Goal: Task Accomplishment & Management: Manage account settings

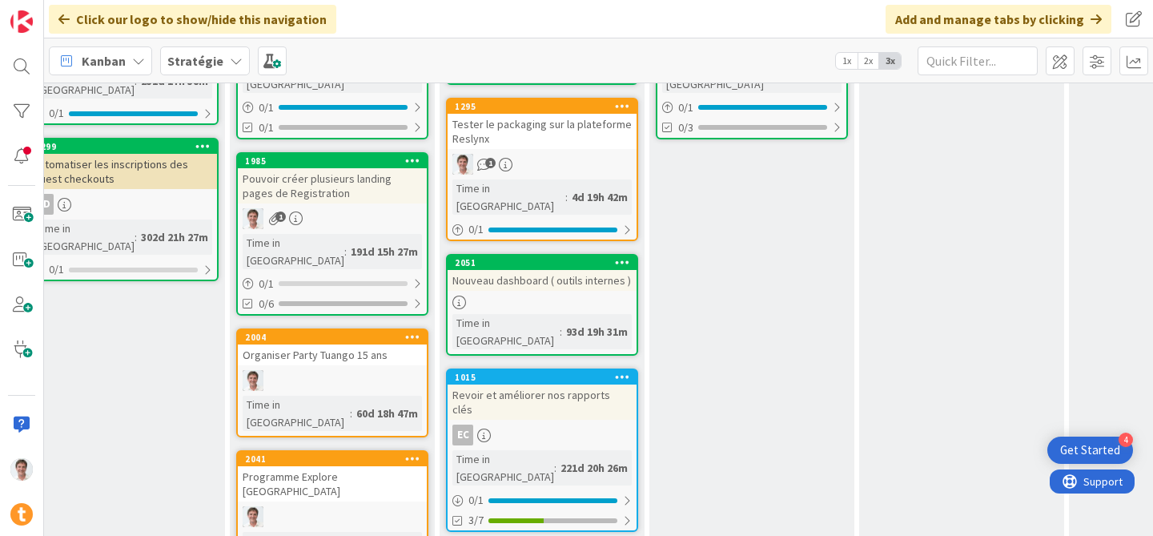
scroll to position [307, 1349]
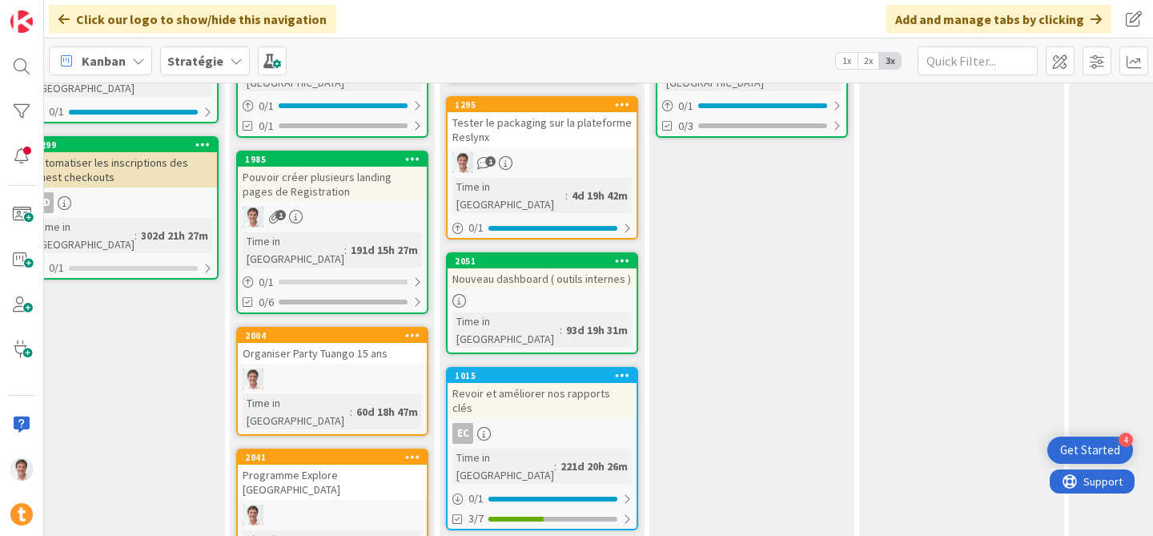
click at [307, 343] on div "Organiser Party Tuango 15 ans" at bounding box center [332, 353] width 189 height 21
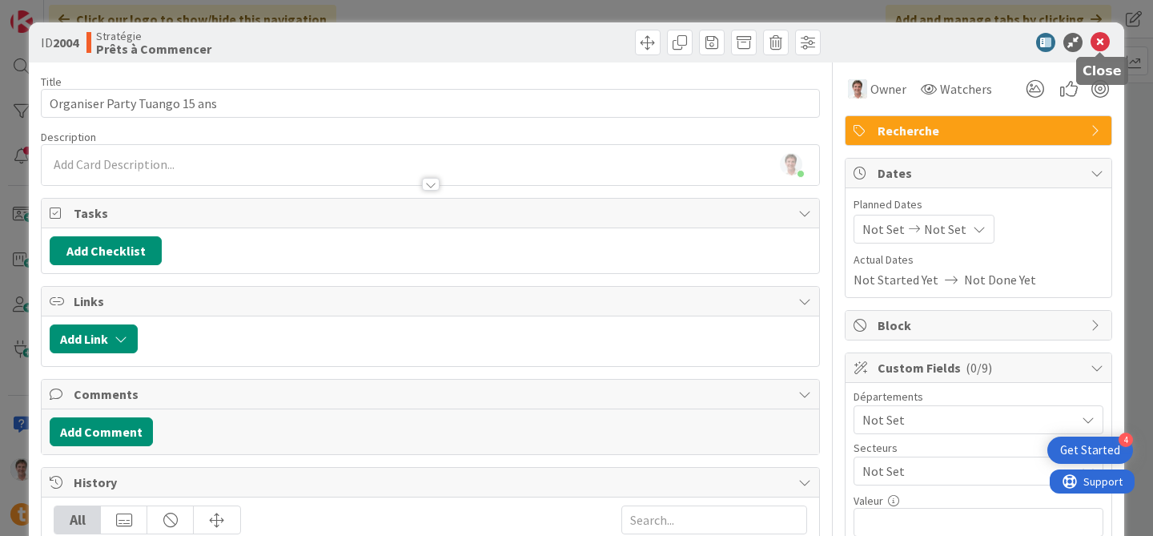
click at [1103, 41] on icon at bounding box center [1100, 42] width 19 height 19
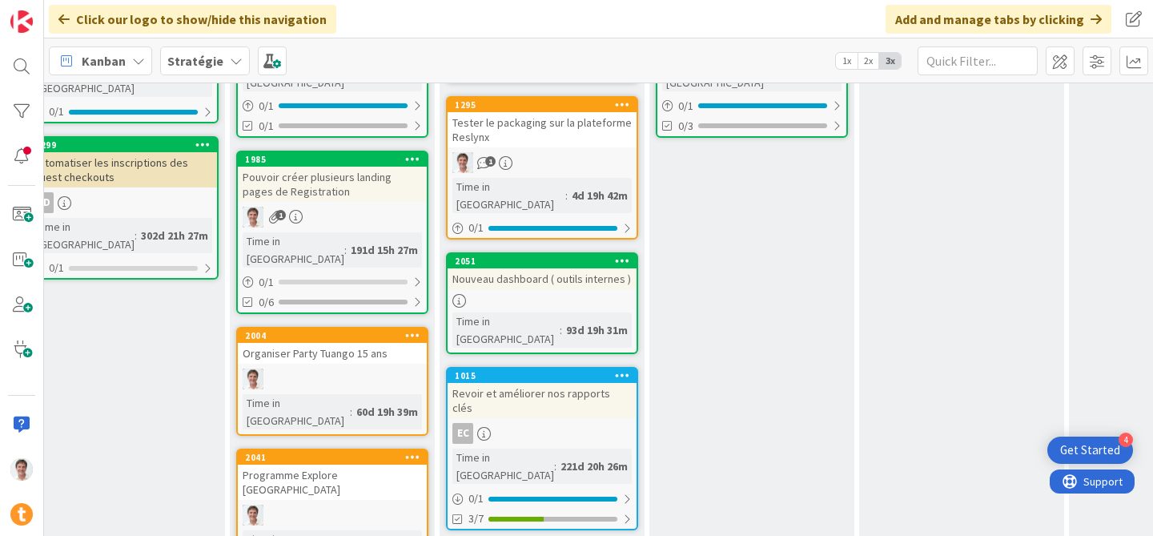
click at [412, 329] on icon at bounding box center [412, 334] width 15 height 11
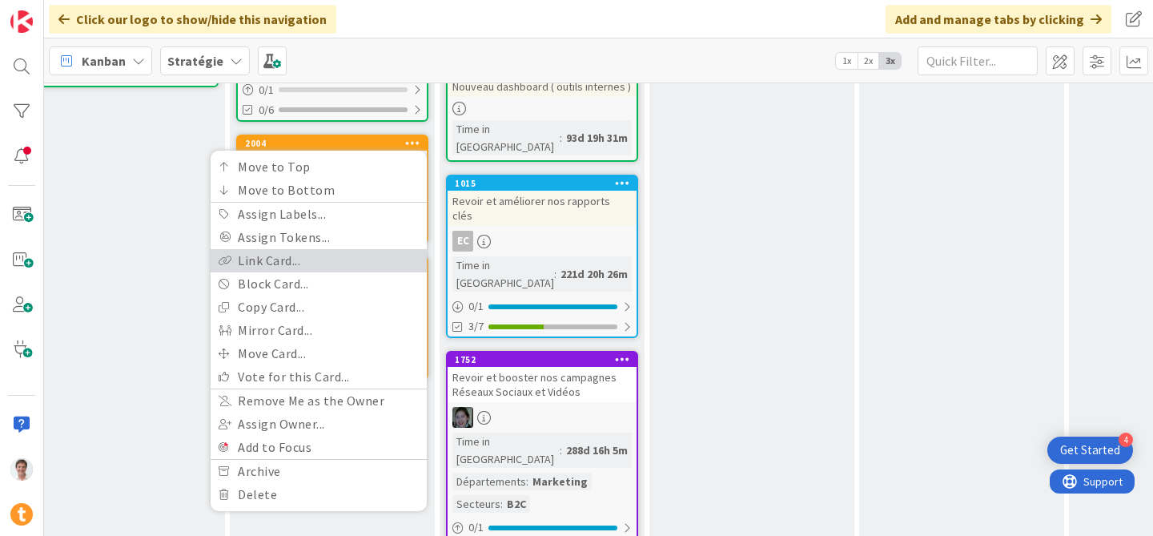
scroll to position [519, 1349]
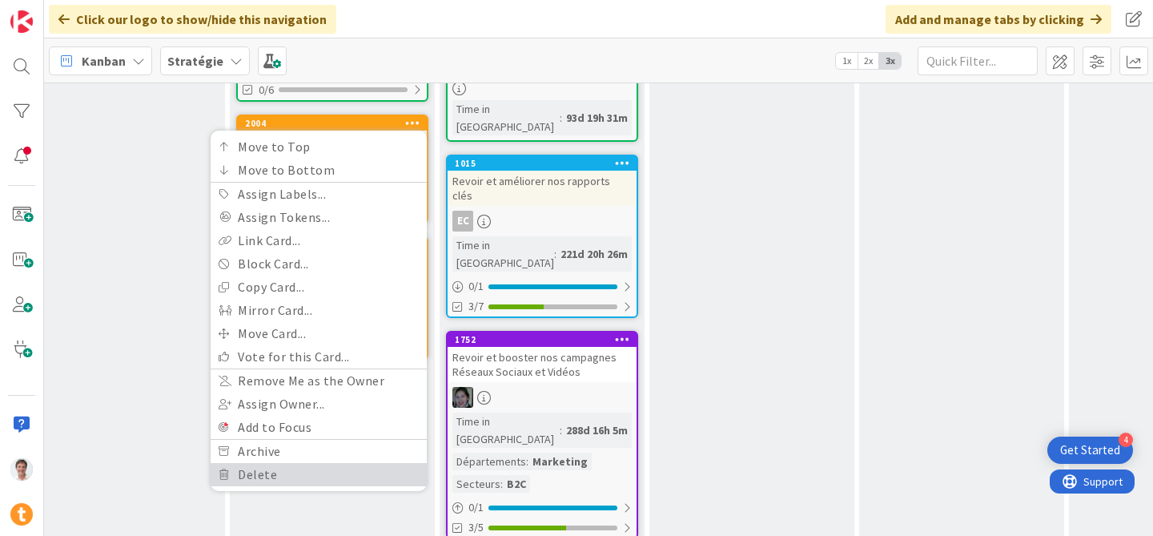
click at [335, 463] on link "Delete" at bounding box center [319, 474] width 216 height 23
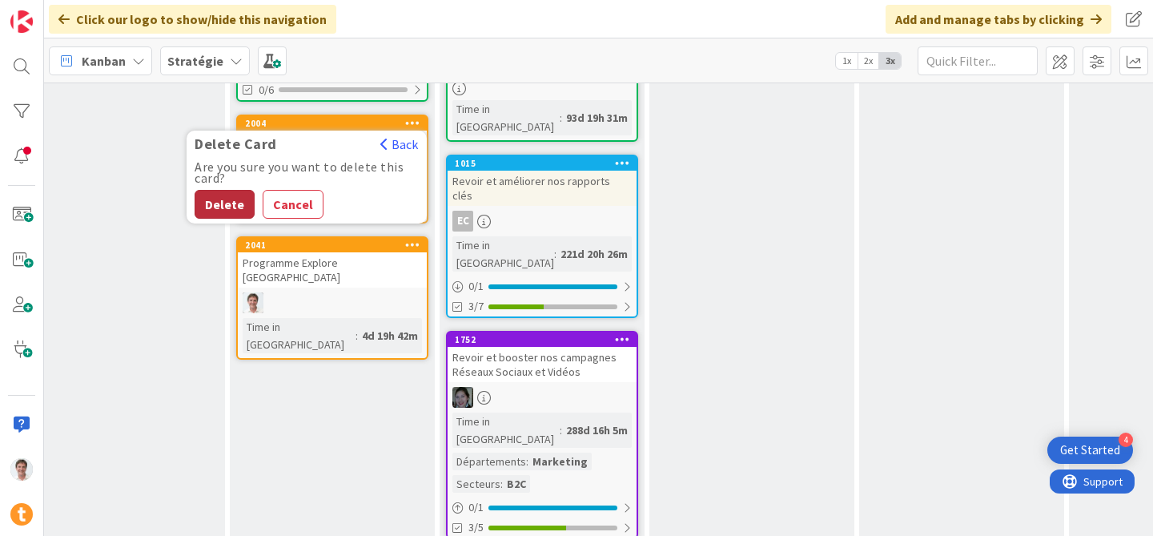
click at [227, 190] on button "Delete" at bounding box center [225, 204] width 60 height 29
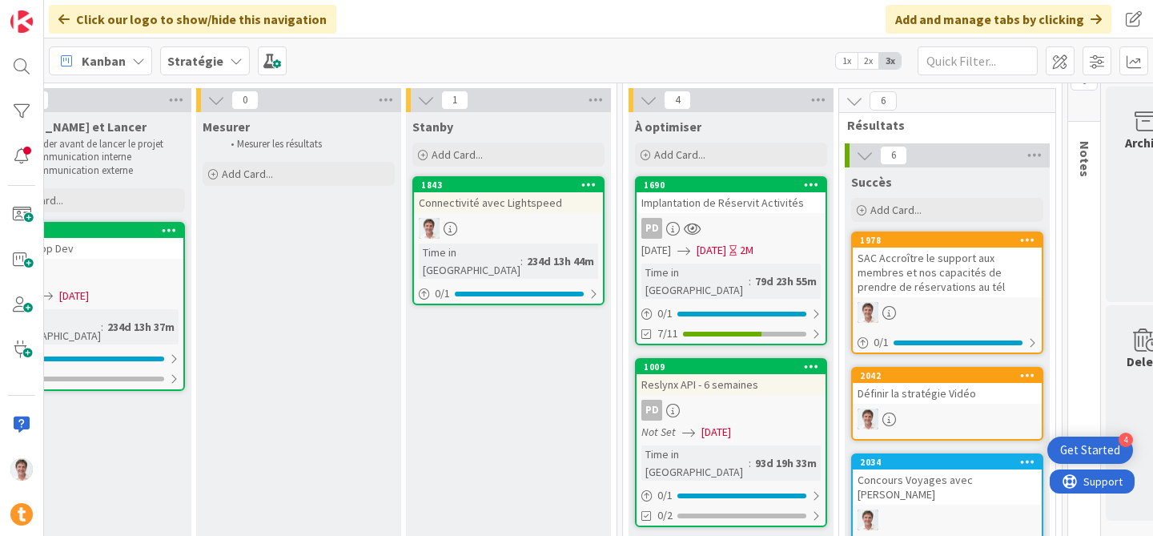
scroll to position [54, 2051]
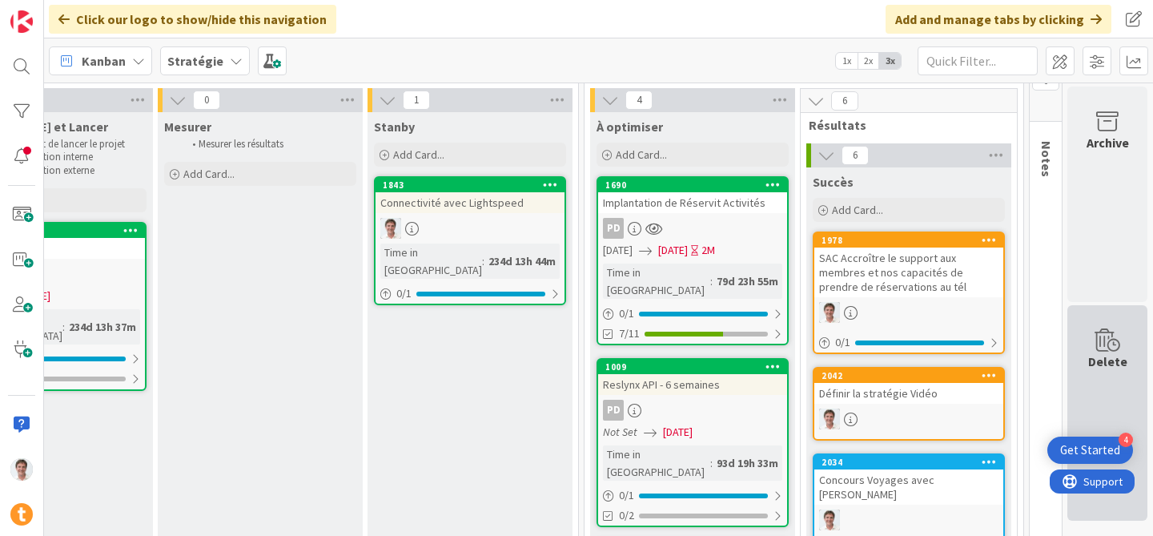
click at [1098, 344] on icon at bounding box center [1107, 340] width 61 height 22
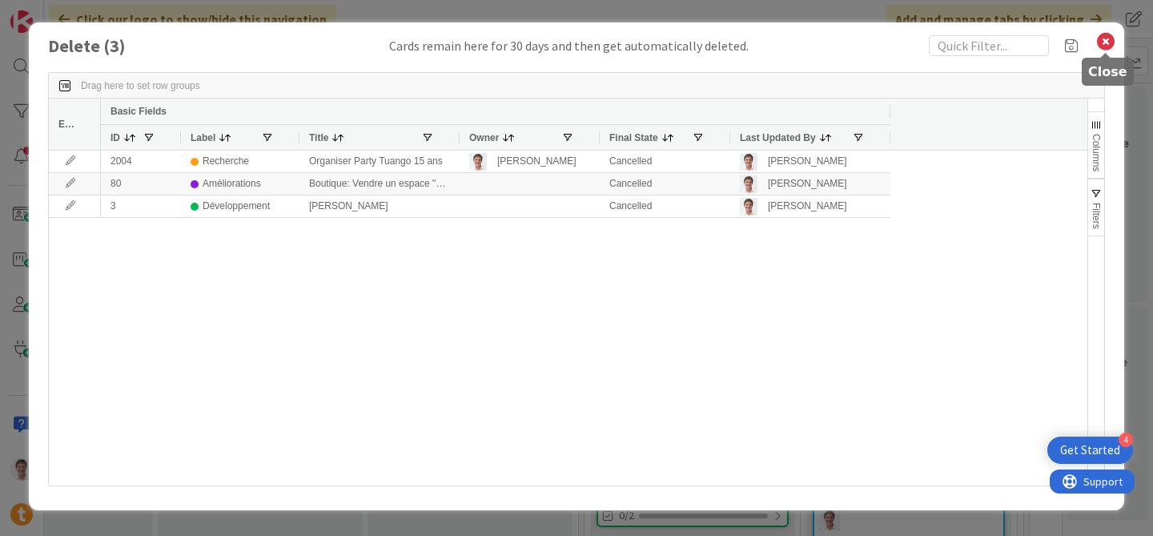
click at [1110, 44] on icon at bounding box center [1106, 41] width 21 height 22
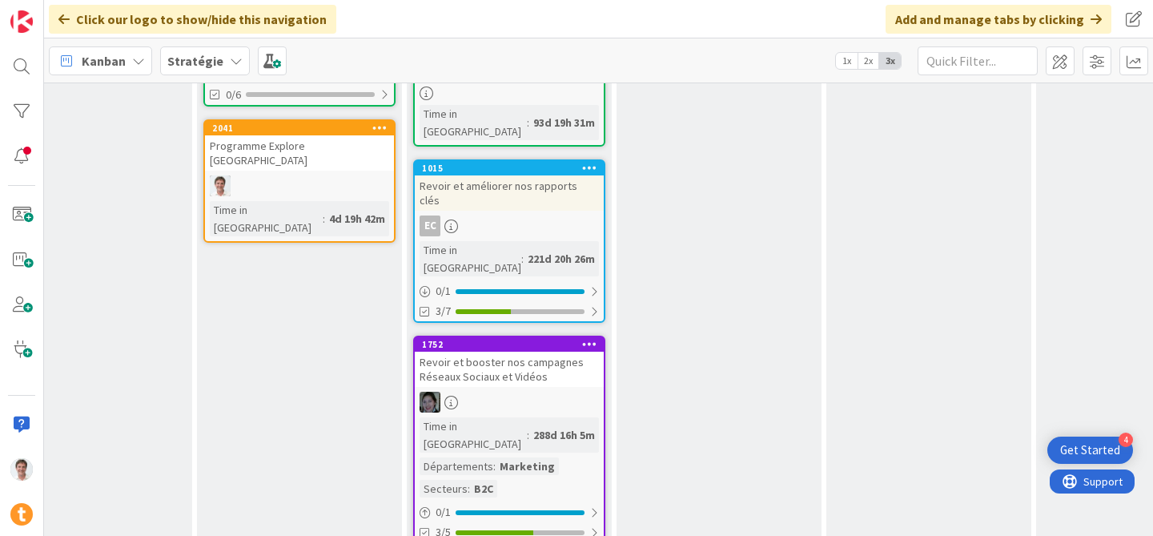
scroll to position [557, 1382]
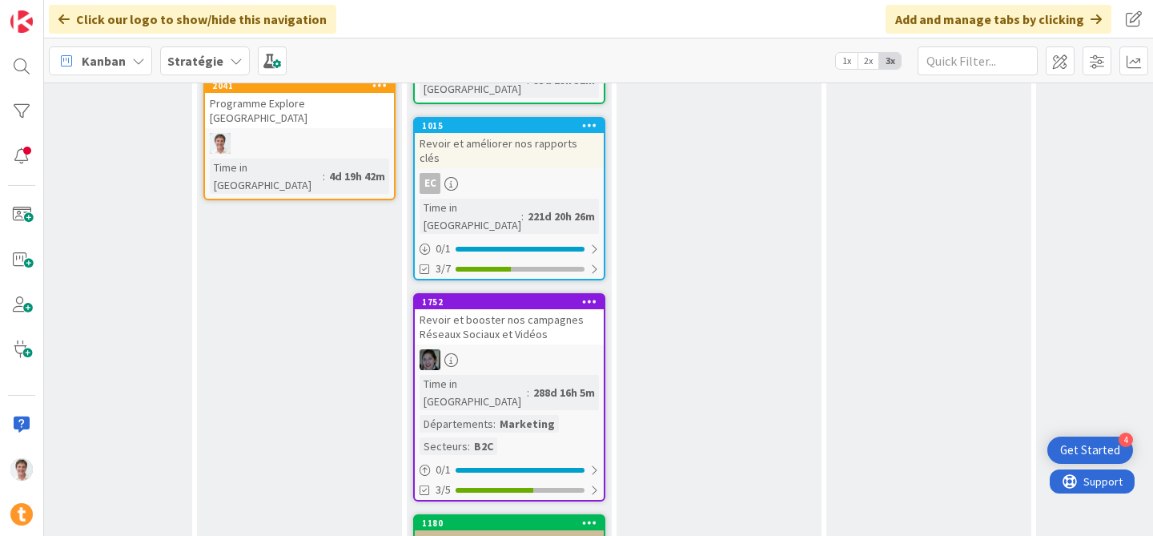
click at [485, 309] on div "Revoir et booster nos campagnes Réseaux Sociaux et Vidéos" at bounding box center [509, 326] width 189 height 35
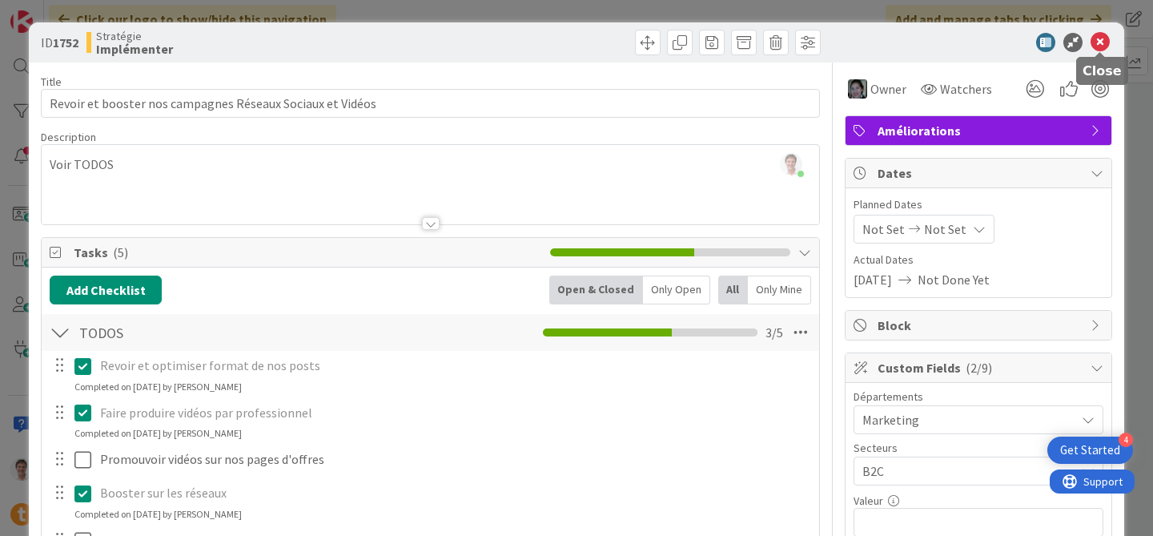
click at [1100, 45] on icon at bounding box center [1100, 42] width 19 height 19
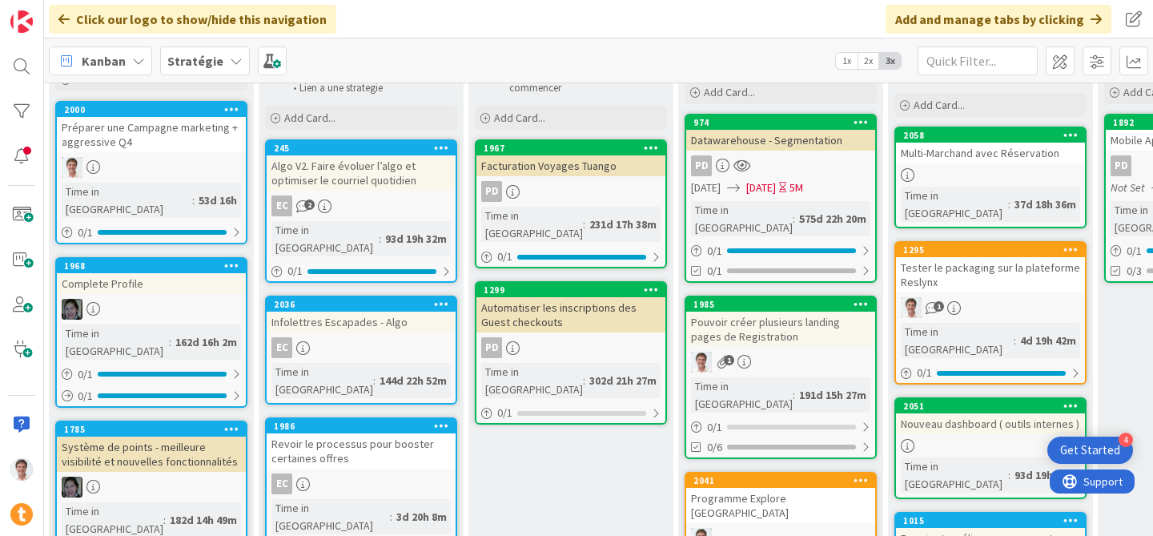
scroll to position [162, 1025]
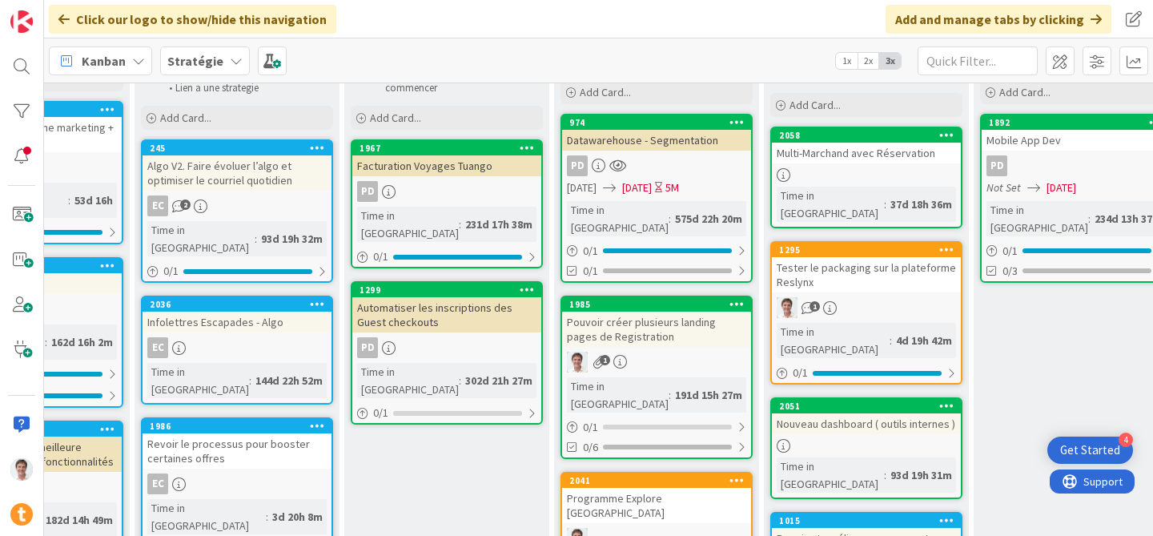
click at [424, 168] on div "Facturation Voyages Tuango" at bounding box center [446, 165] width 189 height 21
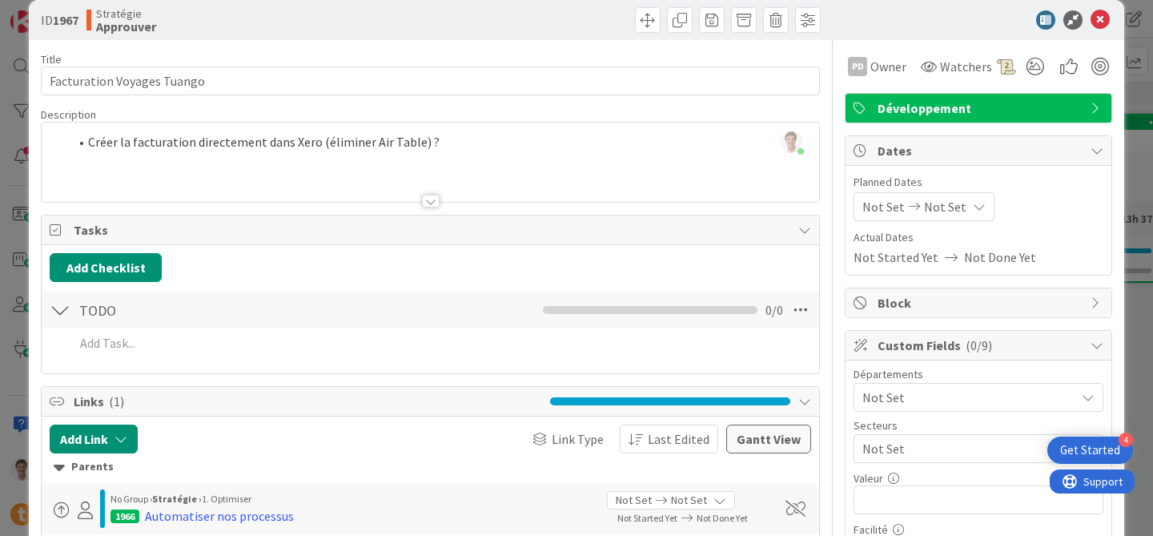
scroll to position [18, 0]
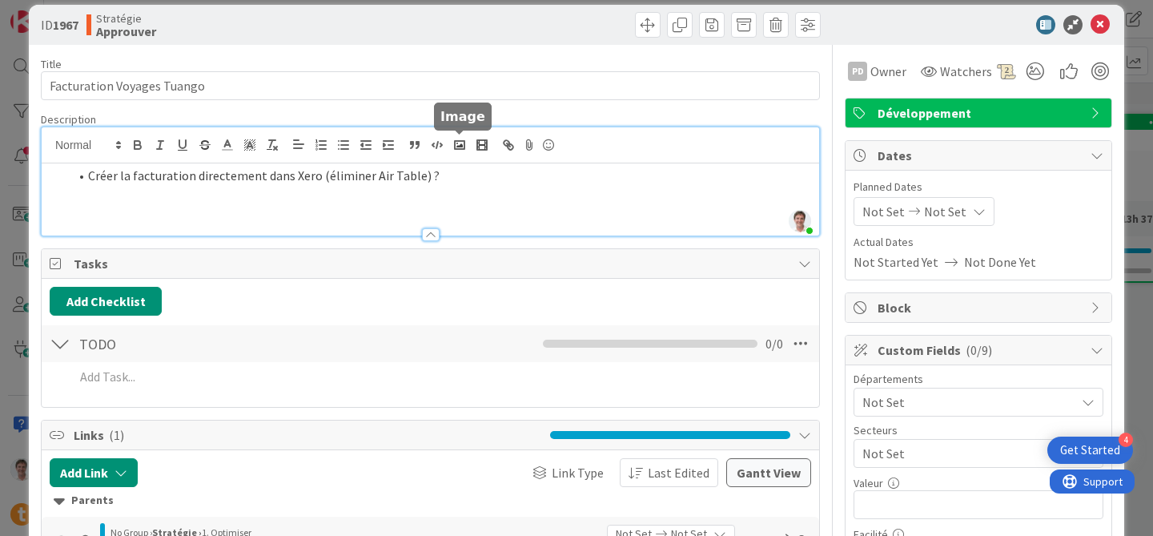
click at [451, 145] on div "[PERSON_NAME] just joined Créer la facturation directement dans Xero (éliminer …" at bounding box center [431, 181] width 778 height 108
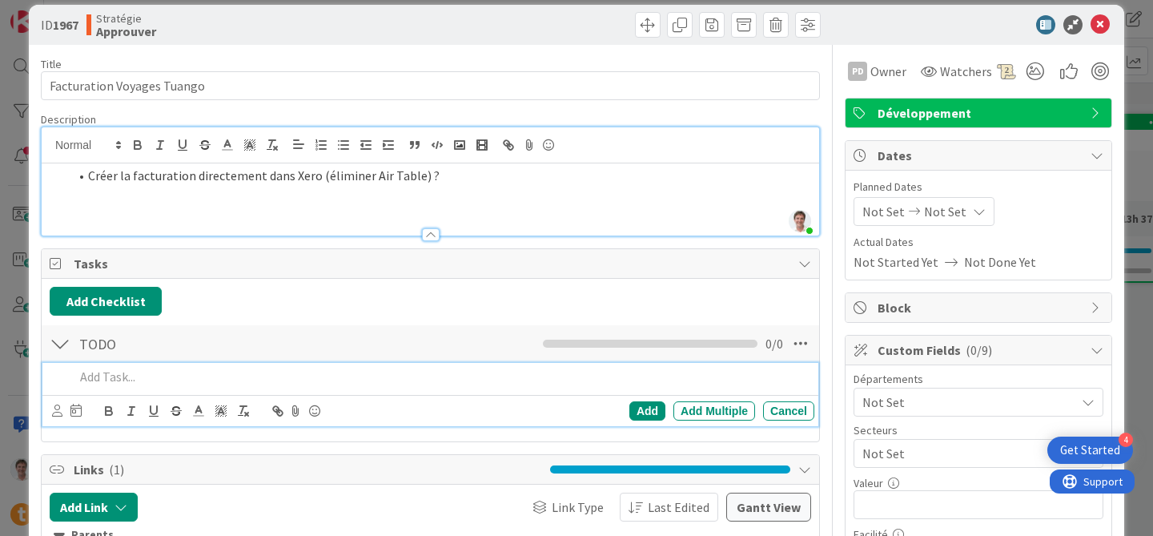
click at [110, 379] on p at bounding box center [441, 377] width 734 height 18
click at [641, 413] on div "Add" at bounding box center [647, 410] width 36 height 19
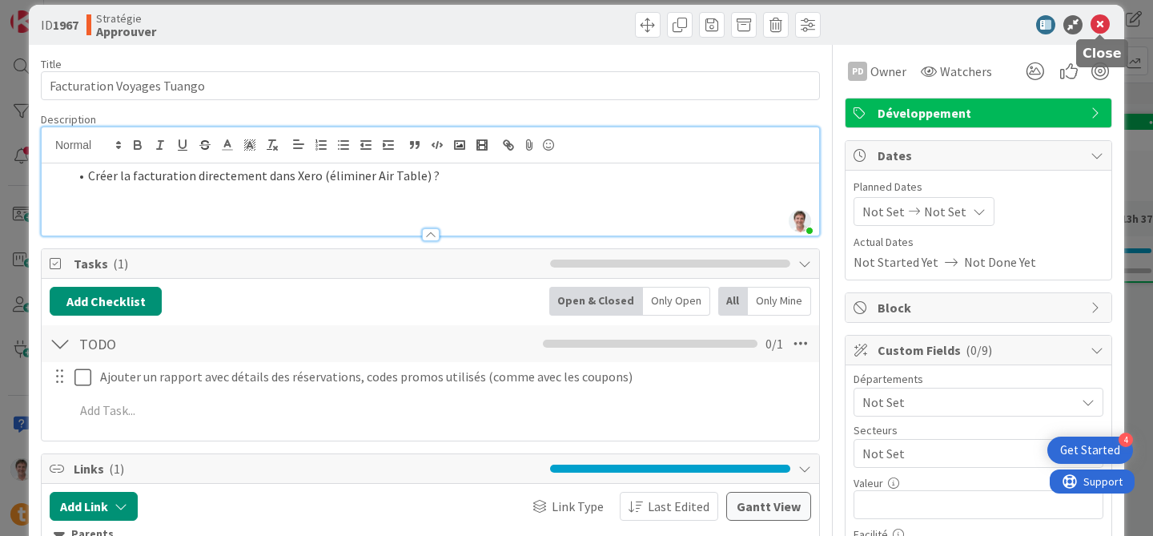
click at [1095, 27] on icon at bounding box center [1100, 24] width 19 height 19
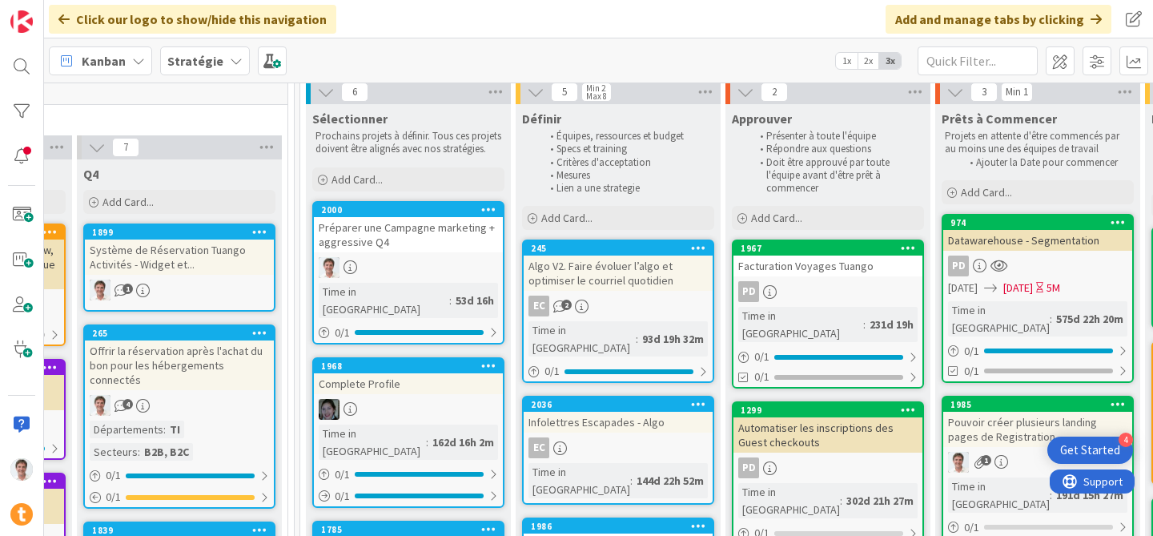
scroll to position [58, 644]
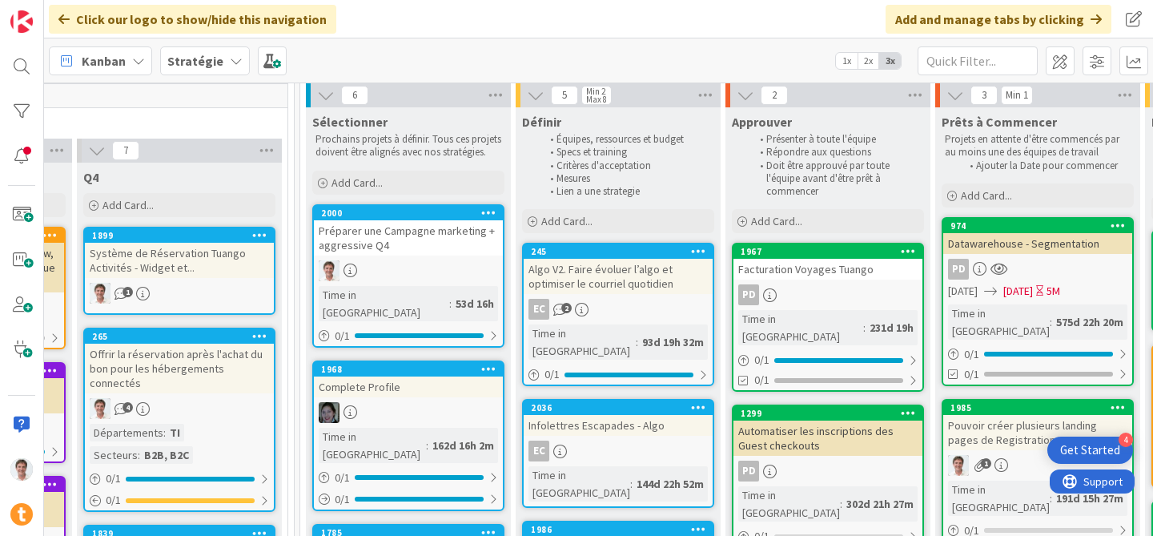
click at [380, 247] on div "Préparer une Campagne marketing + aggressive Q4" at bounding box center [408, 237] width 189 height 35
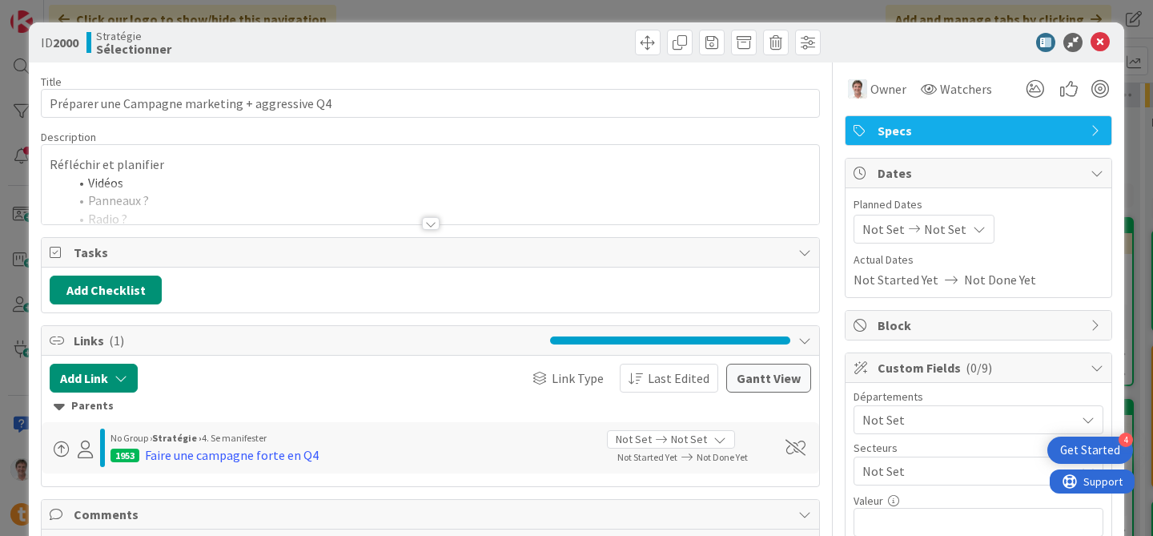
click at [293, 219] on div at bounding box center [431, 203] width 778 height 41
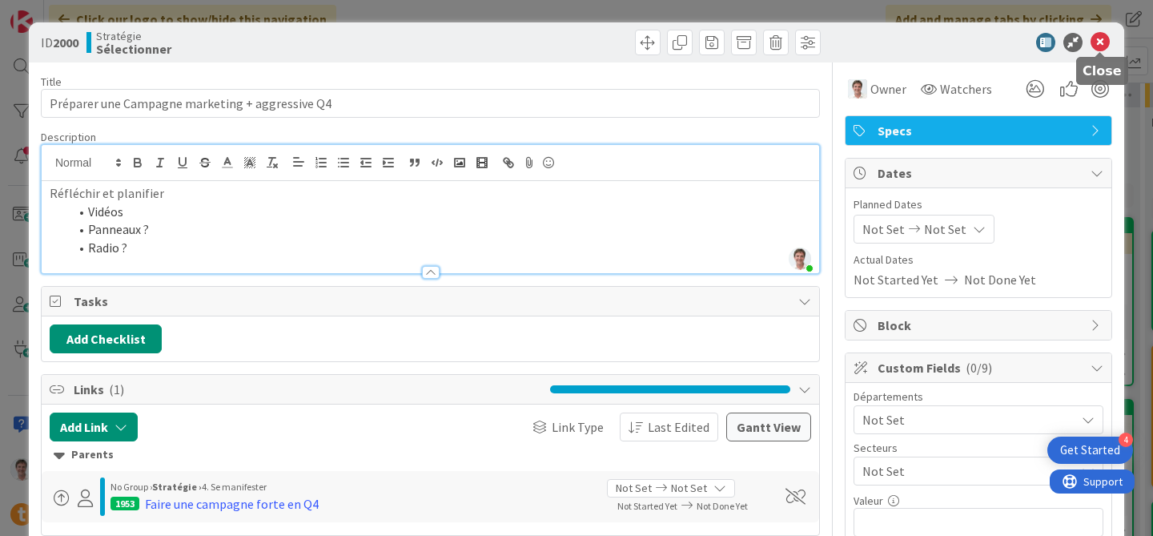
click at [1103, 49] on icon at bounding box center [1100, 42] width 19 height 19
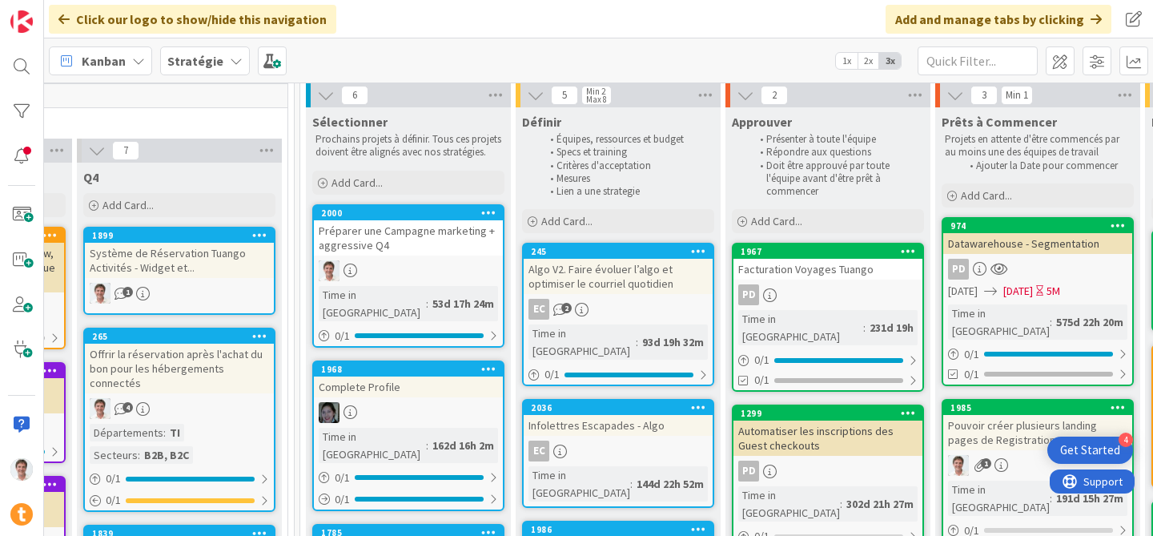
click at [489, 218] on icon at bounding box center [488, 212] width 15 height 11
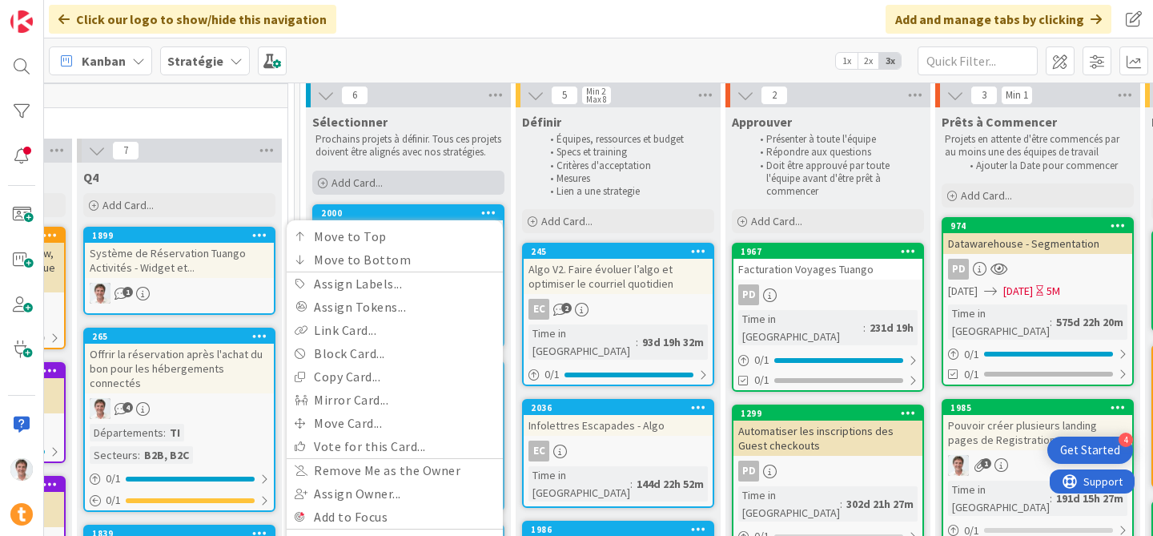
click at [462, 195] on div "Add Card..." at bounding box center [408, 183] width 192 height 24
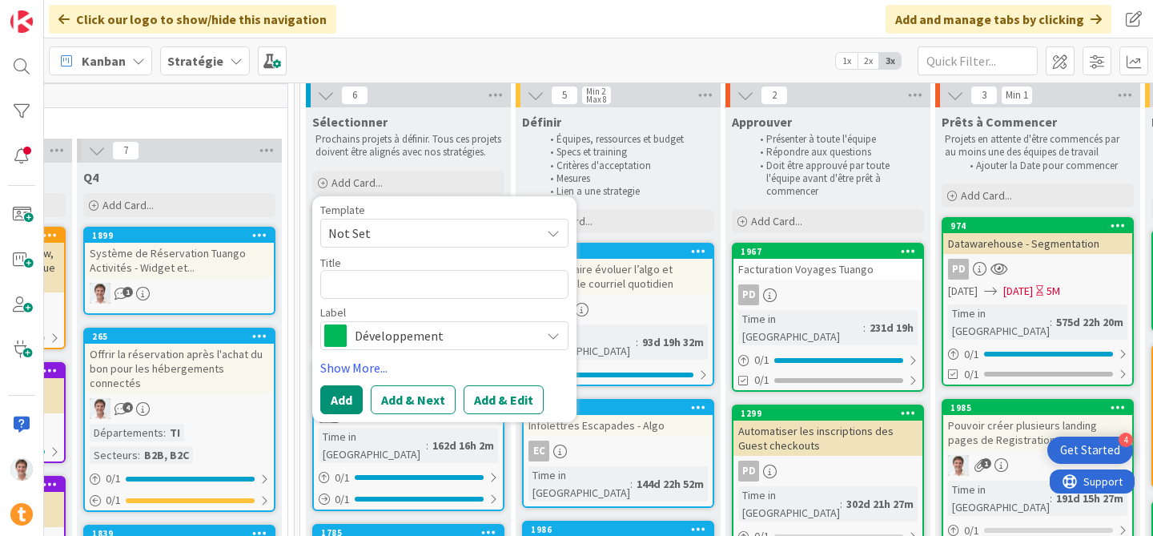
click at [501, 215] on div "Template" at bounding box center [444, 209] width 248 height 11
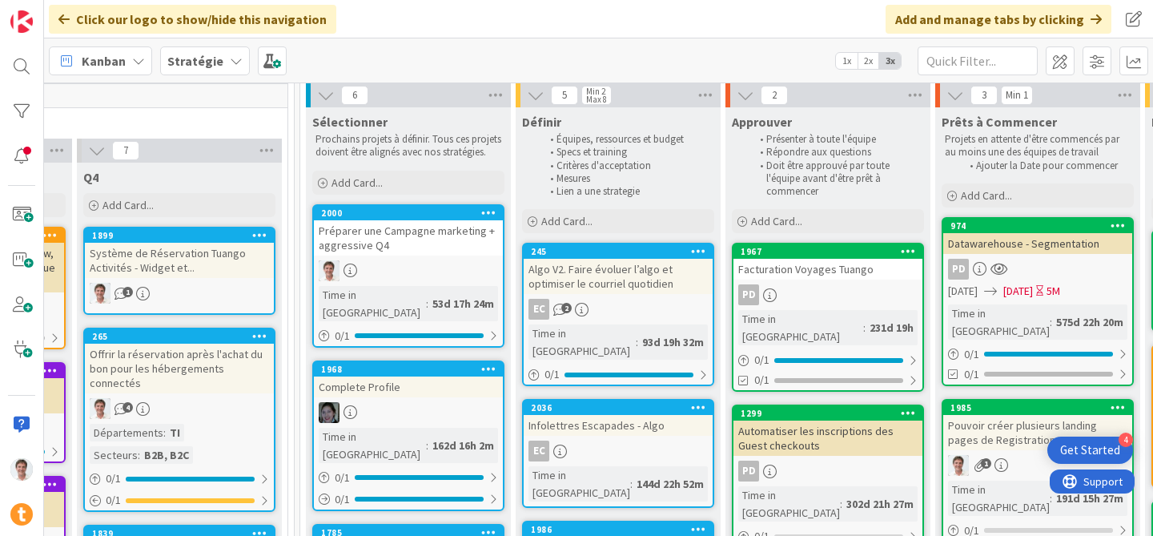
click at [429, 247] on div "Préparer une Campagne marketing + aggressive Q4" at bounding box center [408, 237] width 189 height 35
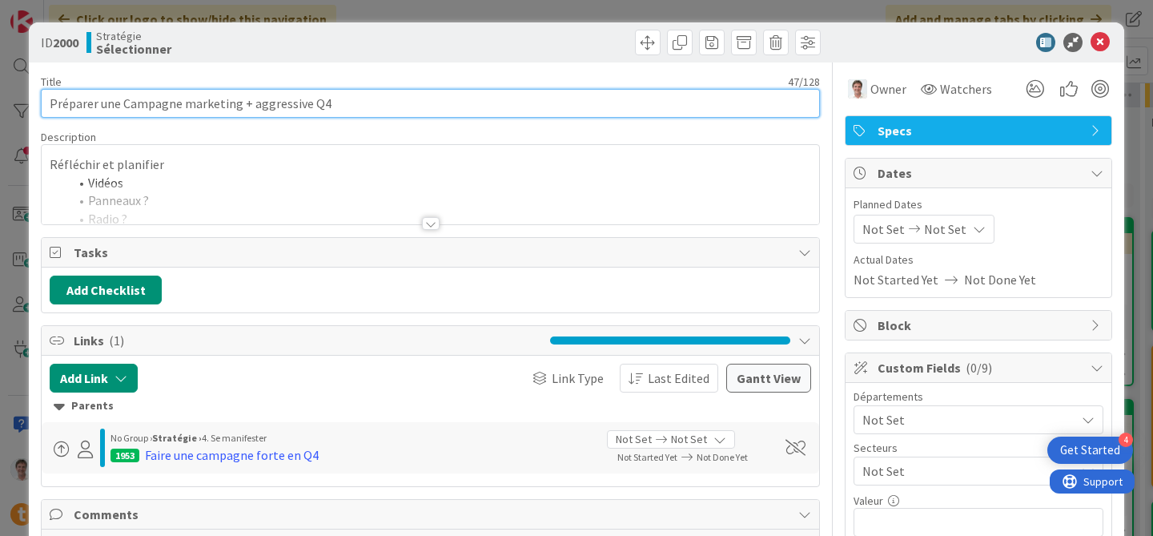
drag, startPoint x: 123, startPoint y: 105, endPoint x: 1, endPoint y: 96, distance: 122.8
click at [1, 96] on div "ID 2000 Stratégie Sélectionner Title 47 / 128 Préparer une Campagne marketing +…" at bounding box center [576, 268] width 1153 height 536
drag, startPoint x: 169, startPoint y: 102, endPoint x: 464, endPoint y: 125, distance: 295.6
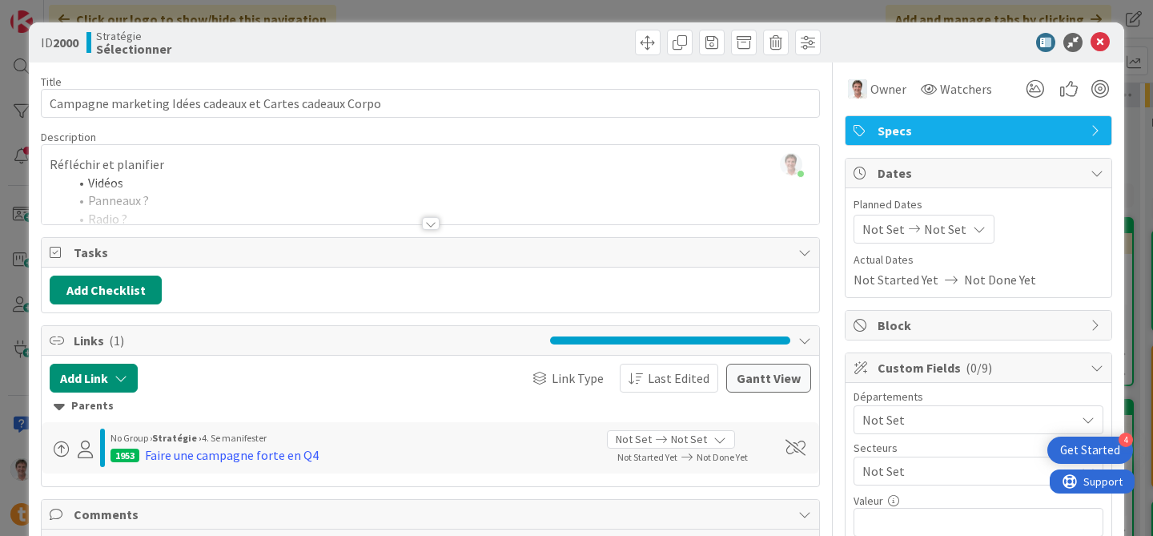
click at [396, 201] on div at bounding box center [431, 203] width 778 height 41
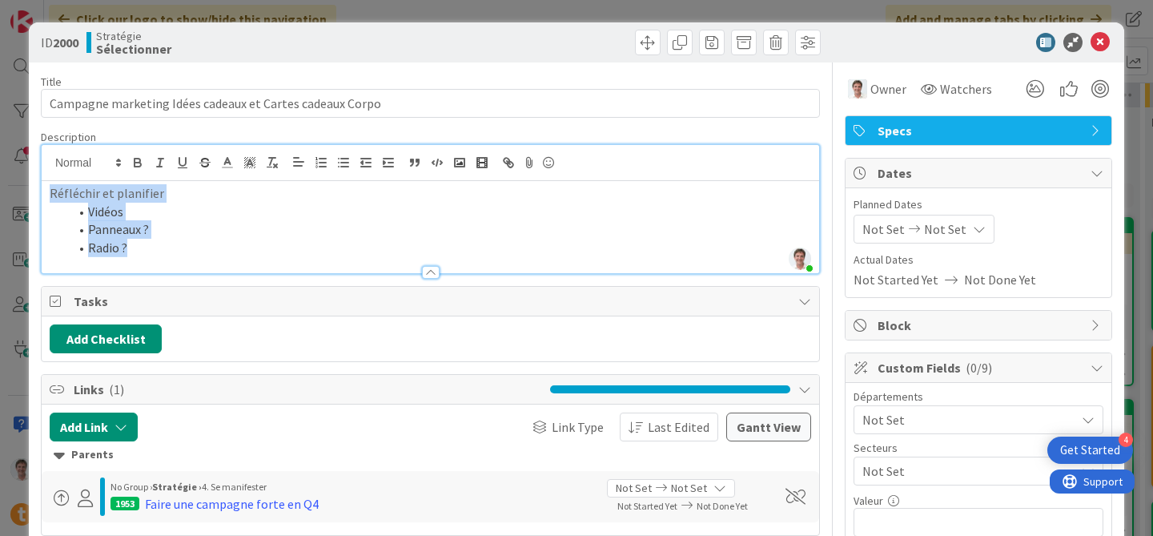
drag, startPoint x: 157, startPoint y: 255, endPoint x: 0, endPoint y: 178, distance: 175.1
click at [0, 178] on div "ID 2000 Stratégie Sélectionner Title 56 / 128 Campagne marketing Idées cadeaux …" at bounding box center [576, 268] width 1153 height 536
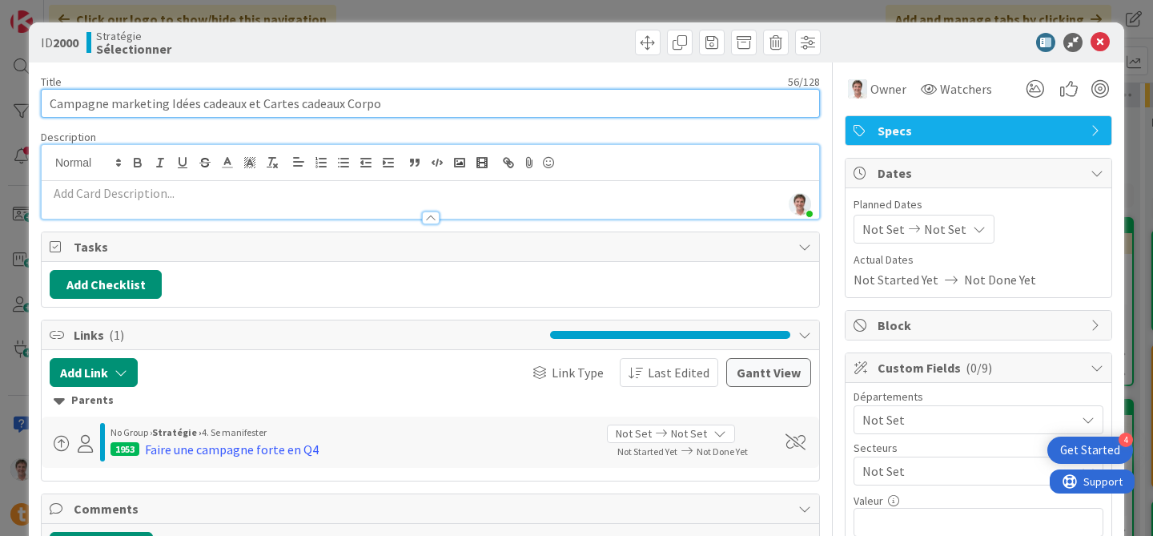
click at [259, 104] on input "Campagne marketing Idées cadeaux et Cartes cadeaux Corpo" at bounding box center [430, 103] width 779 height 29
click at [112, 106] on input "Campagne marketing Idées cadeaux et B2B Cartes cadeaux Corpo" at bounding box center [430, 103] width 779 height 29
type input "Campagne marketing Idées cadeaux et B2B Cartes cadeaux Corpo"
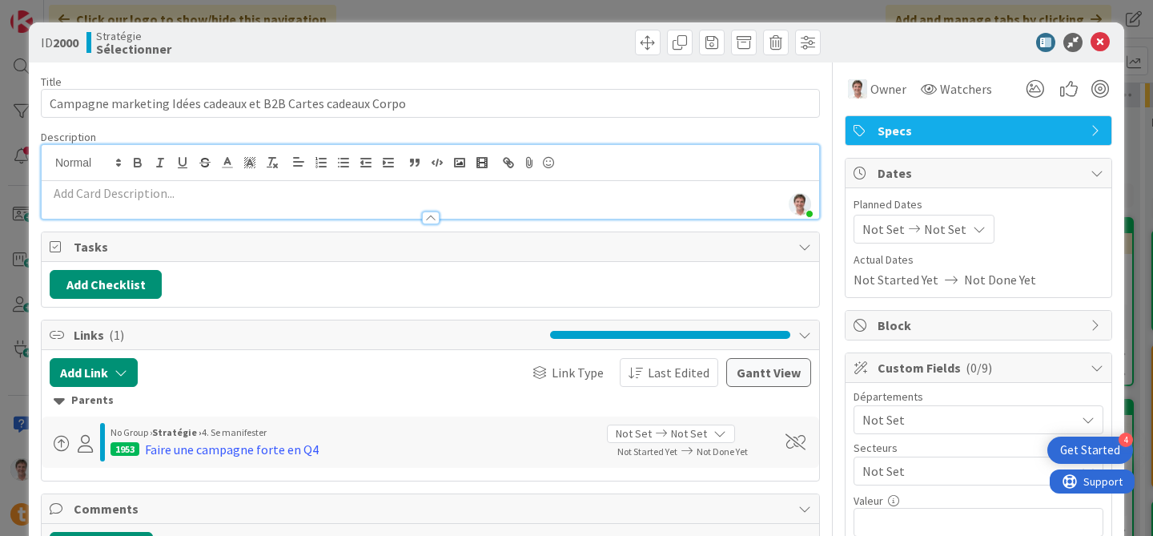
click at [146, 197] on p at bounding box center [431, 193] width 762 height 18
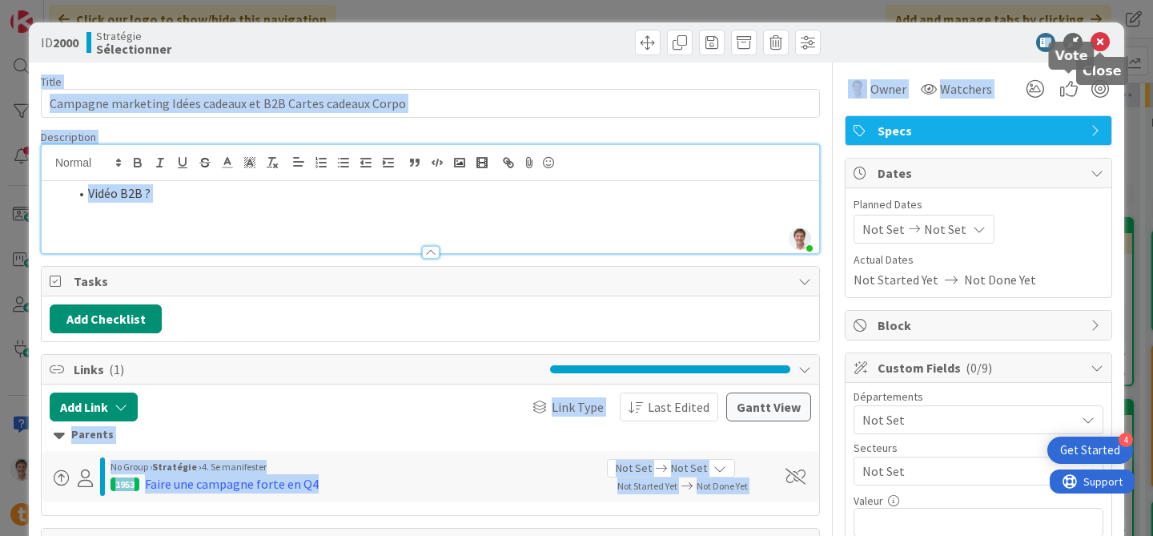
drag, startPoint x: 1105, startPoint y: 45, endPoint x: 814, endPoint y: 130, distance: 302.9
click at [814, 139] on div "ID 2000 Stratégie Sélectionner Title 60 / 128 Campagne marketing Idées cadeaux …" at bounding box center [577, 534] width 1096 height 1025
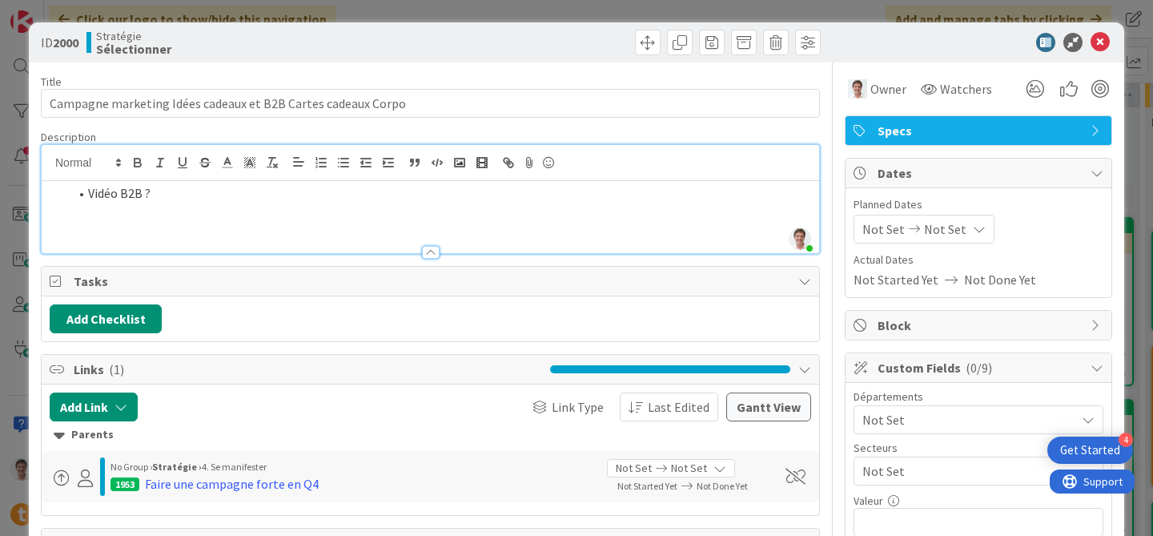
click at [251, 203] on div "Vidéo B2B ?" at bounding box center [431, 217] width 778 height 72
drag, startPoint x: 215, startPoint y: 206, endPoint x: 72, endPoint y: 192, distance: 143.2
click at [72, 192] on div "Vidéo B2B ?" at bounding box center [431, 217] width 778 height 72
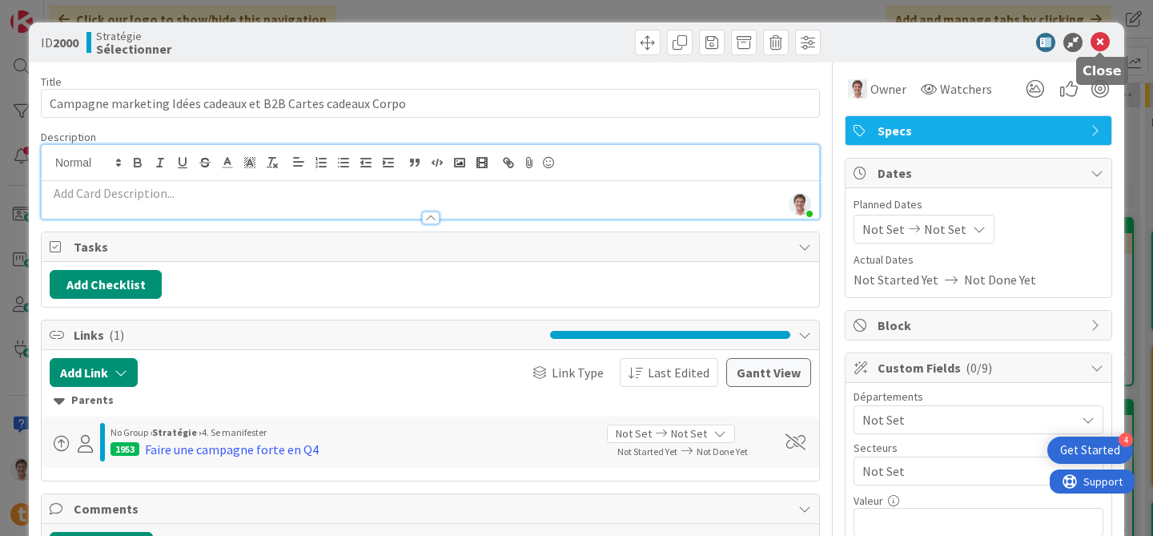
click at [1103, 45] on icon at bounding box center [1100, 42] width 19 height 19
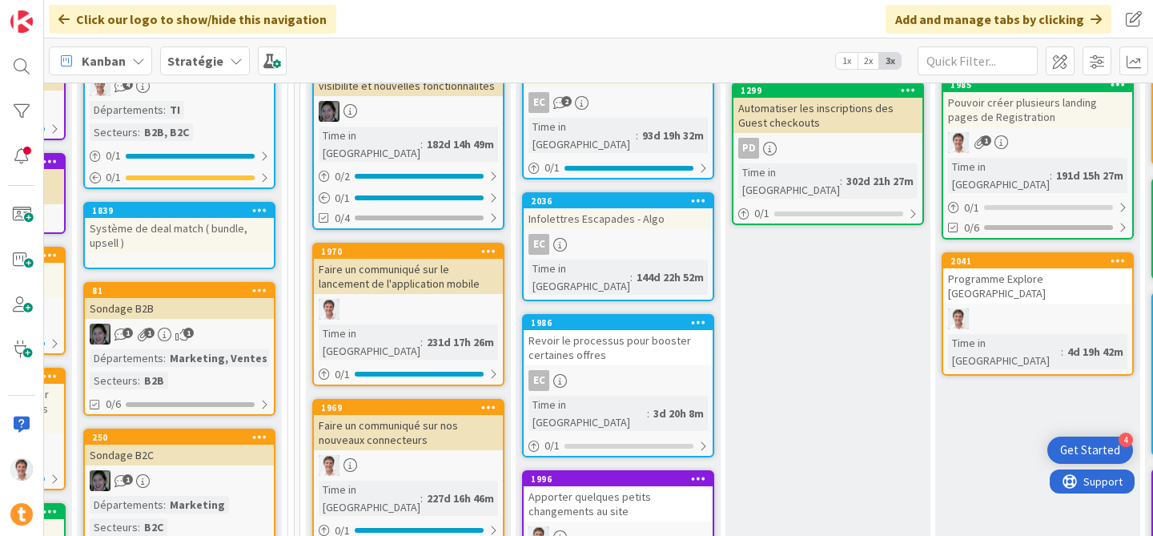
scroll to position [386, 644]
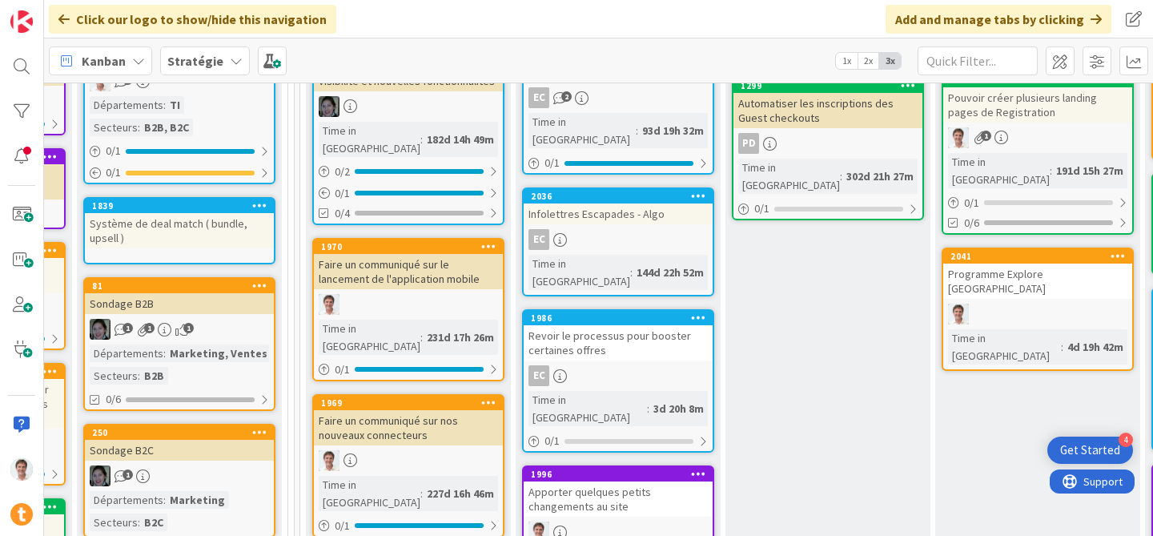
click at [487, 240] on icon at bounding box center [488, 245] width 15 height 11
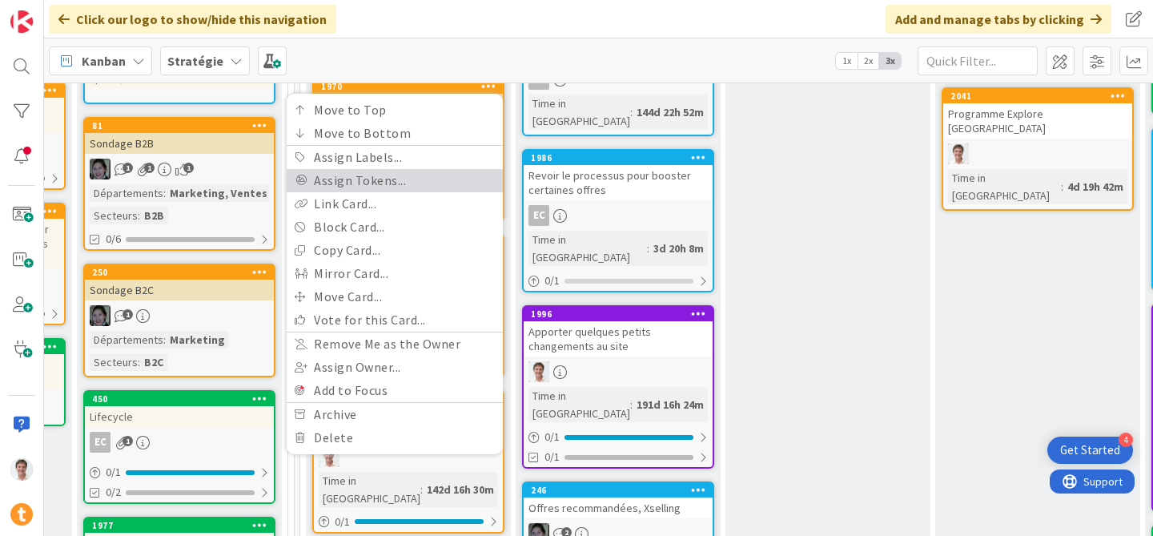
scroll to position [549, 644]
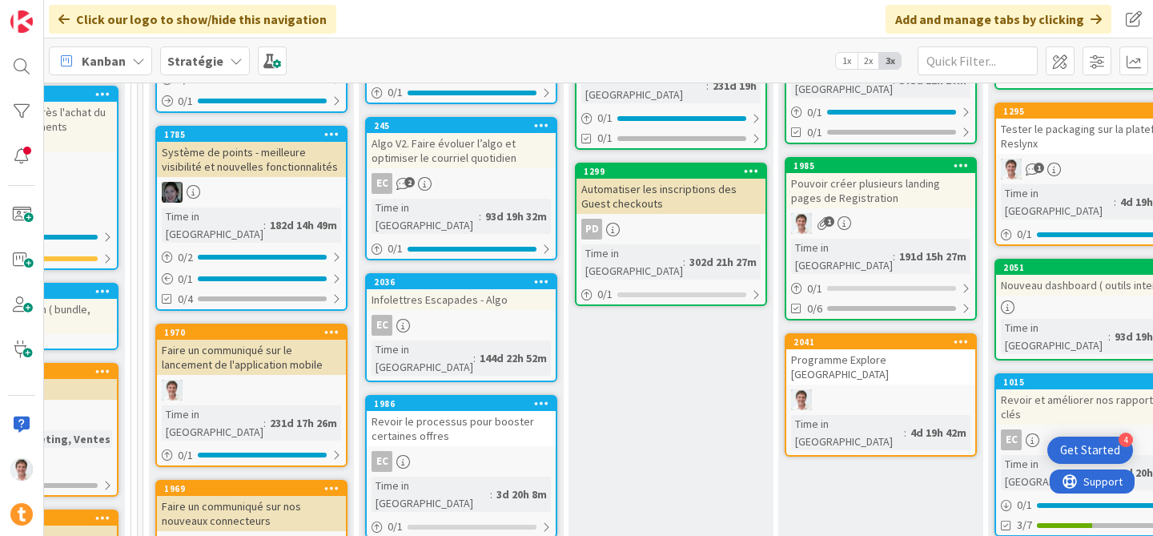
scroll to position [296, 801]
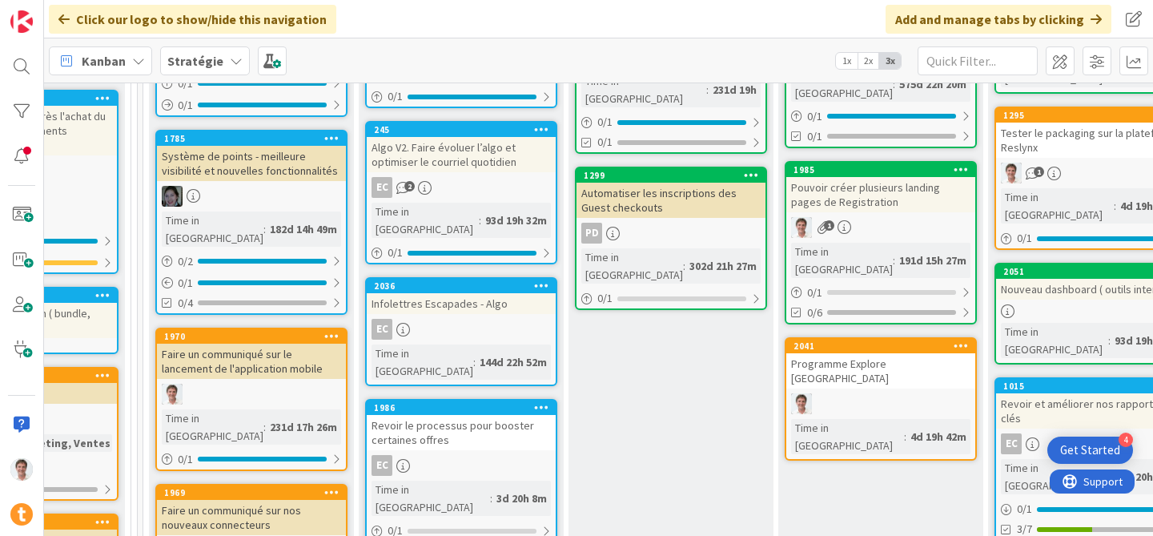
click at [332, 330] on icon at bounding box center [331, 335] width 15 height 11
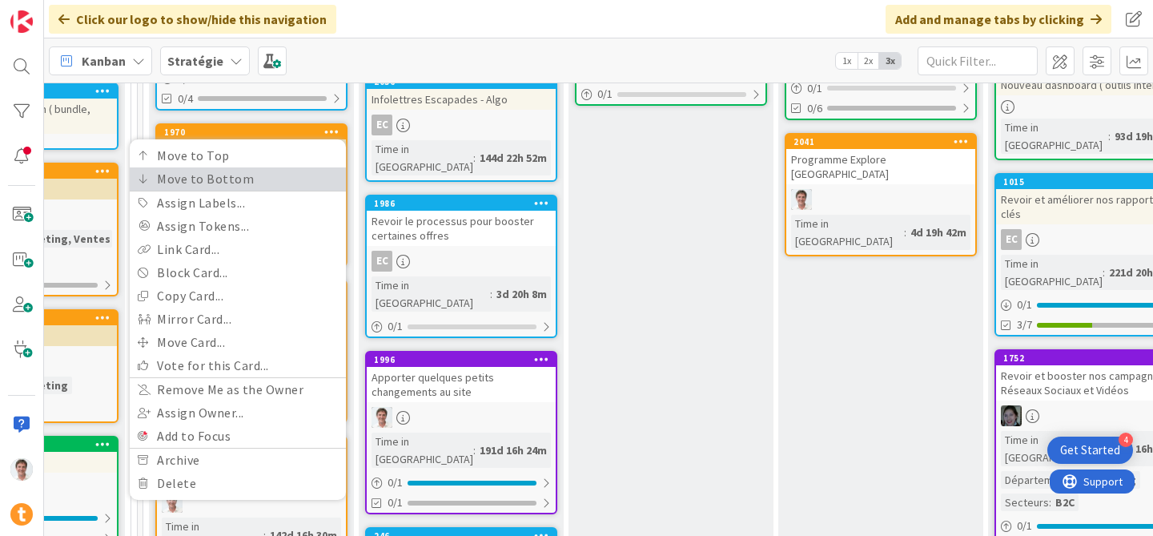
scroll to position [511, 801]
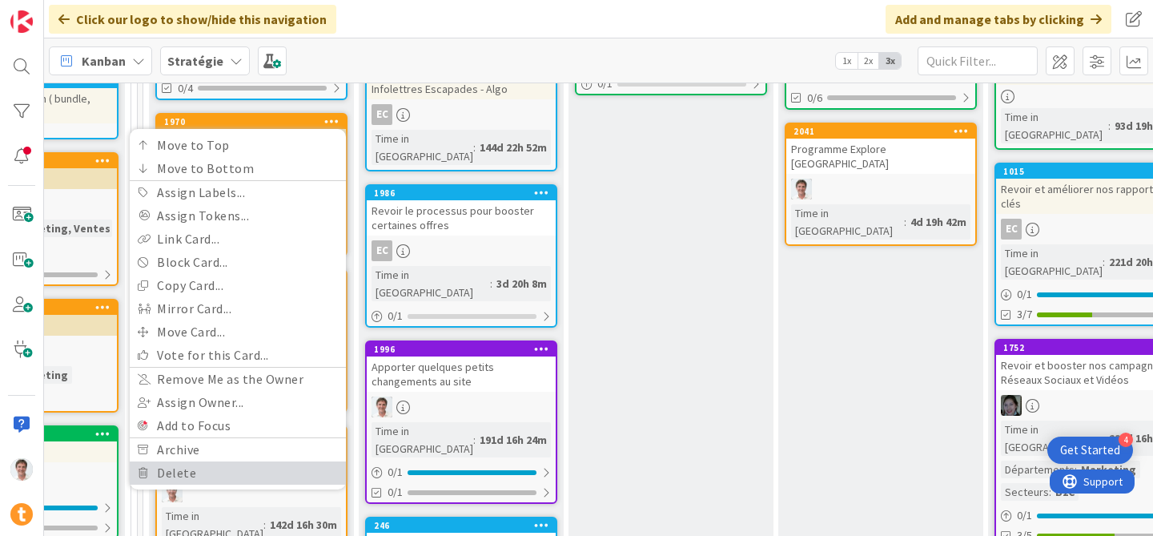
click at [256, 461] on link "Delete" at bounding box center [238, 472] width 216 height 23
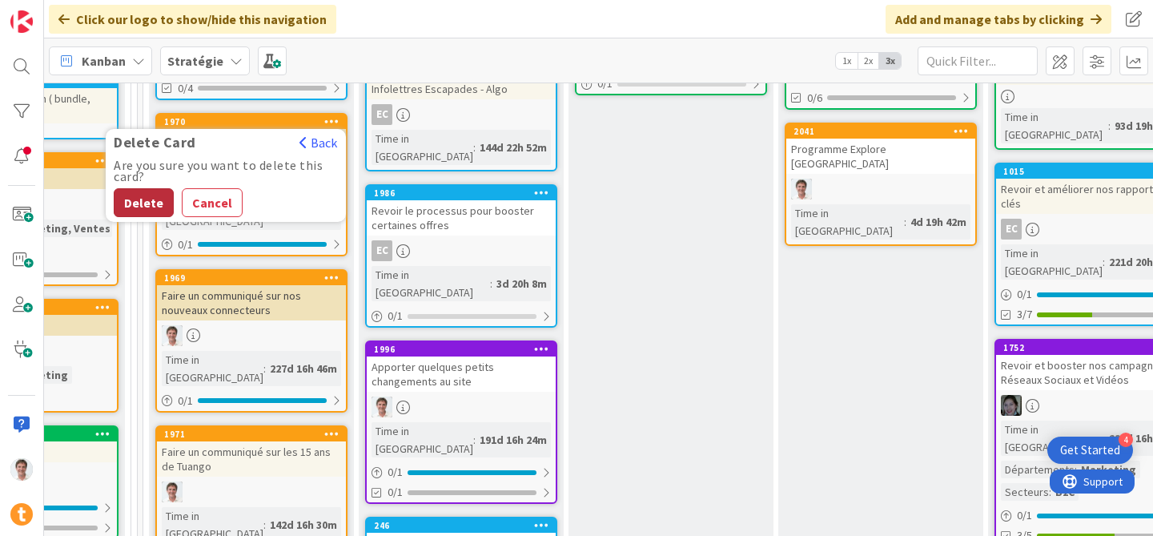
click at [142, 188] on button "Delete" at bounding box center [144, 202] width 60 height 29
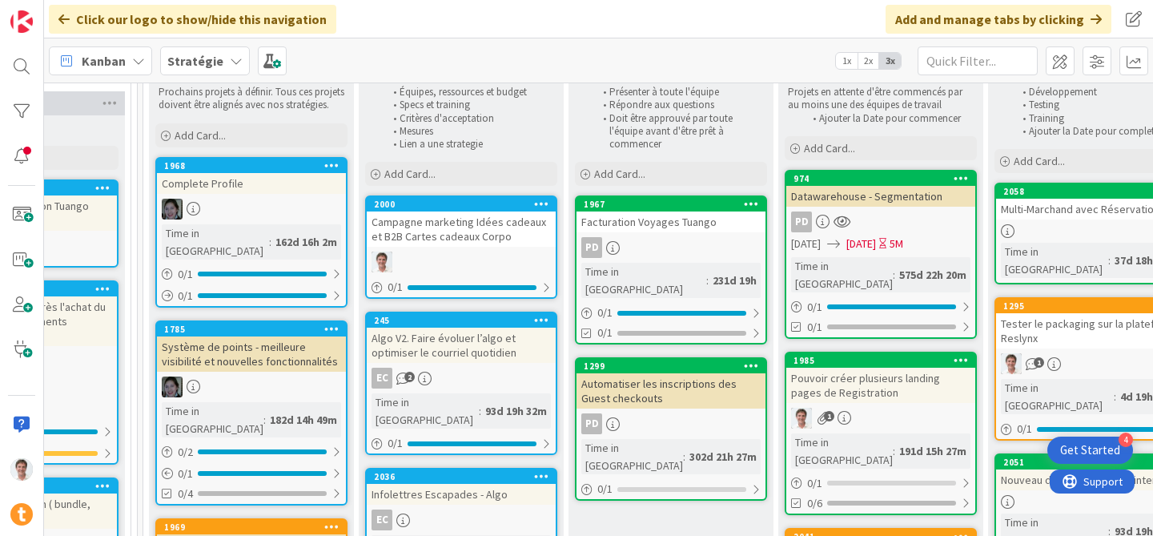
scroll to position [87, 801]
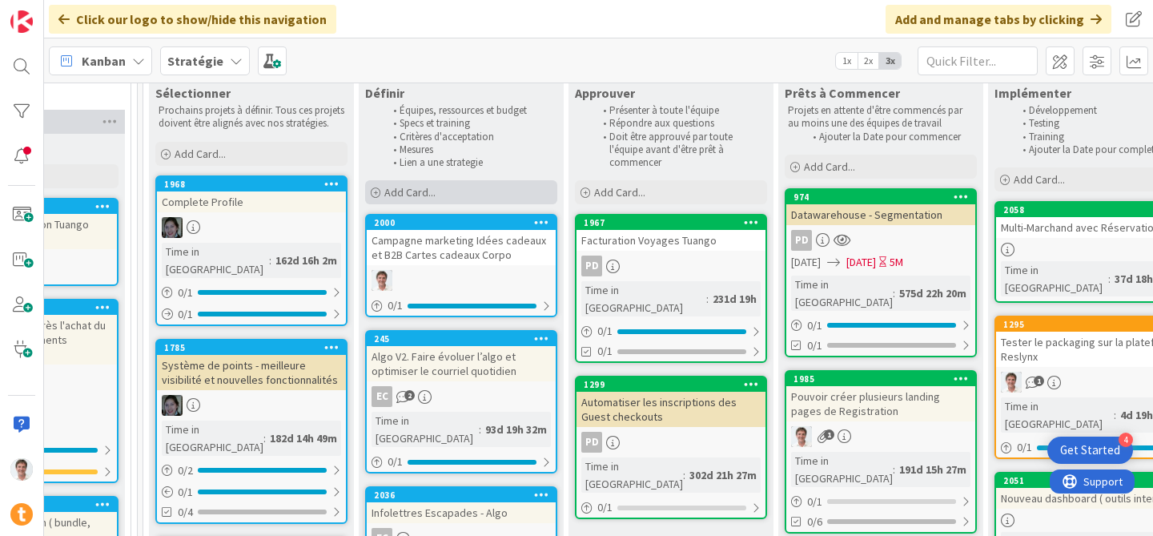
click at [413, 196] on span "Add Card..." at bounding box center [409, 192] width 51 height 14
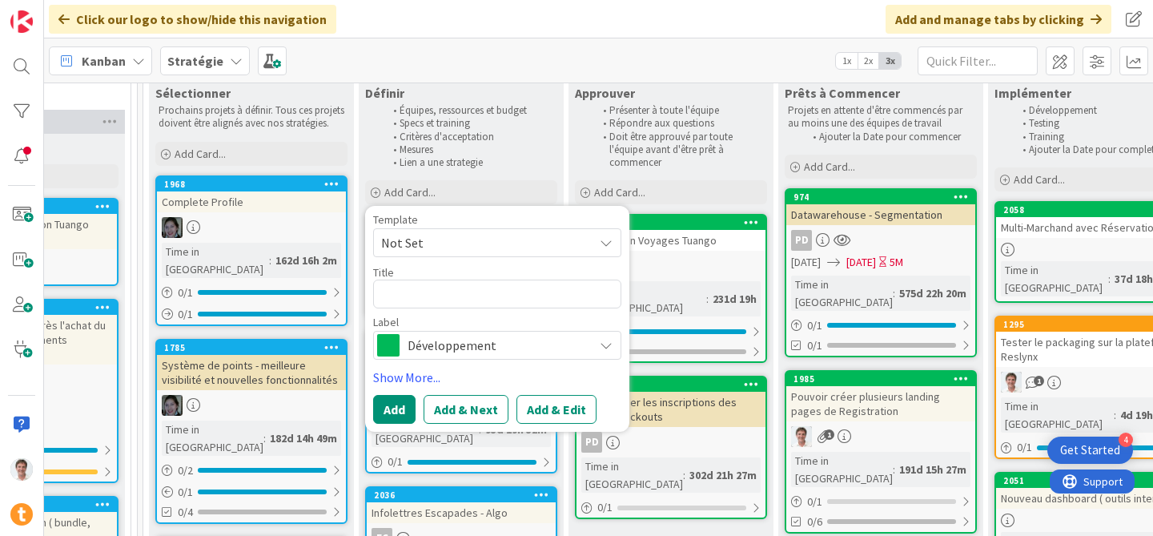
click at [451, 333] on div "Développement" at bounding box center [497, 345] width 248 height 29
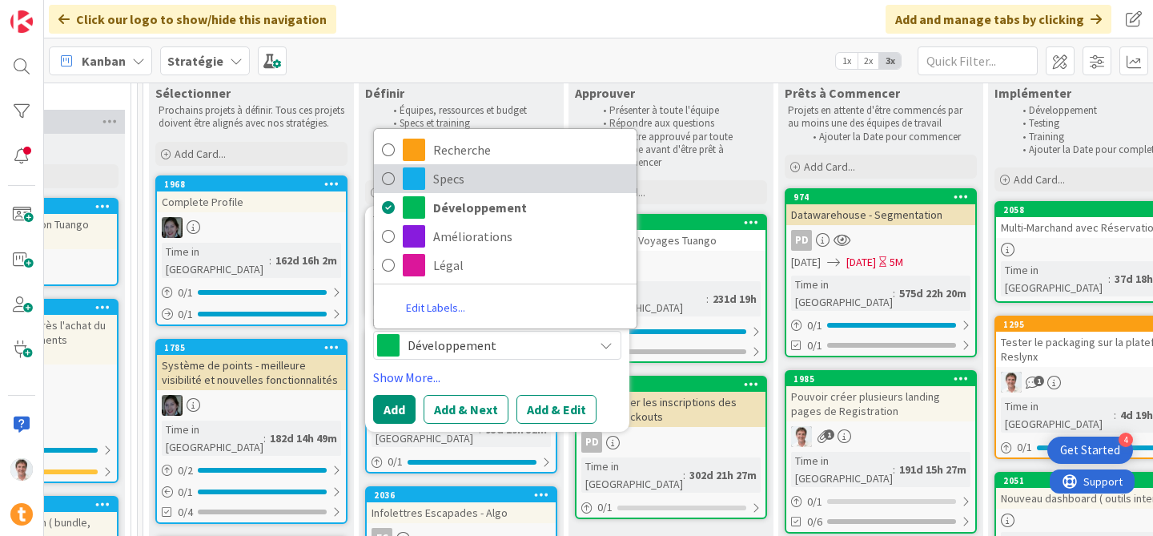
click at [482, 187] on span "Specs" at bounding box center [530, 179] width 195 height 24
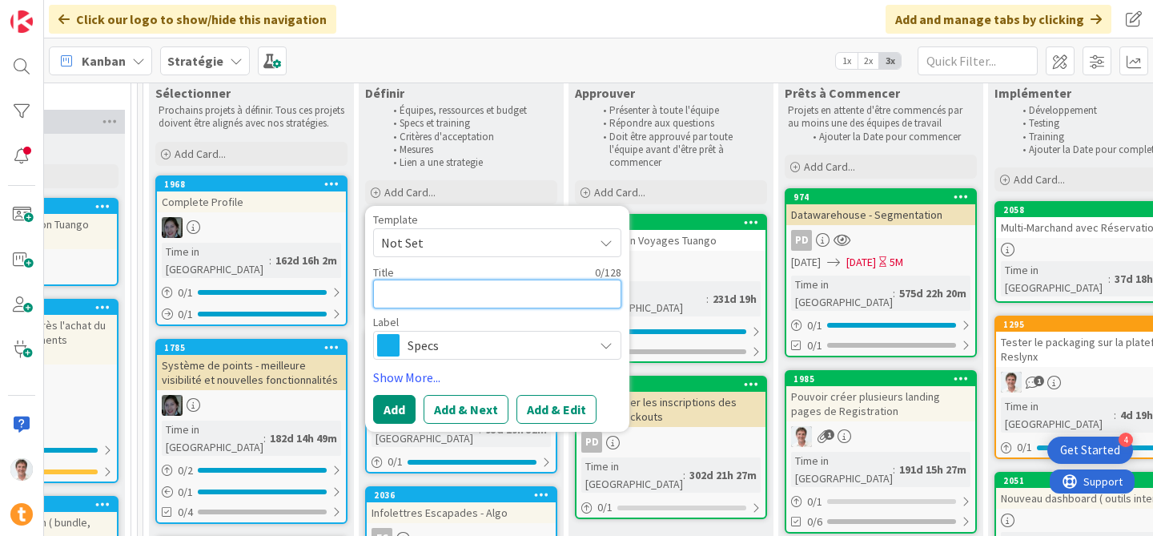
click at [443, 288] on textarea at bounding box center [497, 294] width 248 height 29
type textarea "x"
type textarea "L"
type textarea "x"
type textarea "La"
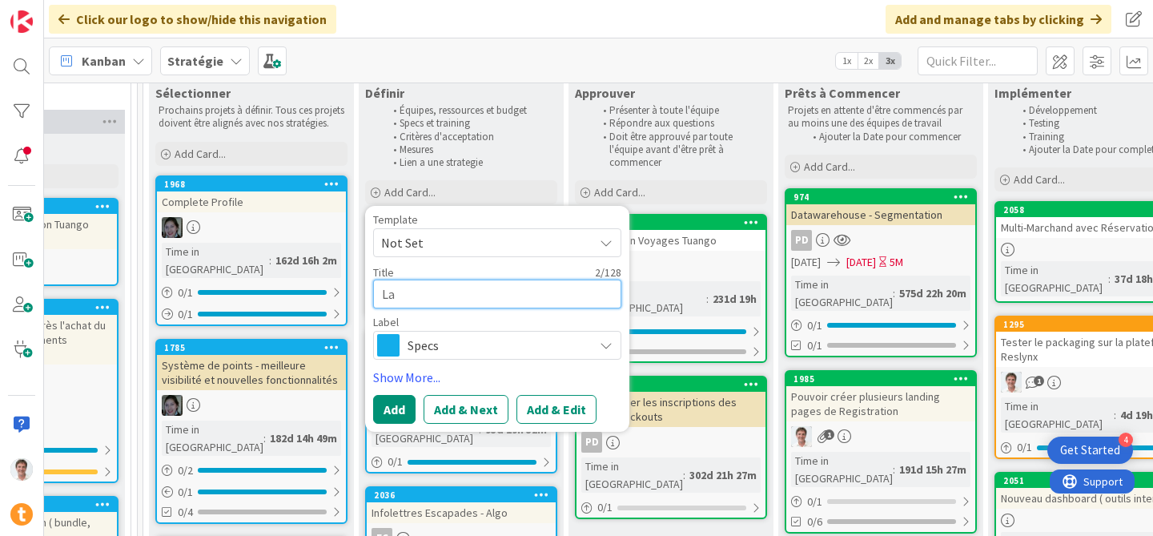
type textarea "x"
type textarea "Lan"
type textarea "x"
type textarea "Lanc"
type textarea "x"
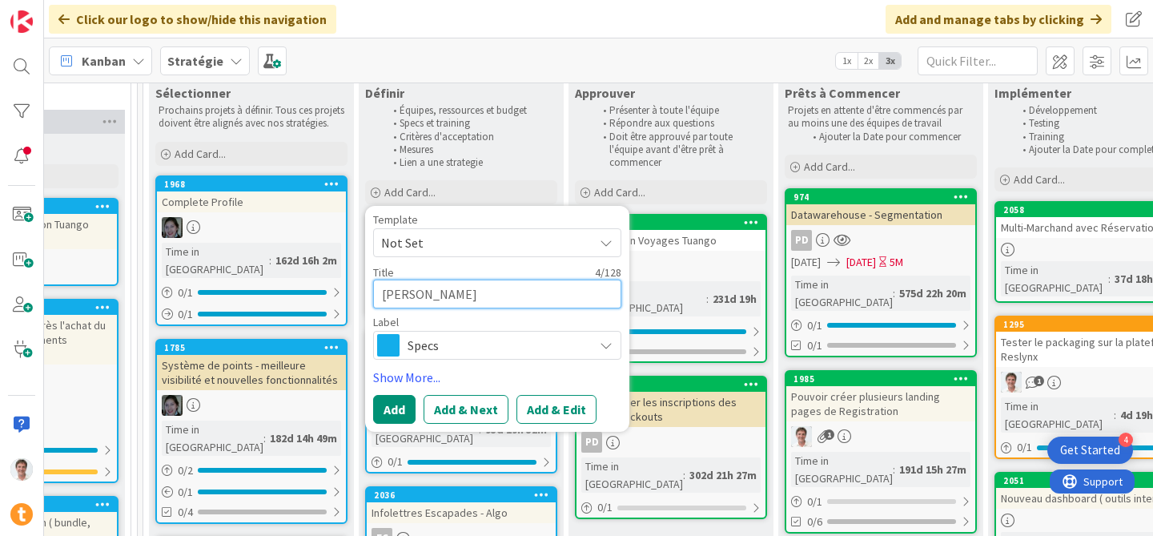
type textarea "Lancem"
type textarea "x"
type textarea "Lanceme"
type textarea "x"
type textarea "Lancemen"
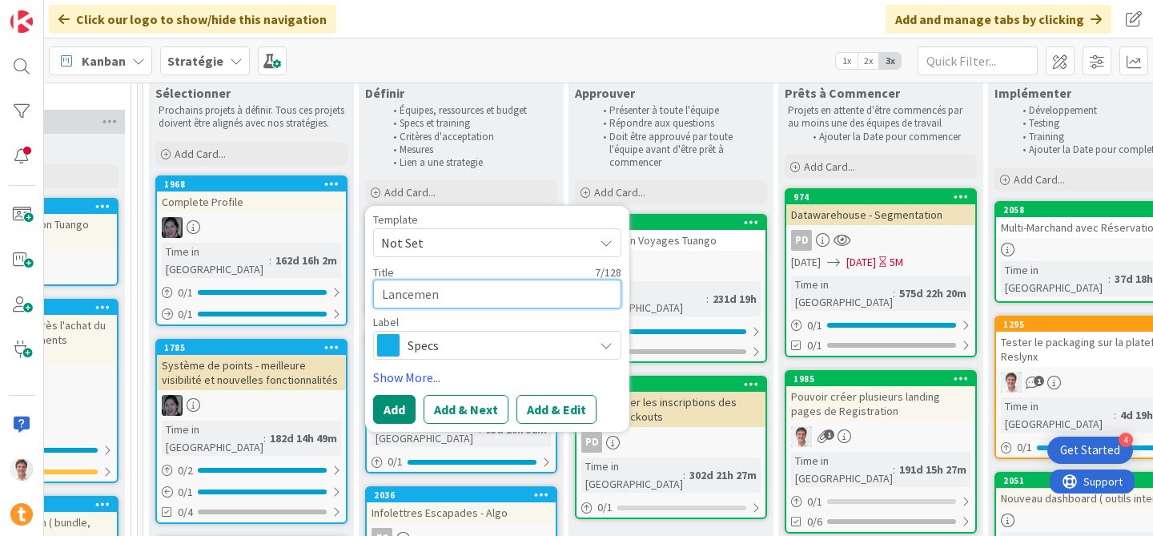
type textarea "x"
type textarea "Lancement"
type textarea "x"
type textarea "Lancement d"
type textarea "x"
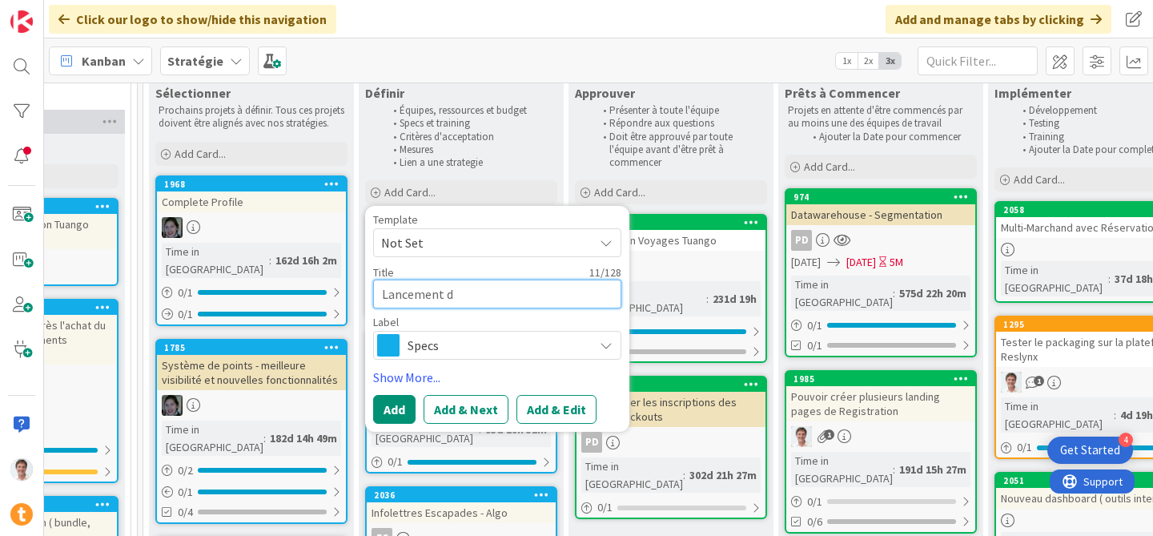
type textarea "Lancement de"
type textarea "x"
type textarea "Lancement de"
type textarea "x"
type textarea "Lancement de l"
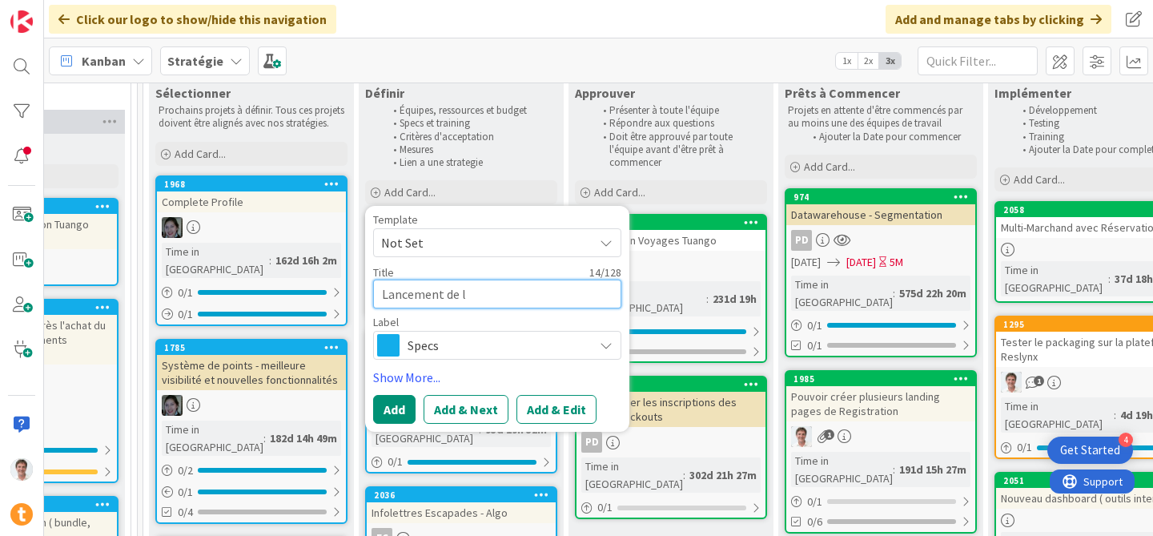
type textarea "x"
type textarea "Lancement de l'"
type textarea "x"
type textarea "Lancement de l'a"
type textarea "x"
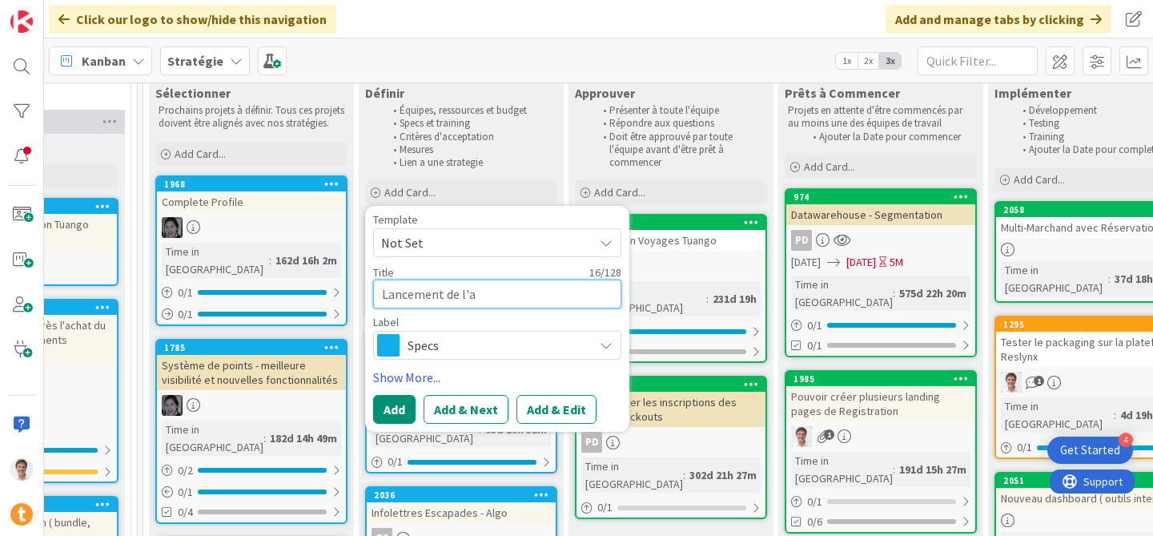
type textarea "Lancement de l'ap"
type textarea "x"
type textarea "Lancement de l'app"
type textarea "x"
type textarea "Lancement de l'appl"
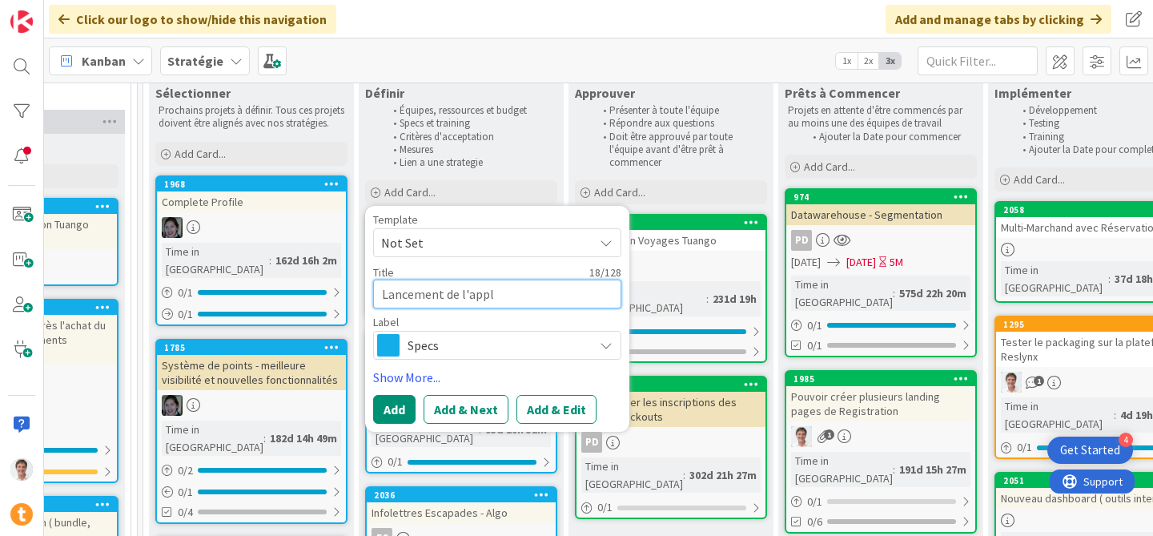
type textarea "x"
type textarea "Lancement de l'applic"
type textarea "x"
type textarea "Lancement de l'applica"
type textarea "x"
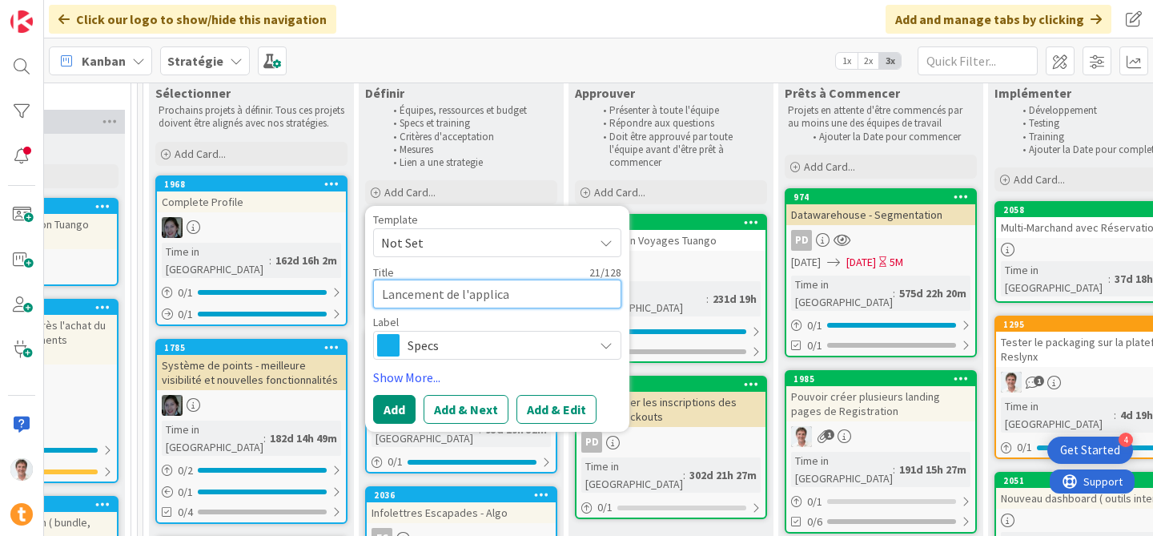
type textarea "Lancement de l'applicat"
type textarea "x"
type textarea "Lancement de l'applicati"
type textarea "x"
type textarea "Lancement de l'applicatio"
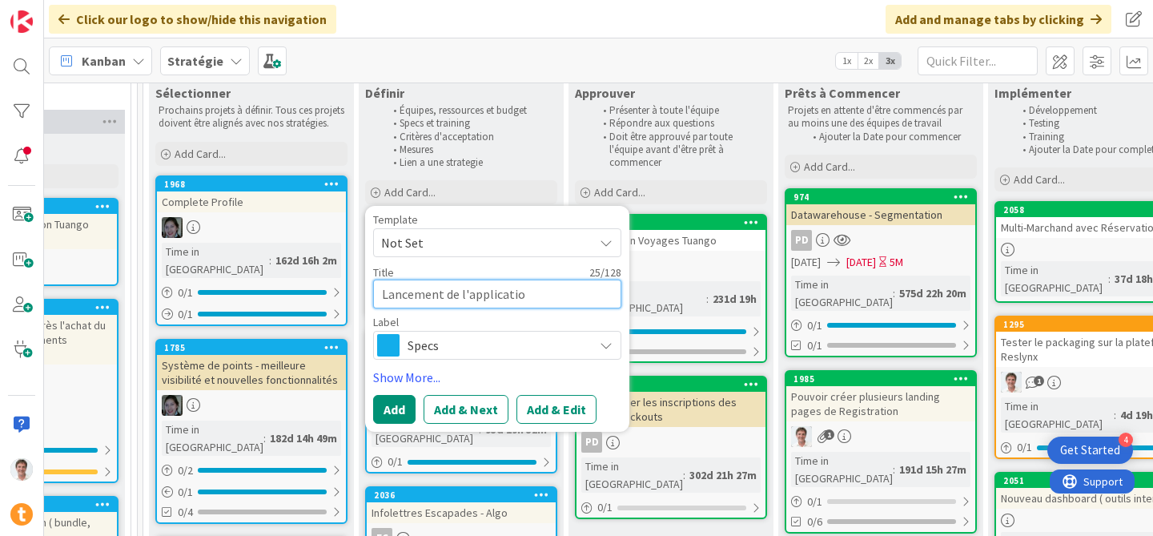
type textarea "x"
type textarea "Lancement de l'application"
type textarea "x"
type textarea "Lancement de l'application"
type textarea "x"
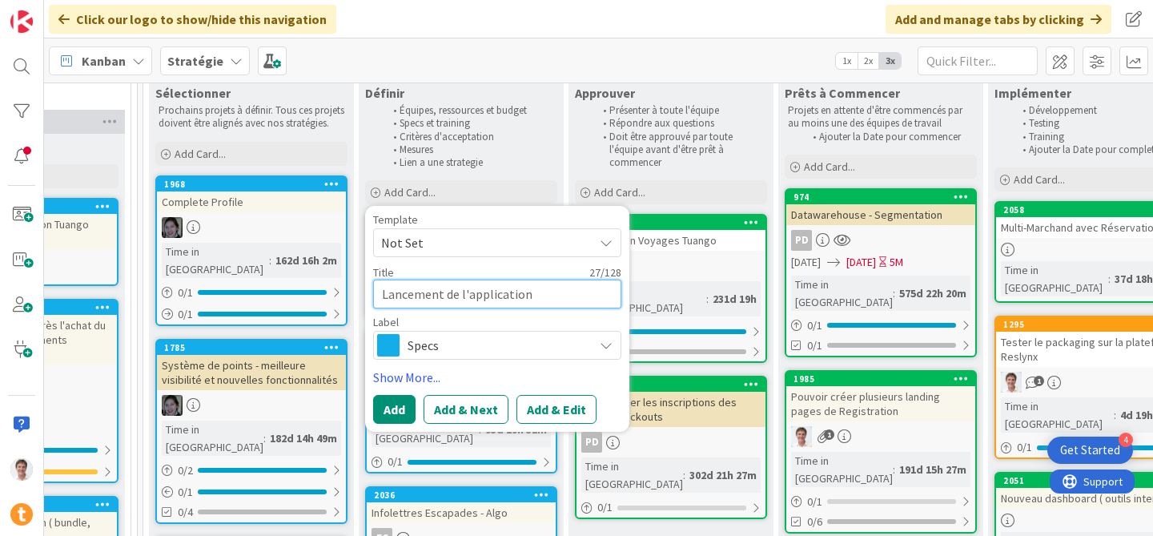
type textarea "Lancement de l'application m"
type textarea "x"
type textarea "Lancement de l'application mo"
type textarea "x"
type textarea "Lancement de l'application mob"
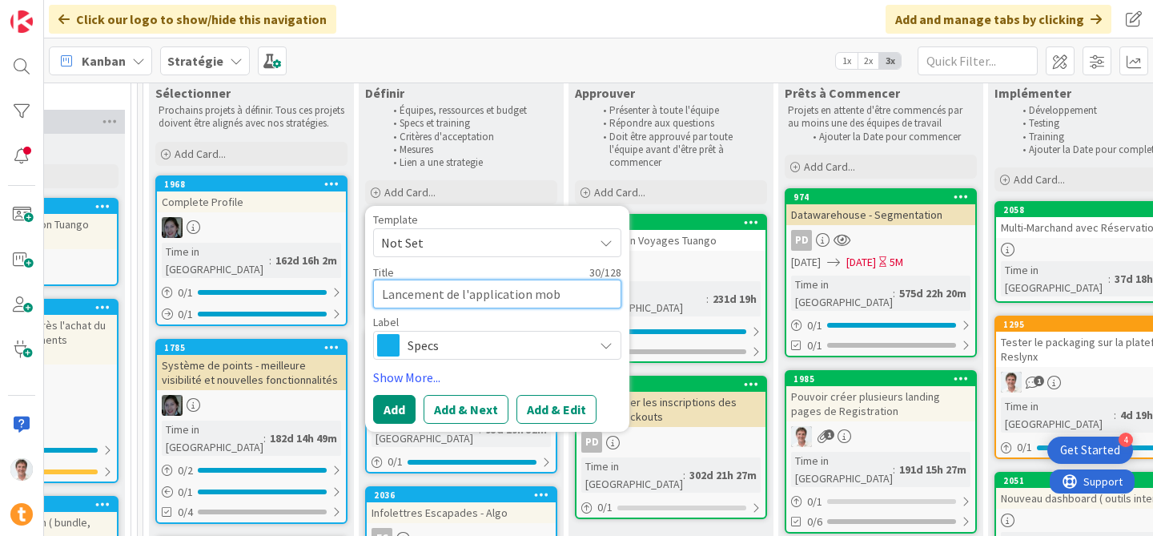
type textarea "x"
type textarea "Lancement de l'application mobi"
type textarea "x"
type textarea "Lancement de l'application mobil"
type textarea "x"
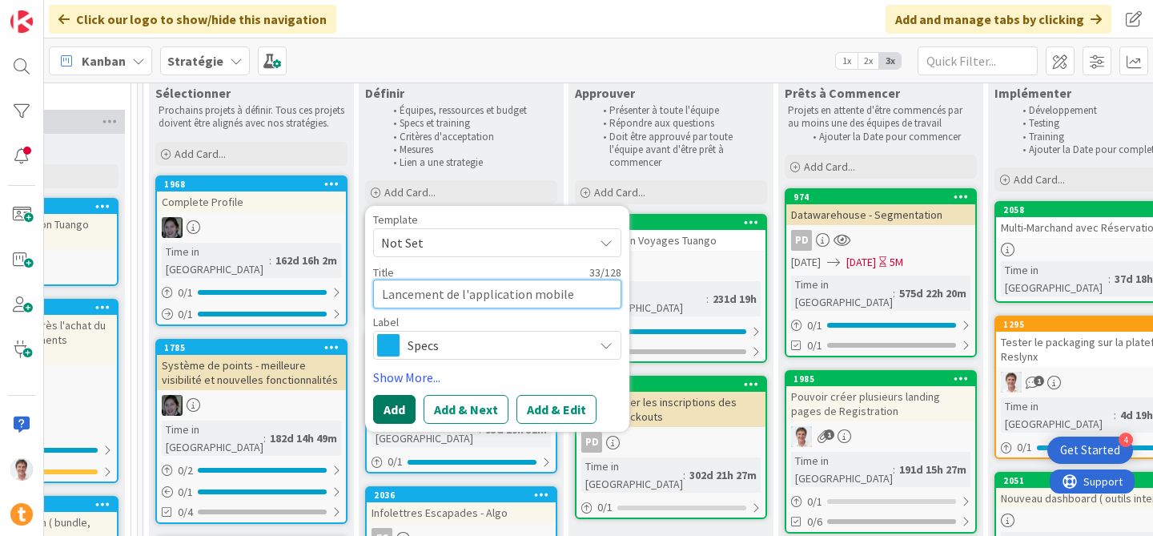
type textarea "Lancement de l'application mobile"
click at [398, 404] on button "Add" at bounding box center [394, 409] width 42 height 29
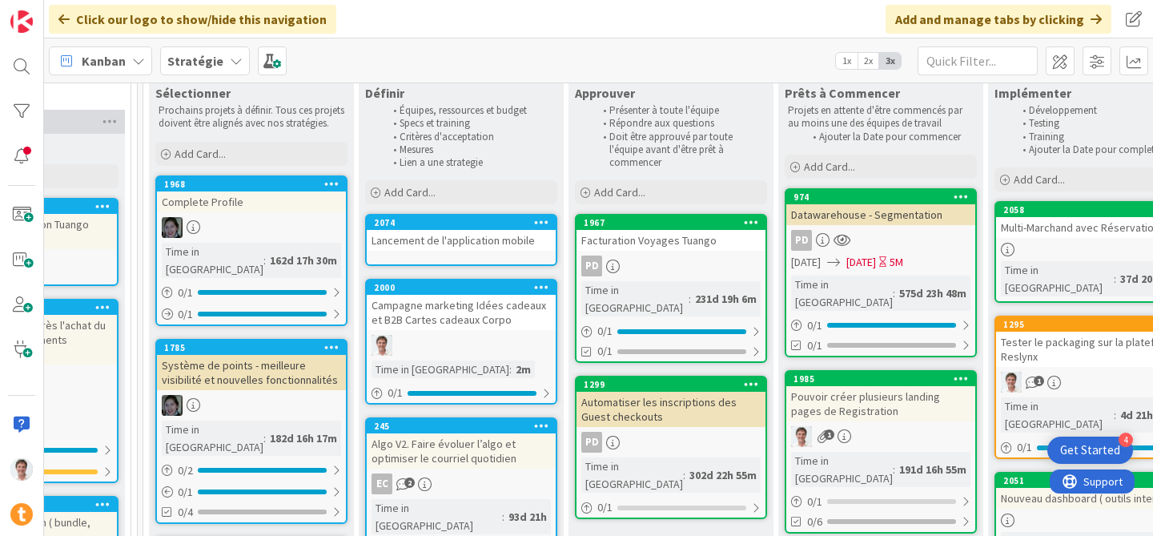
click at [440, 241] on div "Lancement de l'application mobile" at bounding box center [461, 240] width 189 height 21
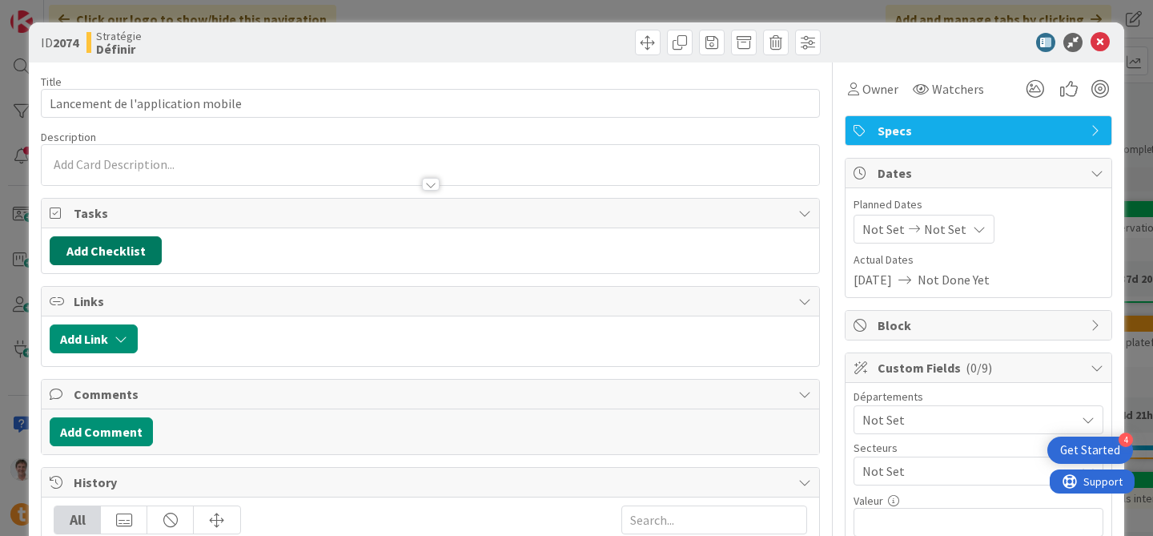
click at [119, 249] on button "Add Checklist" at bounding box center [106, 250] width 112 height 29
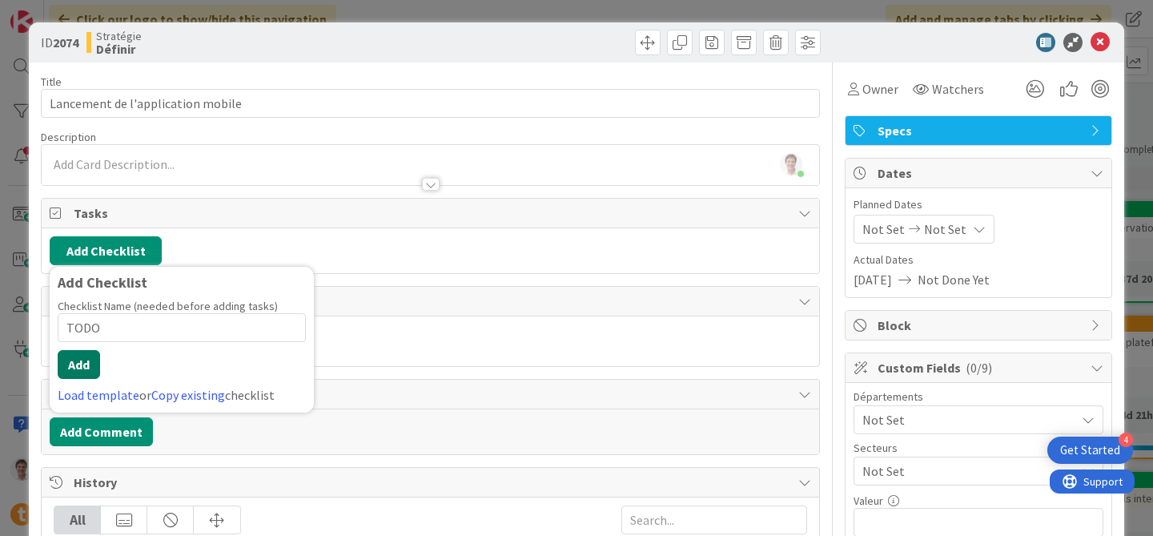
type input "TODO"
click at [62, 368] on button "Add" at bounding box center [79, 364] width 42 height 29
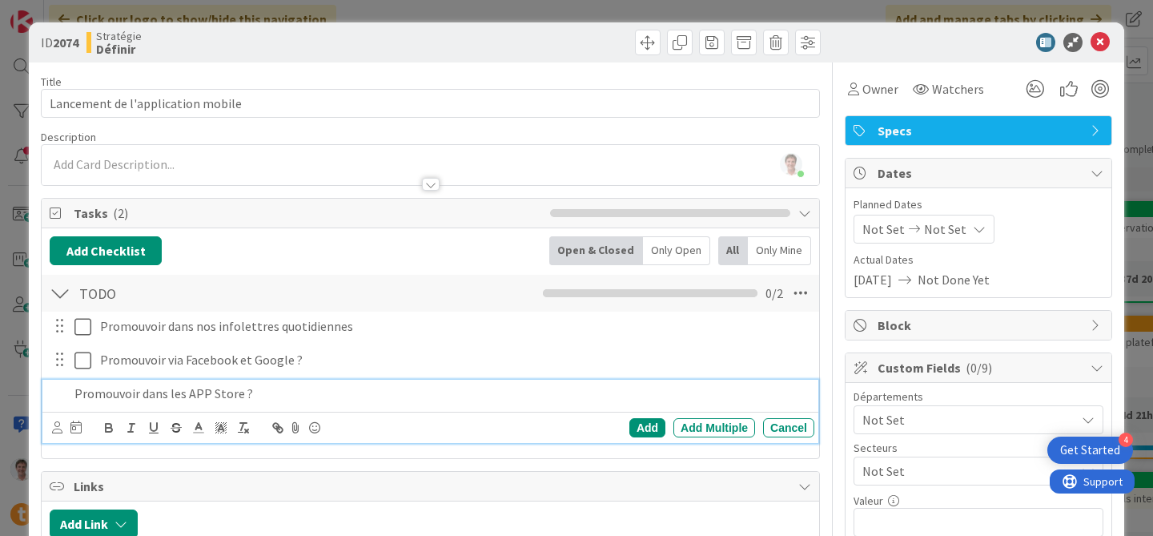
click at [259, 395] on p "Promouvoir dans les APP Store ?" at bounding box center [441, 393] width 734 height 18
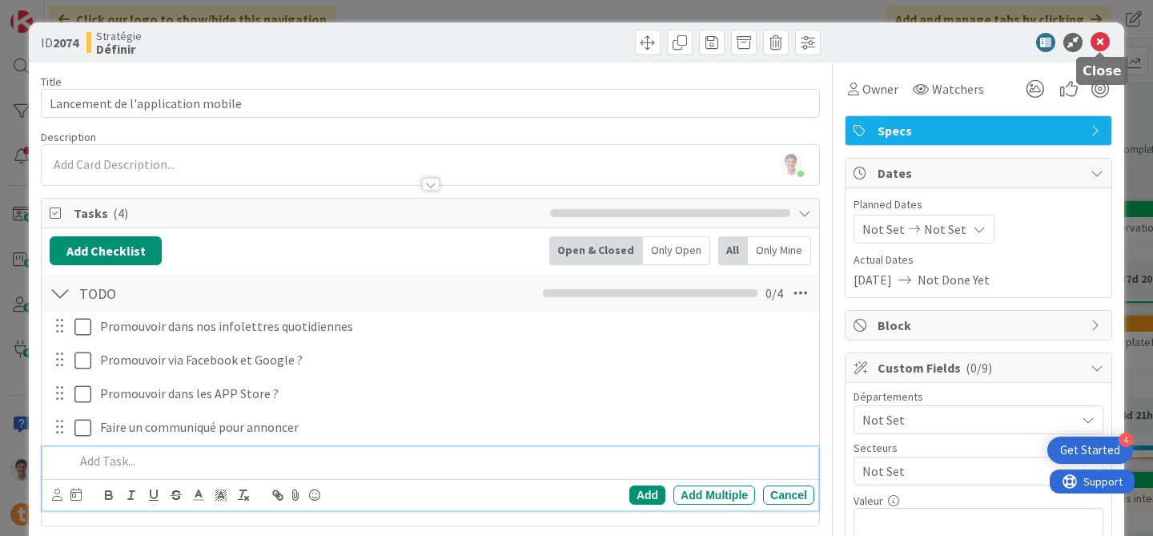
click at [1100, 48] on icon at bounding box center [1100, 42] width 19 height 19
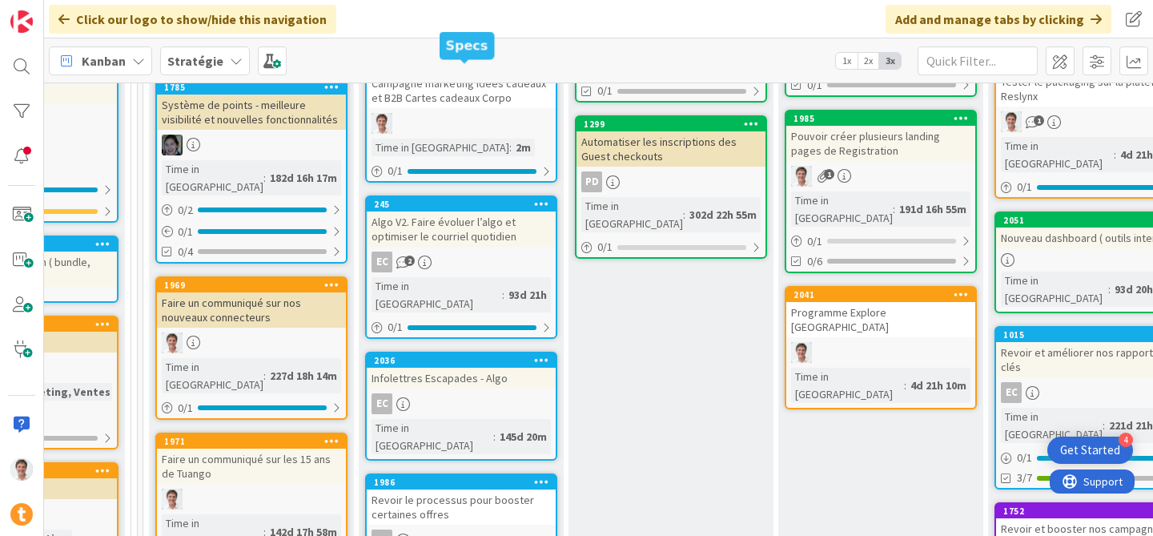
scroll to position [348, 801]
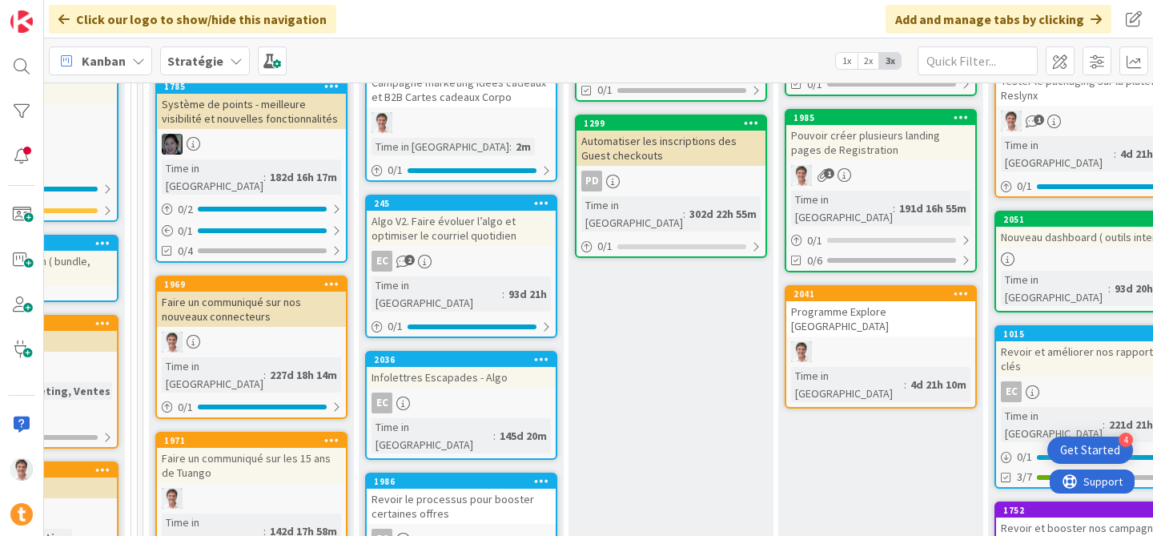
click at [454, 229] on div "Algo V2. Faire évoluer l’algo et optimiser le courriel quotidien" at bounding box center [461, 228] width 189 height 35
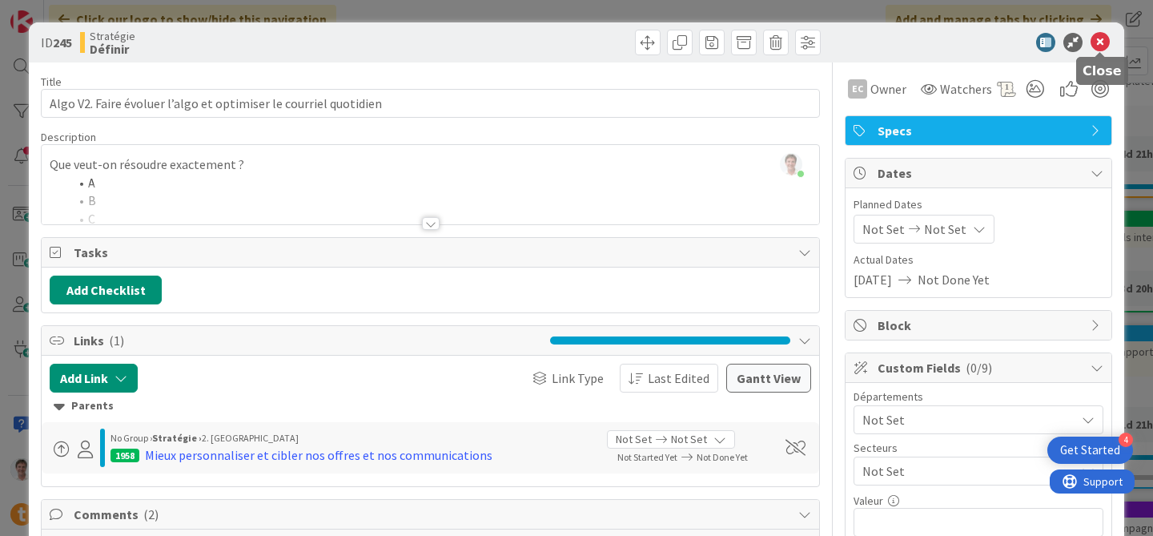
click at [1098, 44] on icon at bounding box center [1100, 42] width 19 height 19
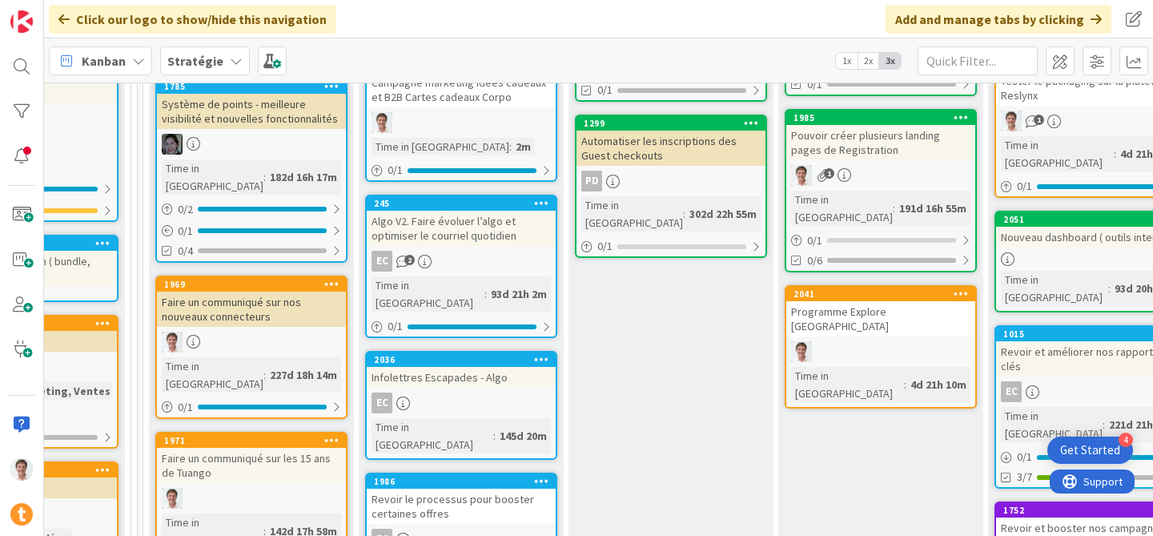
click at [441, 367] on div "Infolettres Escapades - Algo" at bounding box center [461, 377] width 189 height 21
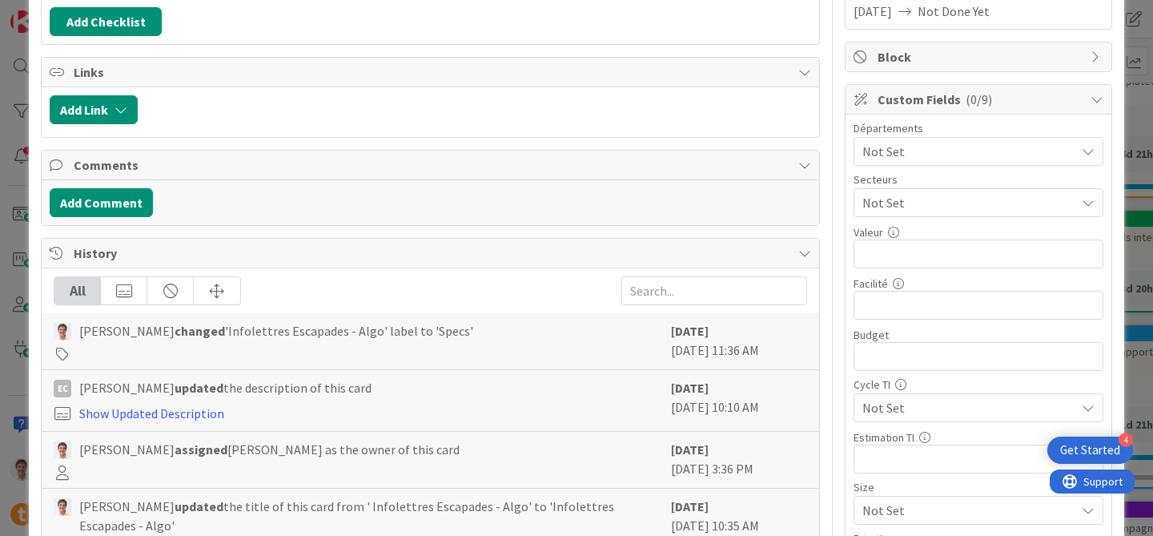
scroll to position [254, 0]
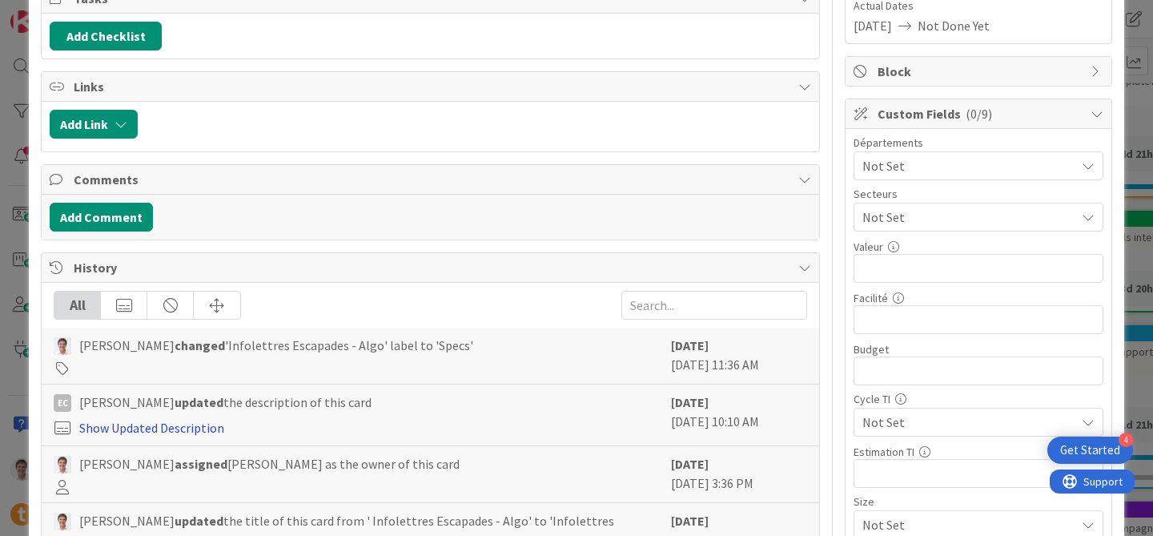
click at [176, 428] on link "Show Updated Description" at bounding box center [151, 428] width 145 height 16
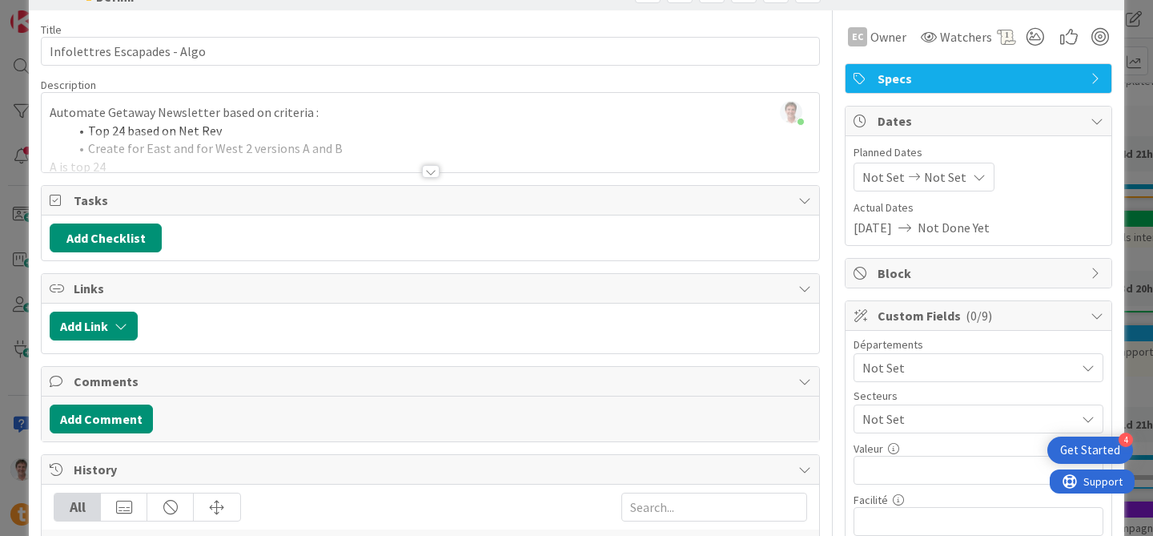
scroll to position [17, 0]
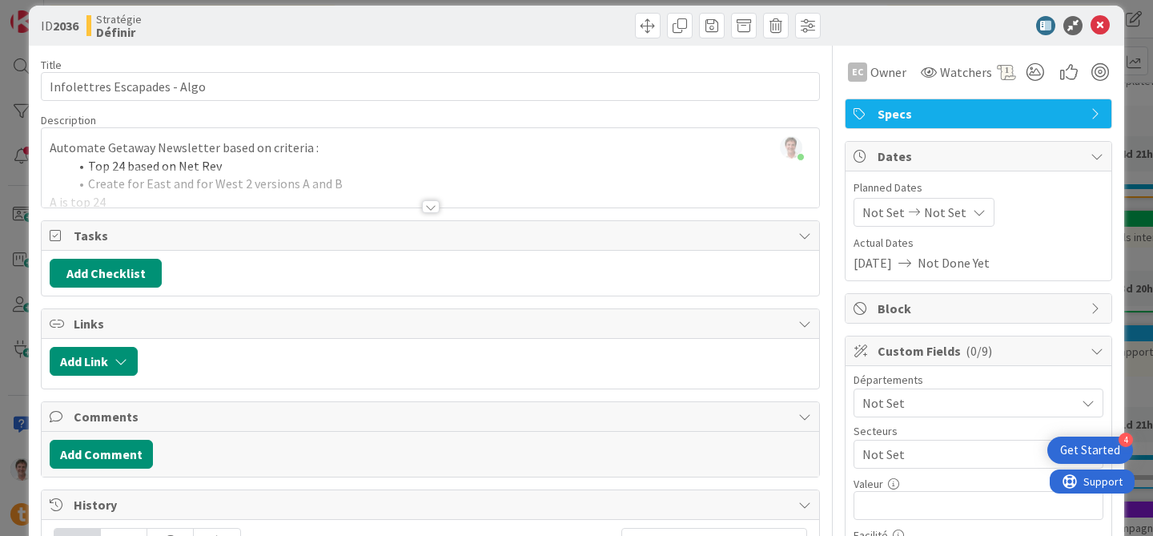
click at [247, 201] on div at bounding box center [431, 187] width 778 height 41
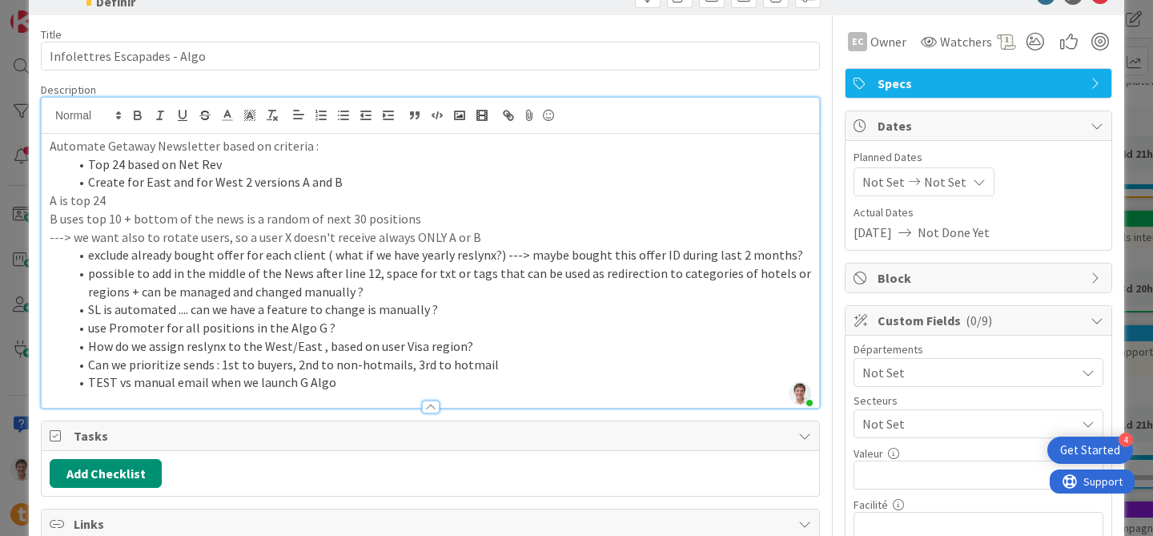
scroll to position [0, 0]
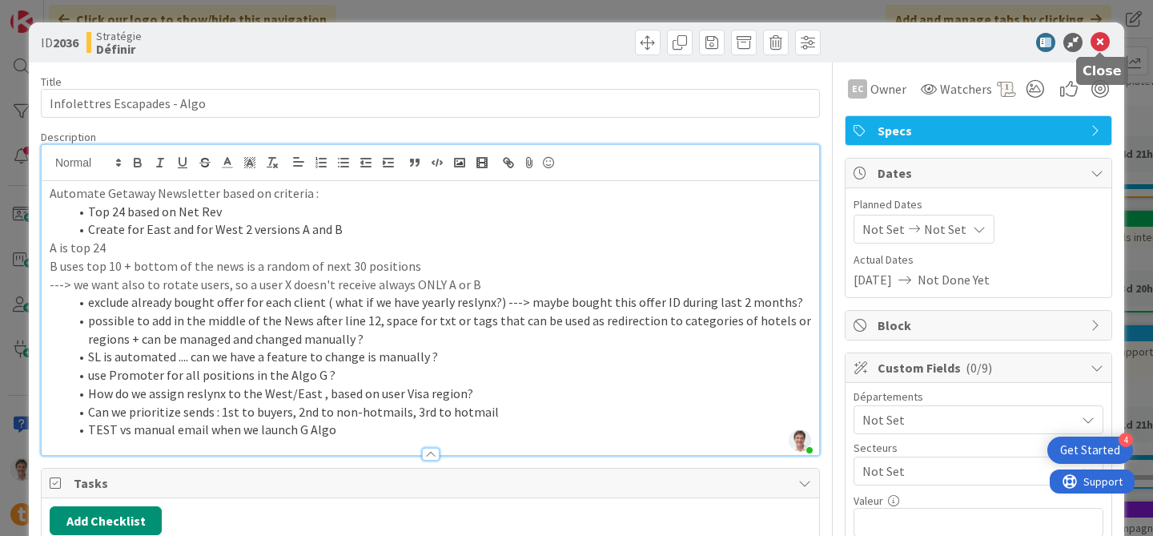
click at [1102, 39] on icon at bounding box center [1100, 42] width 19 height 19
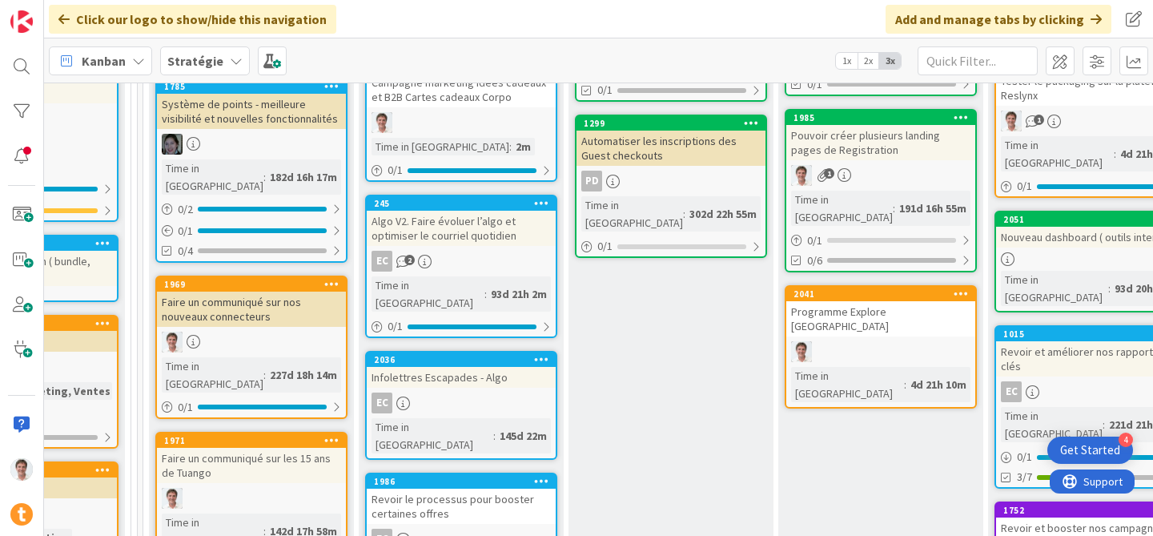
click at [456, 367] on div "Infolettres Escapades - Algo" at bounding box center [461, 377] width 189 height 21
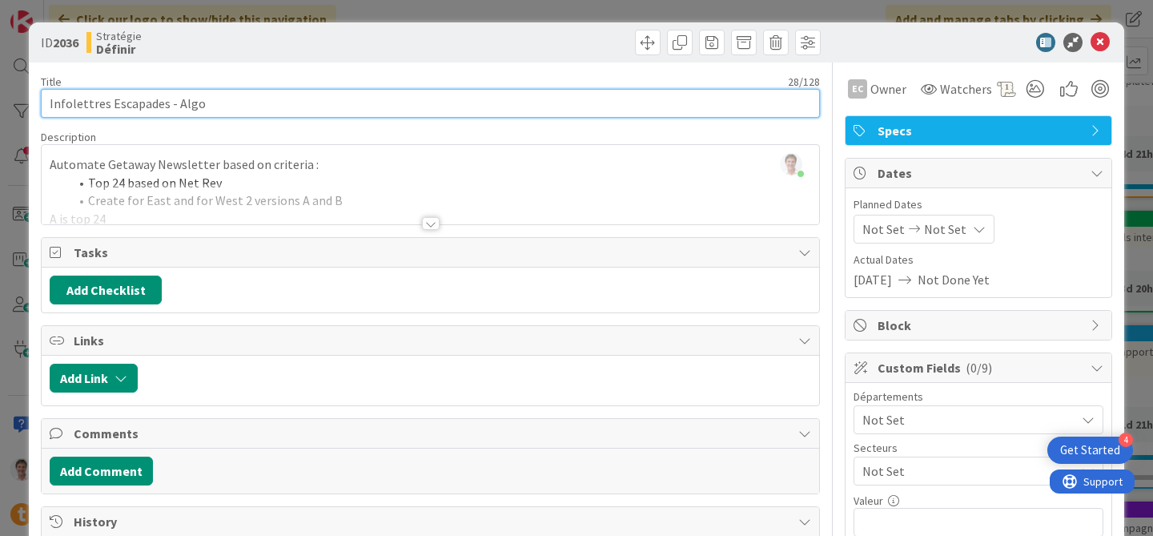
drag, startPoint x: 197, startPoint y: 106, endPoint x: 173, endPoint y: 107, distance: 24.0
click at [173, 107] on input "Infolettres Escapades - Algo" at bounding box center [430, 103] width 779 height 29
click at [49, 103] on input "Infolettres Escapades -" at bounding box center [430, 103] width 779 height 29
paste input "Algo"
click at [198, 98] on input "Algo - Infolettres Escapades -" at bounding box center [430, 103] width 779 height 29
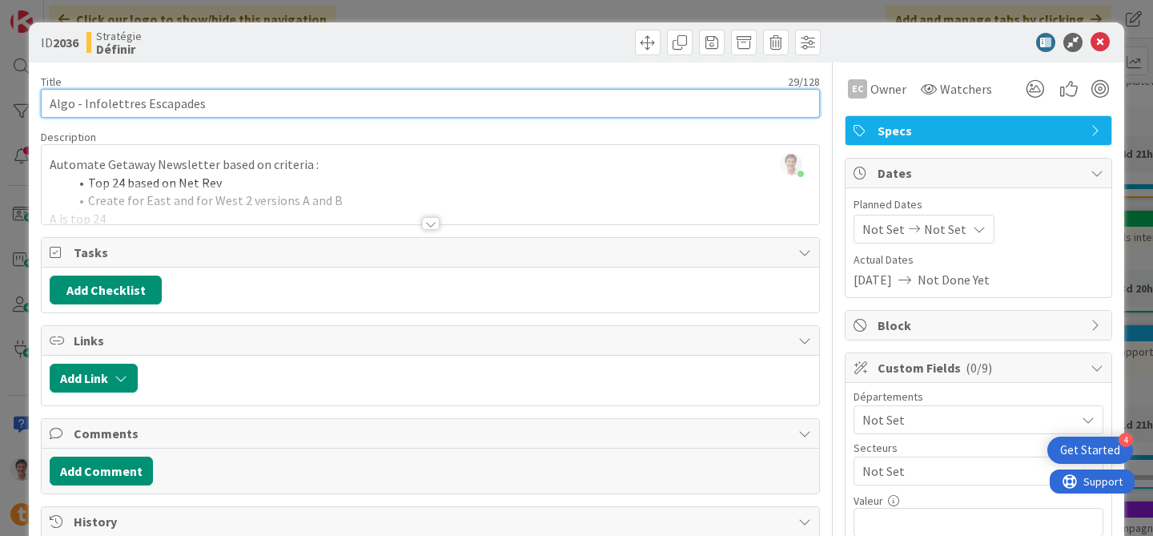
click at [48, 103] on input "Algo - Infolettres Escapades" at bounding box center [430, 103] width 779 height 29
click at [81, 107] on input "Algo - Infolettres Escapades" at bounding box center [430, 103] width 779 height 29
type input "Algo - Infolettres Escapades"
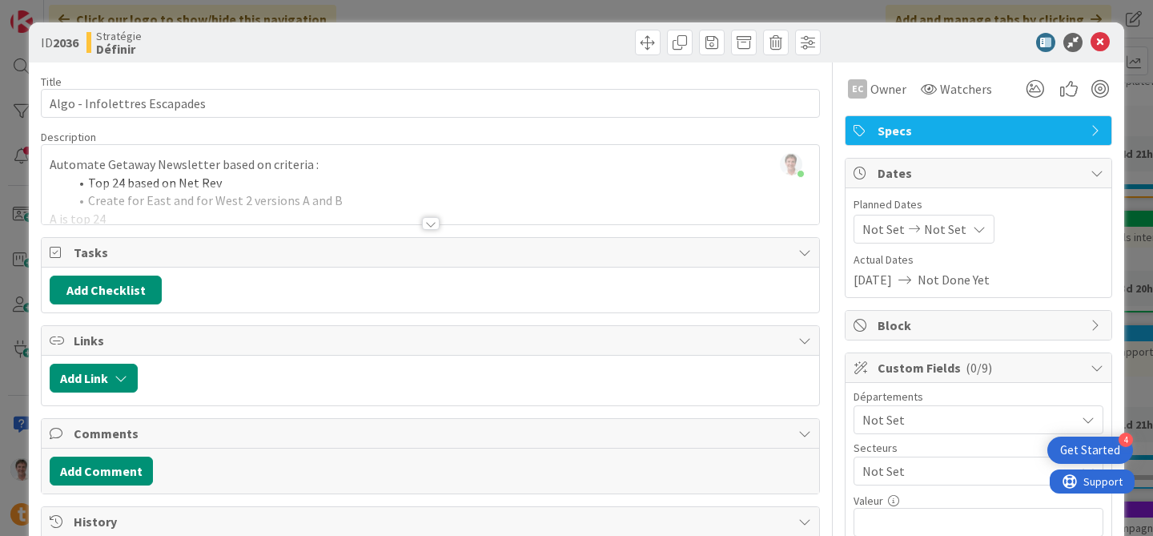
click at [143, 172] on div "[PERSON_NAME] just joined Automate Getaway Newsletter based on criteria : Top 2…" at bounding box center [431, 184] width 778 height 79
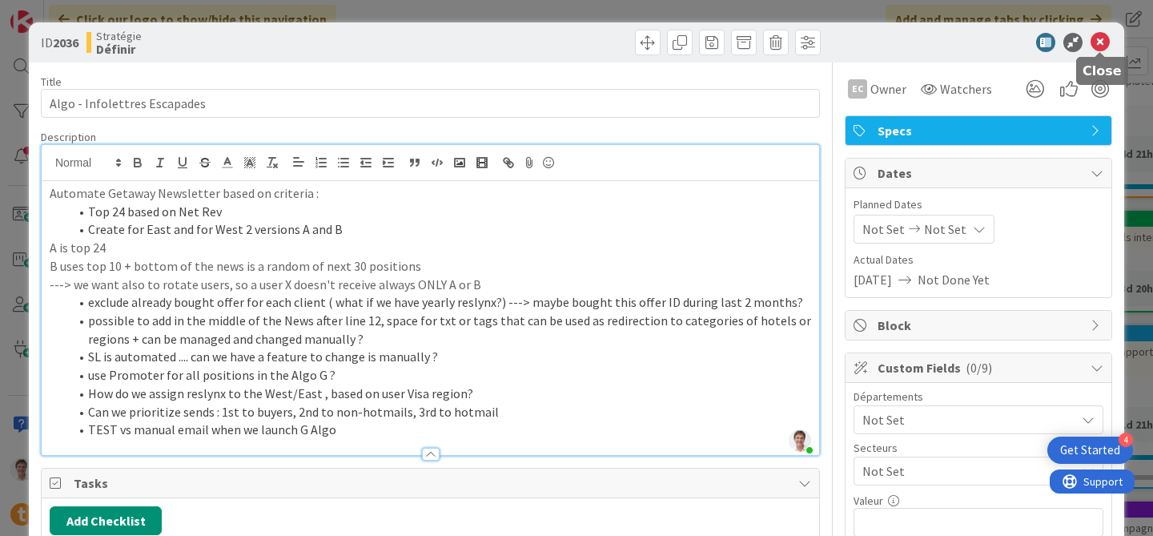
click at [1097, 37] on icon at bounding box center [1100, 42] width 19 height 19
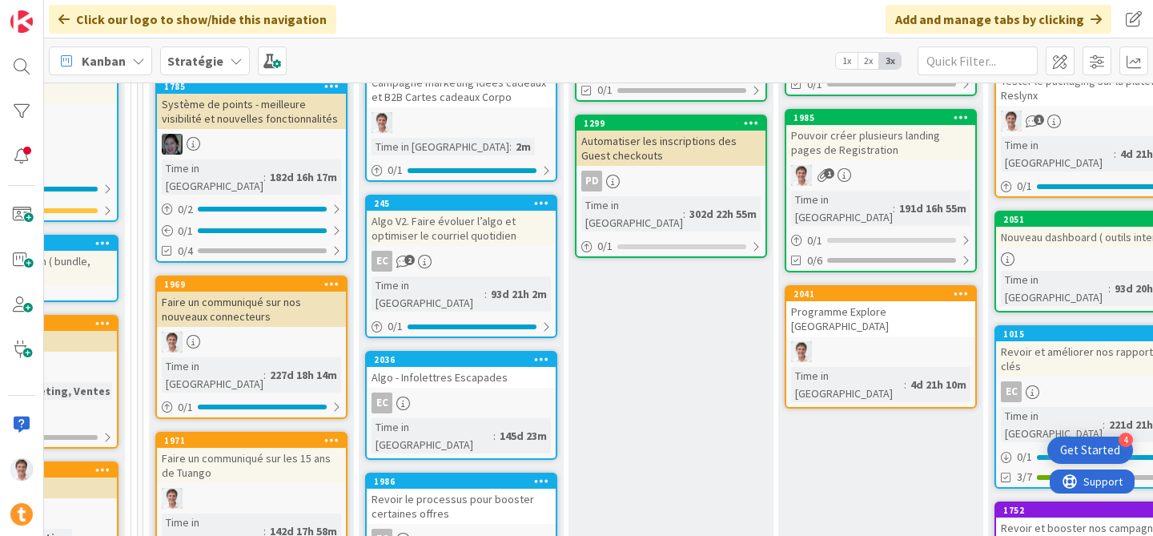
click at [401, 489] on div "Revoir le processus pour booster certaines offres" at bounding box center [461, 506] width 189 height 35
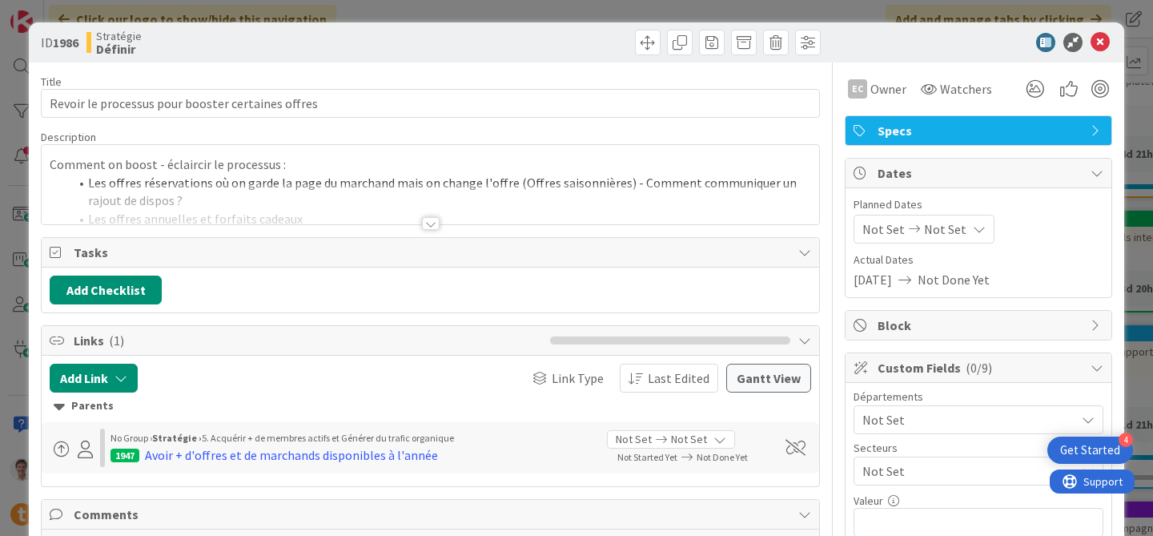
click at [321, 196] on div at bounding box center [431, 203] width 778 height 41
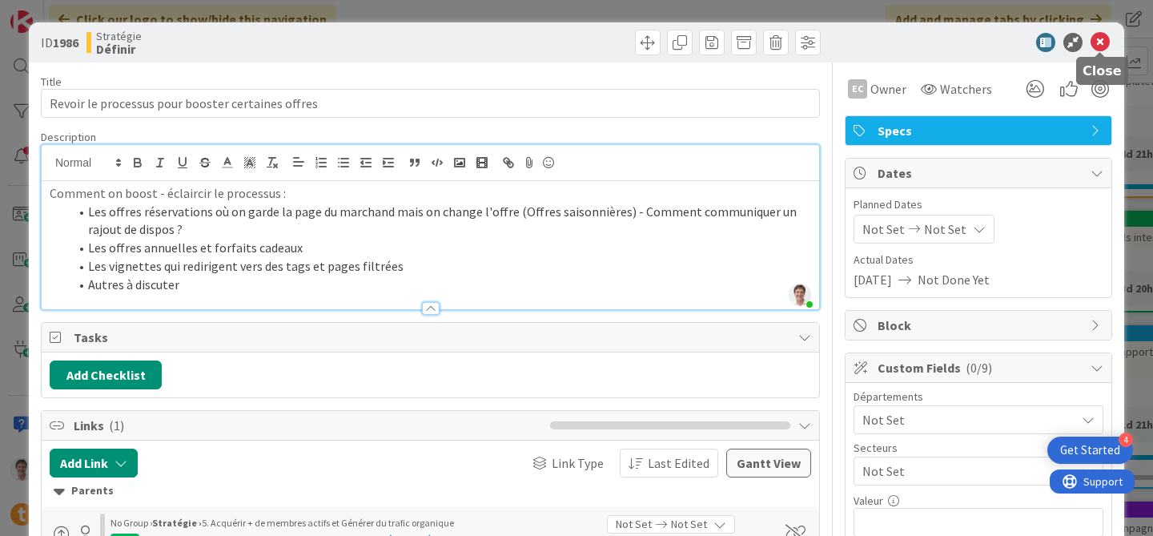
click at [1101, 43] on icon at bounding box center [1100, 42] width 19 height 19
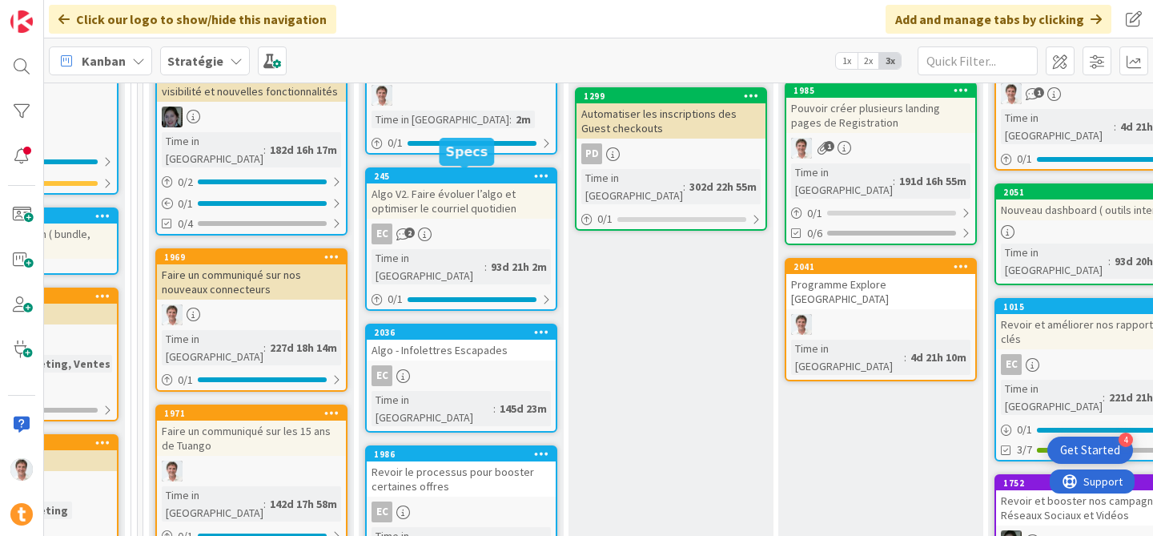
click at [440, 204] on div "Algo V2. Faire évoluer l’algo et optimiser le courriel quotidien" at bounding box center [461, 200] width 189 height 35
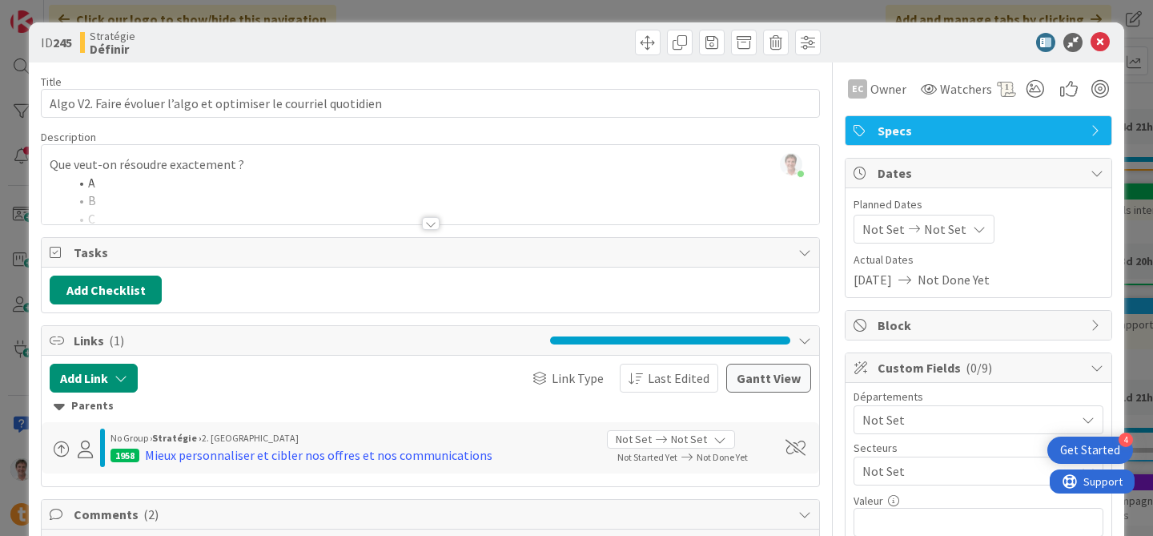
click at [248, 176] on div "[PERSON_NAME] just joined Que veut-on résoudre exactement ? A B C Faire des pet…" at bounding box center [431, 184] width 778 height 79
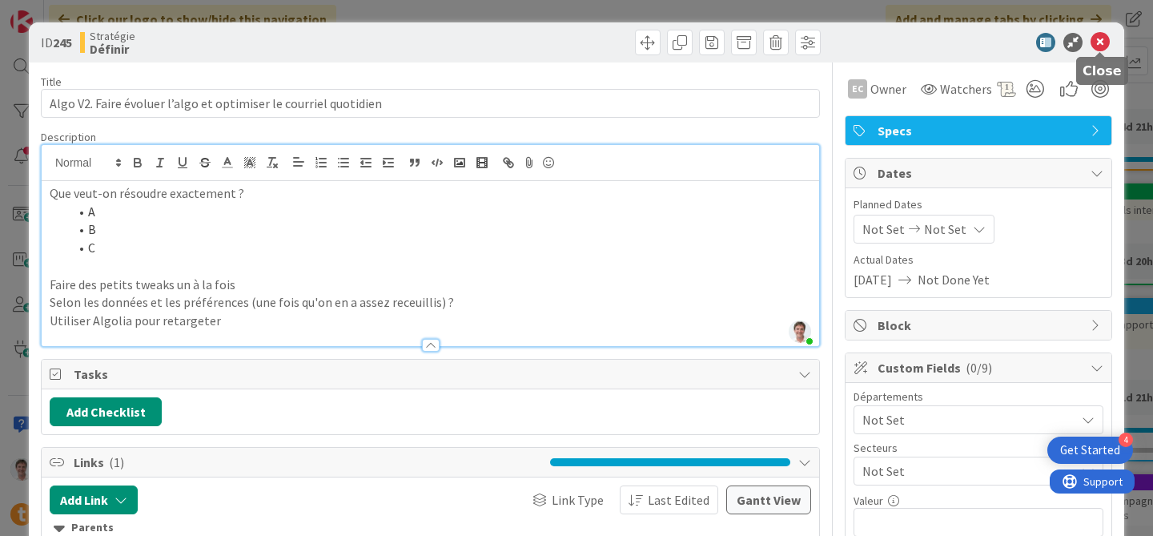
click at [1103, 43] on icon at bounding box center [1100, 42] width 19 height 19
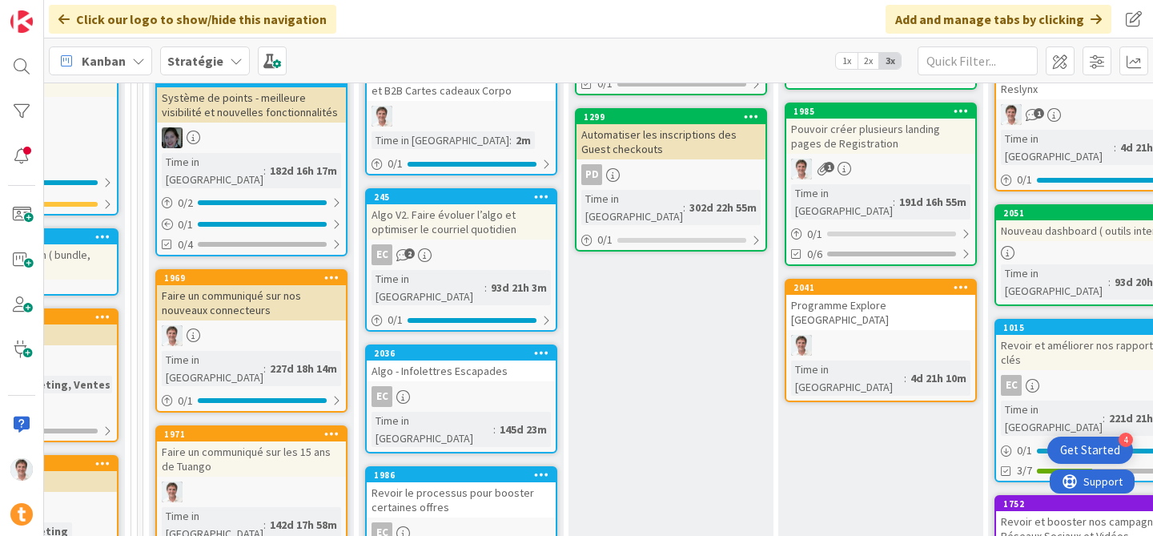
scroll to position [356, 801]
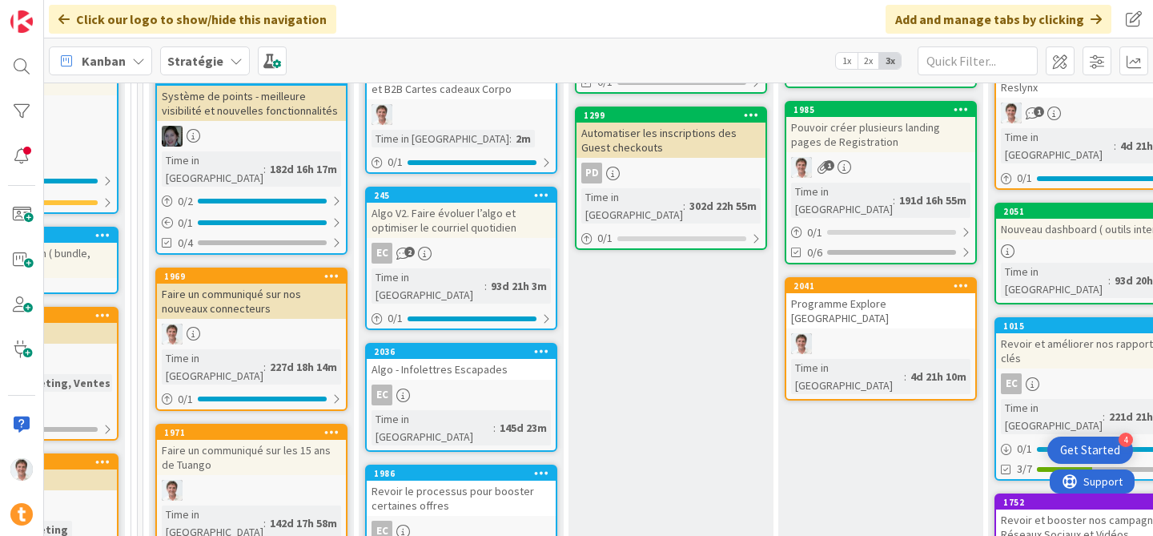
click at [432, 359] on div "Algo - Infolettres Escapades" at bounding box center [461, 369] width 189 height 21
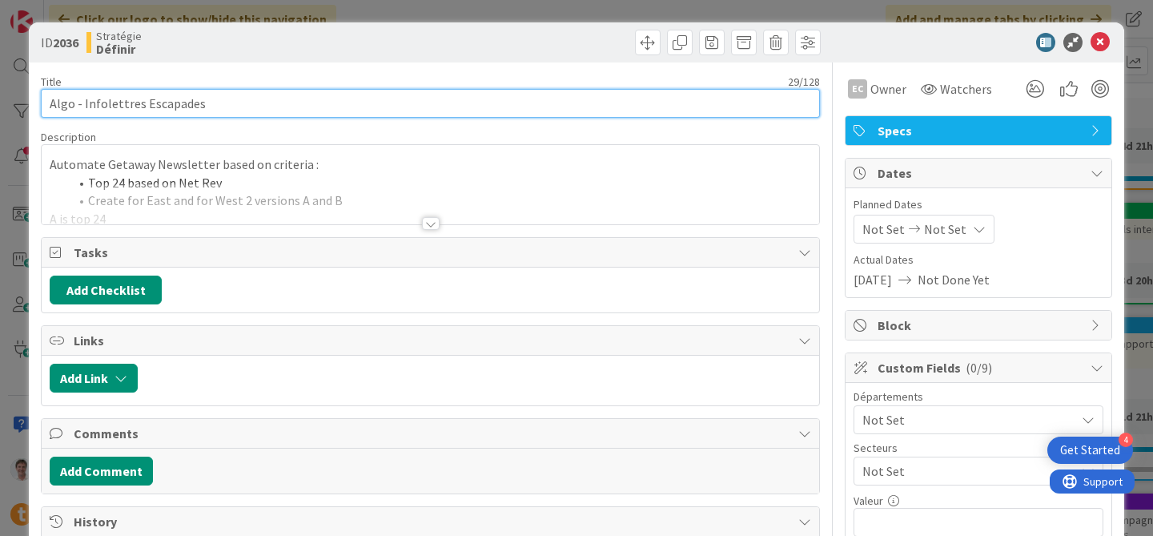
click at [79, 111] on input "Algo - Infolettres Escapades" at bounding box center [430, 103] width 779 height 29
type input "Algo pour les infolettres Escapades"
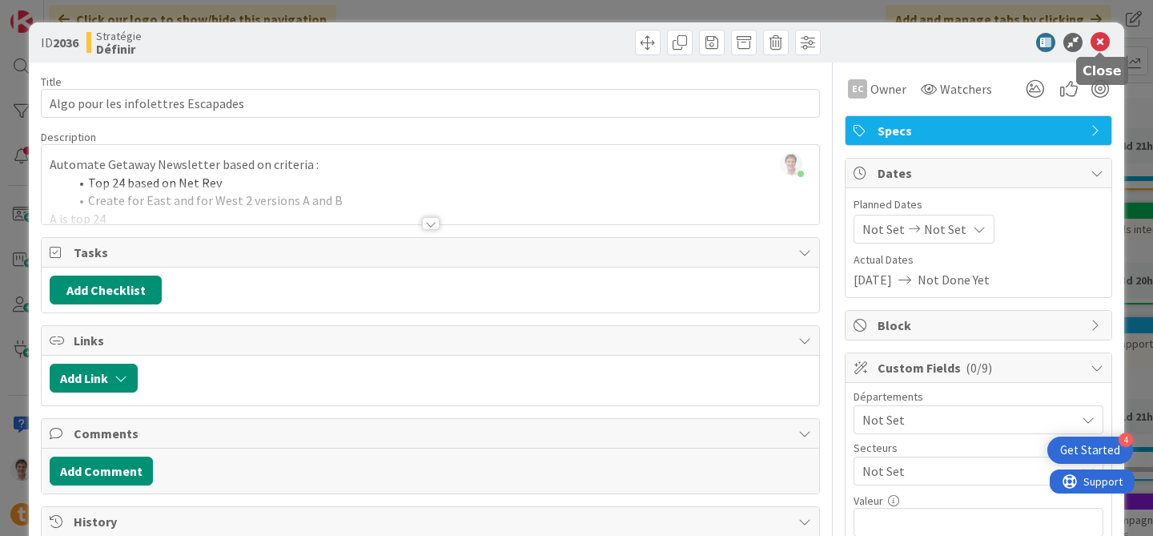
click at [1105, 46] on icon at bounding box center [1100, 42] width 19 height 19
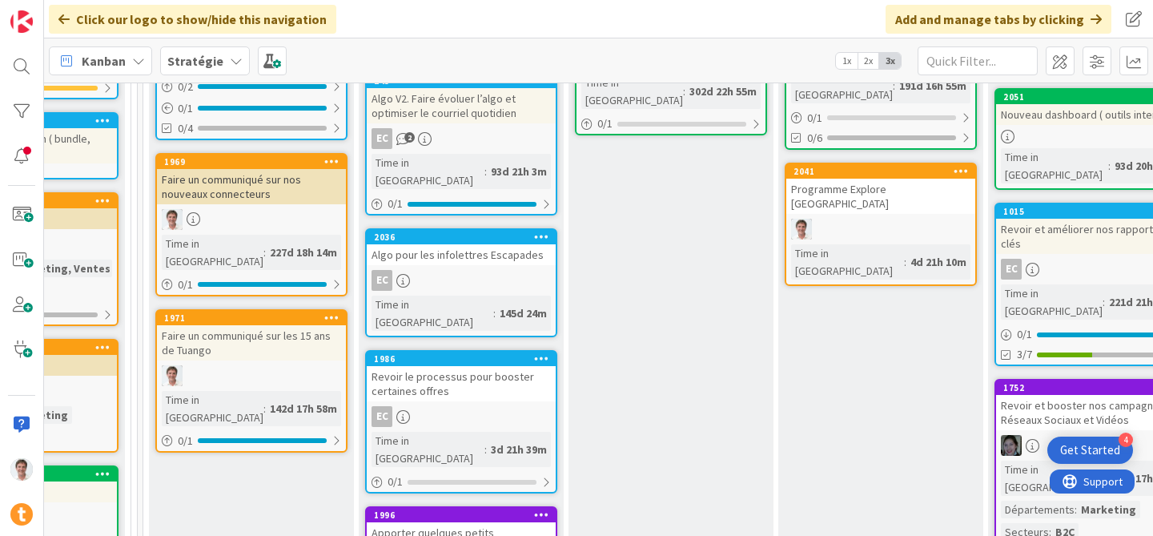
scroll to position [485, 801]
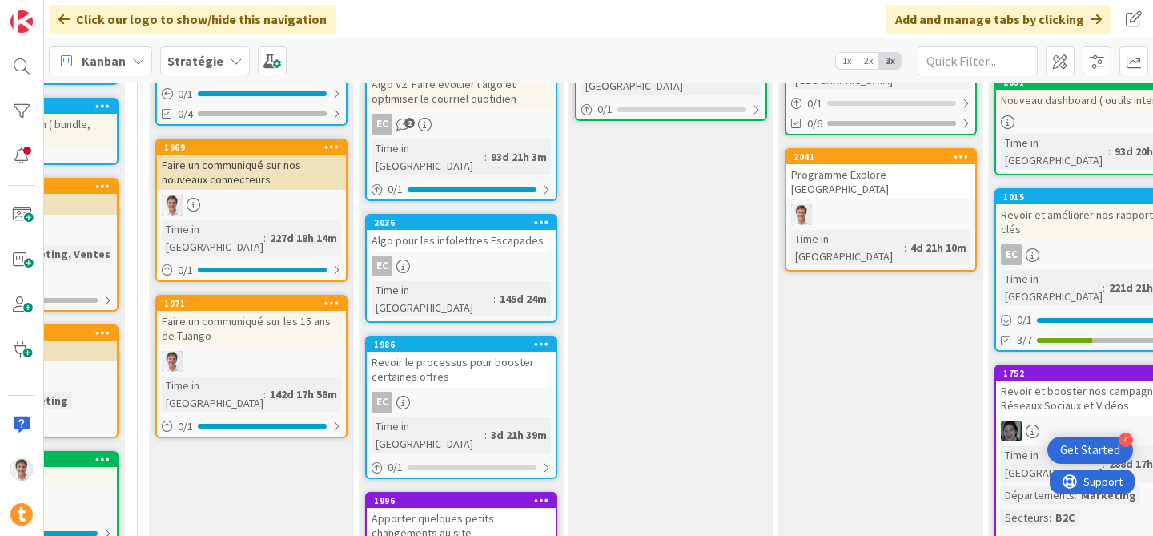
click at [464, 352] on div "Revoir le processus pour booster certaines offres" at bounding box center [461, 369] width 189 height 35
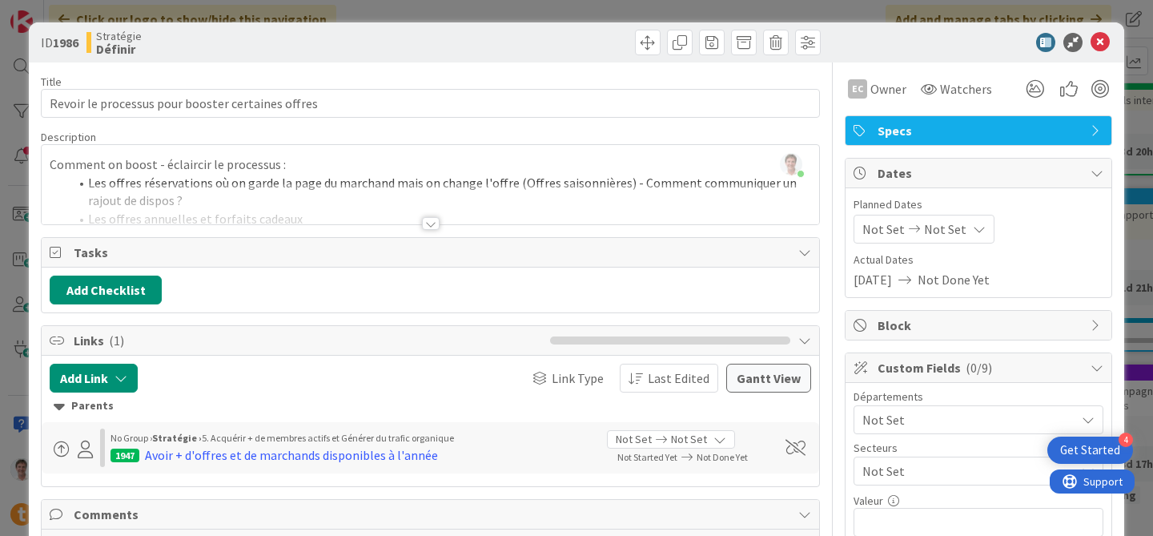
click at [238, 195] on div at bounding box center [431, 203] width 778 height 41
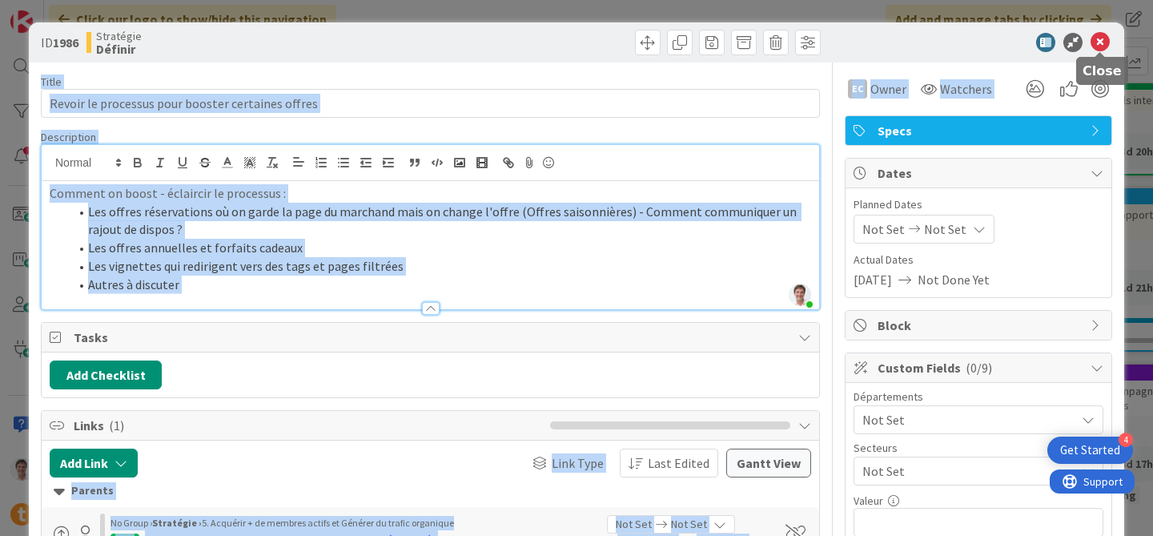
drag, startPoint x: 1103, startPoint y: 44, endPoint x: 1092, endPoint y: 119, distance: 75.3
click at [353, 241] on li "Les offres annuelles et forfaits cadeaux" at bounding box center [440, 248] width 742 height 18
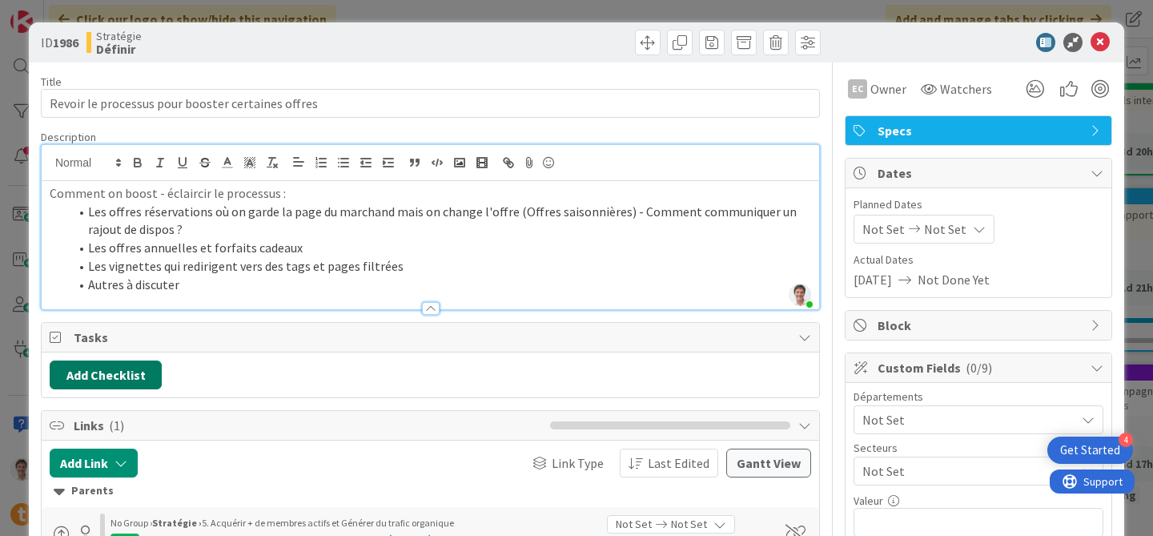
click at [131, 379] on button "Add Checklist" at bounding box center [106, 374] width 112 height 29
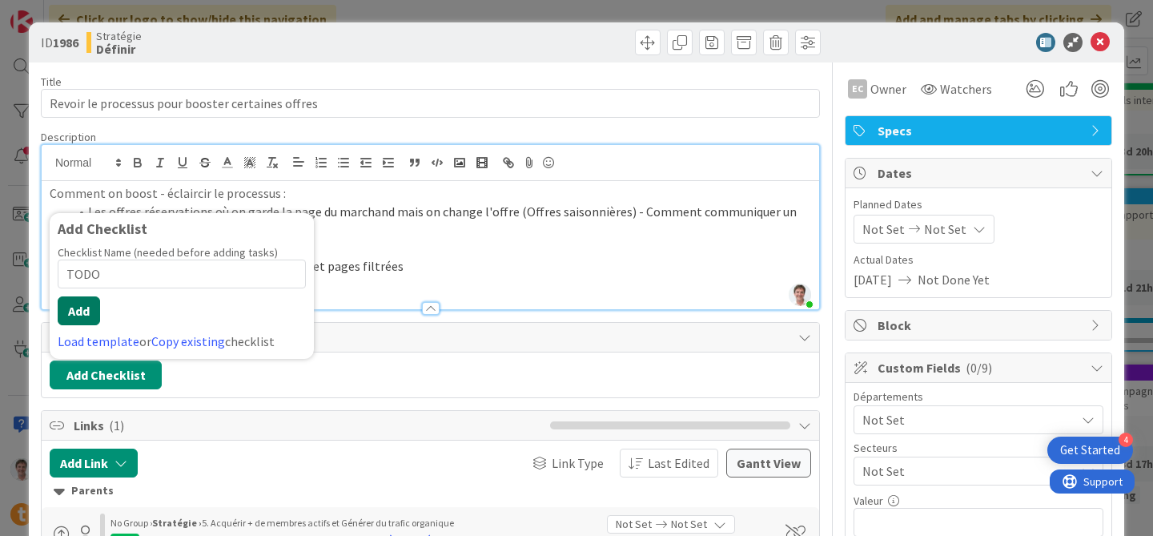
type input "TODO"
click at [82, 314] on button "Add" at bounding box center [79, 310] width 42 height 29
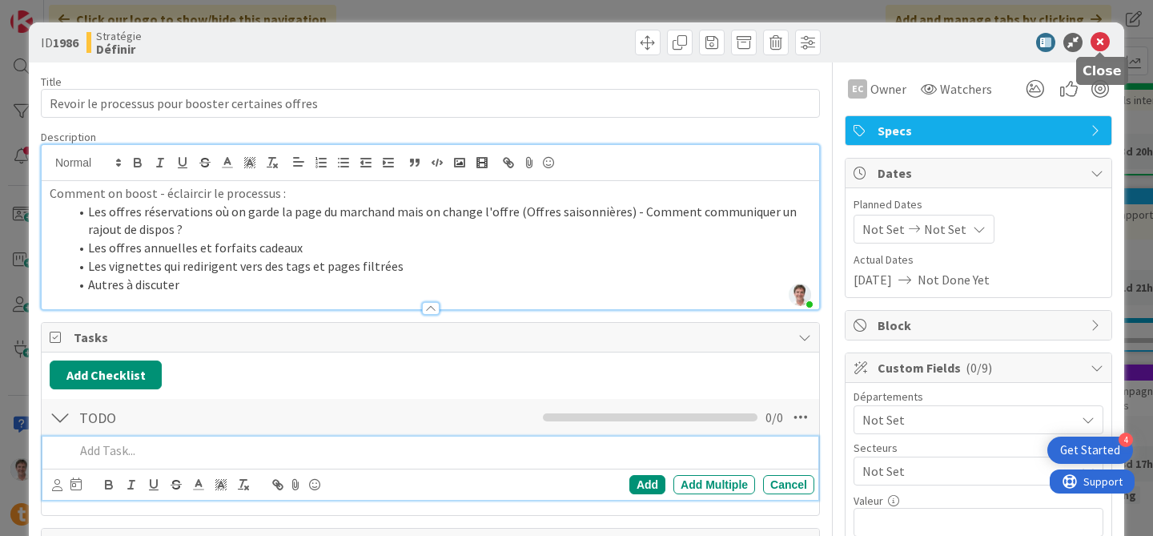
click at [1105, 39] on icon at bounding box center [1100, 42] width 19 height 19
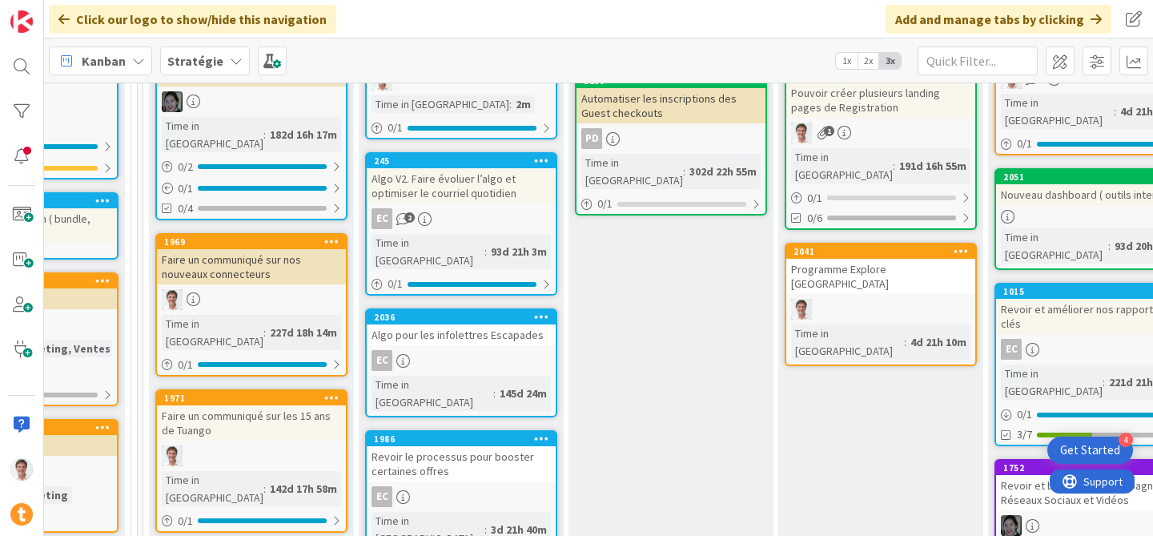
scroll to position [386, 801]
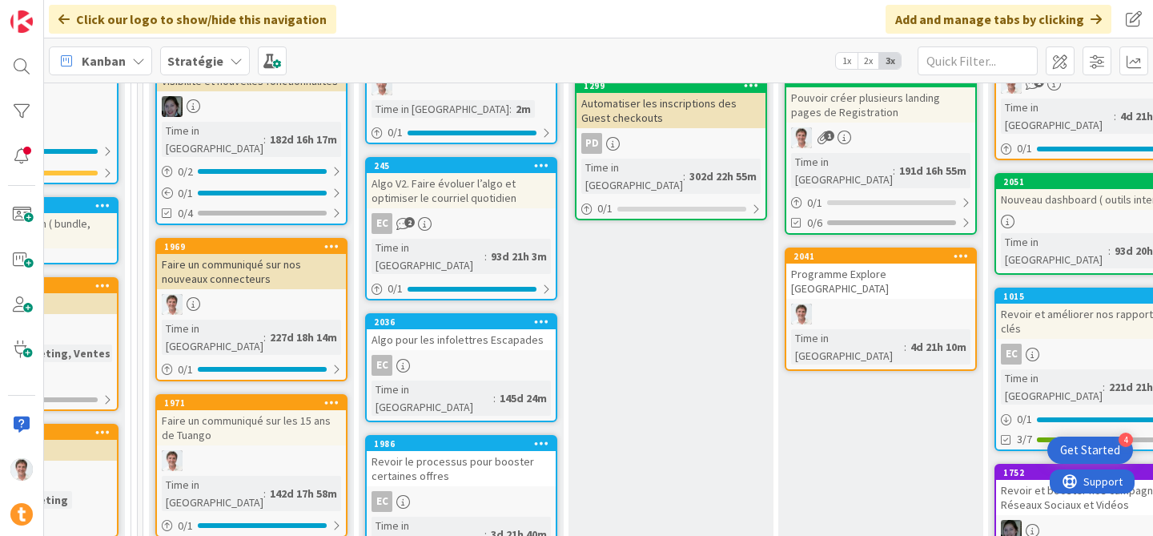
click at [434, 194] on div "Algo V2. Faire évoluer l’algo et optimiser le courriel quotidien" at bounding box center [461, 190] width 189 height 35
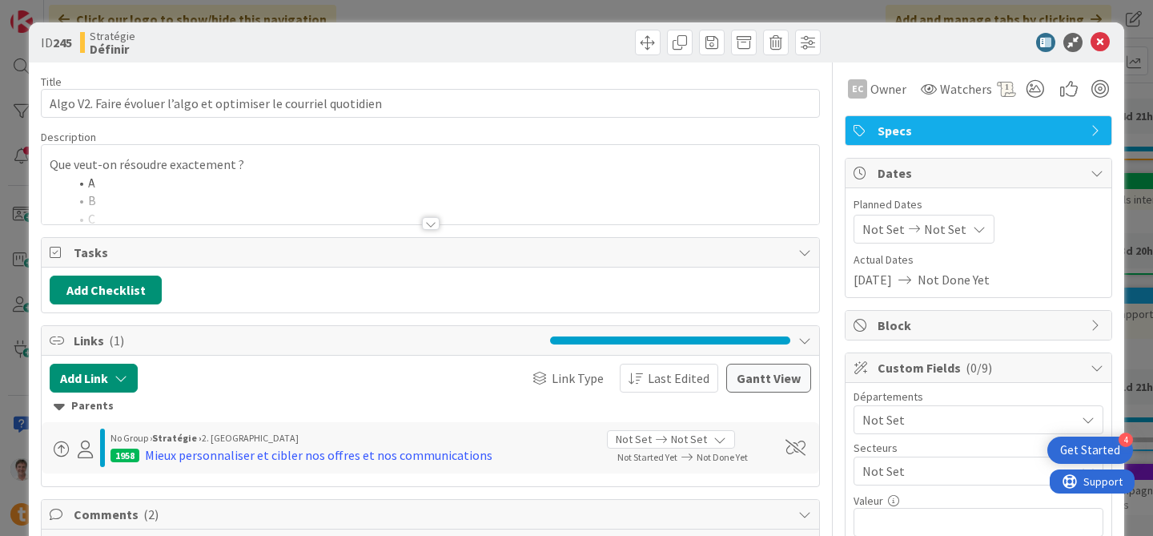
click at [269, 195] on div at bounding box center [431, 203] width 778 height 41
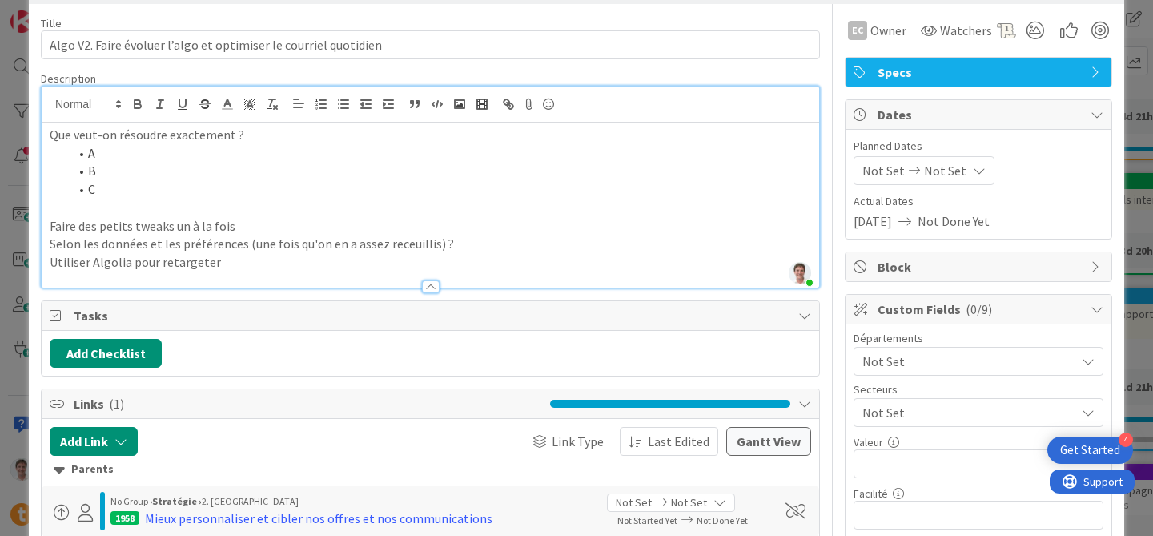
scroll to position [42, 0]
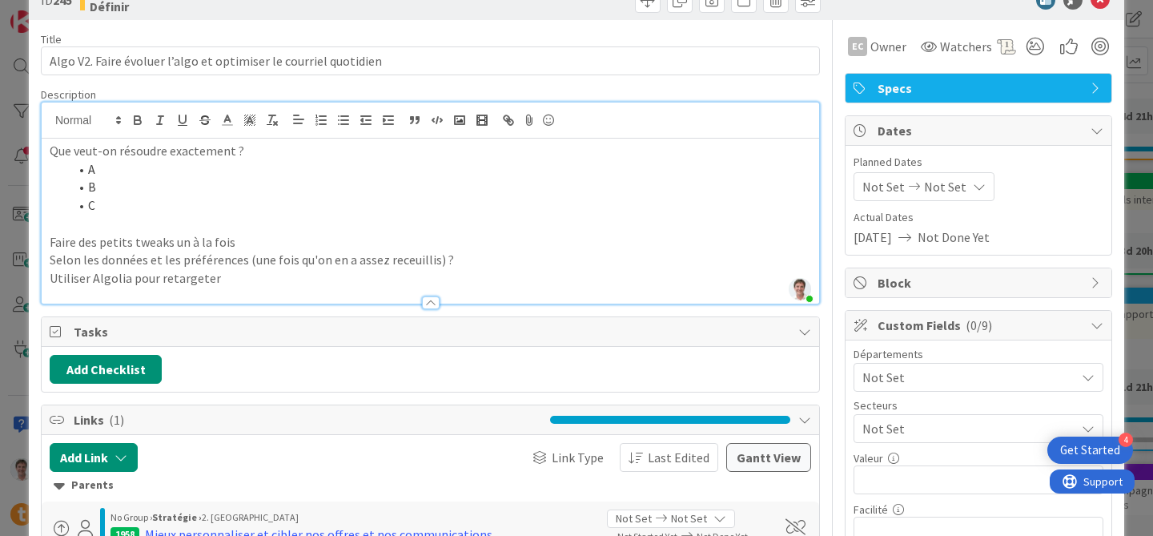
click at [50, 152] on p "Que veut-on résoudre exactement ?" at bounding box center [431, 151] width 762 height 18
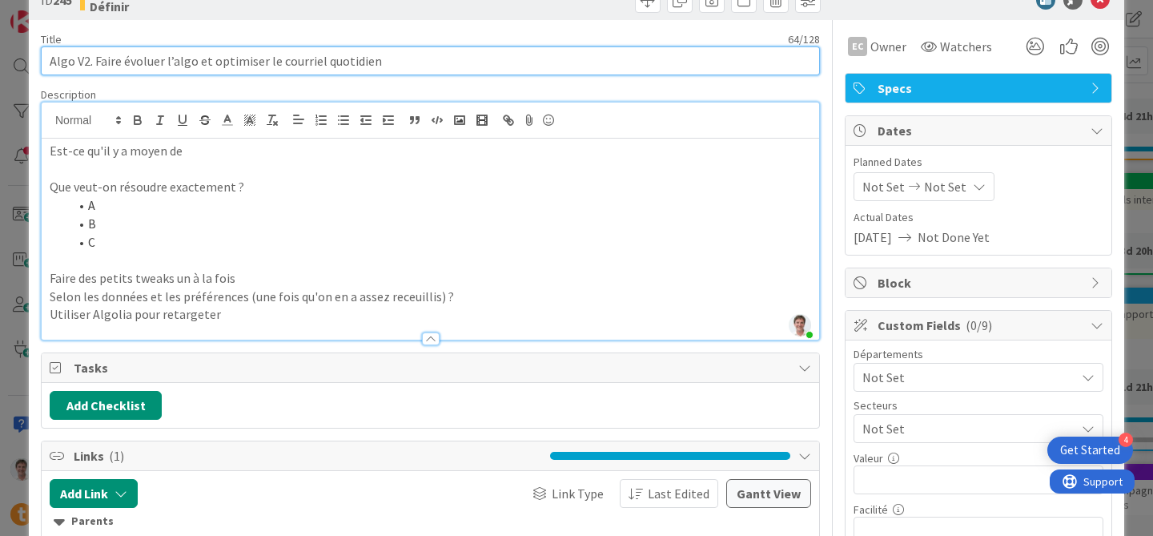
click at [82, 62] on input "Algo V2. Faire évoluer l’algo et optimiser le courriel quotidien" at bounding box center [430, 60] width 779 height 29
click at [80, 59] on input "Algo V2. Faire évoluer l’algo et optimiser le courriel quotidien" at bounding box center [430, 60] width 779 height 29
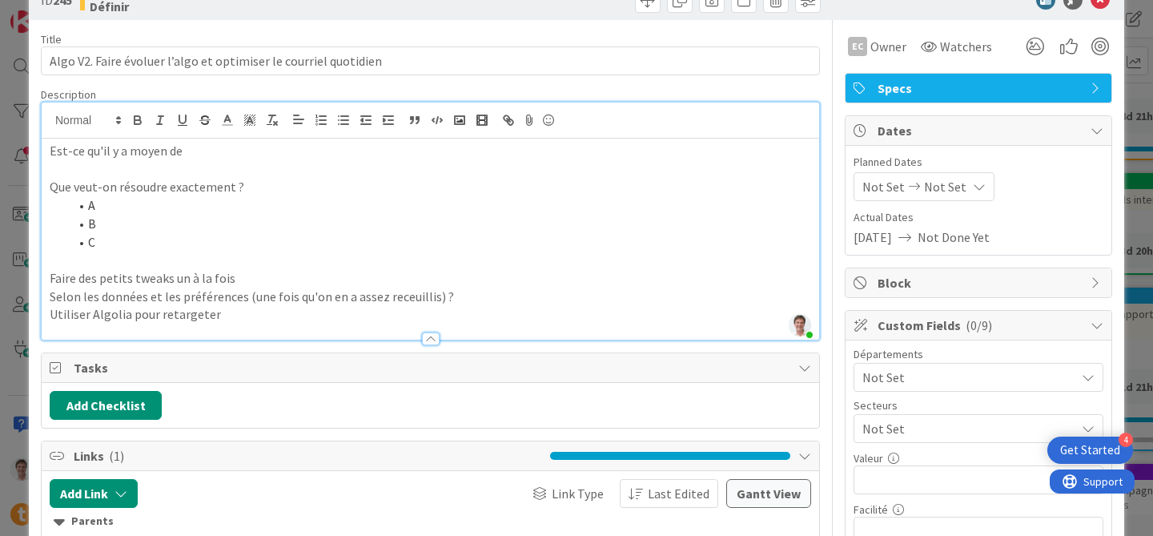
click at [249, 154] on p "Est-ce qu'il y a moyen de" at bounding box center [431, 151] width 762 height 18
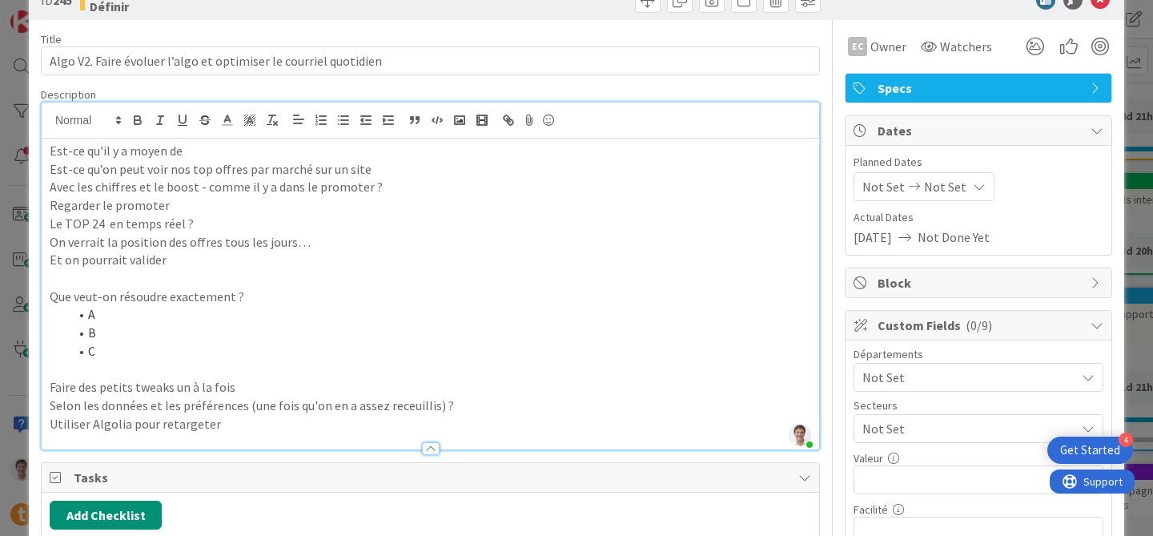
click at [193, 150] on p "Est-ce qu'il y a moyen de" at bounding box center [431, 151] width 762 height 18
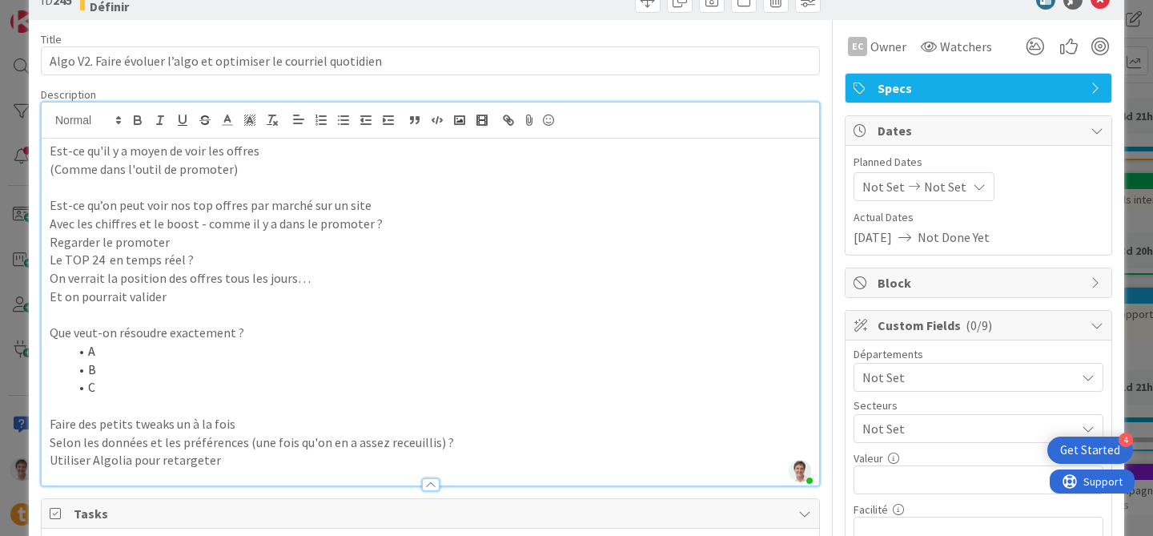
drag, startPoint x: 225, startPoint y: 149, endPoint x: 266, endPoint y: 149, distance: 40.8
click at [266, 149] on p "Est-ce qu'il y a moyen de voir les offres" at bounding box center [431, 151] width 762 height 18
click at [203, 145] on p "Est-ce qu'il y a moyen de voir les offres" at bounding box center [431, 151] width 762 height 18
click at [187, 152] on p "Est-ce qu'il y a moyen de voir les offres" at bounding box center [431, 151] width 762 height 18
drag, startPoint x: 184, startPoint y: 152, endPoint x: 292, endPoint y: 152, distance: 108.1
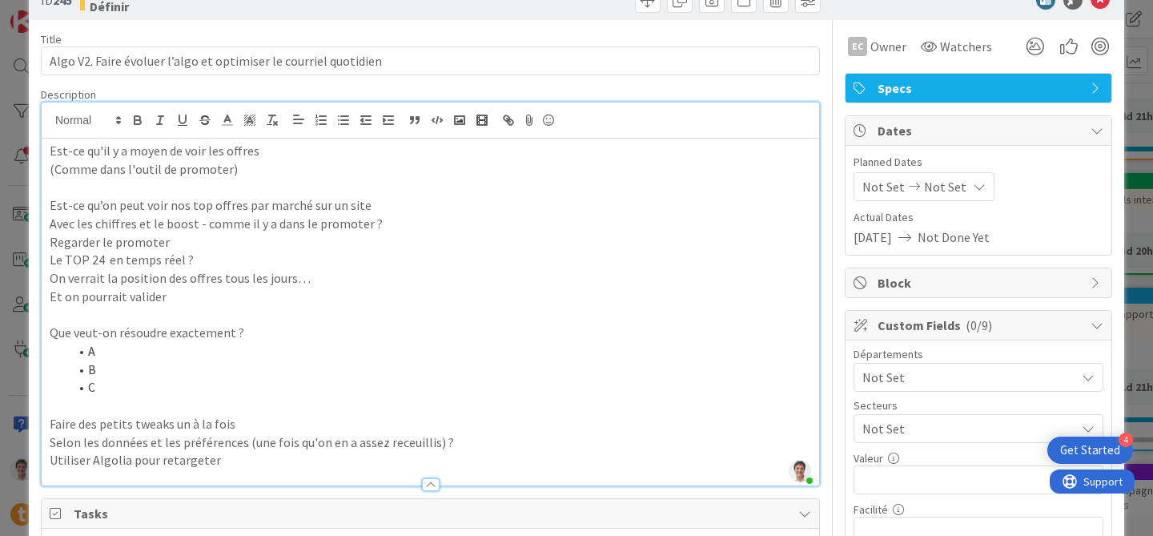
click at [292, 152] on p "Est-ce qu'il y a moyen de voir les offres" at bounding box center [431, 151] width 762 height 18
drag, startPoint x: 179, startPoint y: 279, endPoint x: 22, endPoint y: 185, distance: 182.8
click at [22, 185] on div "ID 245 Stratégie Définir Title 64 / 128 Algo V2. [PERSON_NAME] évoluer l’algo e…" at bounding box center [576, 268] width 1153 height 536
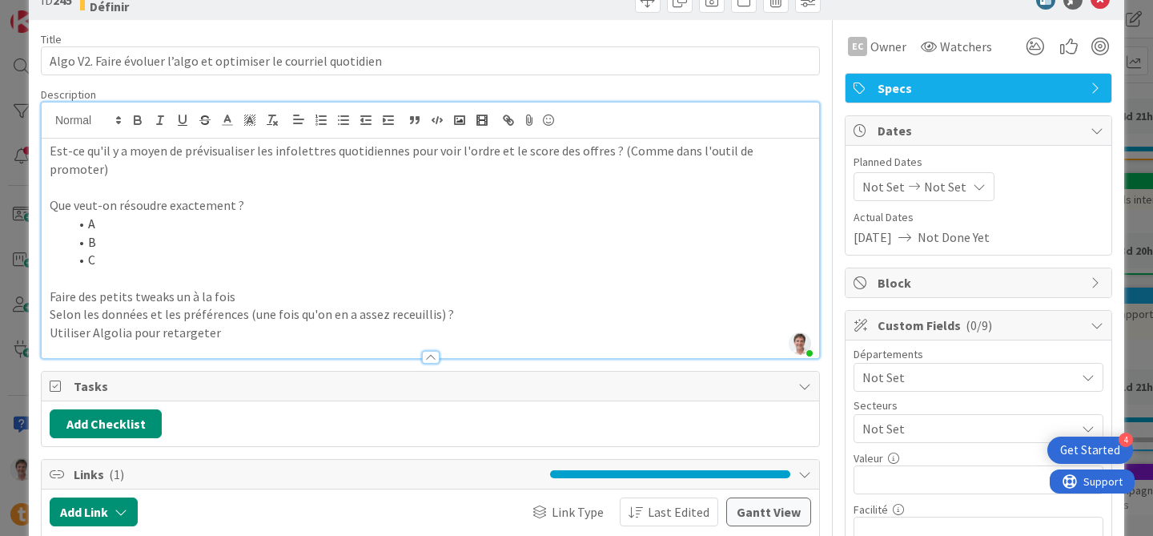
click at [609, 152] on p "Est-ce qu'il y a moyen de prévisualiser les infolettres quotidiennes pour voir …" at bounding box center [431, 160] width 762 height 36
click at [618, 187] on p at bounding box center [431, 187] width 762 height 18
click at [1104, 3] on icon at bounding box center [1100, -1] width 19 height 19
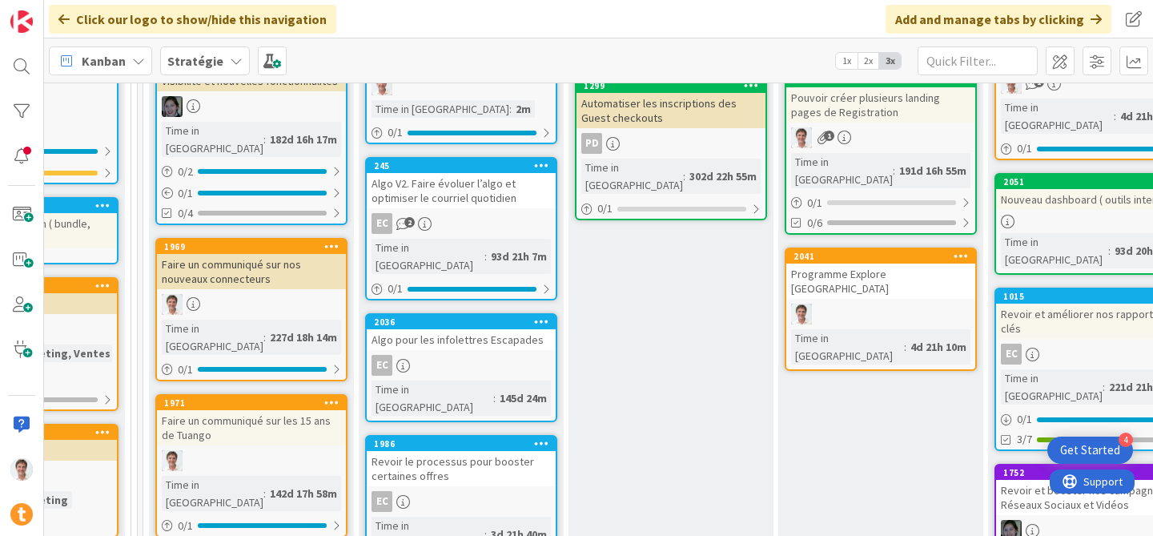
click at [456, 197] on div "Algo V2. Faire évoluer l’algo et optimiser le courriel quotidien" at bounding box center [461, 190] width 189 height 35
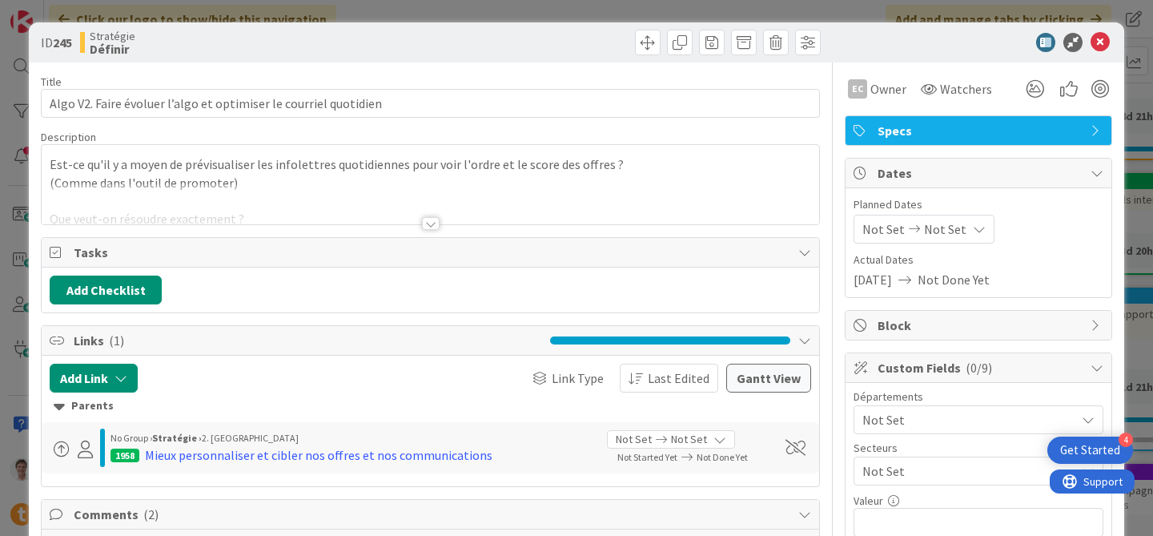
click at [277, 183] on div at bounding box center [431, 203] width 778 height 41
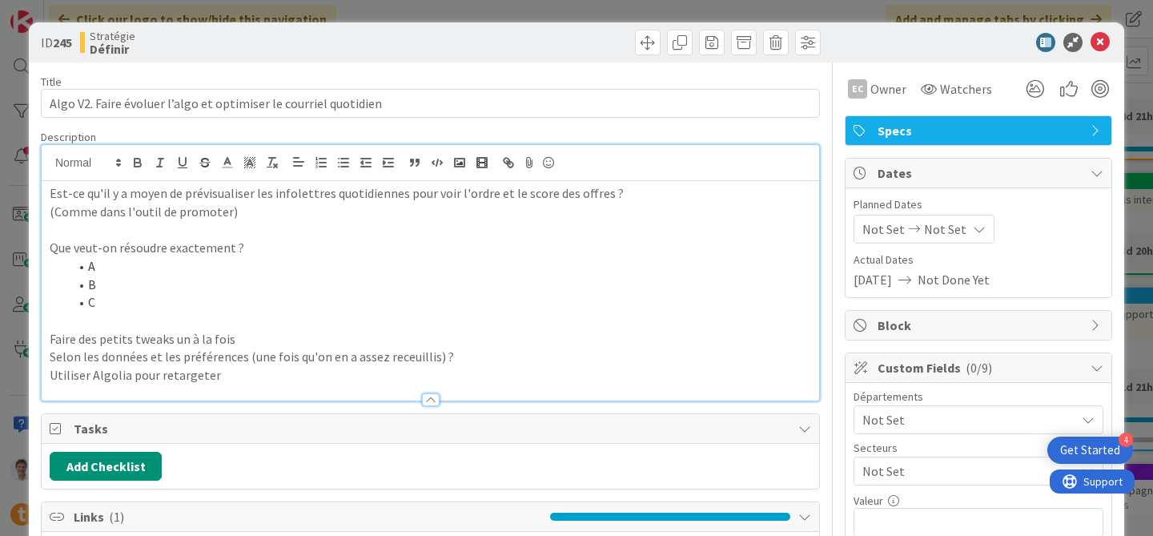
click at [279, 214] on p "(Comme dans l'outil de promoter)" at bounding box center [431, 212] width 762 height 18
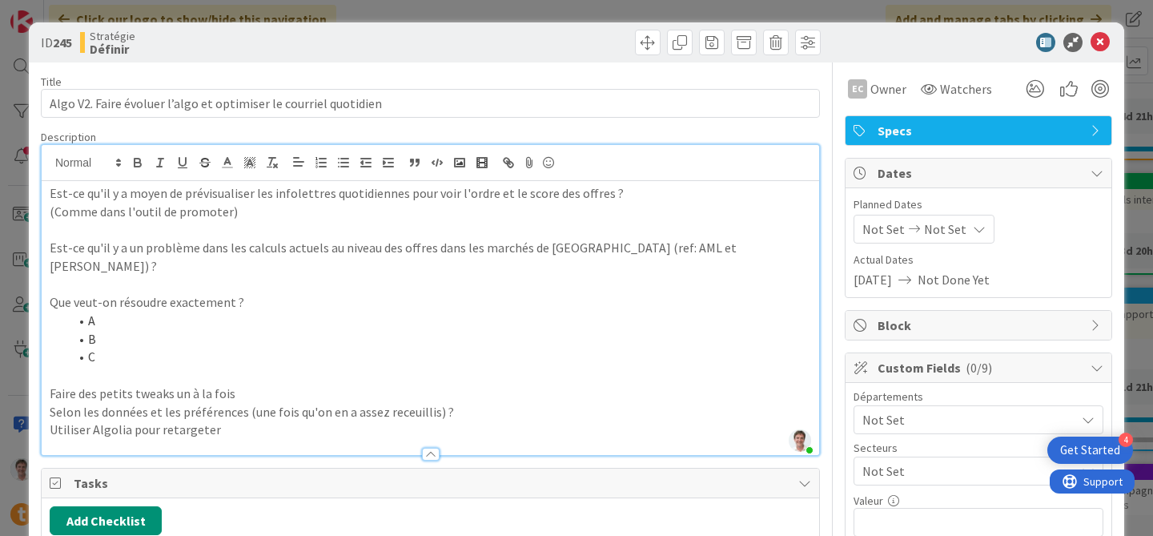
click at [187, 256] on p "Est-ce qu'il y a un problème dans les calculs actuels au niveau des offres dans…" at bounding box center [431, 257] width 762 height 36
click at [1103, 43] on icon at bounding box center [1100, 42] width 19 height 19
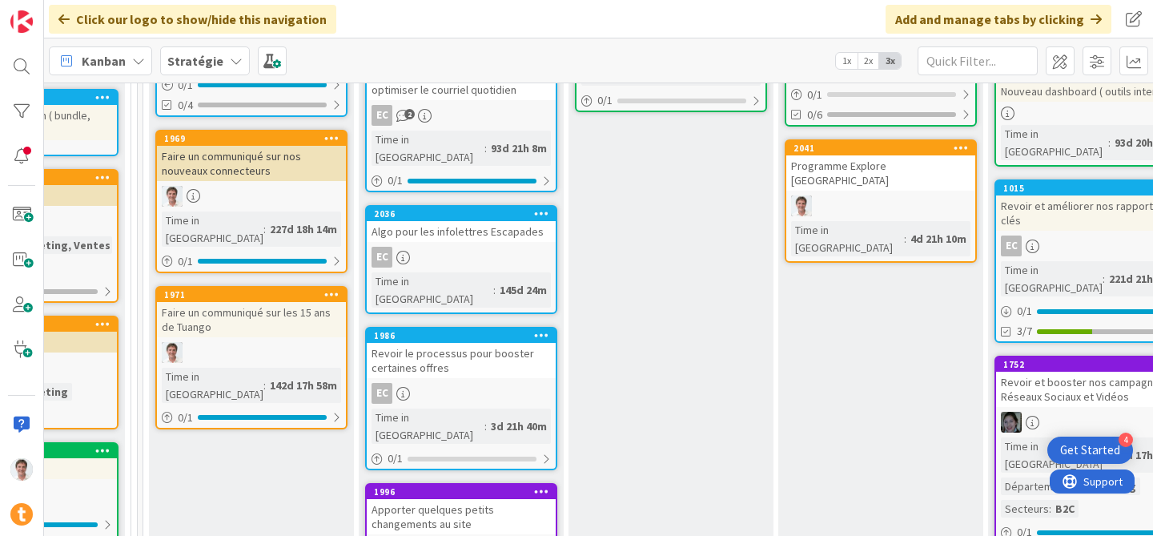
scroll to position [522, 801]
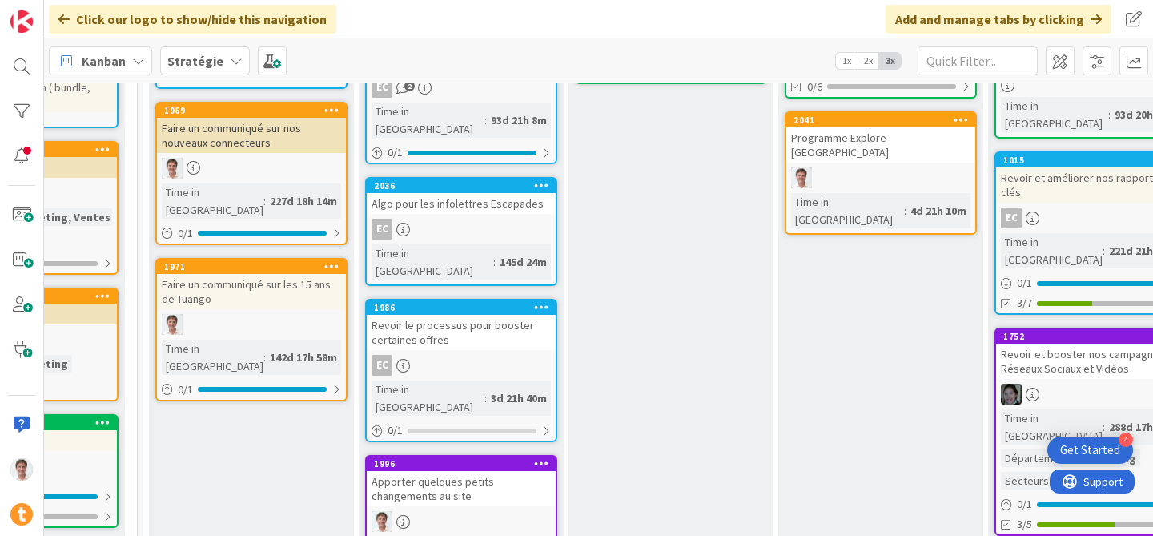
click at [436, 315] on div "Revoir le processus pour booster certaines offres" at bounding box center [461, 332] width 189 height 35
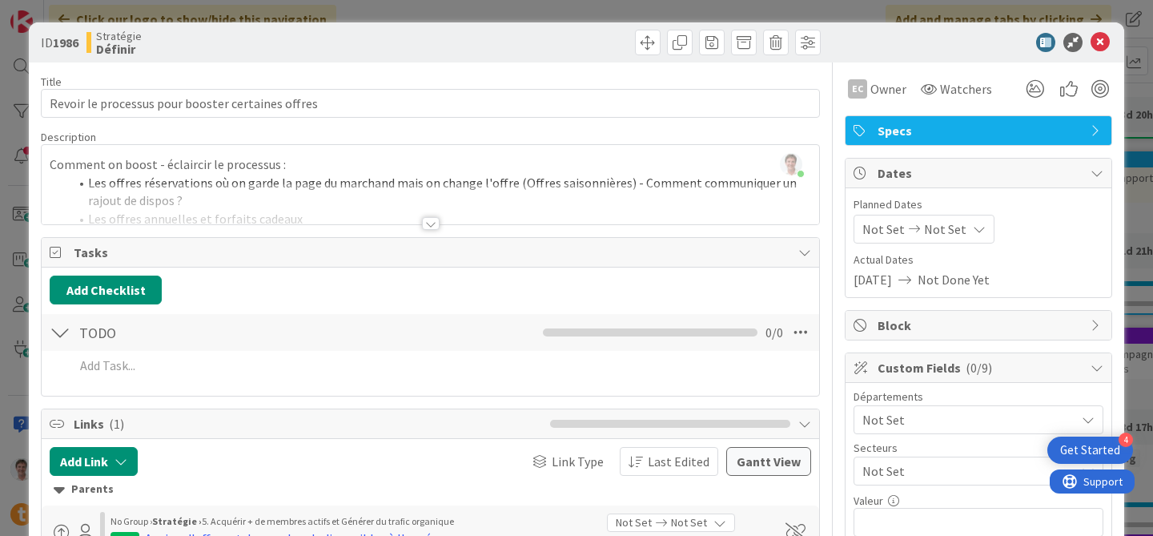
click at [425, 222] on div at bounding box center [431, 223] width 18 height 13
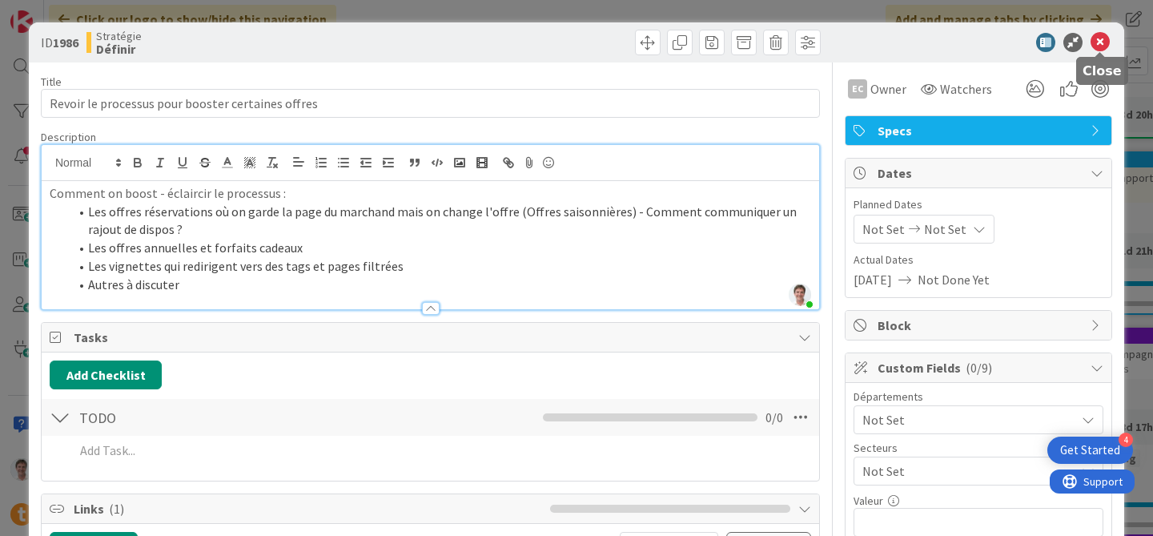
click at [1101, 41] on icon at bounding box center [1100, 42] width 19 height 19
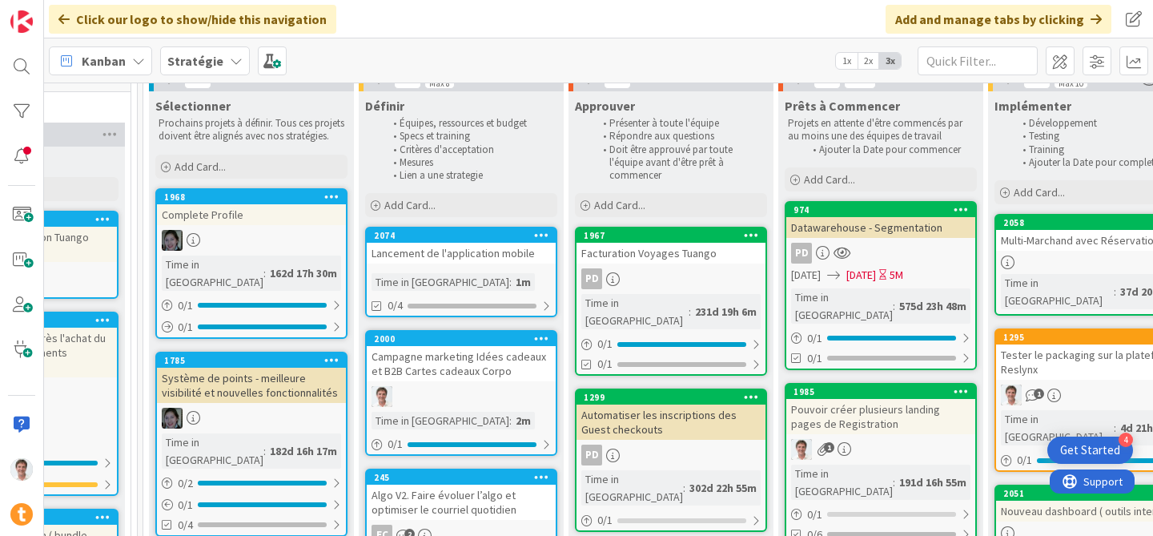
scroll to position [70, 801]
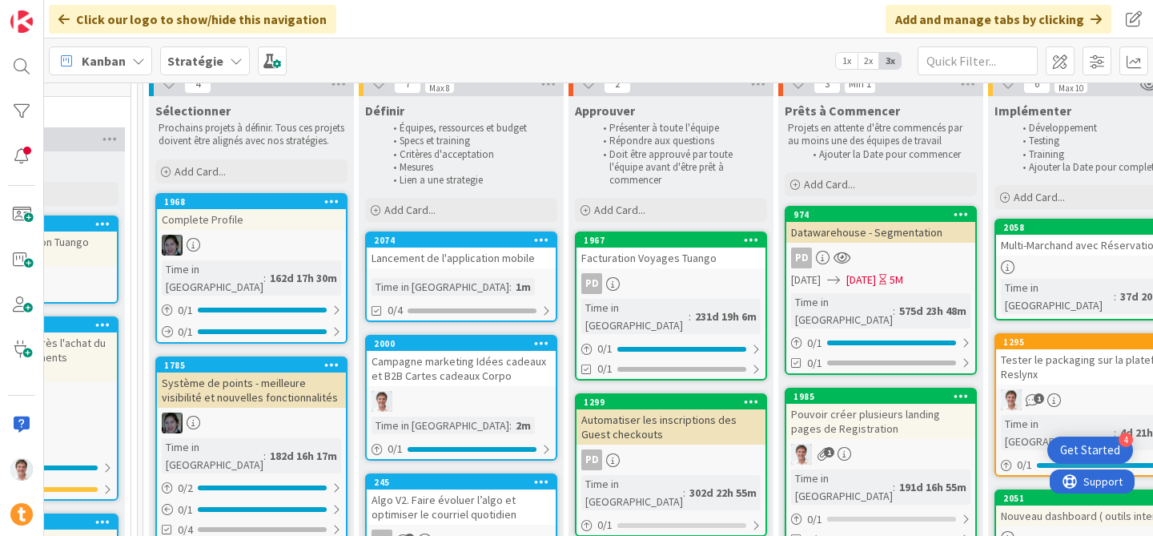
click at [525, 182] on li "Lien a une strategie" at bounding box center [469, 180] width 171 height 13
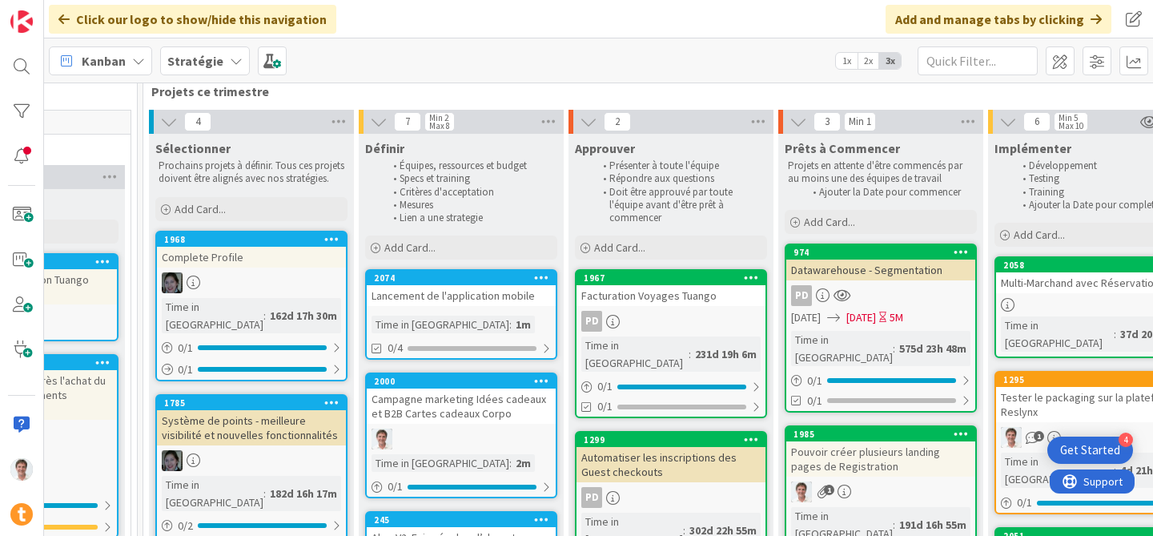
scroll to position [0, 801]
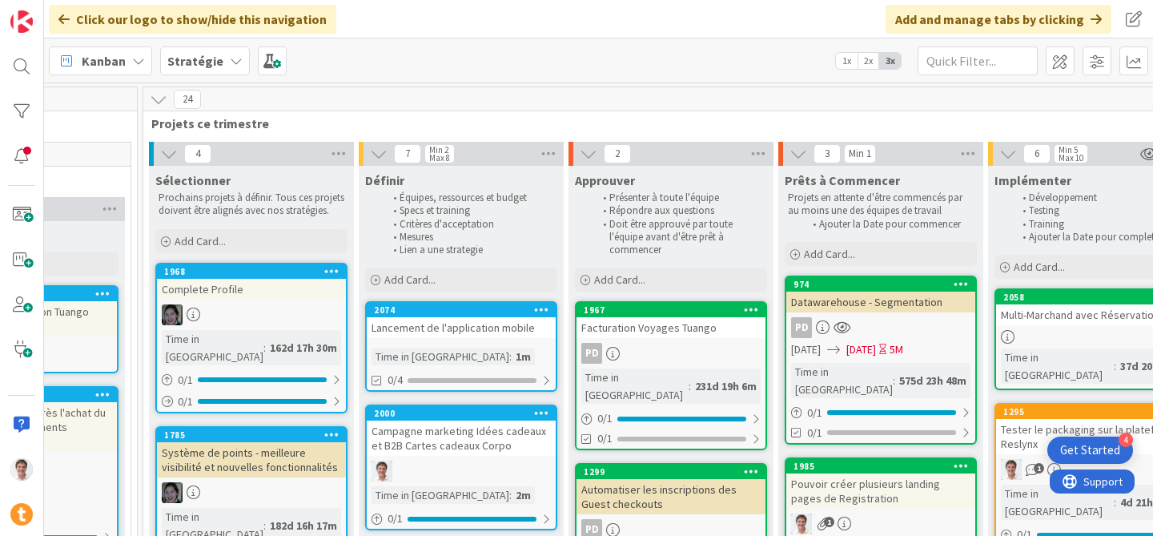
click at [440, 77] on div "Kanban Stratégie 1x 2x 3x" at bounding box center [598, 60] width 1109 height 44
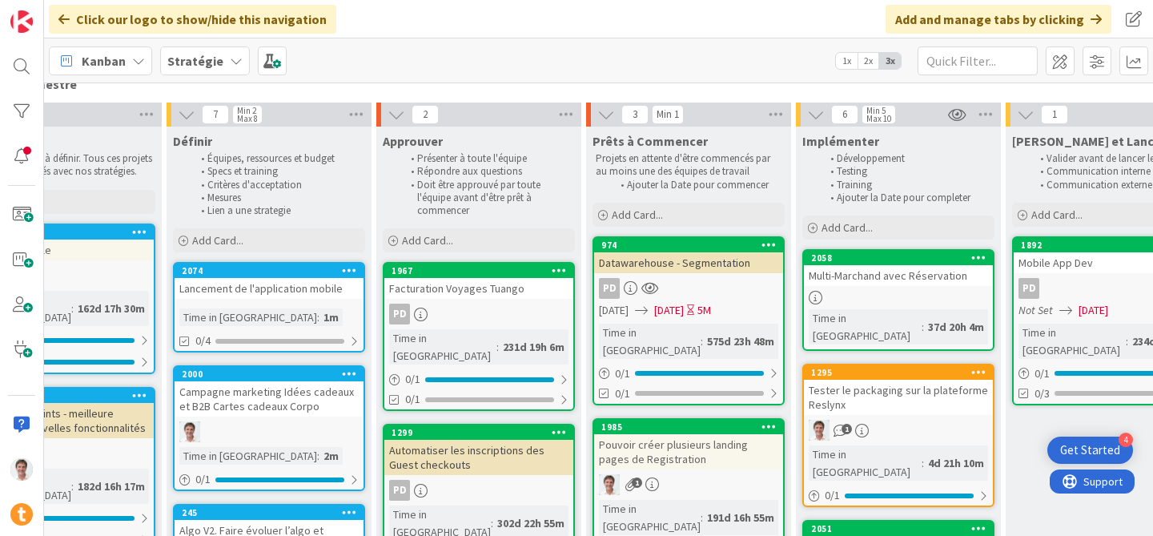
scroll to position [69, 993]
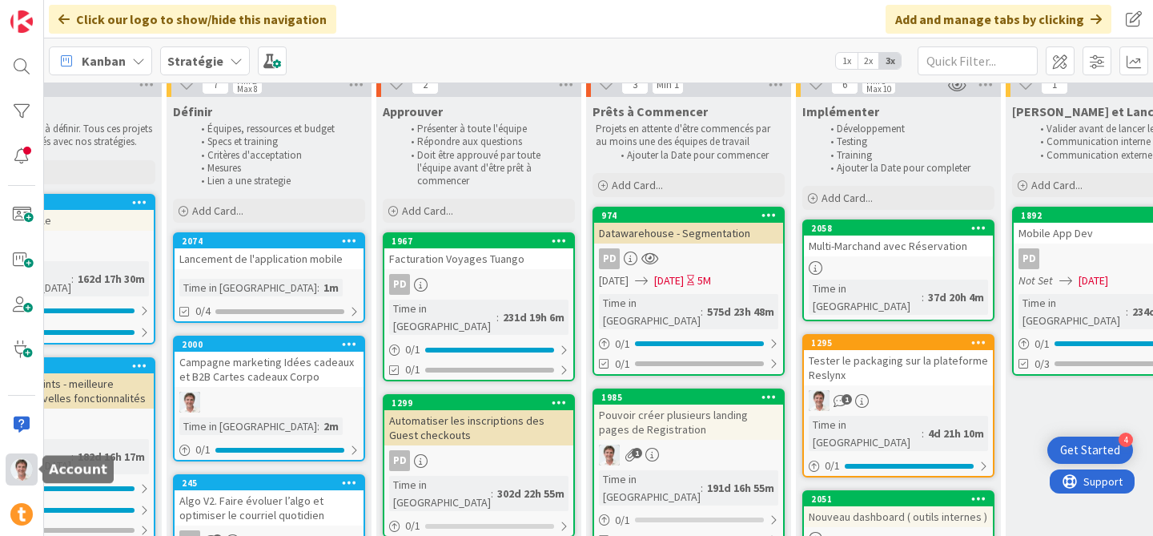
click at [28, 467] on img at bounding box center [21, 469] width 22 height 22
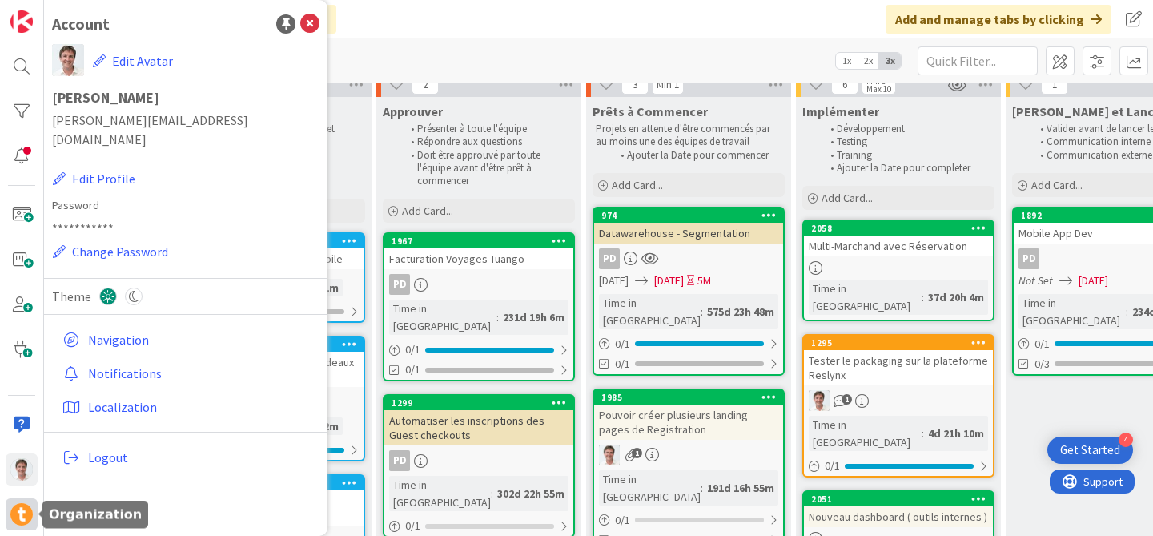
click at [19, 514] on img at bounding box center [21, 514] width 22 height 22
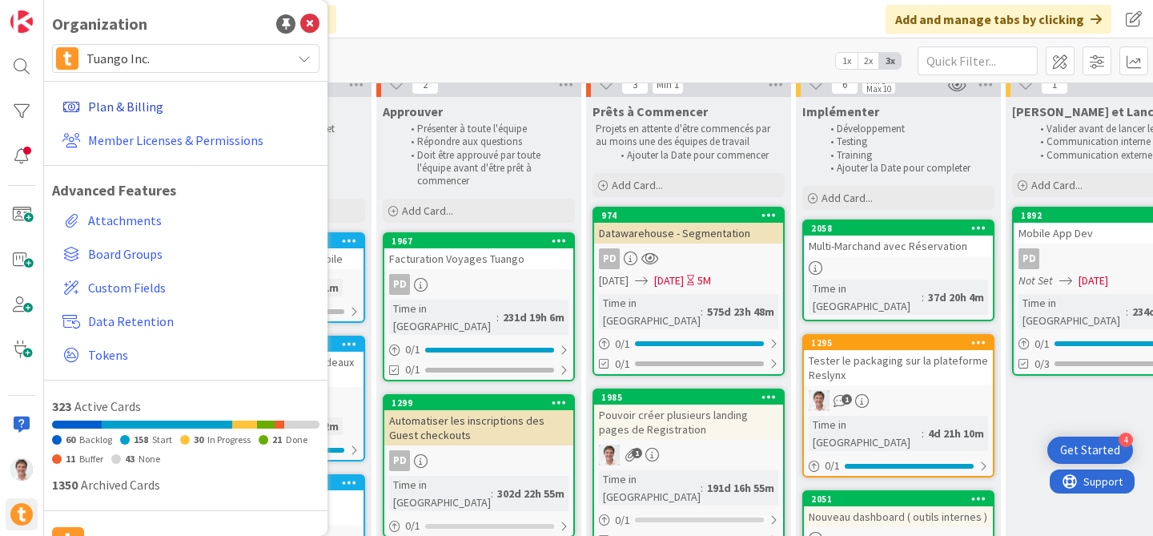
click at [148, 107] on link "Plan & Billing" at bounding box center [187, 106] width 263 height 29
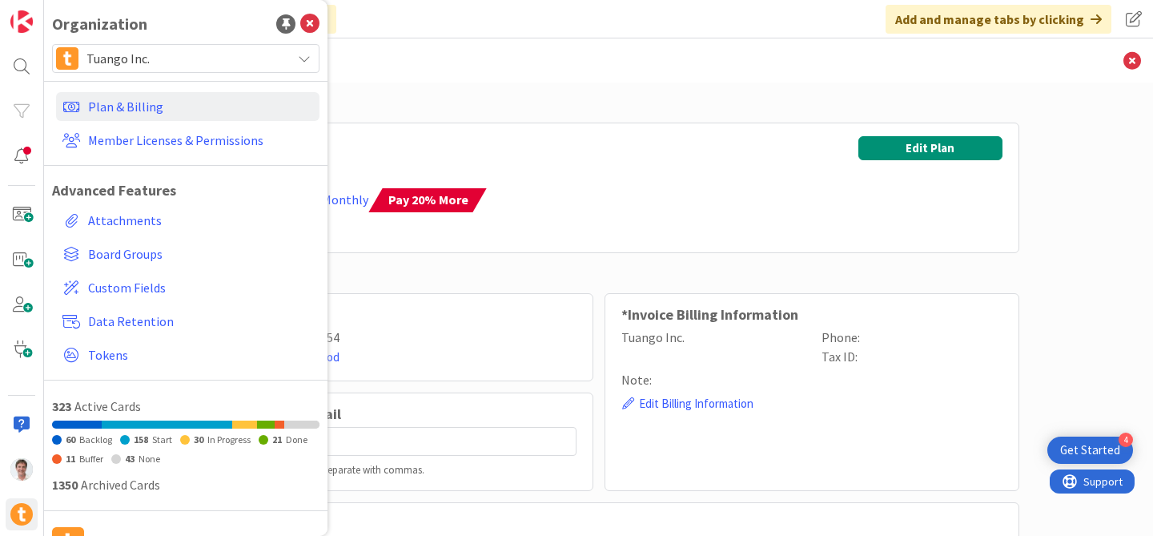
click at [522, 173] on div "Professional Licenses: 4 (4 Used) Boards: 50 (7 Used) Billed Yearly / Switch to…" at bounding box center [599, 188] width 841 height 131
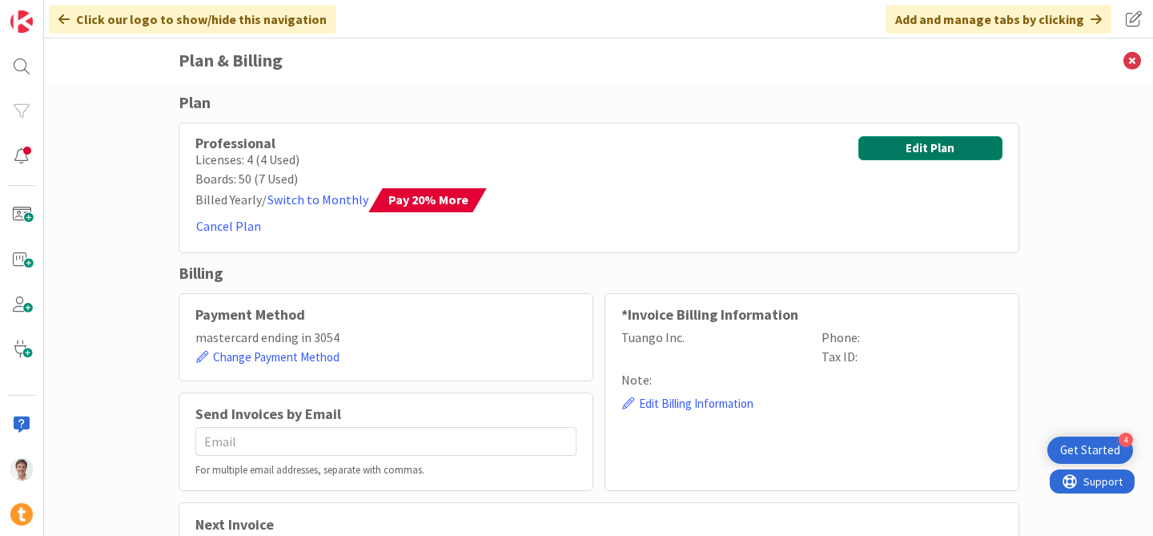
click at [927, 150] on button "Edit Plan" at bounding box center [931, 148] width 144 height 24
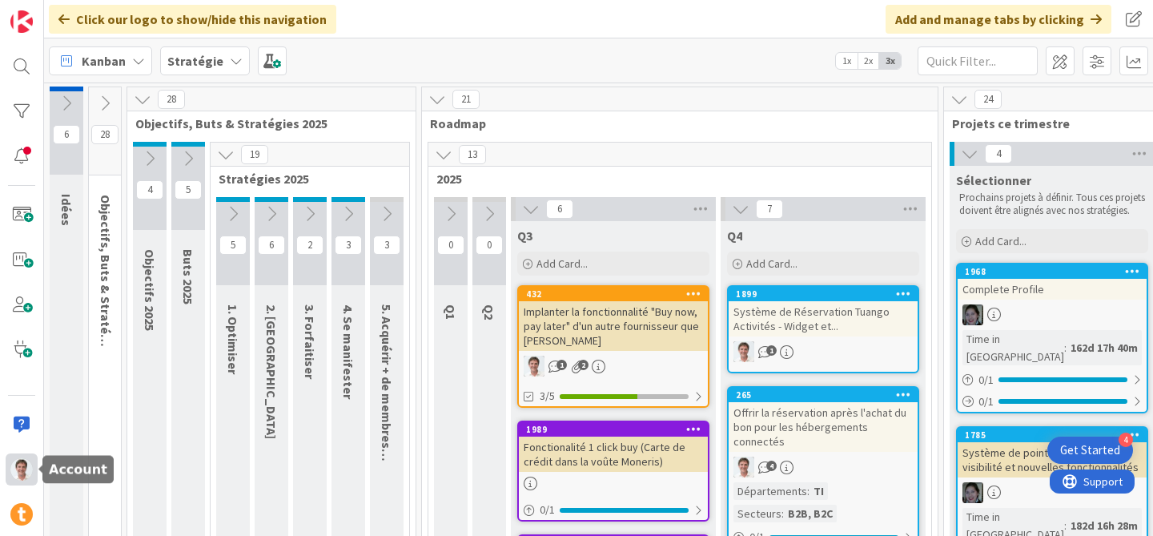
click at [24, 469] on img at bounding box center [21, 469] width 22 height 22
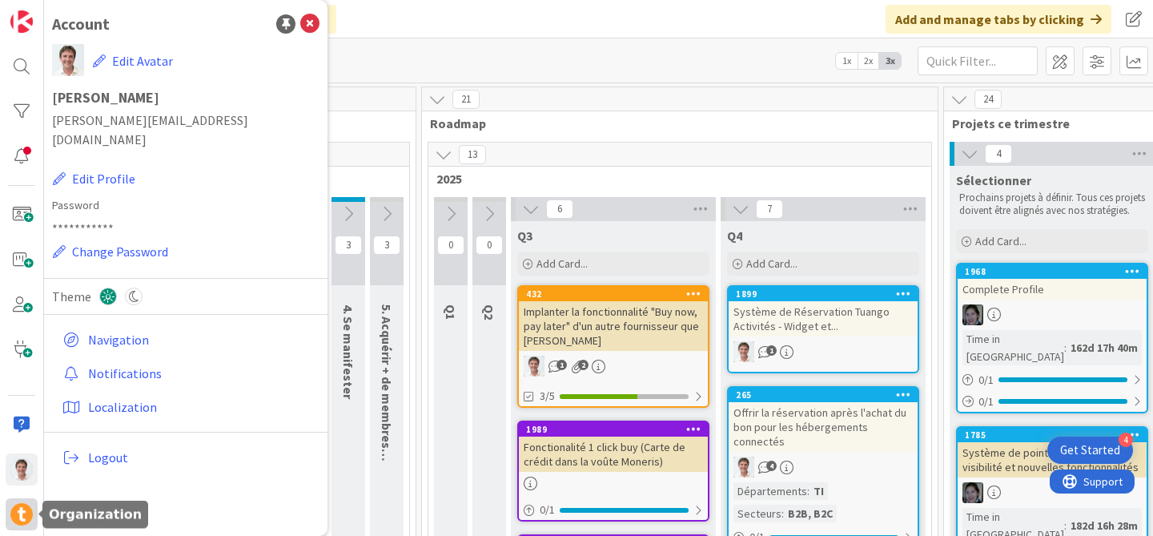
click at [21, 517] on img at bounding box center [21, 514] width 22 height 22
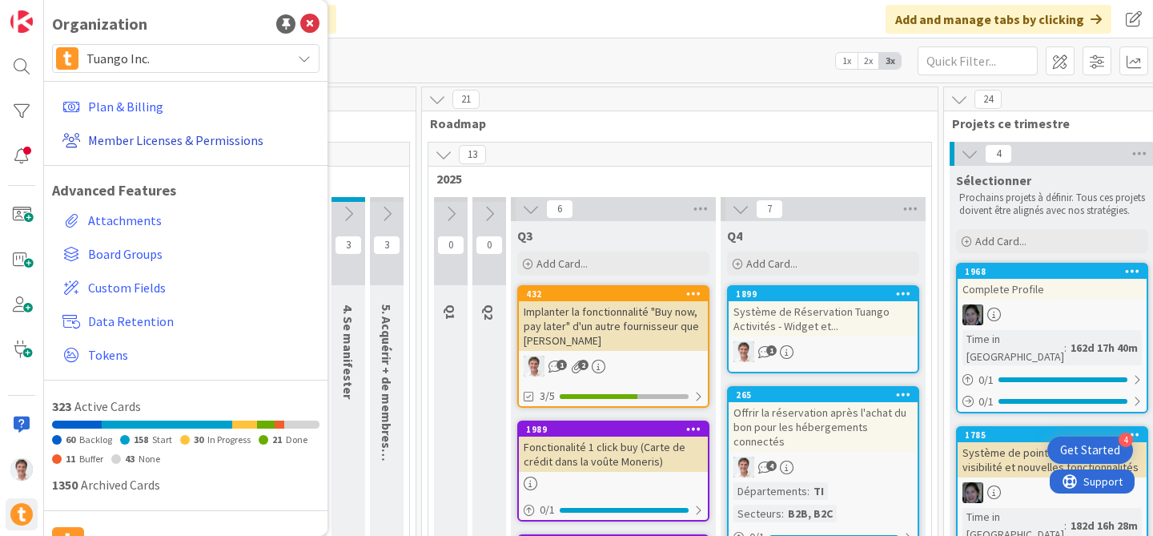
click at [171, 150] on link "Member Licenses & Permissions" at bounding box center [187, 140] width 263 height 29
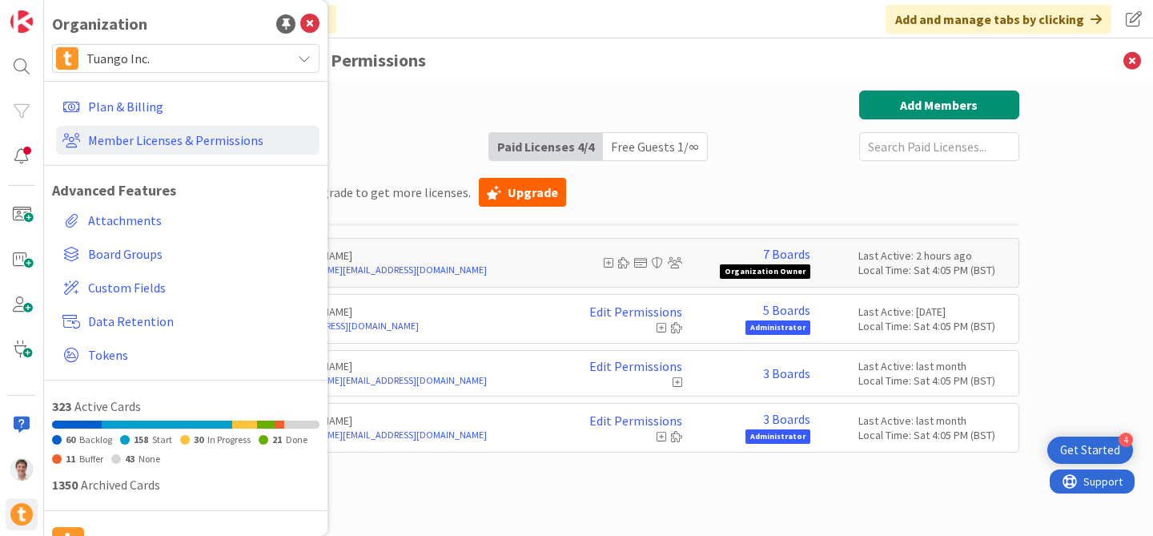
click at [770, 192] on div "No license available. Upgrade to get more licenses. Upgrade" at bounding box center [599, 192] width 841 height 38
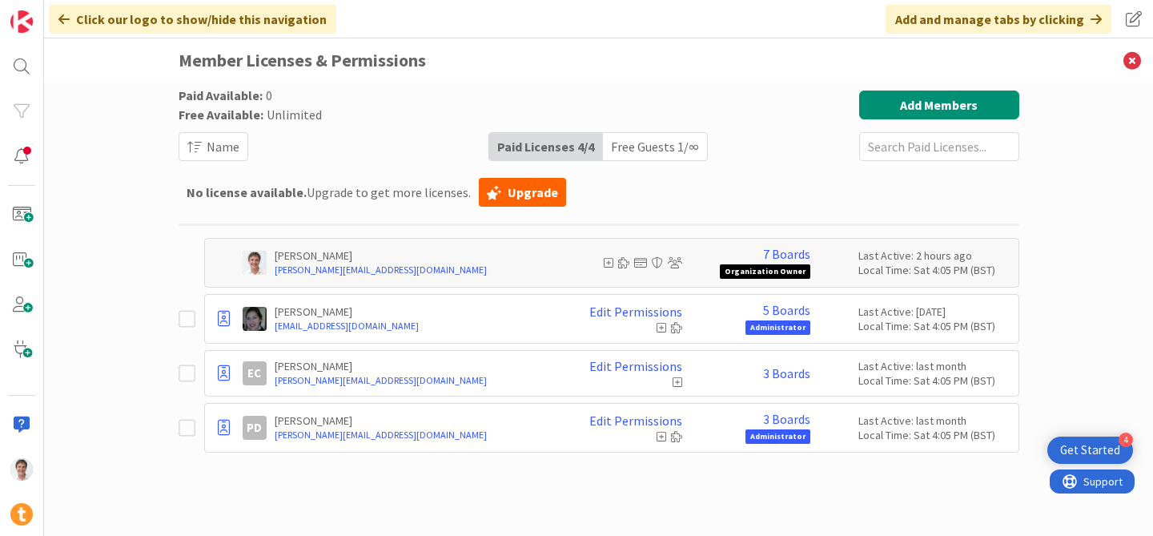
click at [657, 151] on div "Free Guests 1 / ∞" at bounding box center [655, 146] width 104 height 27
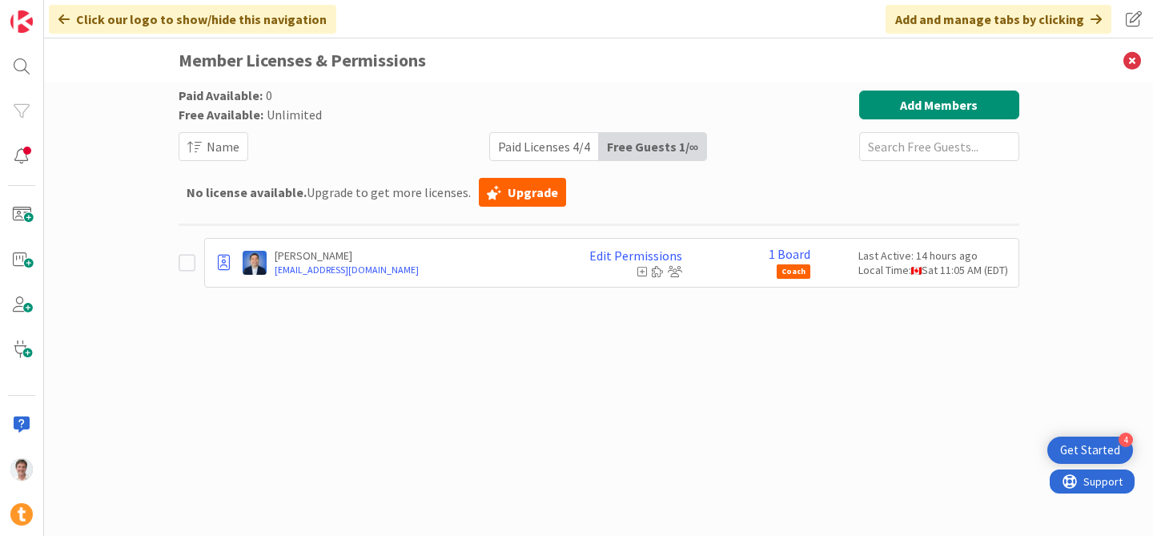
click at [529, 150] on div "Paid Licenses 4 / 4" at bounding box center [544, 146] width 109 height 27
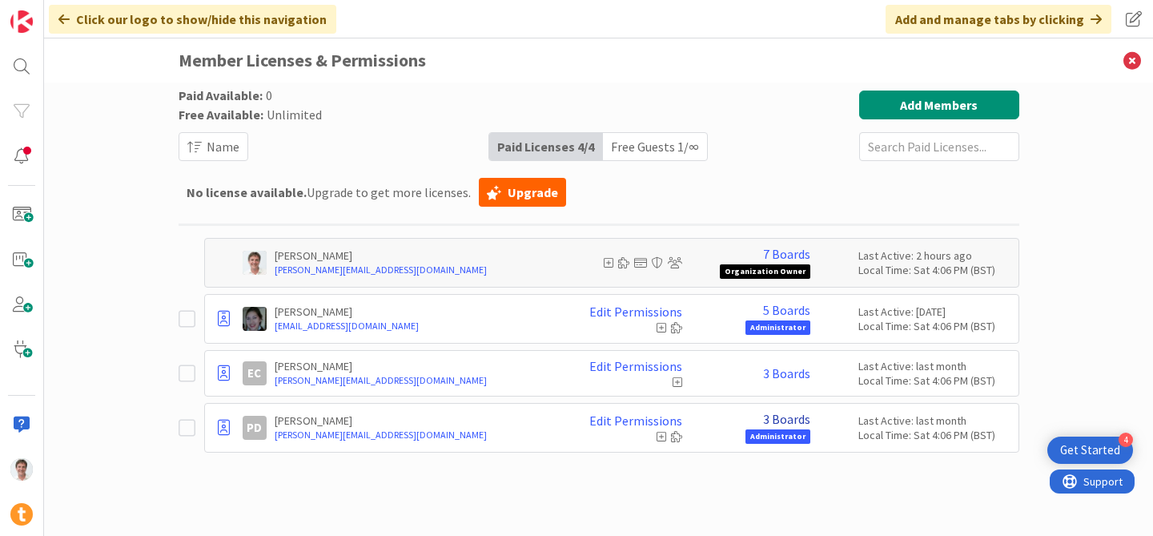
click at [778, 420] on link "3 Boards" at bounding box center [786, 419] width 47 height 14
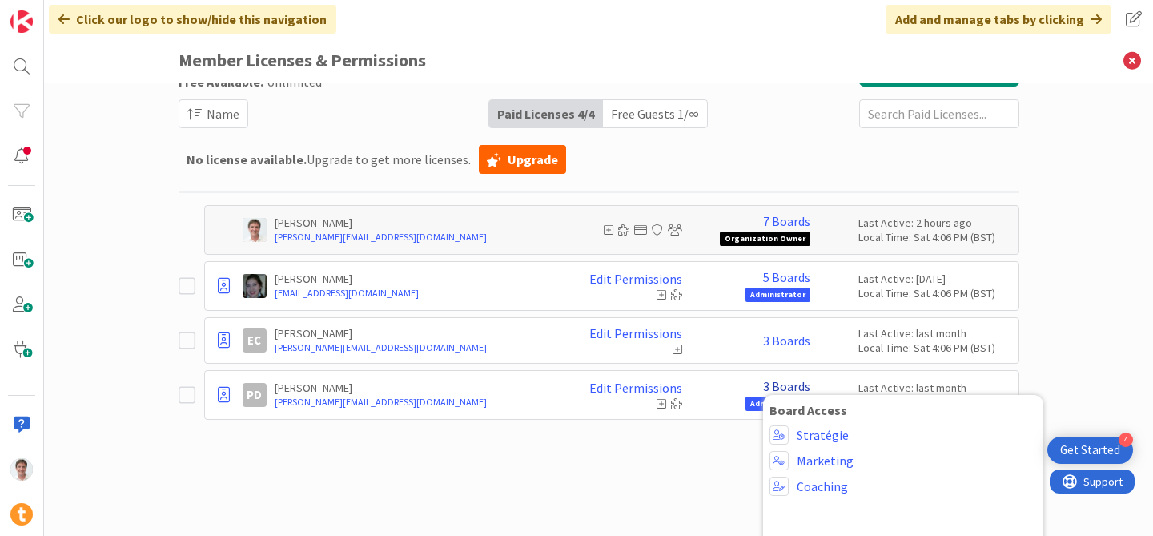
scroll to position [35, 0]
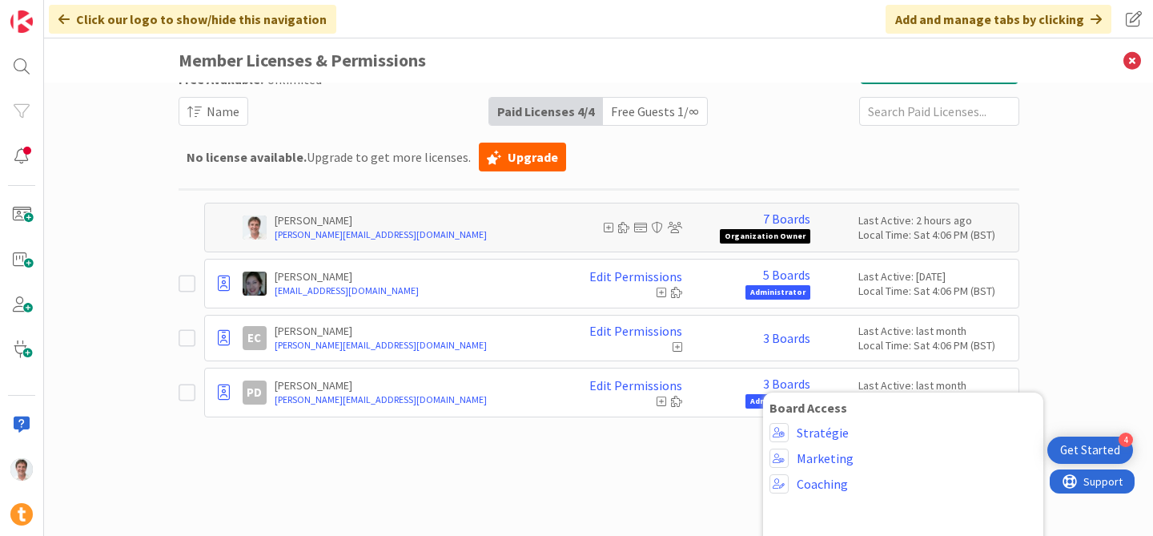
click at [718, 450] on div "Paid Available: 0 Free Available: Unlimited Name Paid Licenses 4 / 4 Free Guest…" at bounding box center [599, 257] width 841 height 405
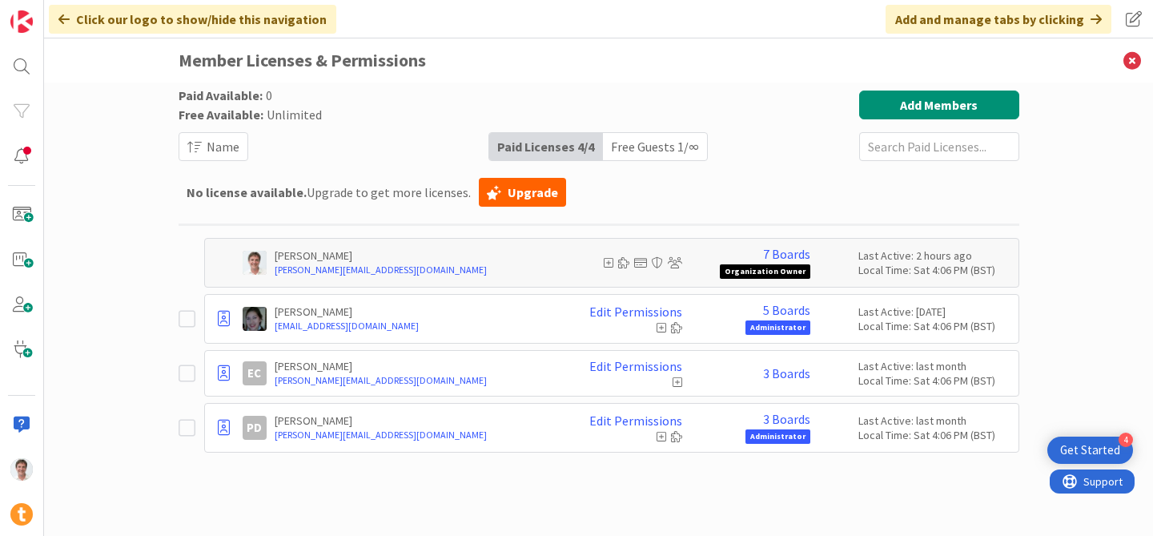
scroll to position [0, 0]
click at [781, 372] on link "3 Boards" at bounding box center [786, 373] width 47 height 14
click at [674, 492] on div "Paid Available: 0 Free Available: Unlimited Name Paid Licenses 4 / 4 Free Guest…" at bounding box center [599, 292] width 841 height 405
click at [790, 252] on link "7 Boards" at bounding box center [786, 254] width 47 height 14
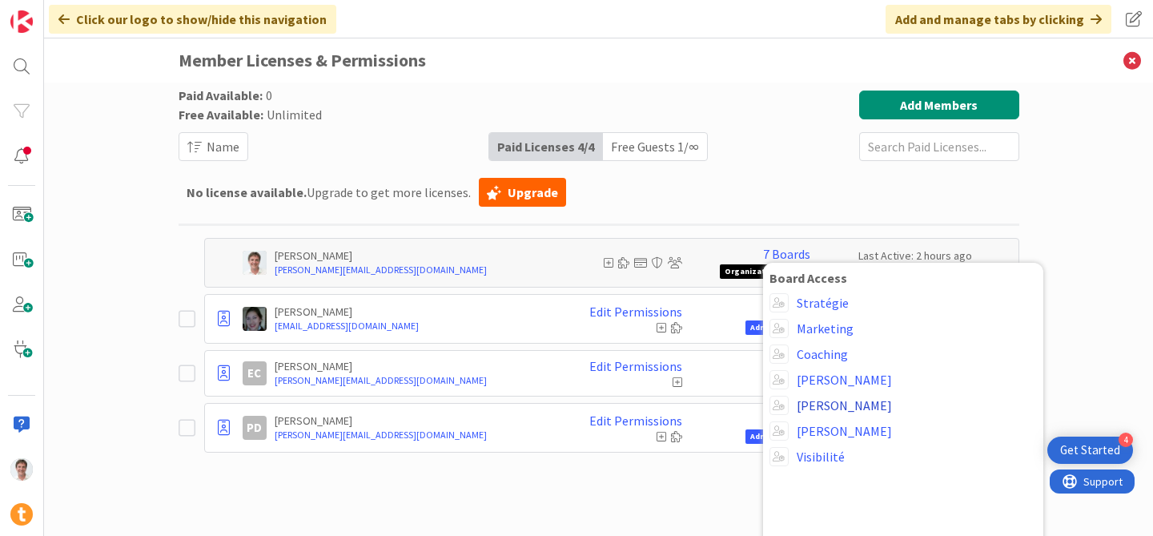
click at [823, 404] on link "[PERSON_NAME]" at bounding box center [844, 405] width 95 height 14
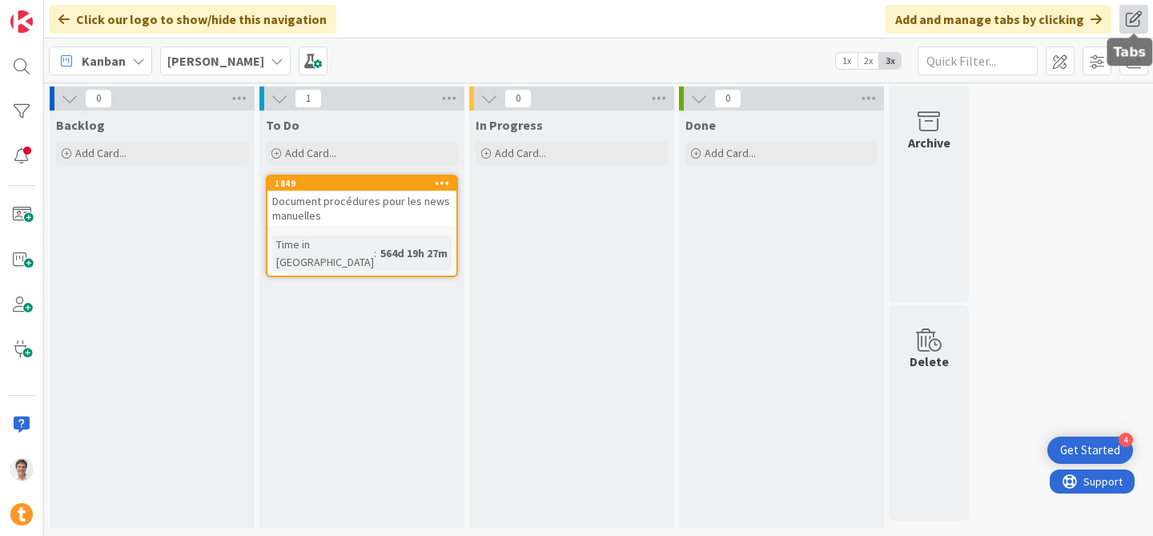
click at [1131, 12] on span at bounding box center [1134, 19] width 29 height 29
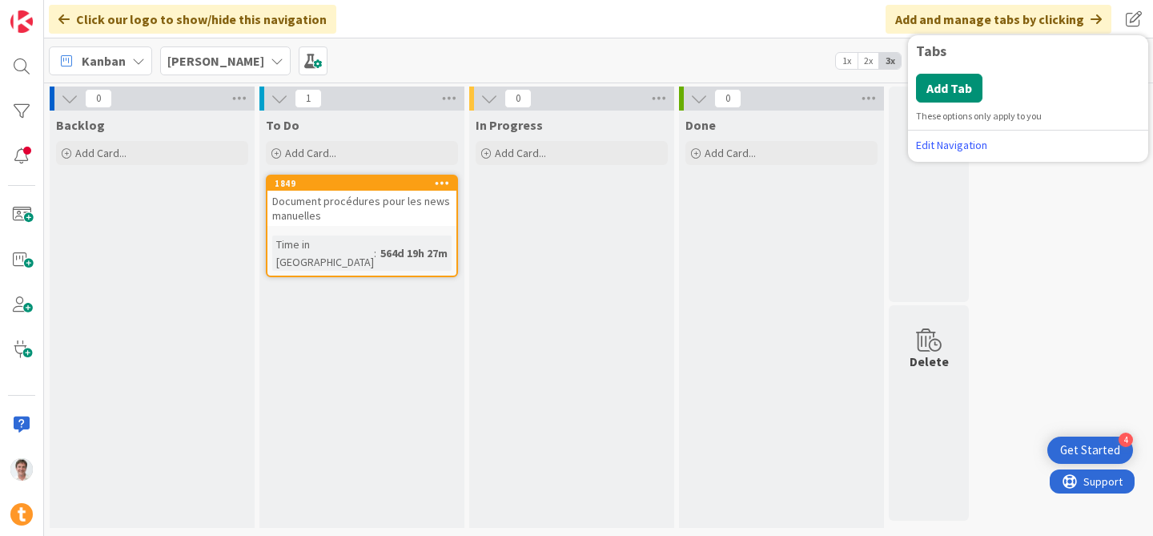
click at [790, 17] on div "Click our logo to show/hide this navigation Add and manage tabs by clicking Tab…" at bounding box center [598, 19] width 1109 height 38
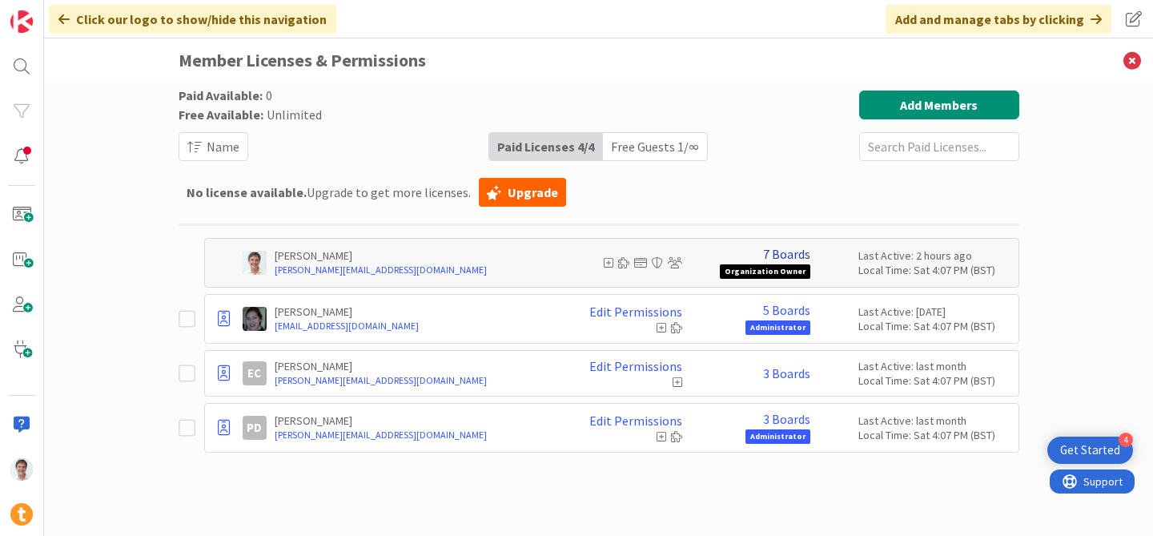
click at [787, 250] on link "7 Boards" at bounding box center [786, 254] width 47 height 14
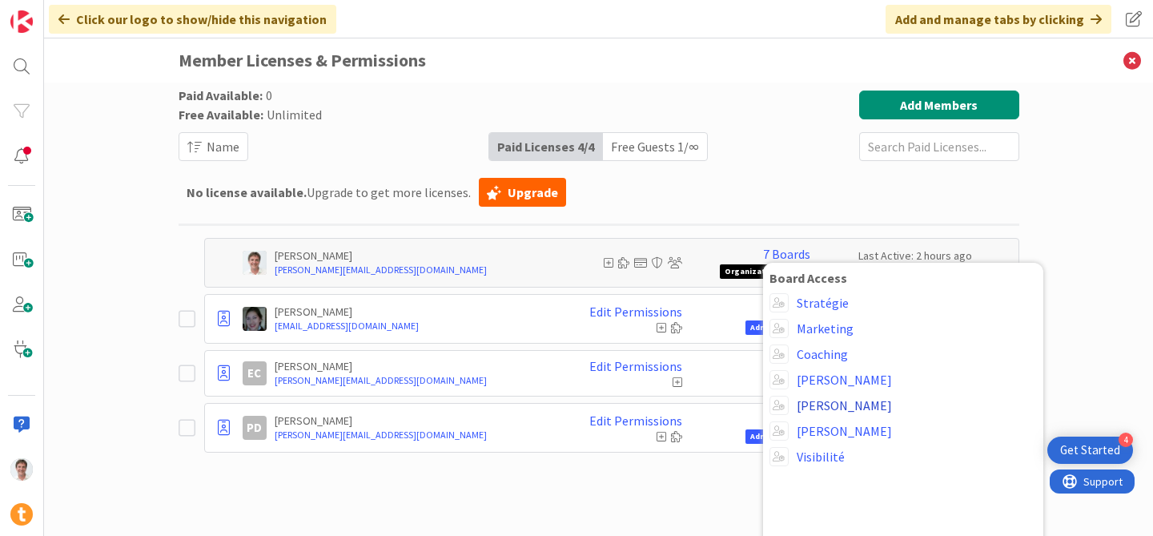
click at [838, 404] on link "[PERSON_NAME]" at bounding box center [844, 405] width 95 height 14
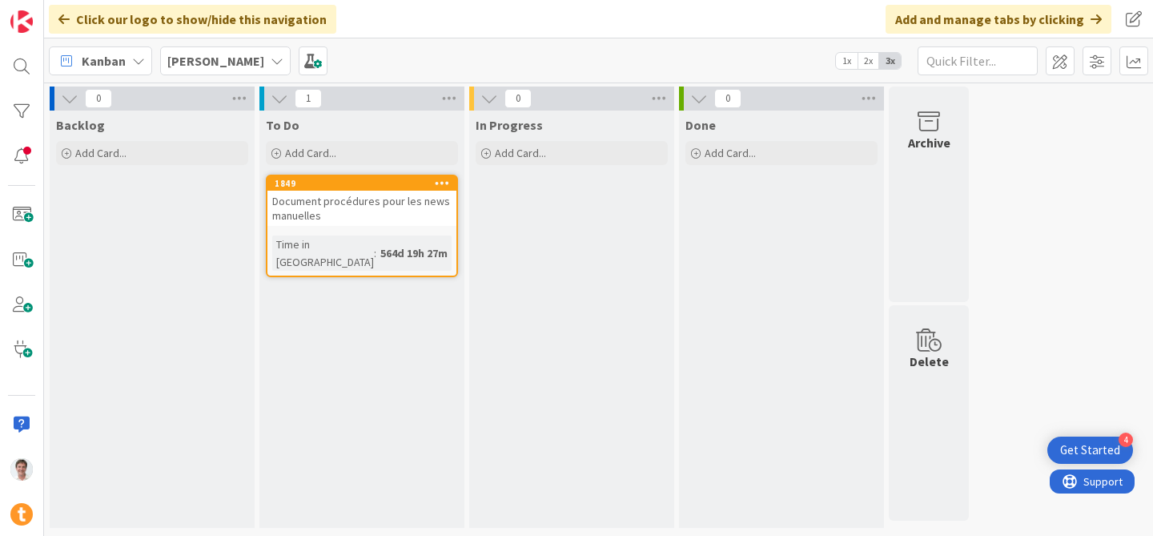
click at [193, 56] on b "[PERSON_NAME]" at bounding box center [215, 61] width 97 height 16
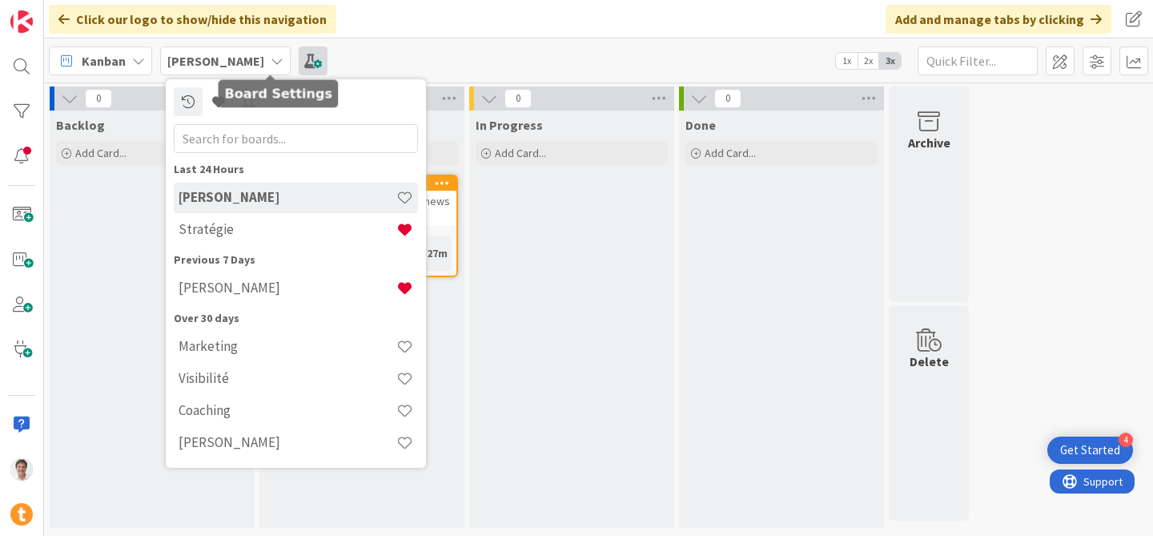
click at [299, 62] on span at bounding box center [313, 60] width 29 height 29
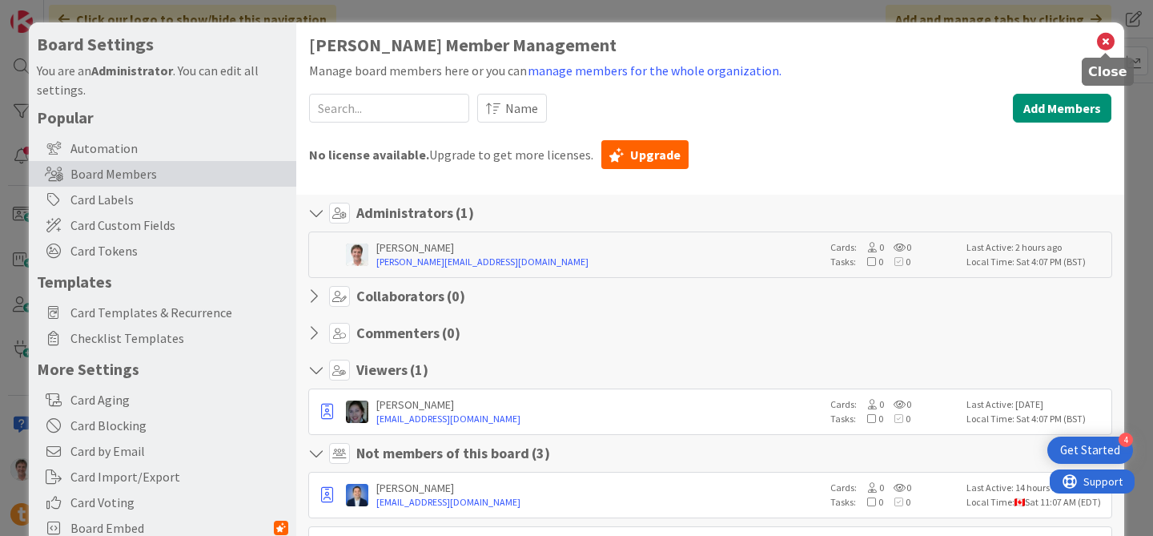
click at [1108, 41] on icon at bounding box center [1106, 41] width 21 height 22
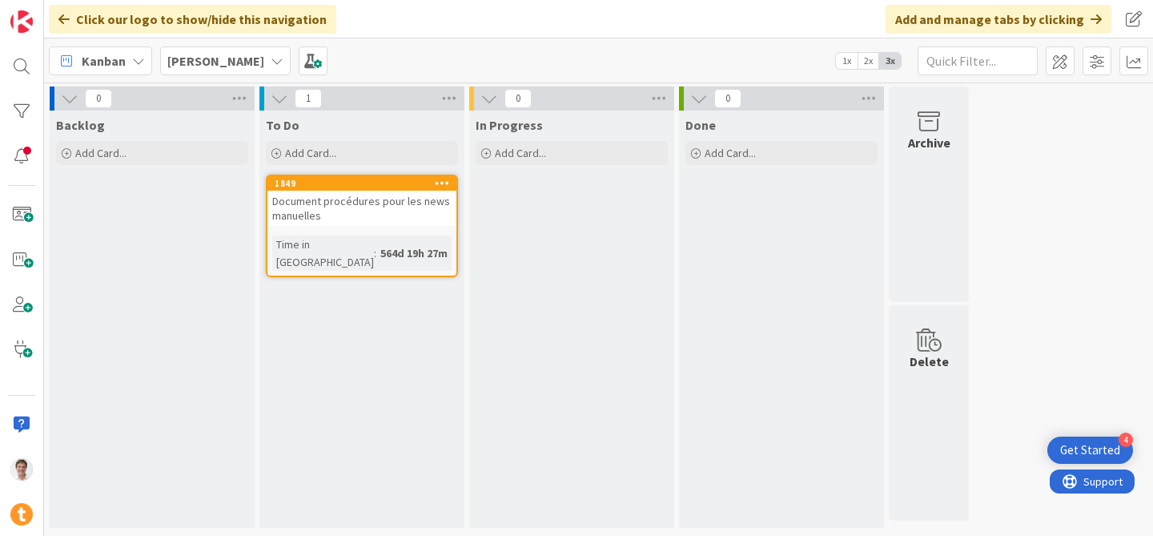
click at [222, 56] on div "[PERSON_NAME]" at bounding box center [225, 60] width 131 height 29
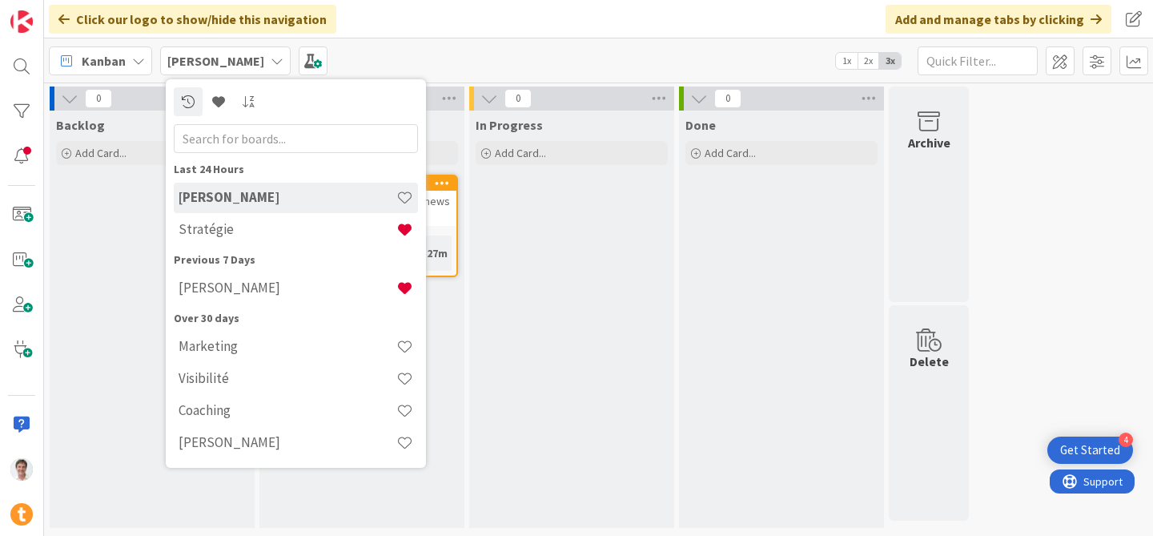
click at [550, 35] on div "Click our logo to show/hide this navigation Add and manage tabs by clicking" at bounding box center [598, 19] width 1109 height 38
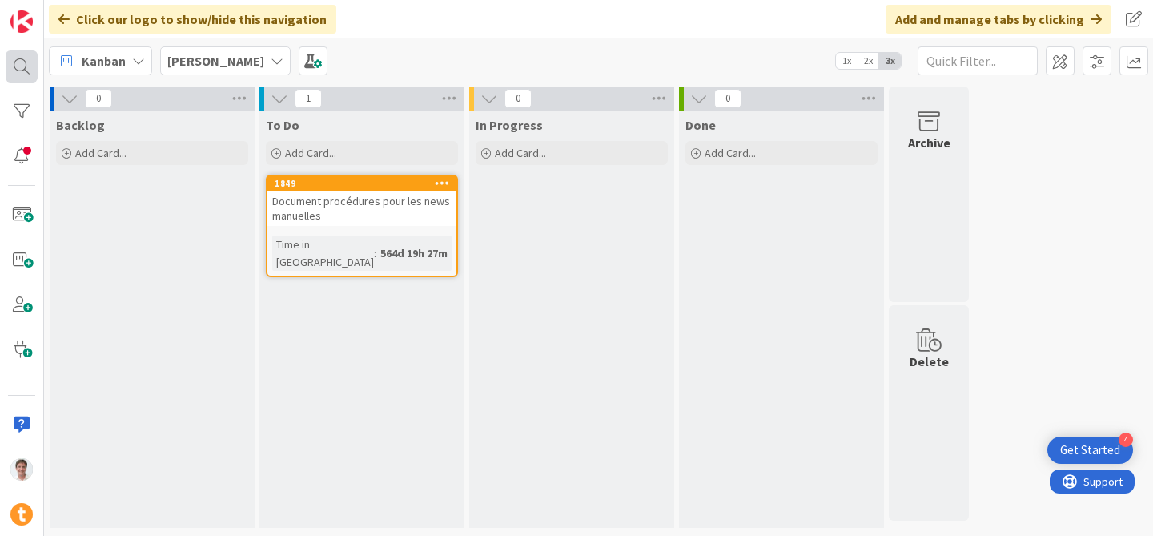
click at [30, 65] on div at bounding box center [22, 66] width 32 height 32
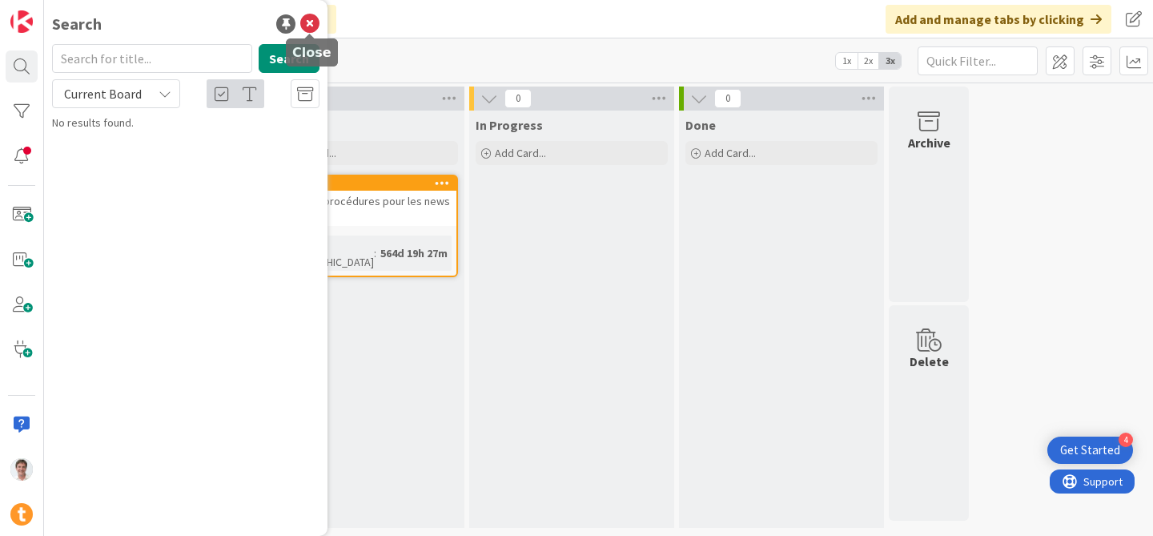
click at [319, 22] on icon at bounding box center [309, 23] width 19 height 19
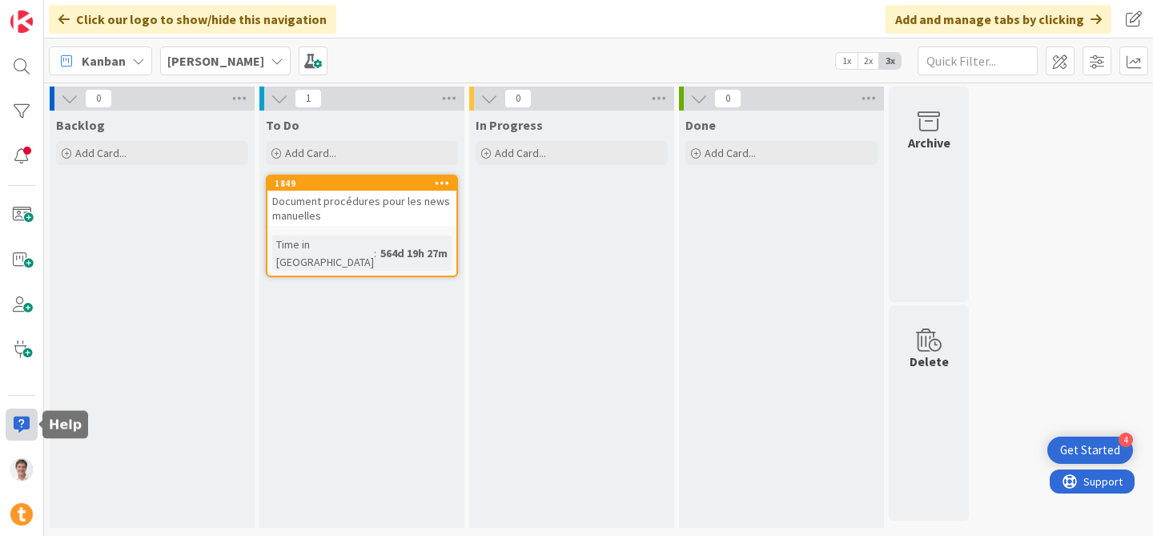
click at [23, 426] on div at bounding box center [22, 424] width 32 height 32
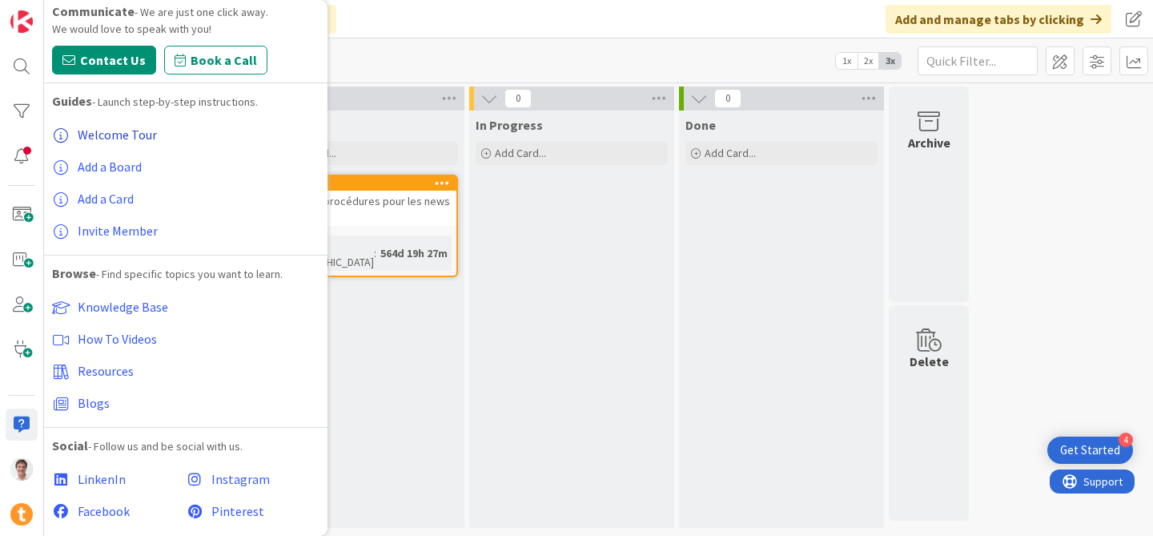
scroll to position [78, 0]
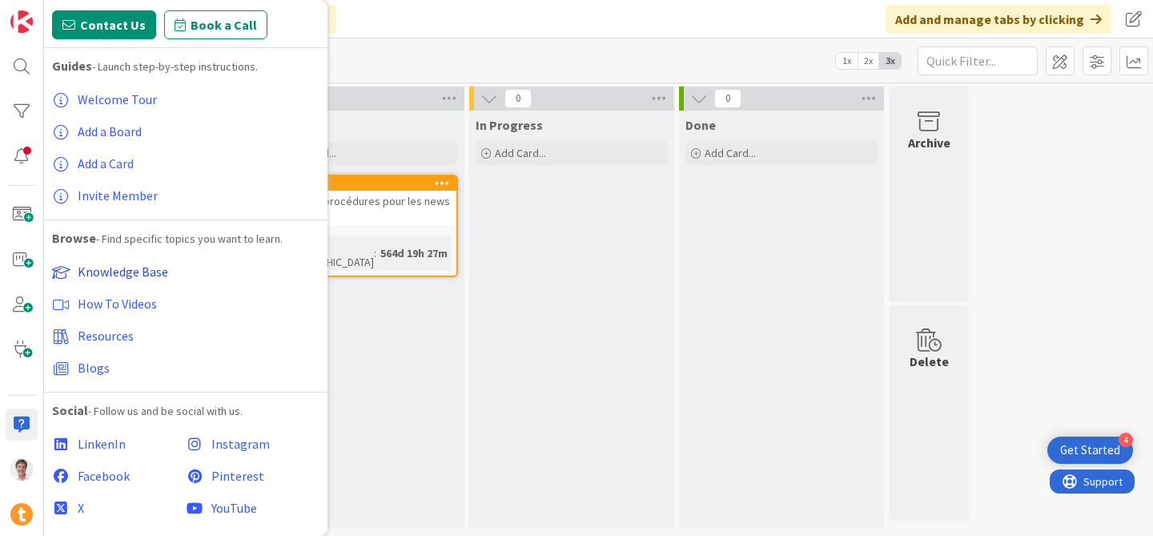
click at [124, 272] on span "Knowledge Base" at bounding box center [123, 271] width 90 height 16
click at [1061, 69] on span at bounding box center [1060, 60] width 29 height 29
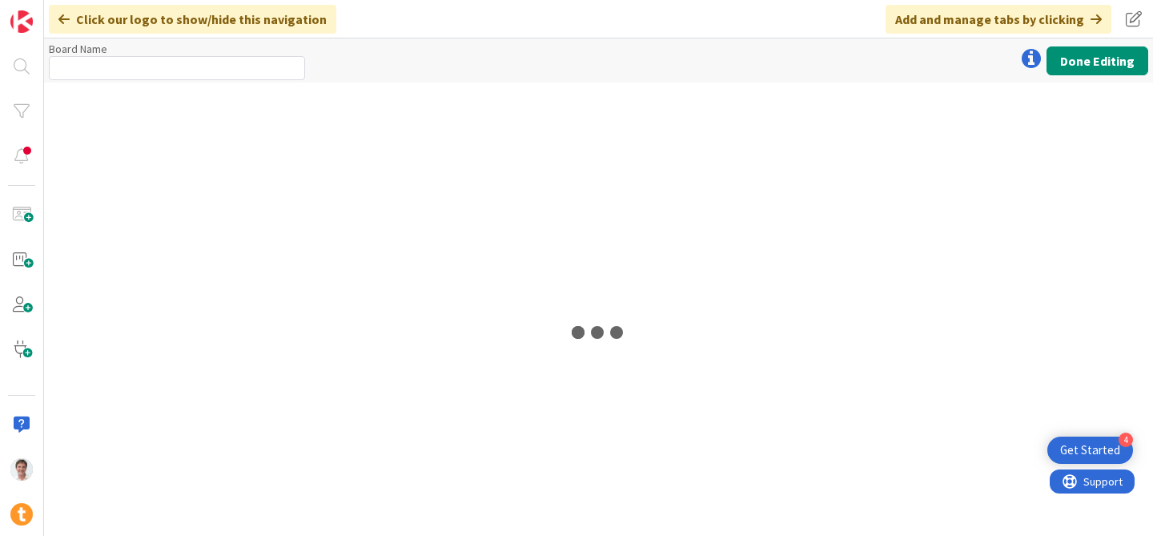
type input "[PERSON_NAME]"
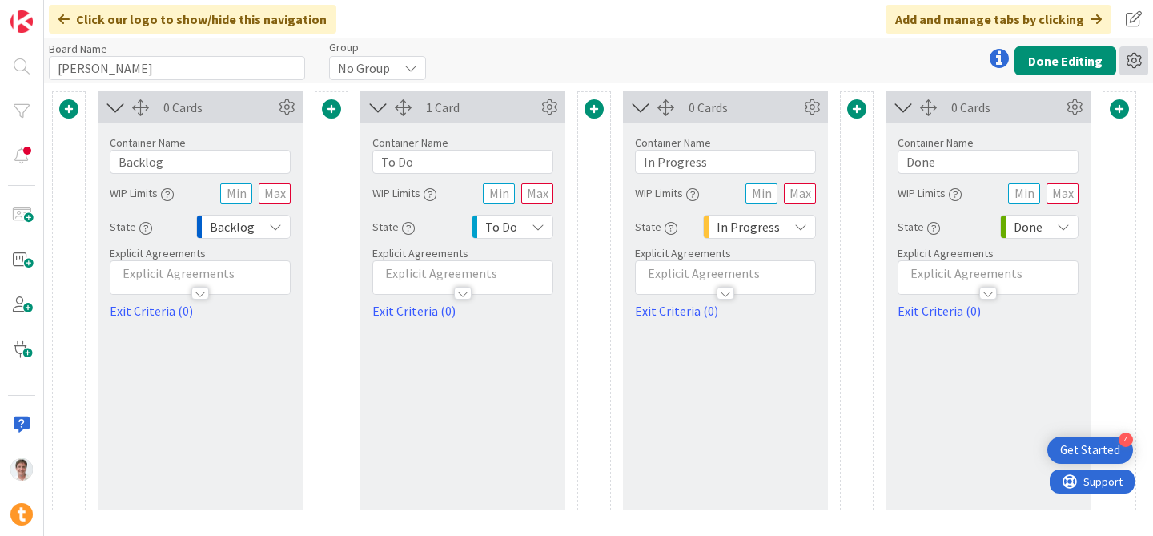
click at [1137, 62] on icon at bounding box center [1134, 60] width 29 height 29
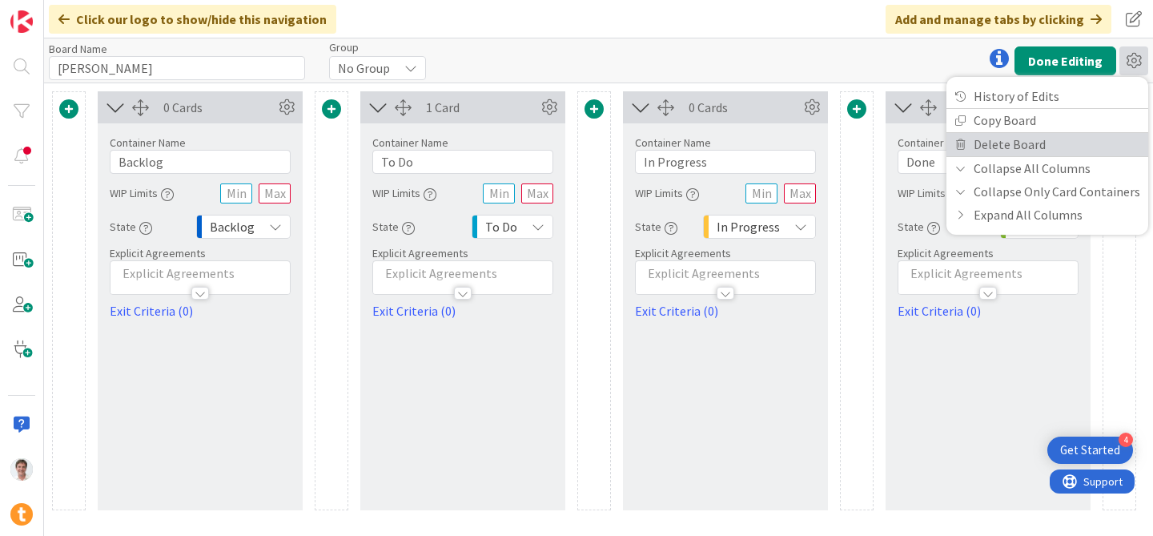
click at [1054, 142] on link "Delete Board" at bounding box center [1048, 144] width 202 height 23
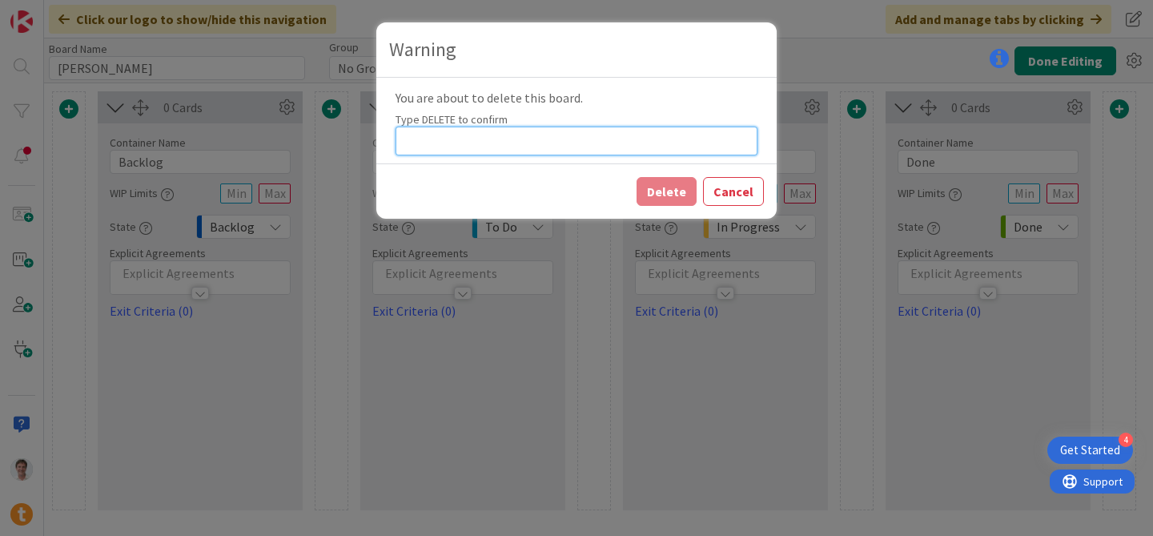
click at [470, 144] on input at bounding box center [577, 141] width 362 height 29
type input "DELETE"
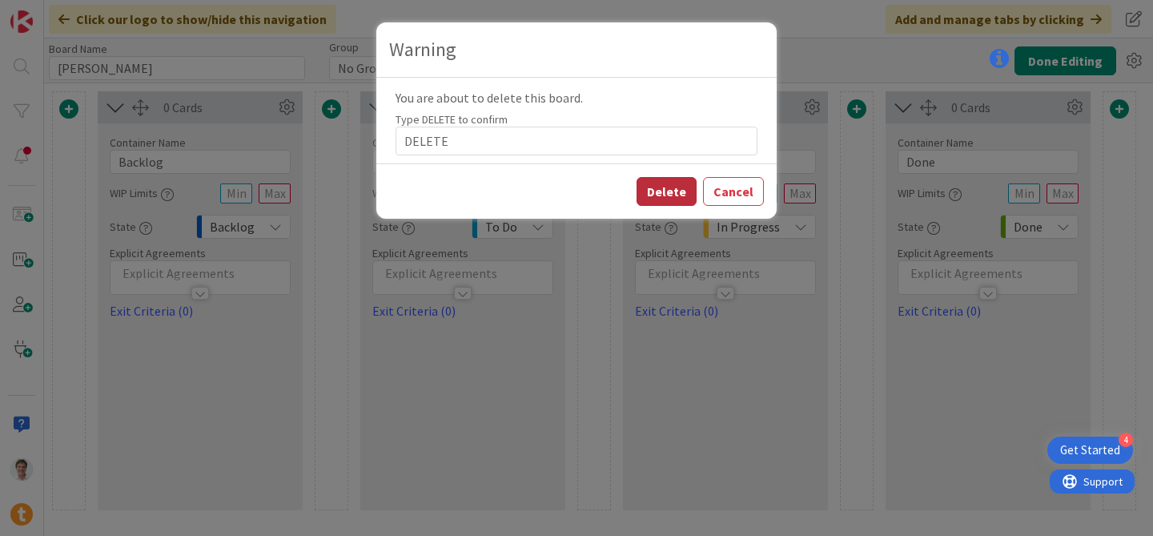
click at [674, 191] on button "Delete" at bounding box center [667, 191] width 60 height 29
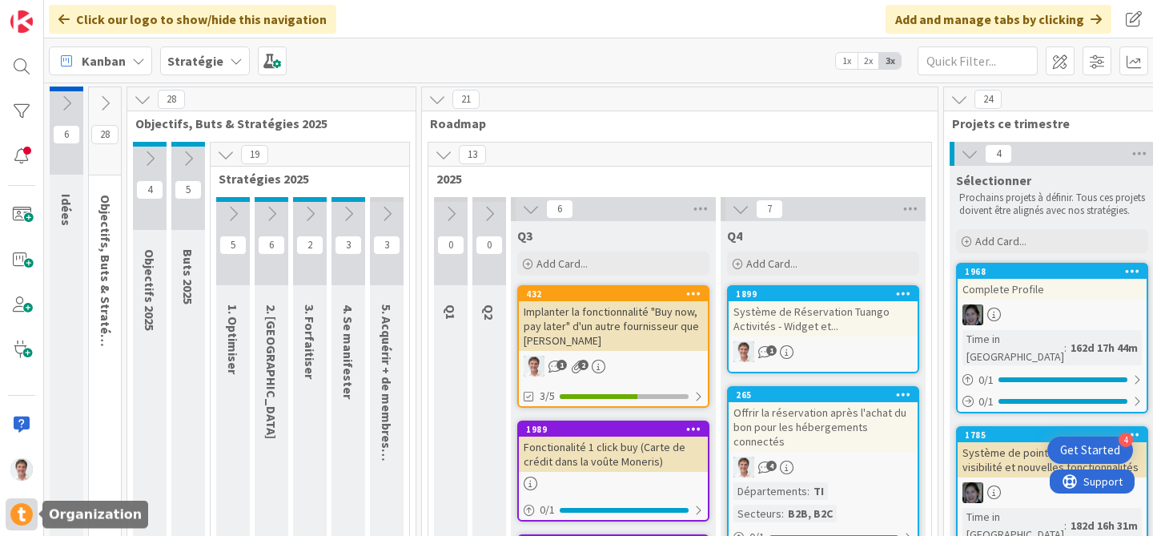
click at [18, 506] on img at bounding box center [21, 514] width 22 height 22
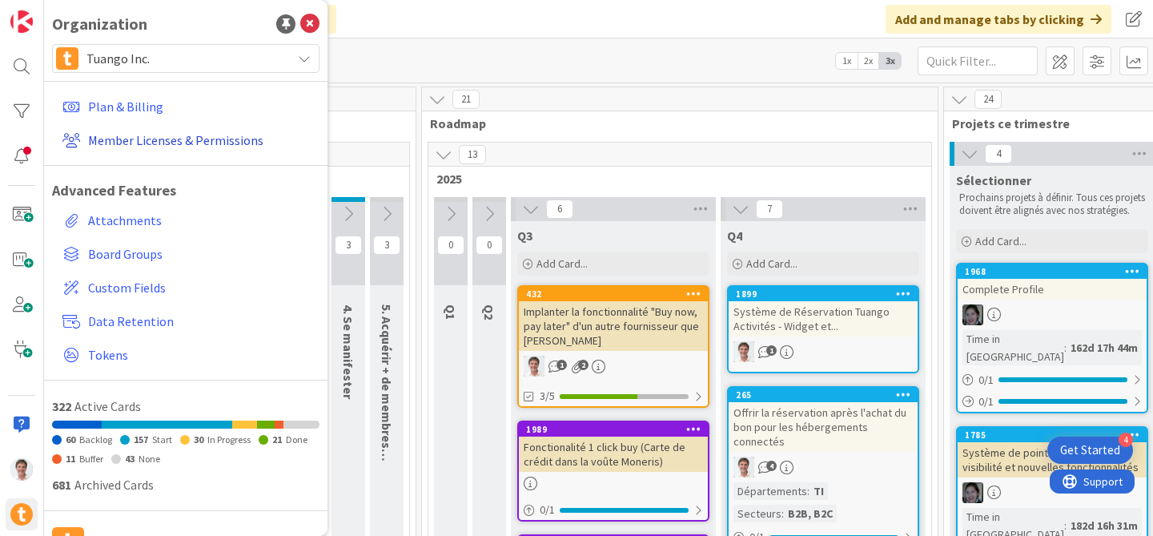
click at [136, 135] on link "Member Licenses & Permissions" at bounding box center [187, 140] width 263 height 29
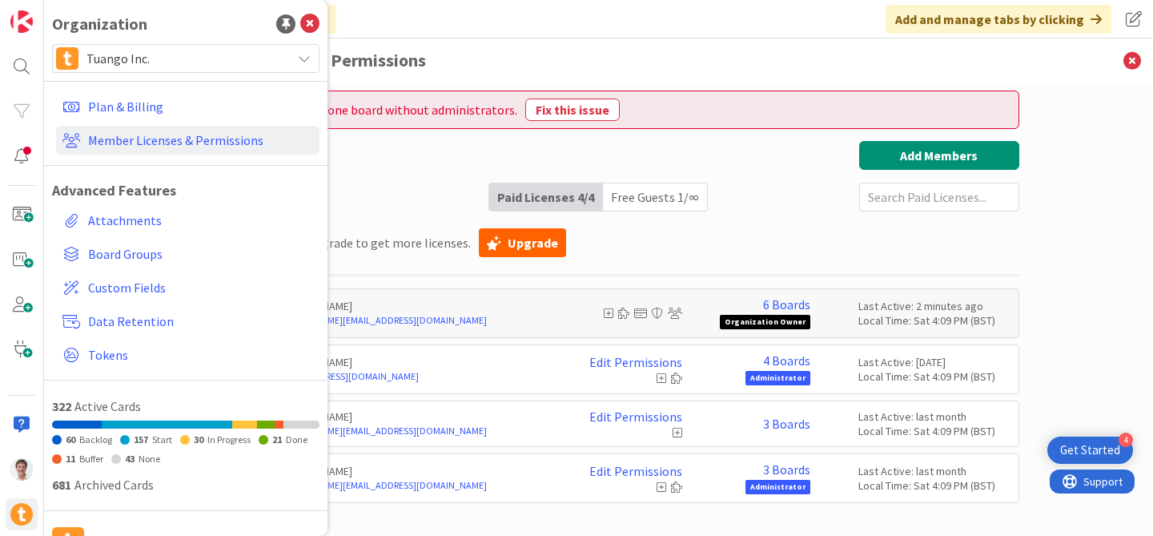
click at [782, 203] on div "Paid Available: 0 Free Available: Unlimited Name Paid Licenses 4 / 4 Free Guest…" at bounding box center [599, 176] width 841 height 70
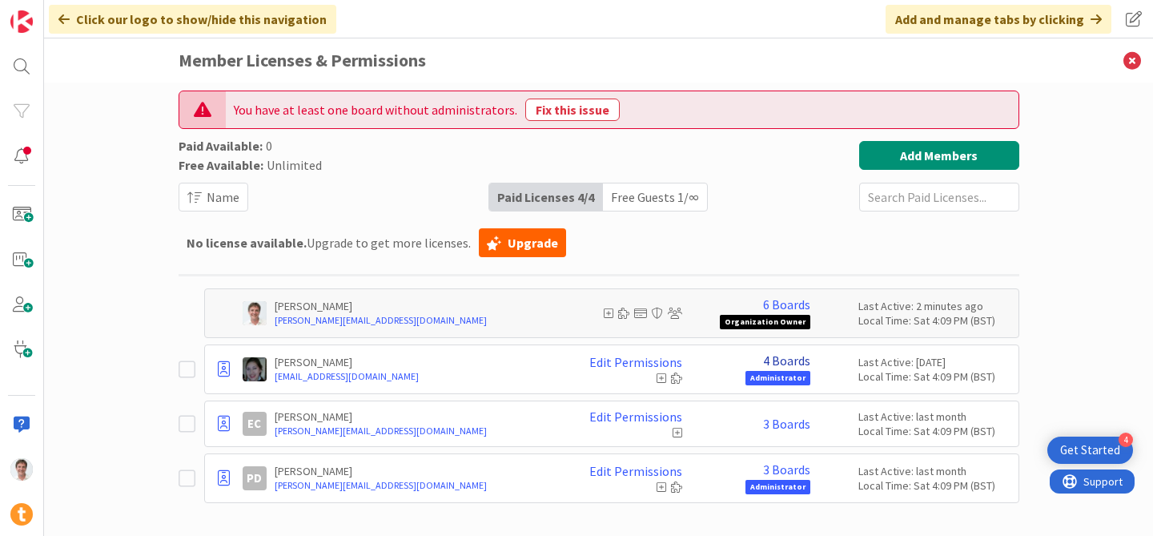
click at [780, 360] on link "4 Boards" at bounding box center [786, 360] width 47 height 14
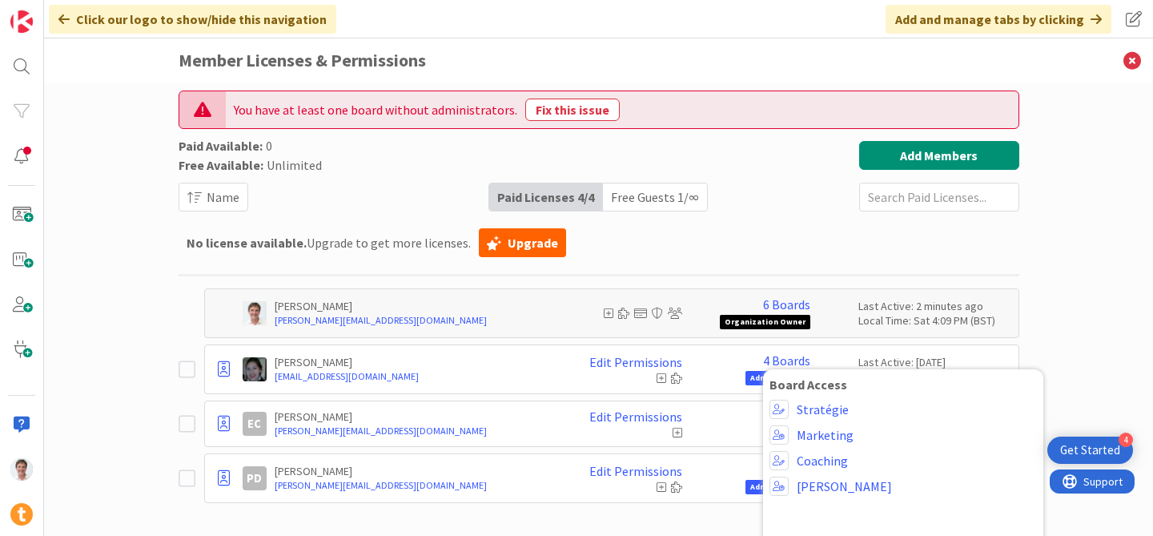
click at [829, 243] on div "No license available. Upgrade to get more licenses. Upgrade" at bounding box center [599, 242] width 841 height 38
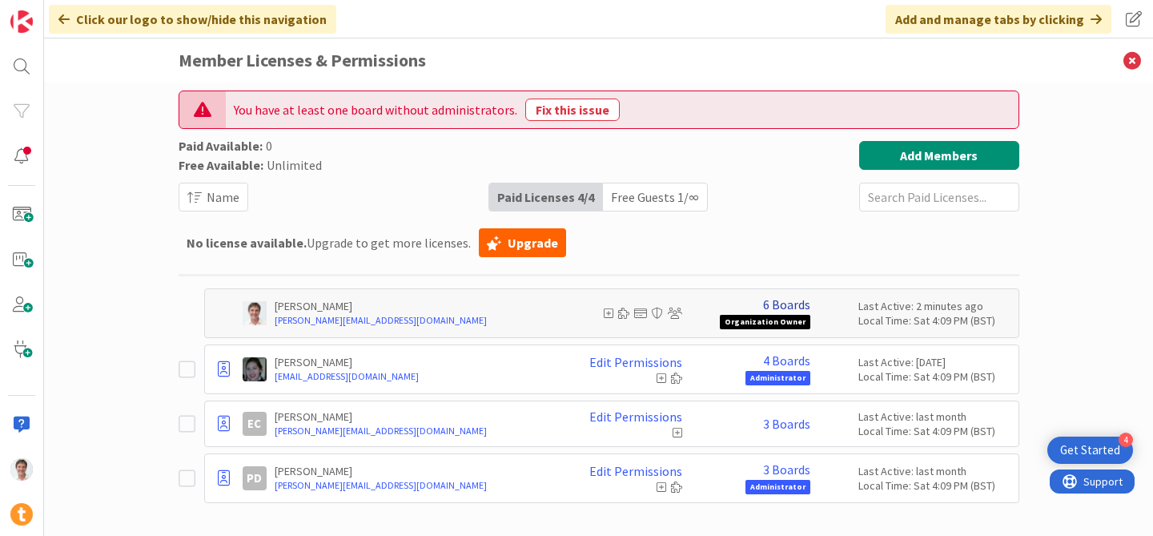
click at [784, 302] on link "6 Boards" at bounding box center [786, 304] width 47 height 14
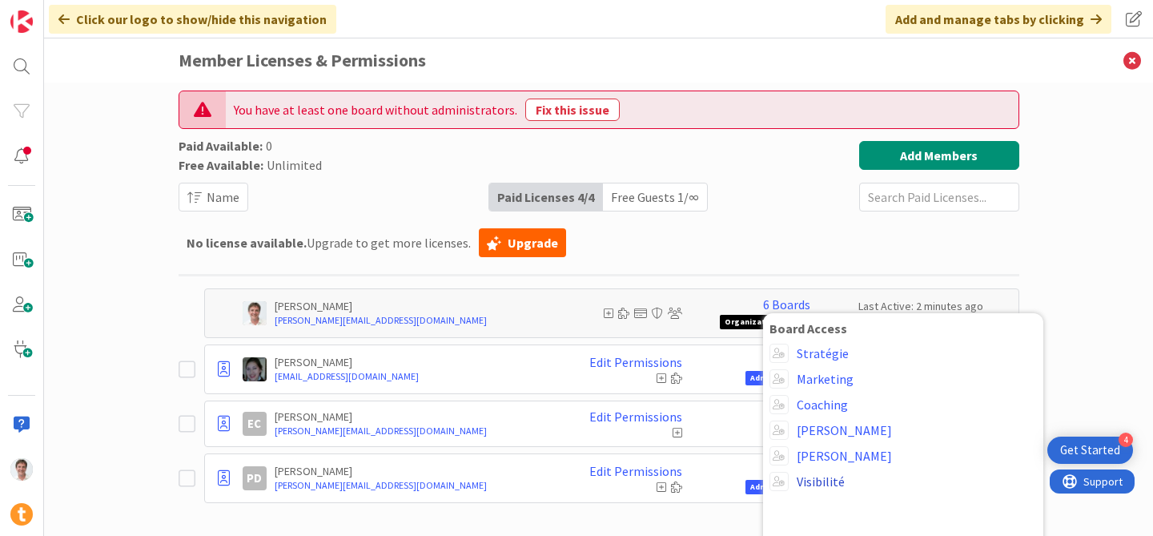
click at [822, 482] on link "Visibilité" at bounding box center [821, 481] width 48 height 14
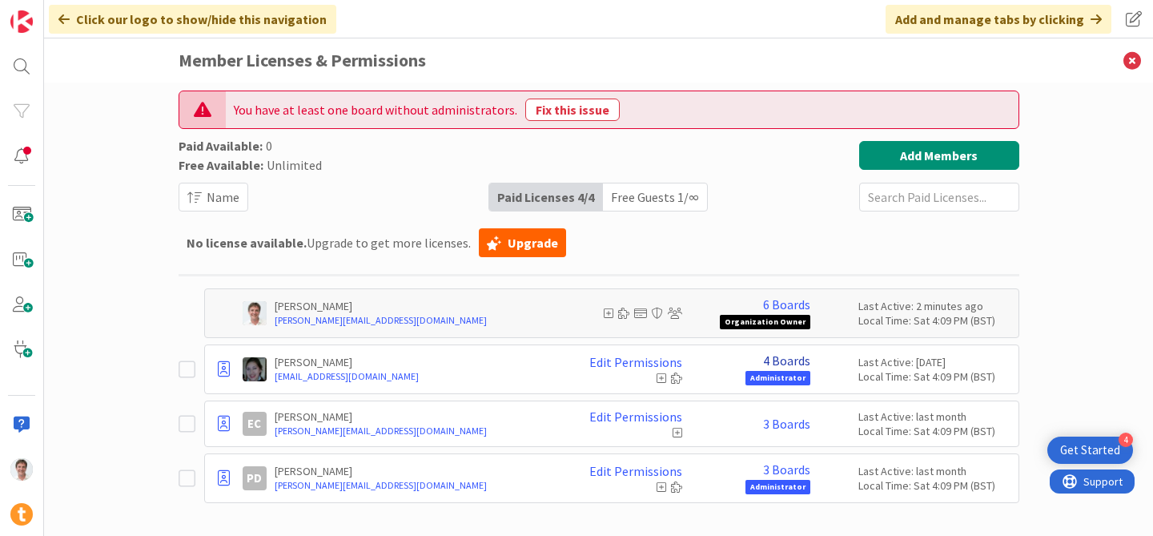
click at [786, 365] on link "4 Boards" at bounding box center [786, 360] width 47 height 14
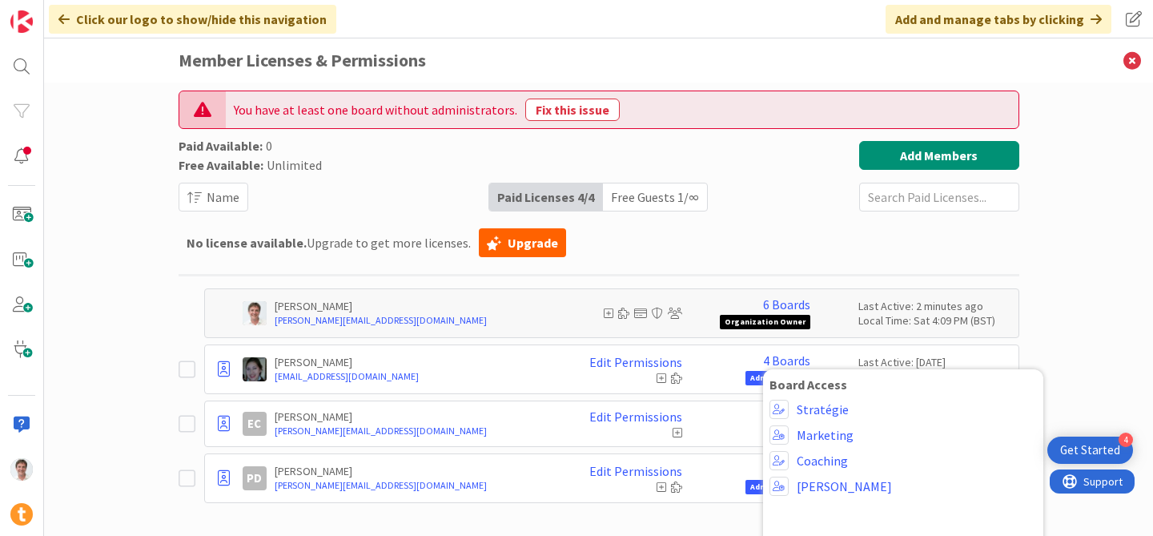
click at [844, 252] on div "No license available. Upgrade to get more licenses. Upgrade" at bounding box center [599, 242] width 841 height 38
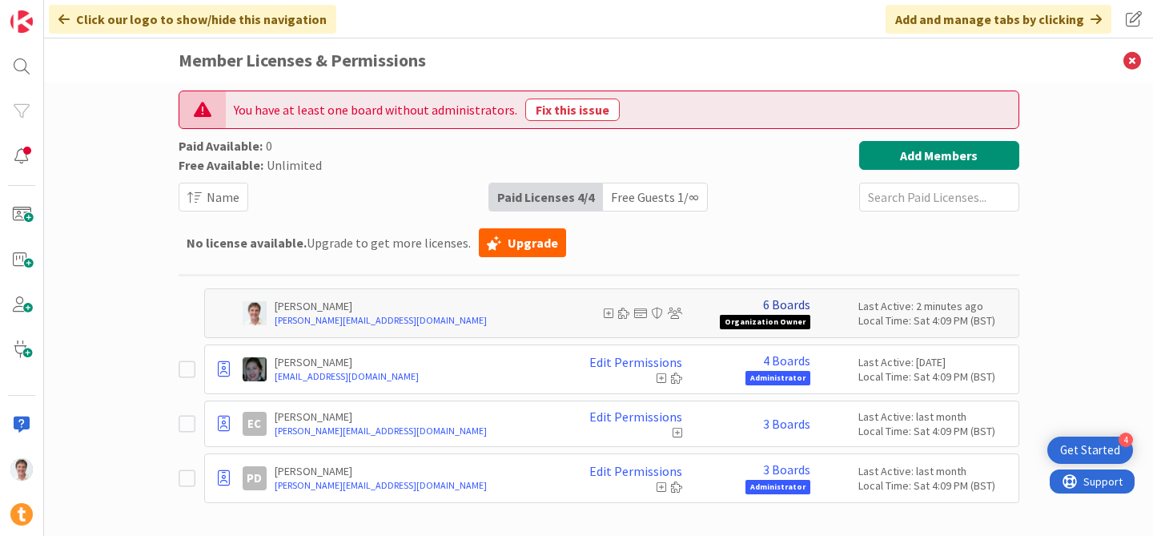
click at [782, 301] on link "6 Boards" at bounding box center [786, 304] width 47 height 14
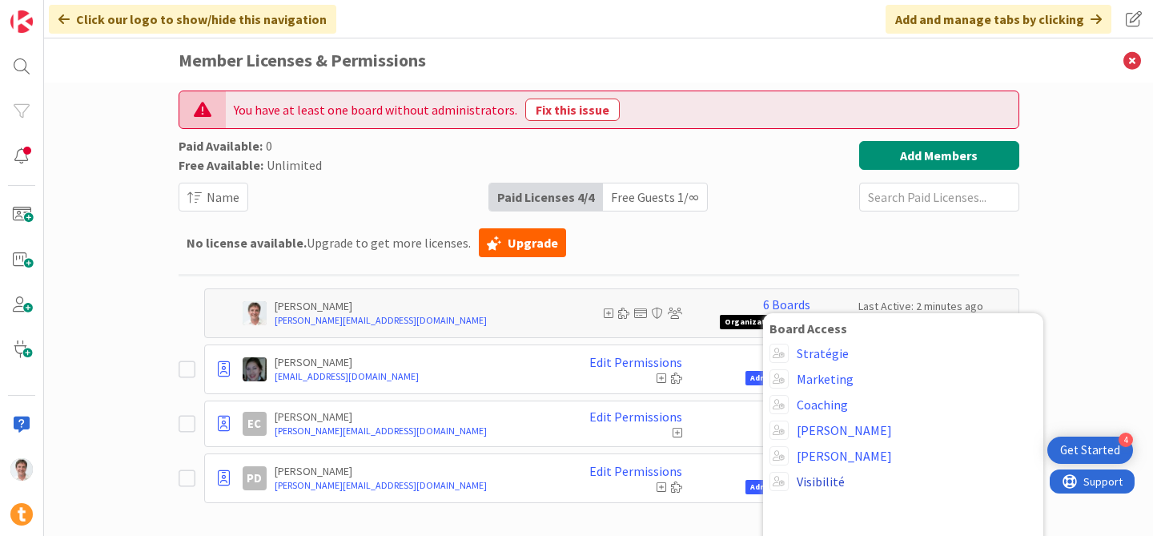
click at [820, 480] on link "Visibilité" at bounding box center [821, 481] width 48 height 14
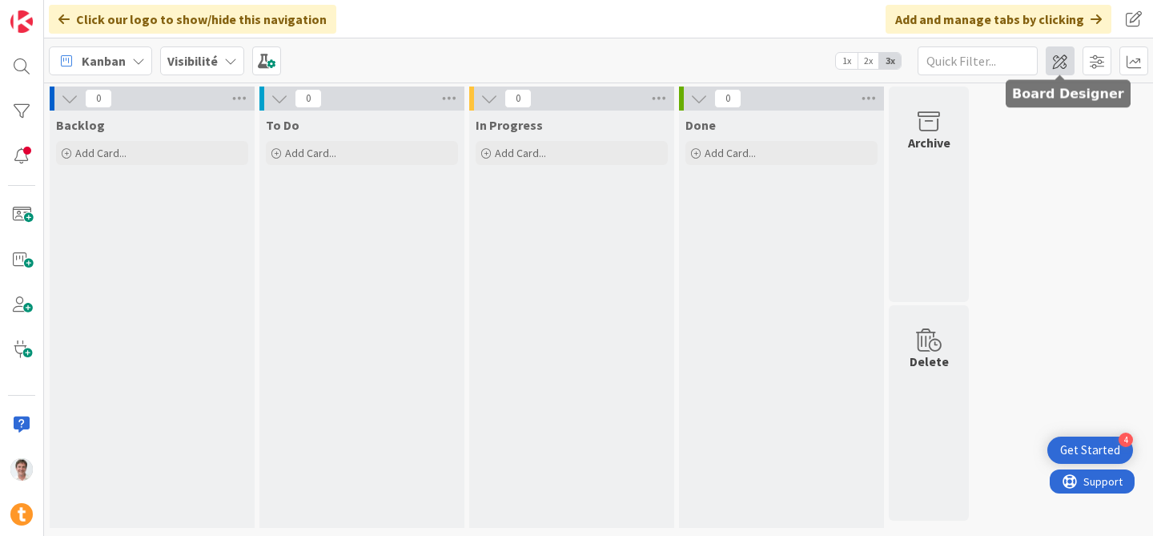
click at [1067, 69] on span at bounding box center [1060, 60] width 29 height 29
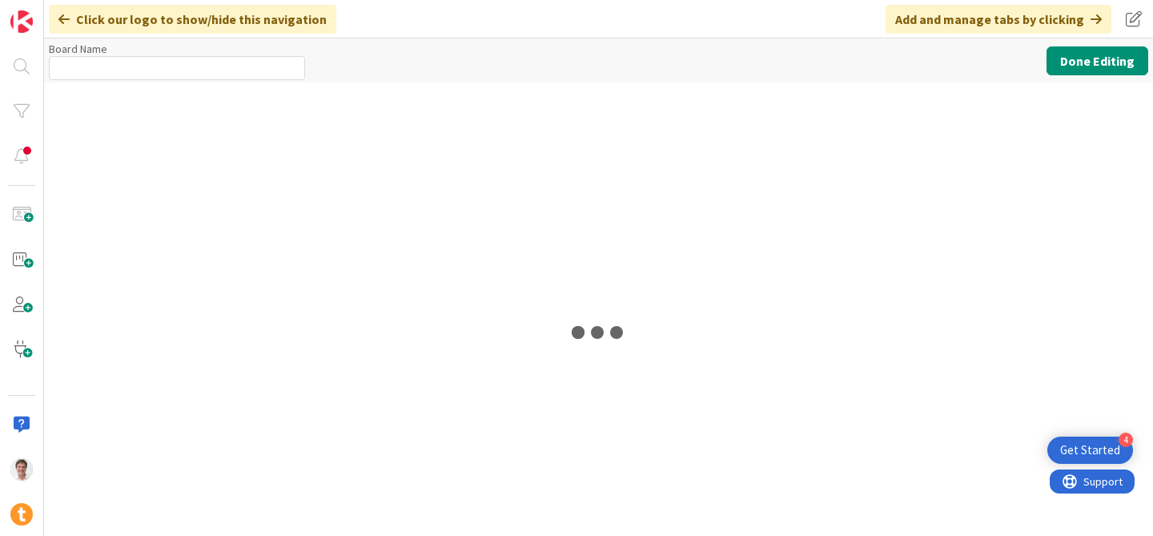
type input "Visibilité"
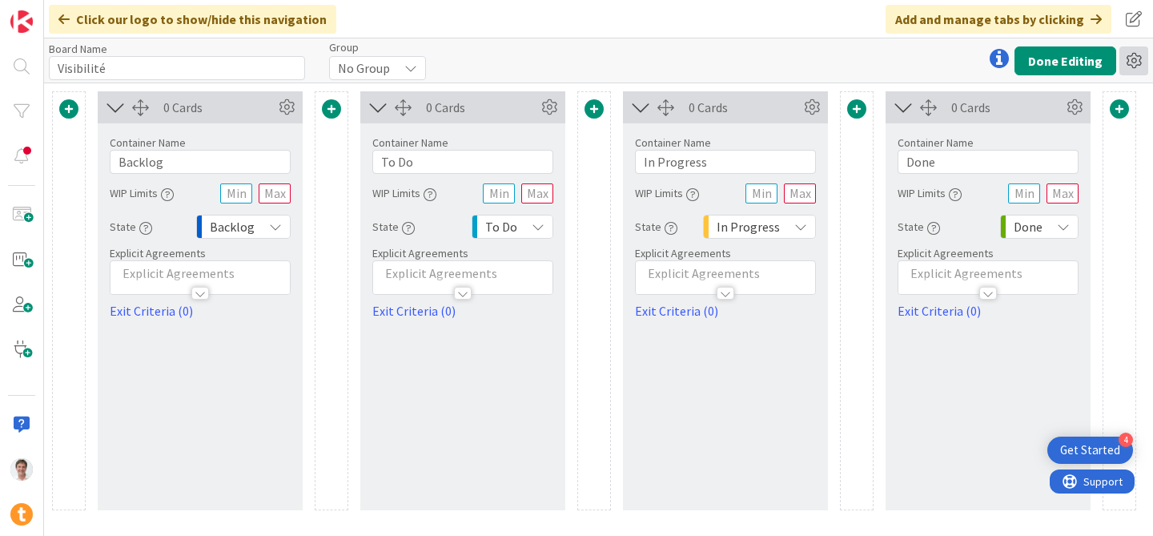
click at [1129, 56] on icon at bounding box center [1134, 60] width 29 height 29
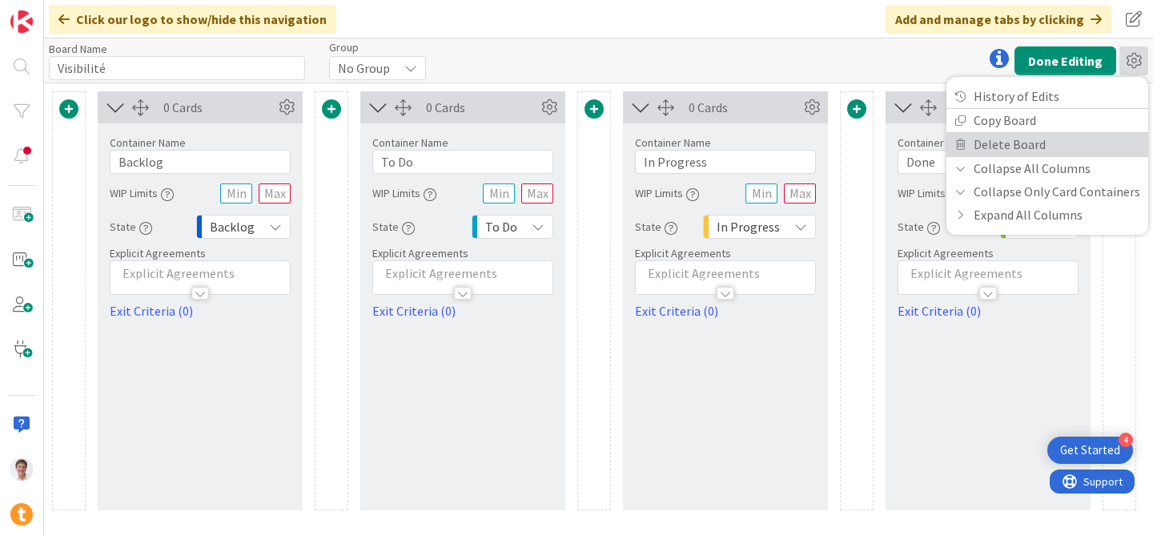
click at [1071, 138] on link "Delete Board" at bounding box center [1048, 144] width 202 height 23
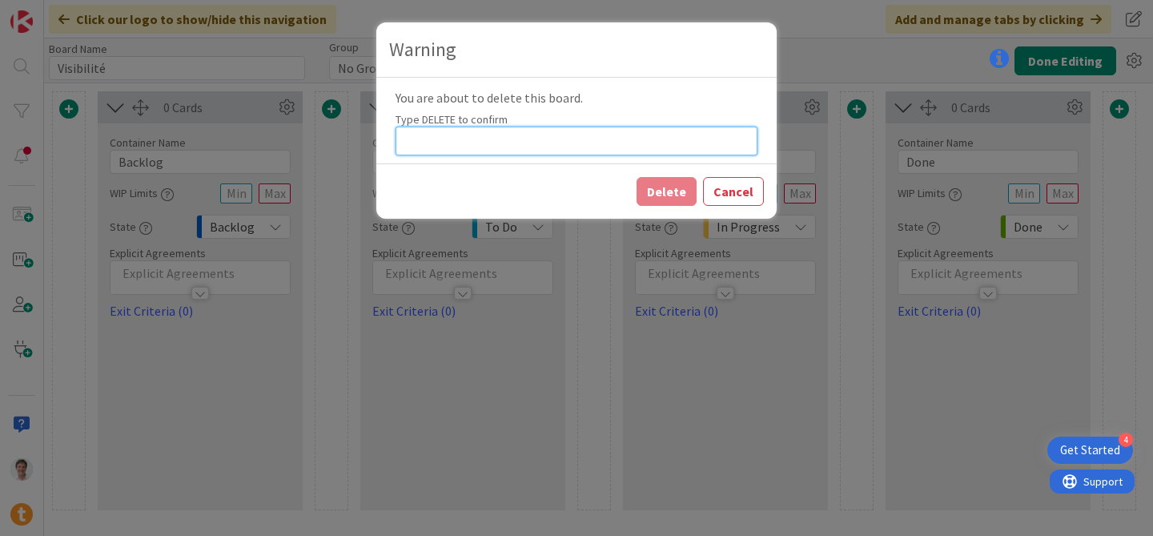
click at [485, 140] on input at bounding box center [577, 141] width 362 height 29
type input "DELETE"
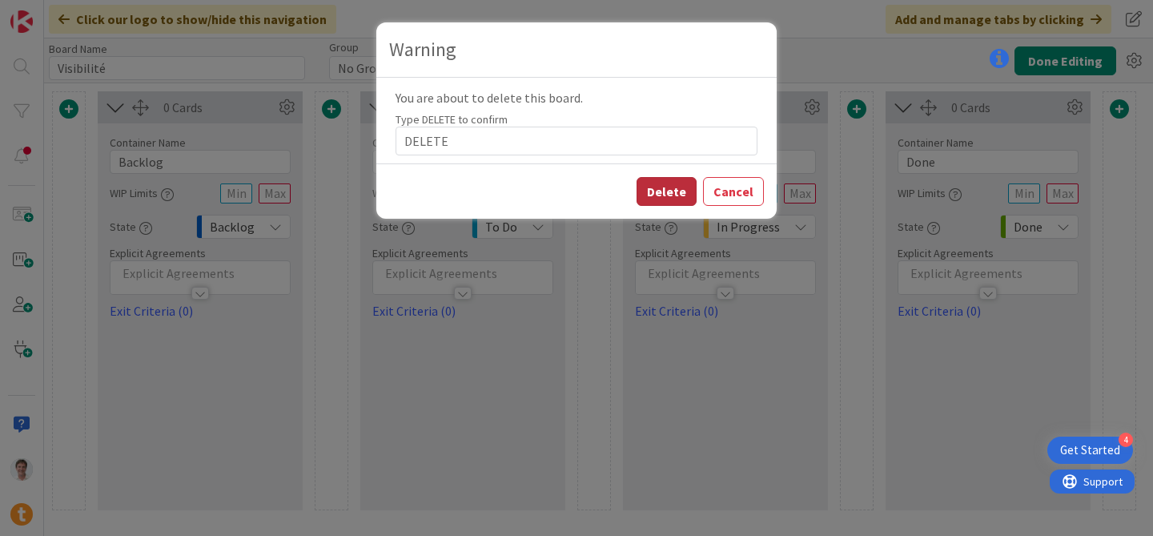
click at [667, 199] on button "Delete" at bounding box center [667, 191] width 60 height 29
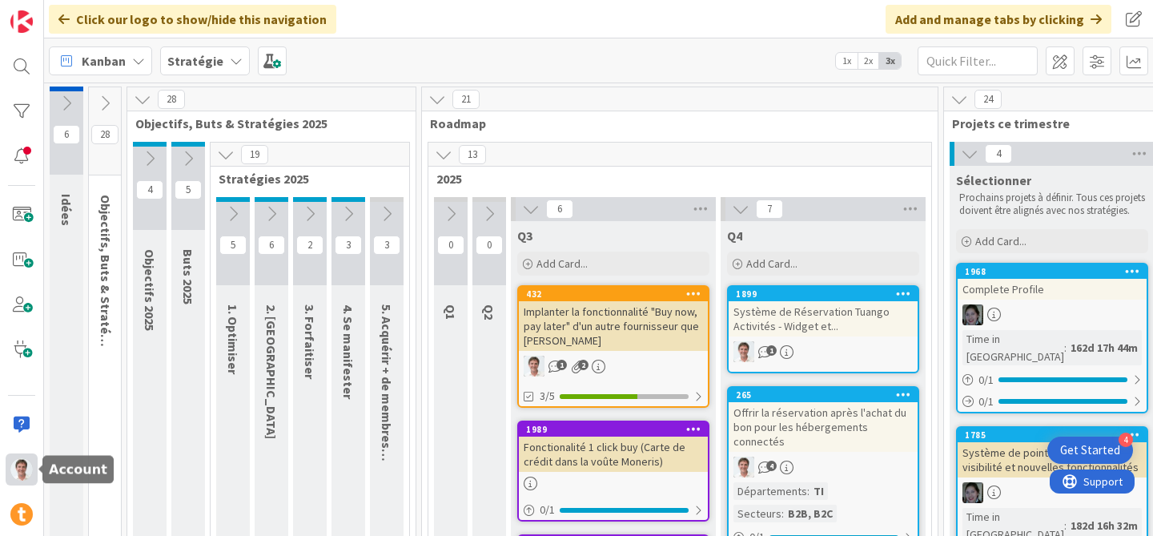
click at [14, 467] on img at bounding box center [21, 469] width 22 height 22
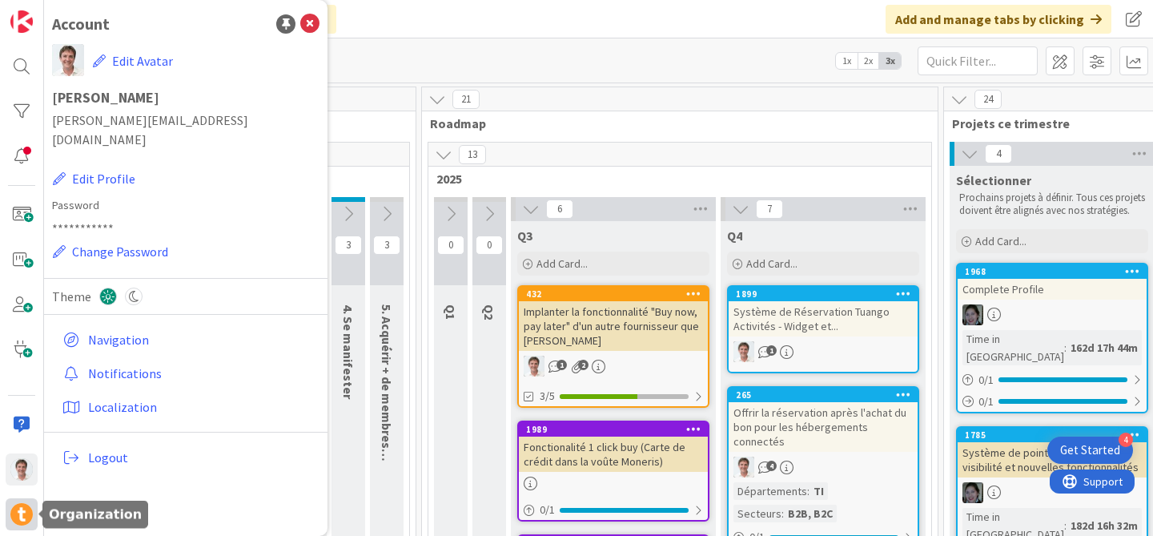
click at [23, 507] on img at bounding box center [21, 514] width 22 height 22
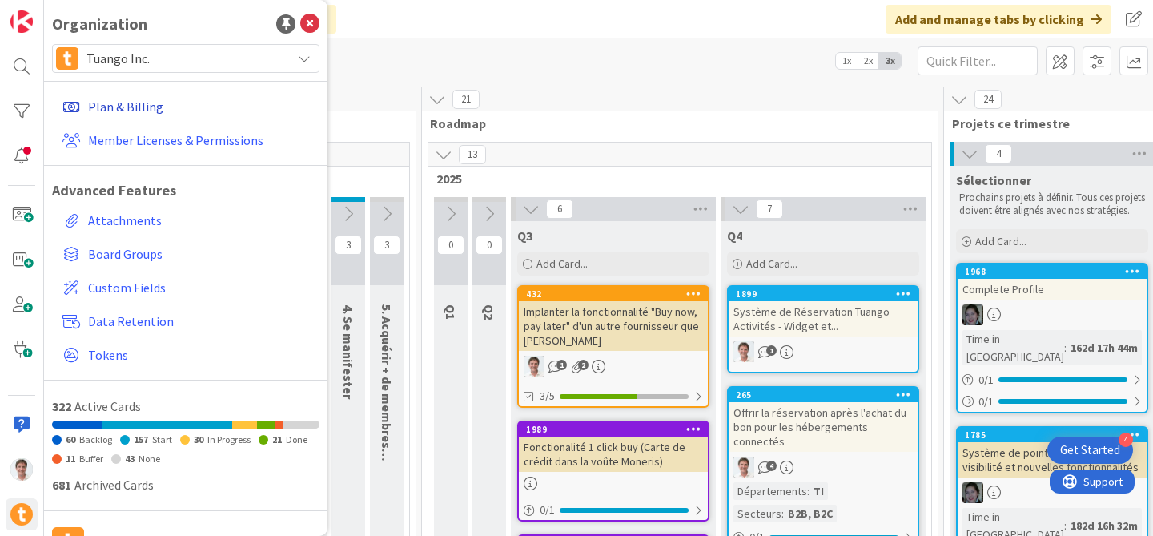
click at [145, 107] on link "Plan & Billing" at bounding box center [187, 106] width 263 height 29
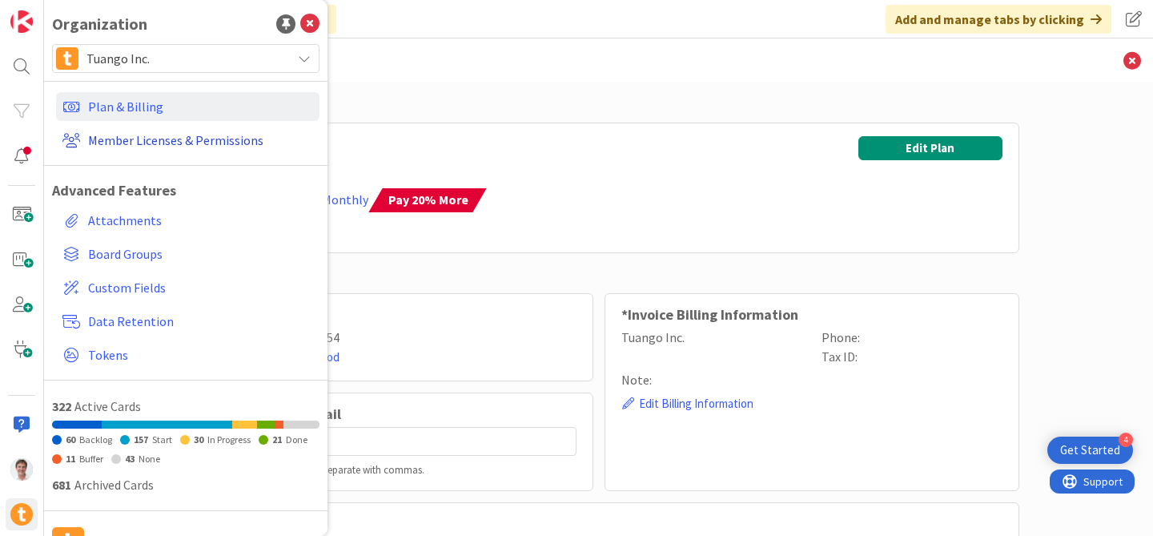
click at [175, 143] on link "Member Licenses & Permissions" at bounding box center [187, 140] width 263 height 29
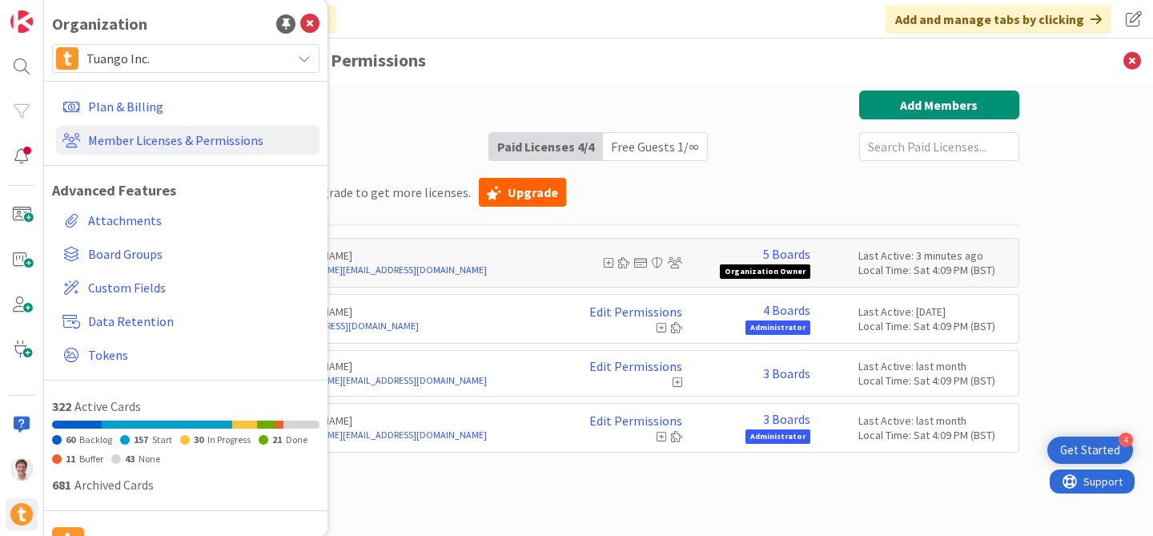
click at [708, 190] on div "No license available. Upgrade to get more licenses. Upgrade" at bounding box center [599, 192] width 841 height 38
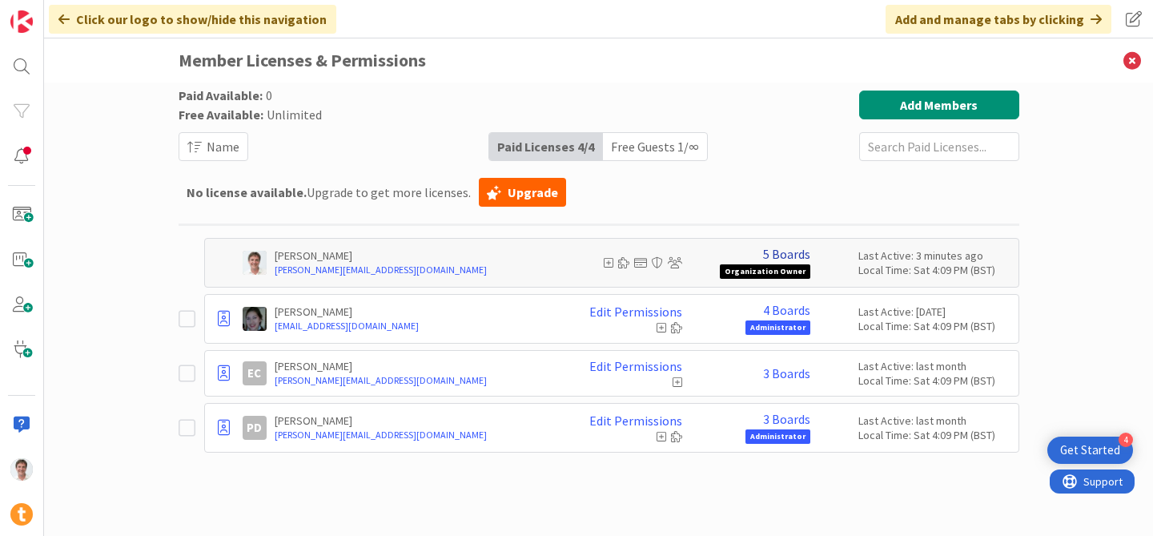
click at [780, 249] on link "5 Boards" at bounding box center [786, 254] width 47 height 14
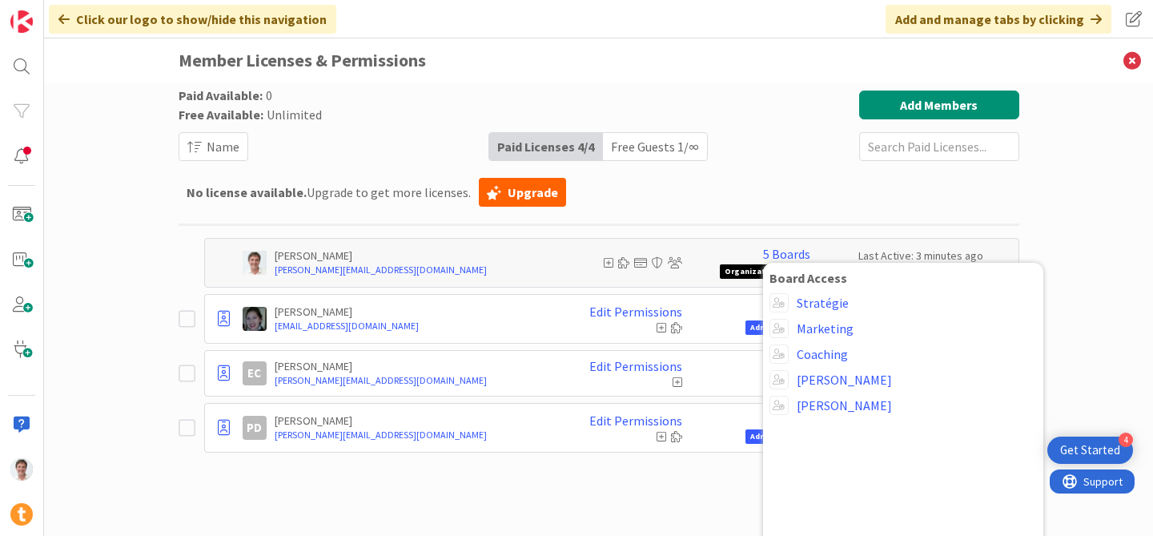
click at [850, 210] on div "No license available. Upgrade to get more licenses. Upgrade" at bounding box center [599, 192] width 841 height 38
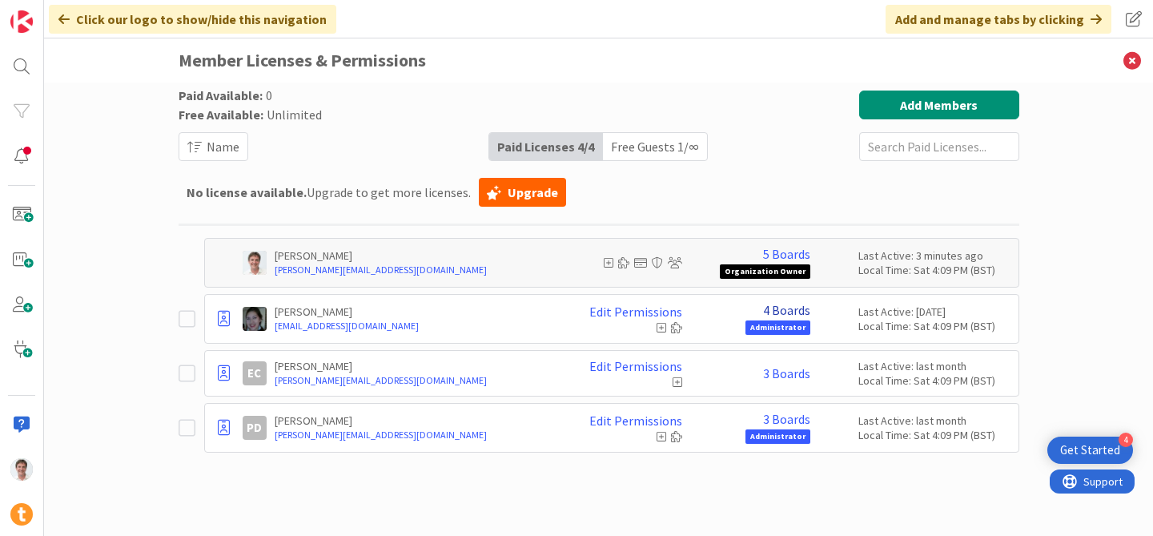
click at [780, 314] on link "4 Boards" at bounding box center [786, 310] width 47 height 14
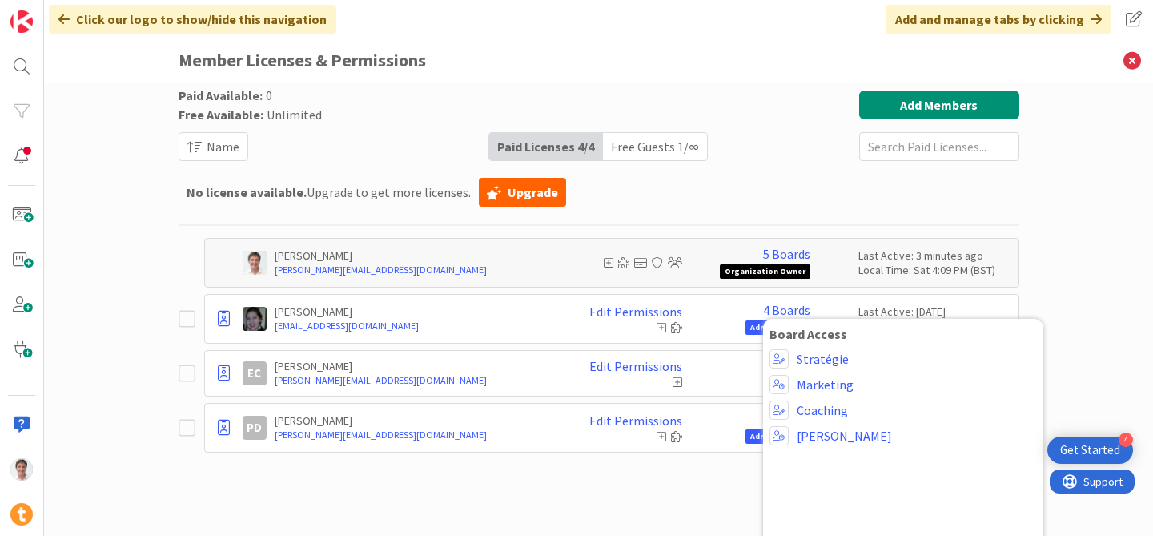
click at [1000, 215] on div "Paid Available: 0 Free Available: Unlimited Name Paid Licenses 4 / 4 Free Guest…" at bounding box center [599, 273] width 841 height 366
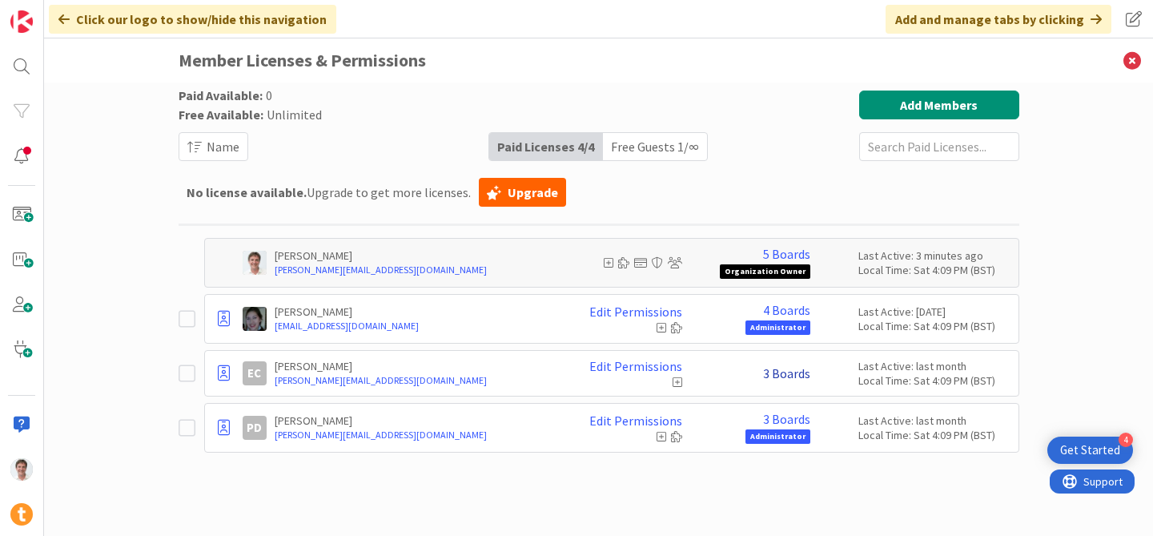
click at [788, 369] on link "3 Boards" at bounding box center [786, 373] width 47 height 14
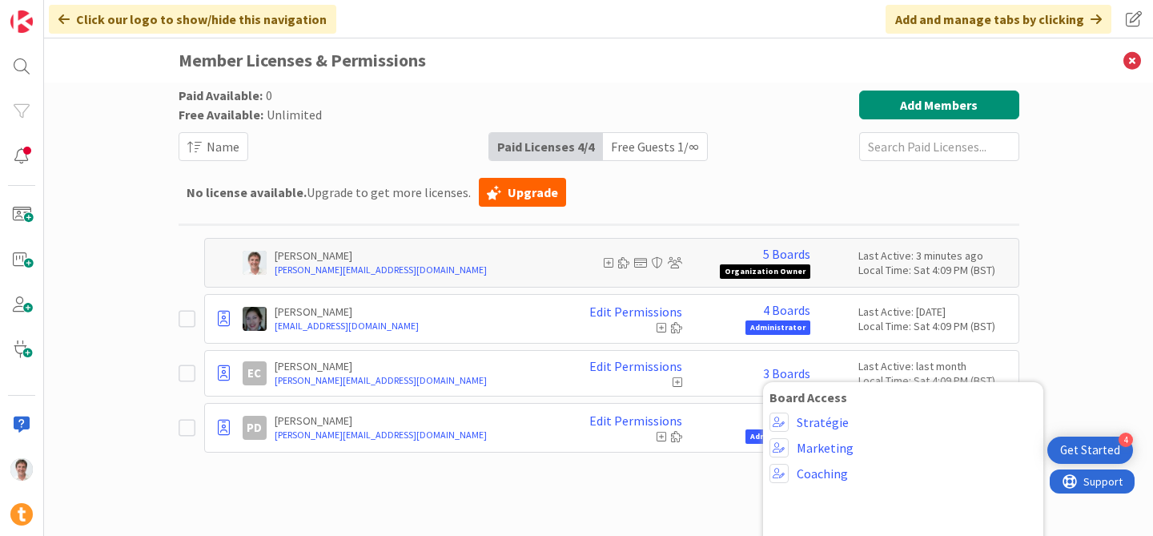
click at [957, 198] on div "No license available. Upgrade to get more licenses. Upgrade" at bounding box center [599, 192] width 841 height 38
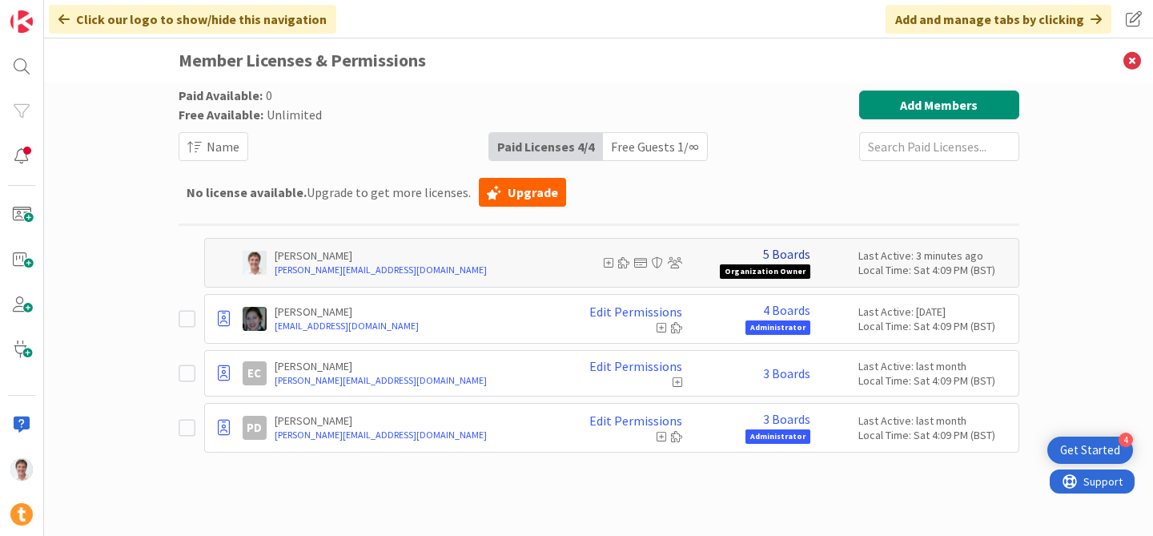
click at [790, 256] on link "5 Boards" at bounding box center [786, 254] width 47 height 14
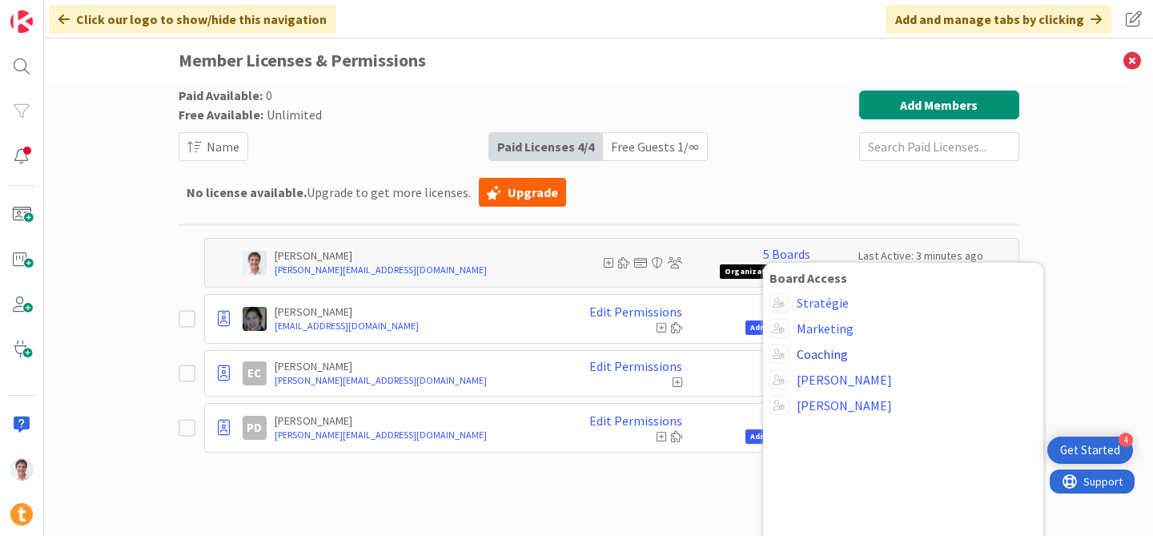
click at [832, 353] on link "Coaching" at bounding box center [822, 354] width 51 height 14
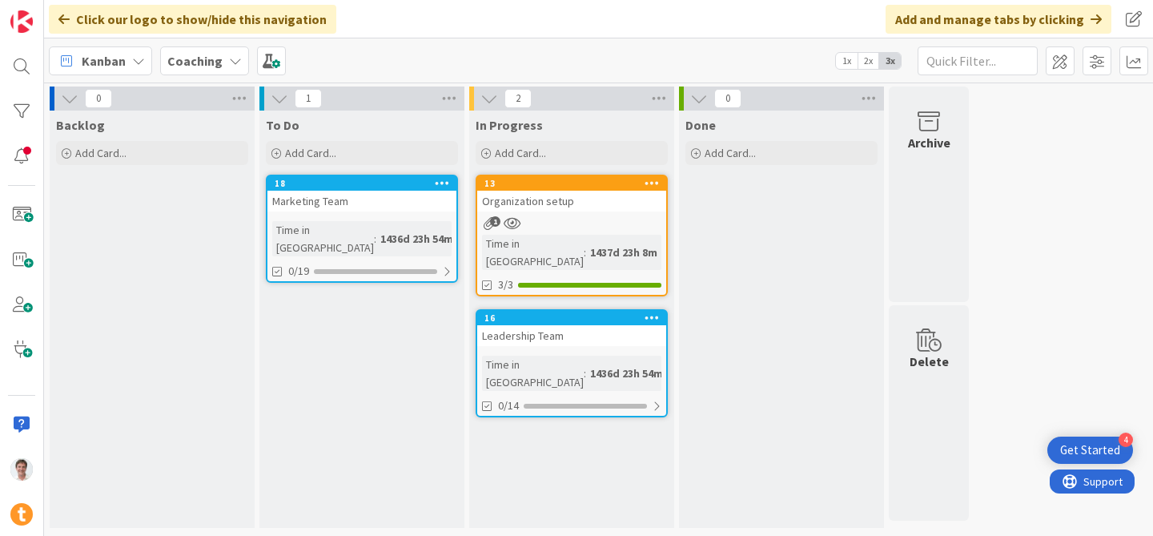
click at [341, 203] on div "Marketing Team" at bounding box center [361, 201] width 189 height 21
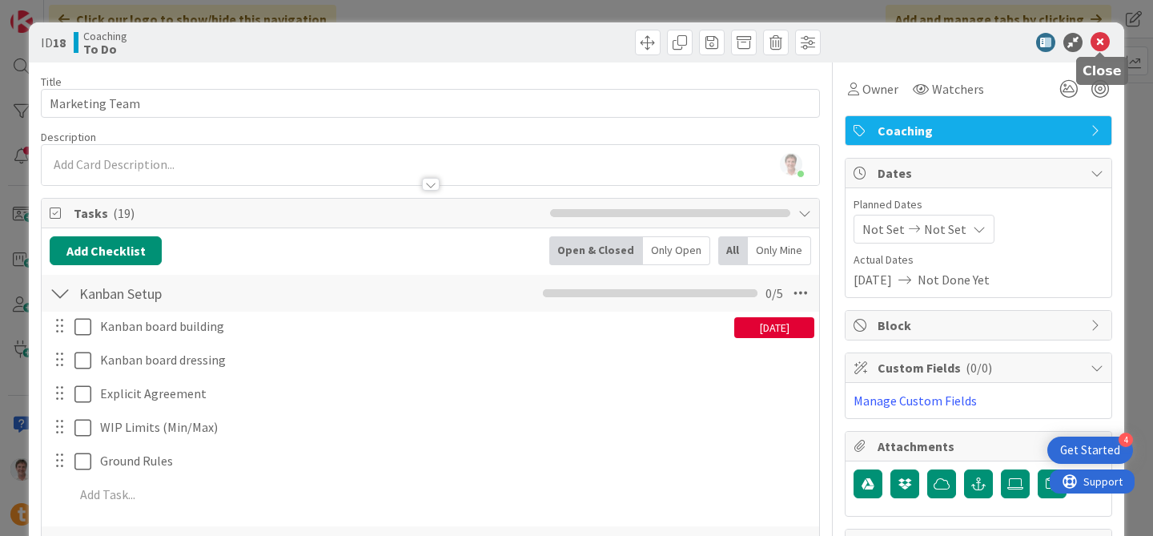
click at [1104, 41] on icon at bounding box center [1100, 42] width 19 height 19
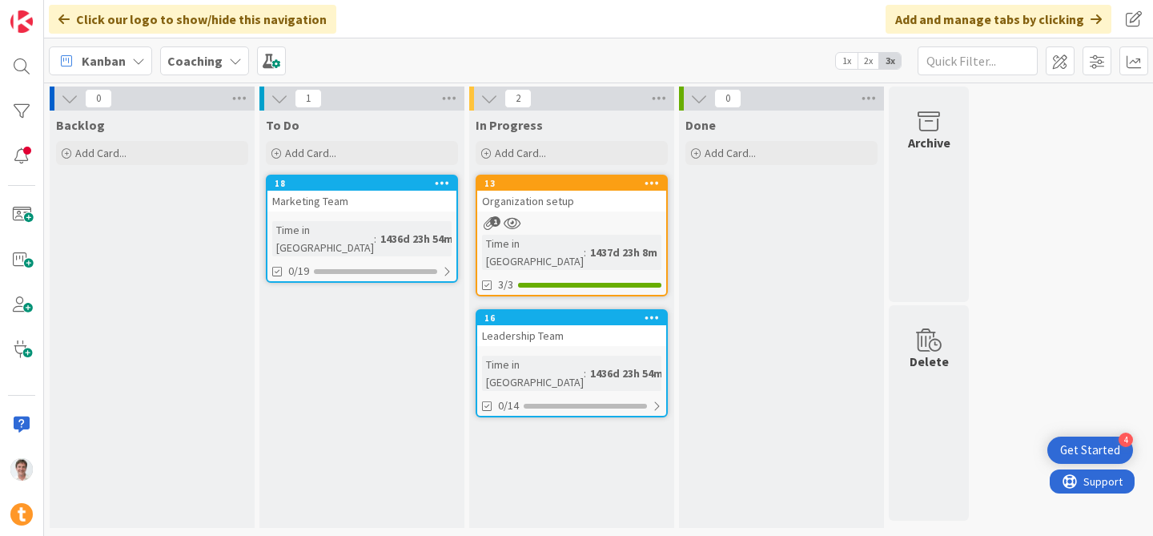
click at [532, 325] on div "Leadership Team" at bounding box center [571, 335] width 189 height 21
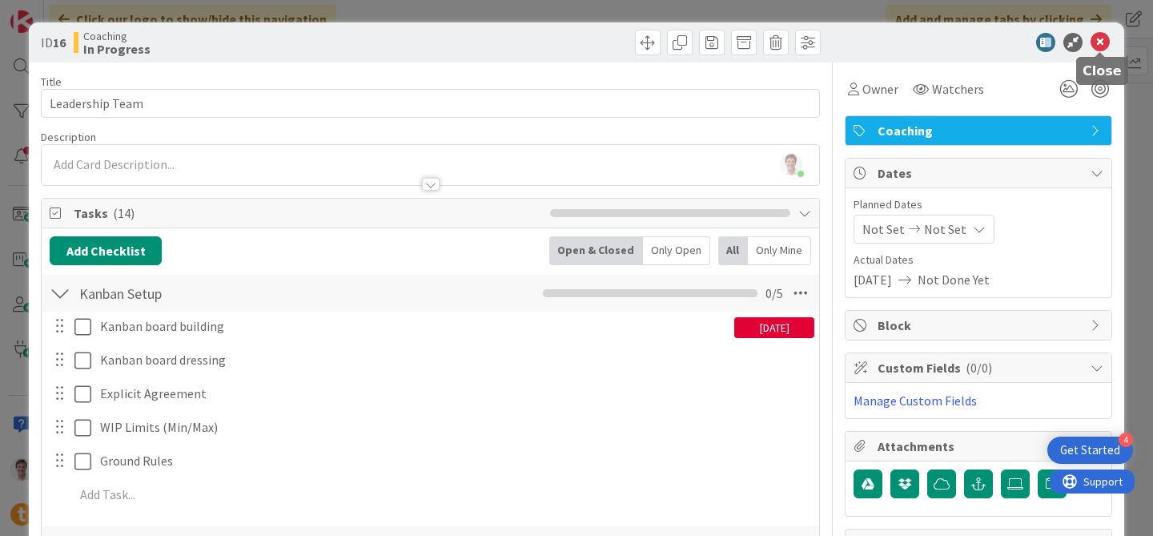
click at [1096, 36] on icon at bounding box center [1100, 42] width 19 height 19
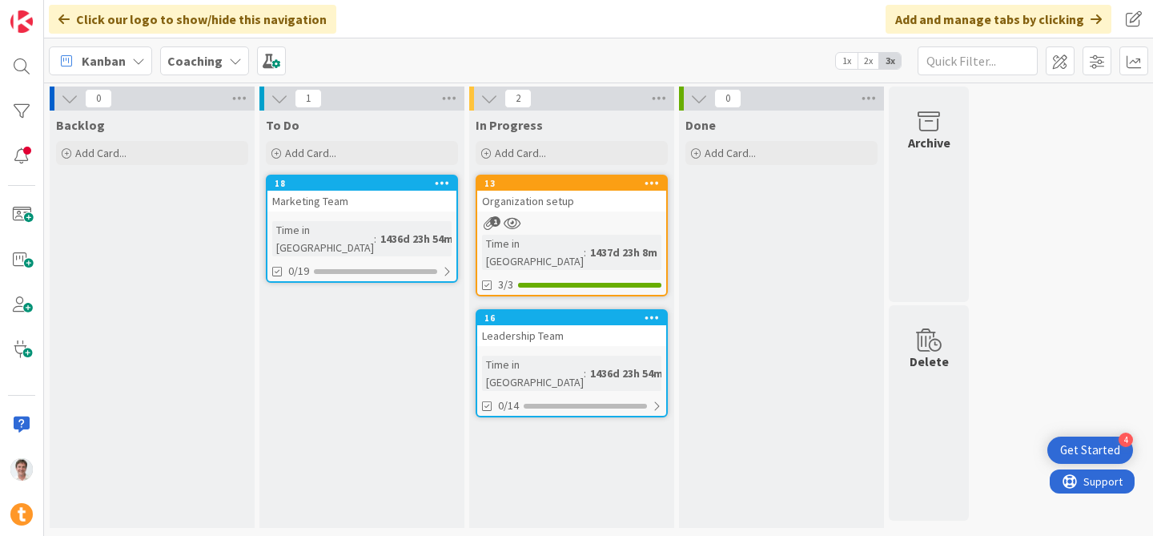
click at [518, 196] on div "Organization setup" at bounding box center [571, 201] width 189 height 21
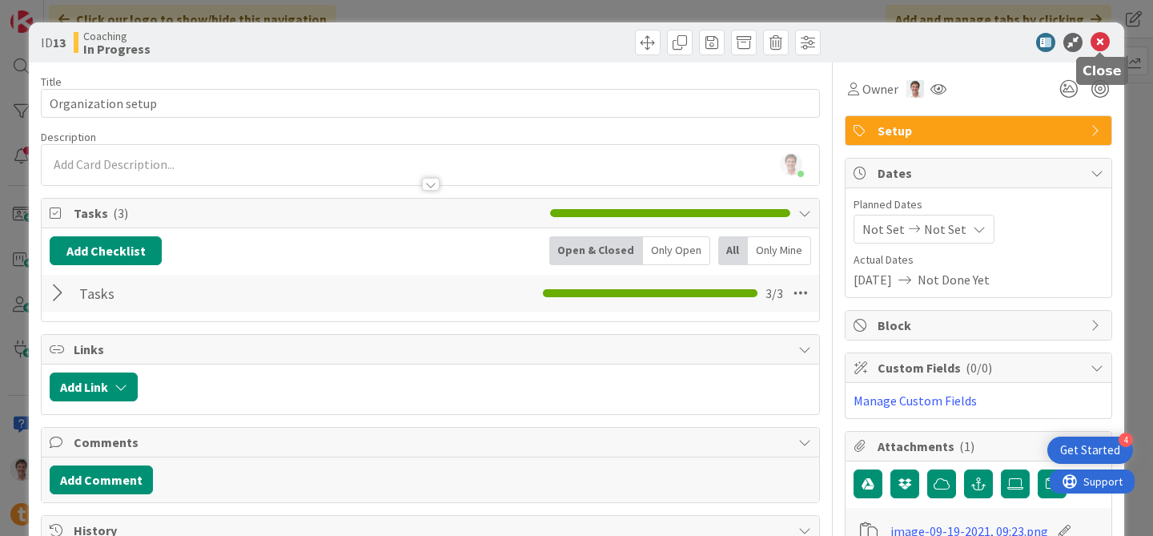
click at [1100, 38] on icon at bounding box center [1100, 42] width 19 height 19
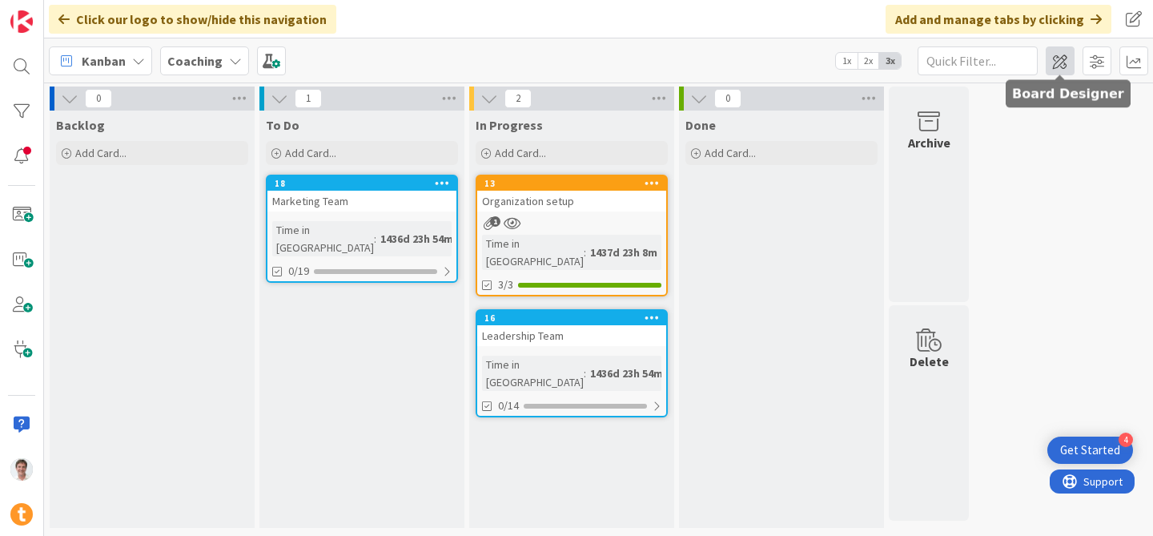
click at [1051, 58] on span at bounding box center [1060, 60] width 29 height 29
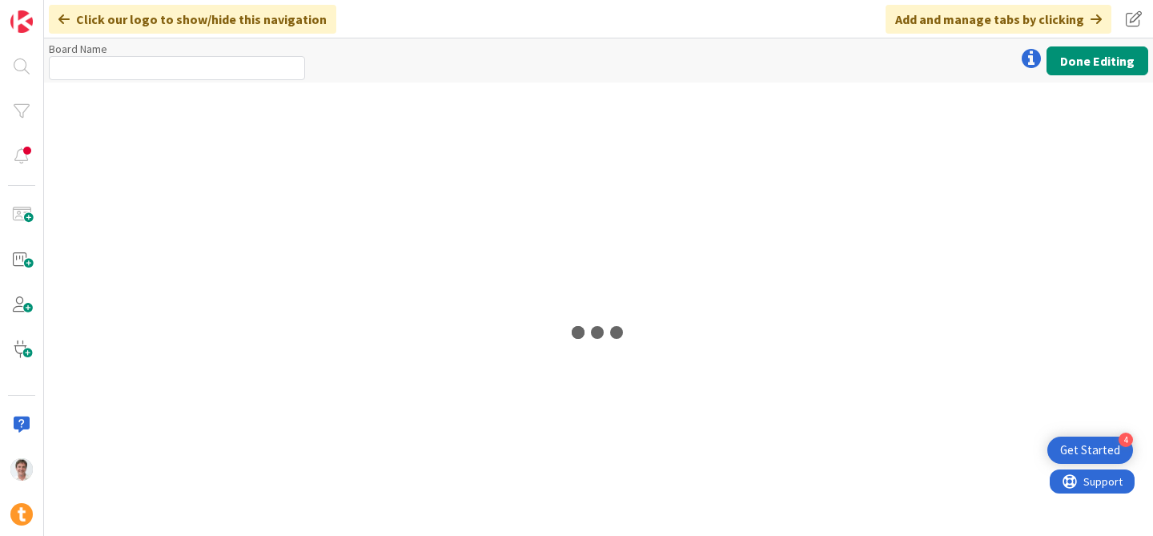
type input "Coaching"
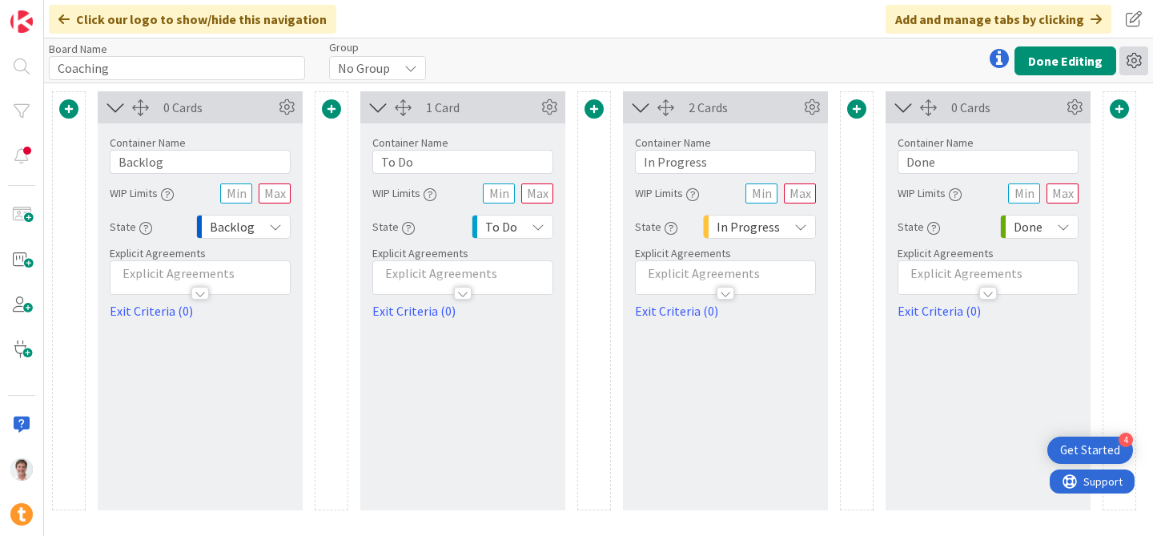
click at [1134, 70] on icon at bounding box center [1134, 60] width 29 height 29
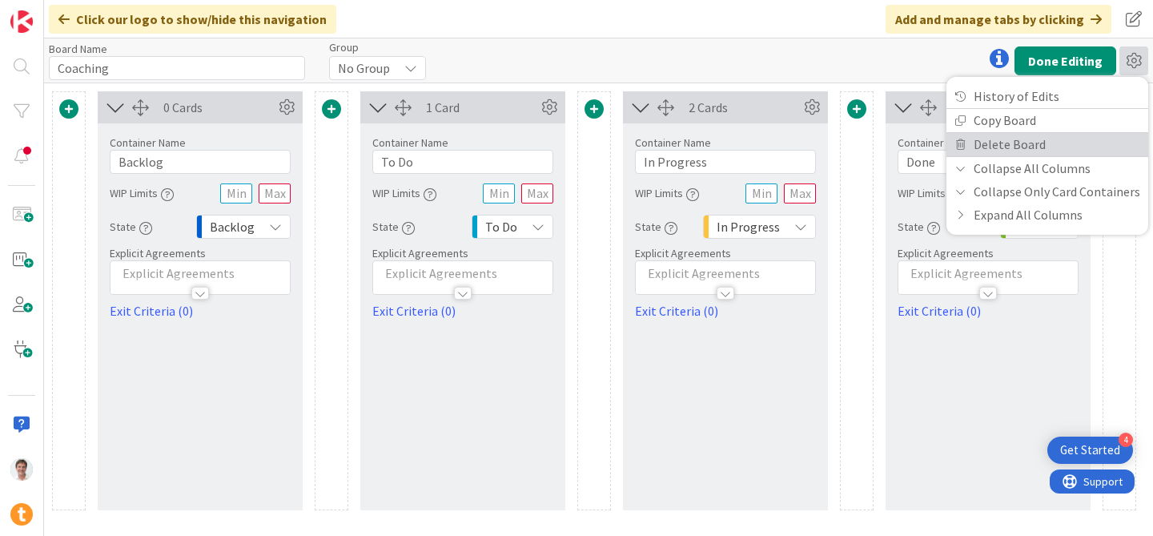
click at [1053, 143] on link "Delete Board" at bounding box center [1048, 144] width 202 height 23
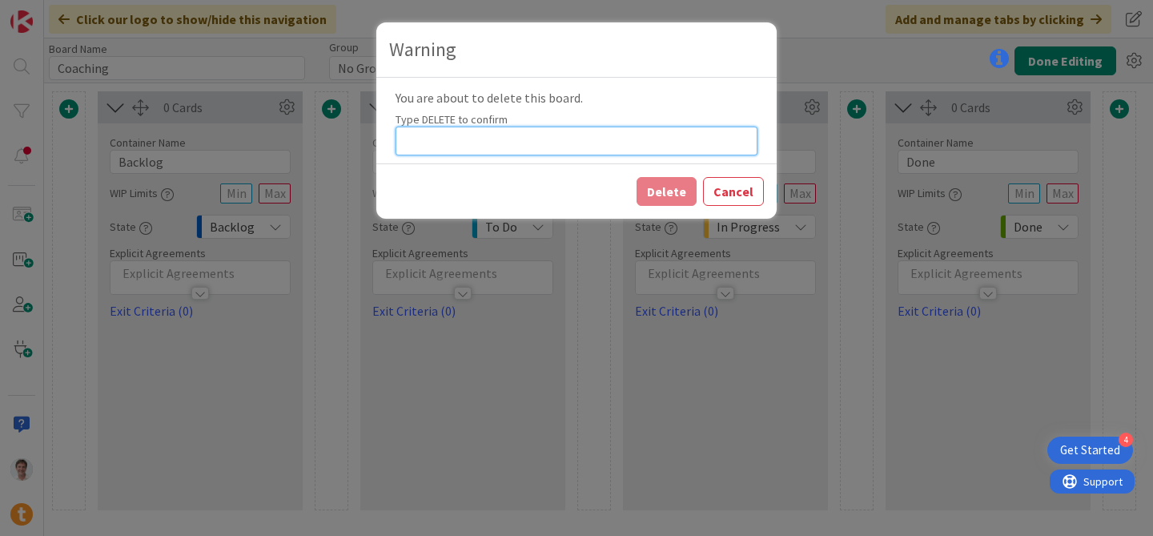
click at [549, 138] on input at bounding box center [577, 141] width 362 height 29
type input "DELETE"
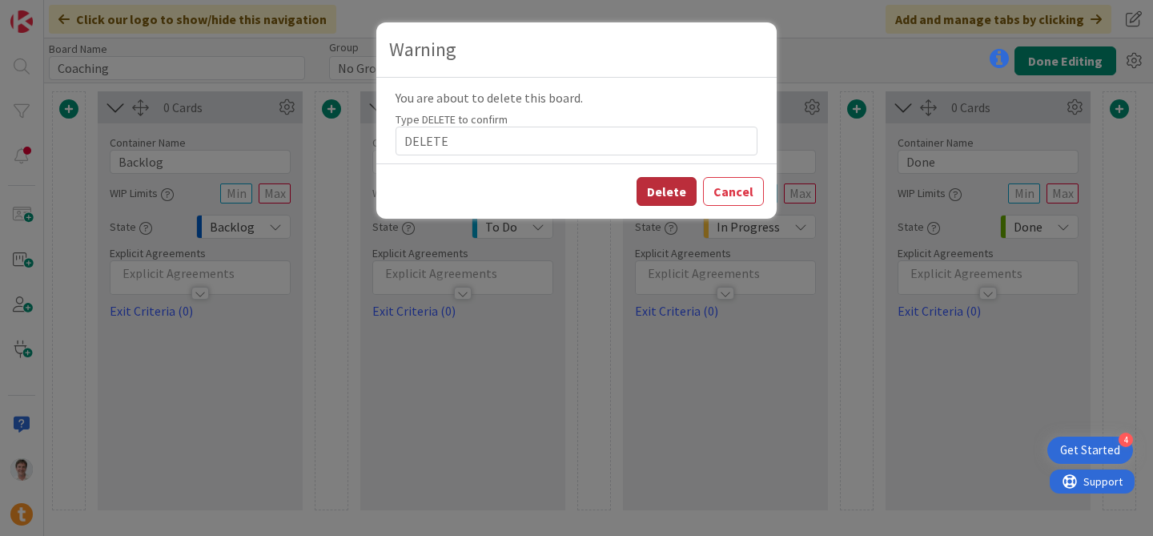
click at [665, 195] on button "Delete" at bounding box center [667, 191] width 60 height 29
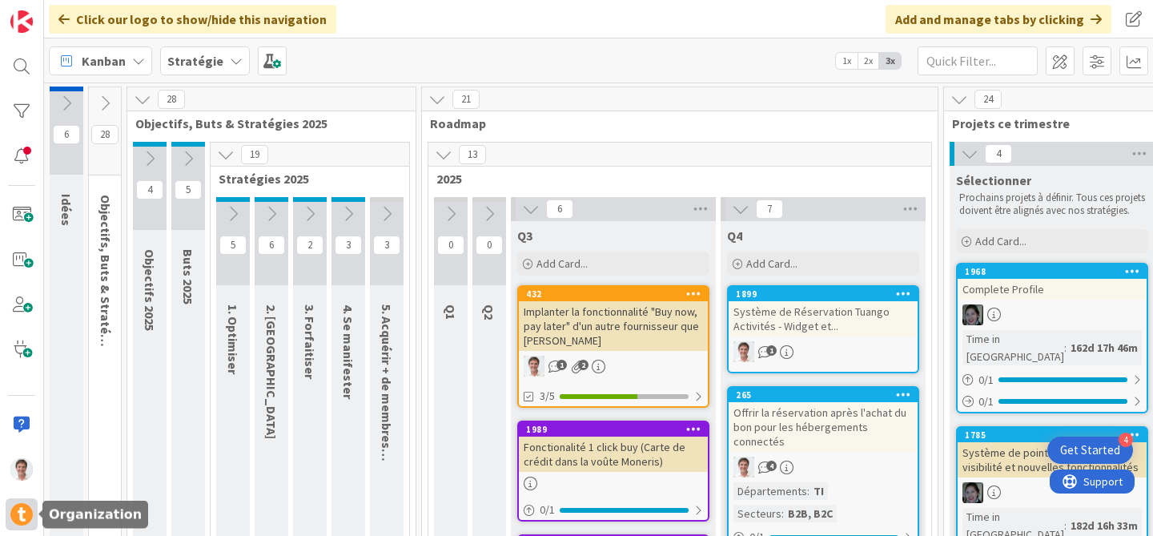
click at [20, 500] on div at bounding box center [22, 514] width 32 height 32
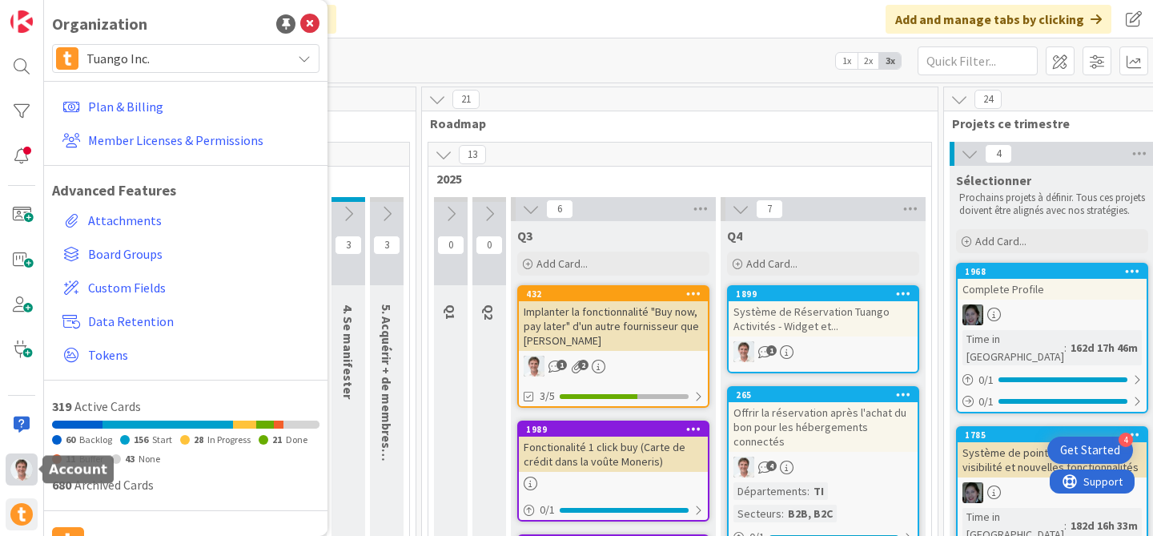
click at [22, 469] on img at bounding box center [21, 469] width 22 height 22
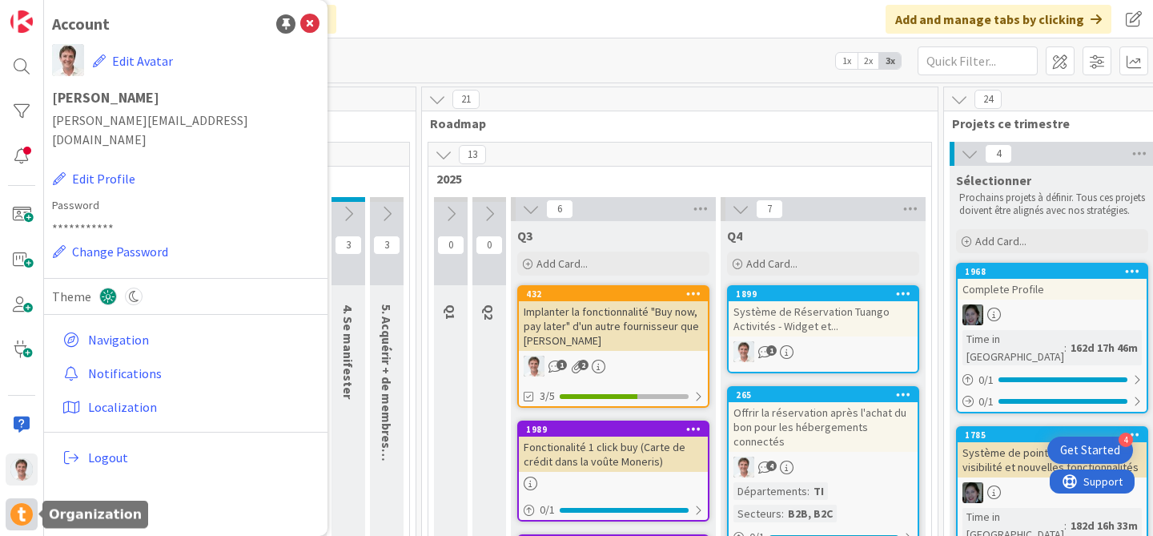
click at [17, 511] on img at bounding box center [21, 514] width 22 height 22
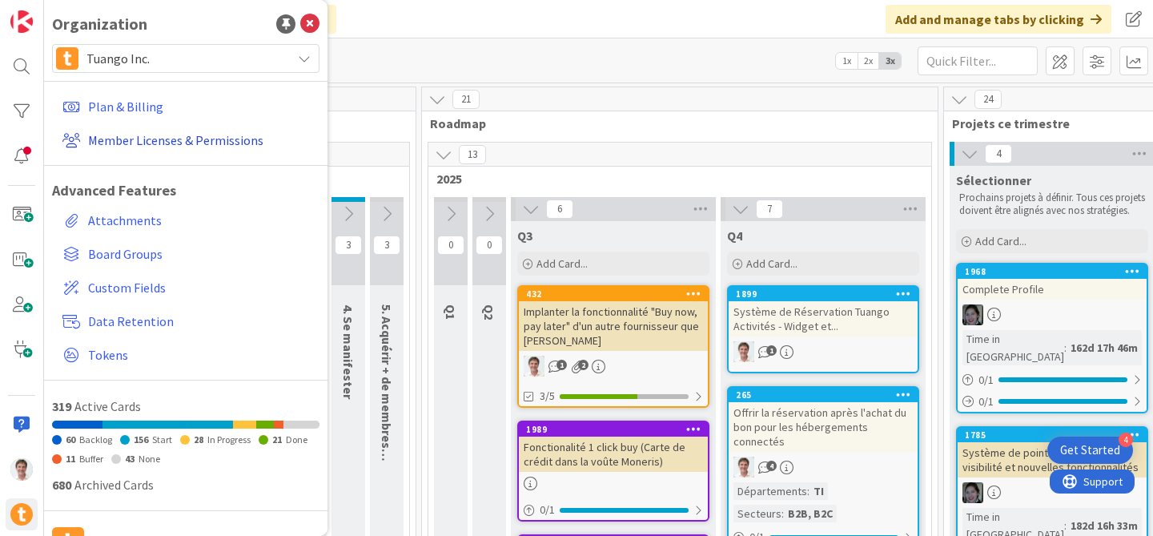
click at [172, 135] on link "Member Licenses & Permissions" at bounding box center [187, 140] width 263 height 29
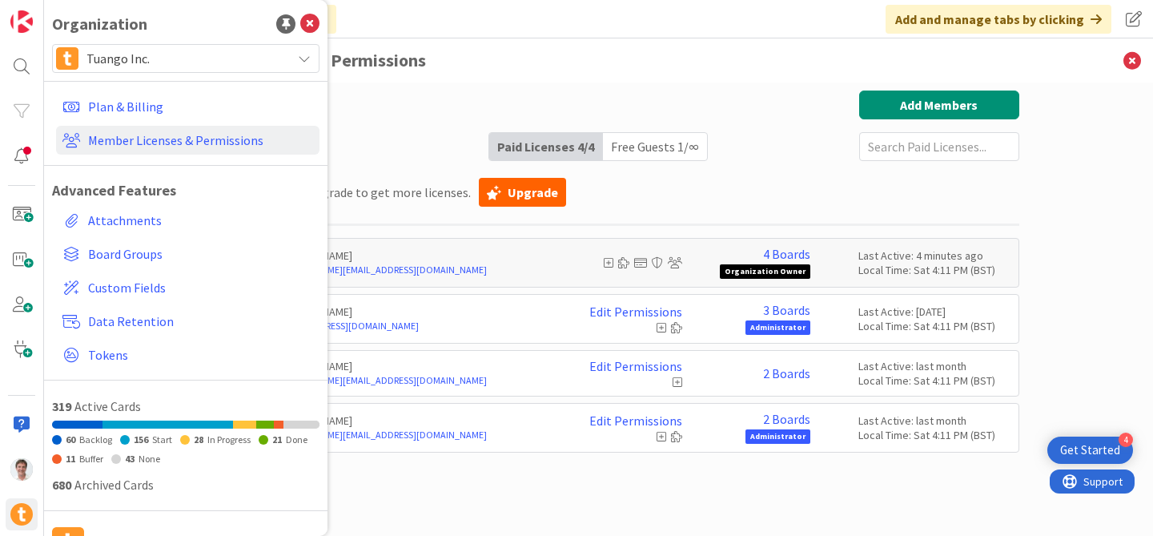
click at [791, 196] on div "No license available. Upgrade to get more licenses. Upgrade" at bounding box center [599, 192] width 841 height 38
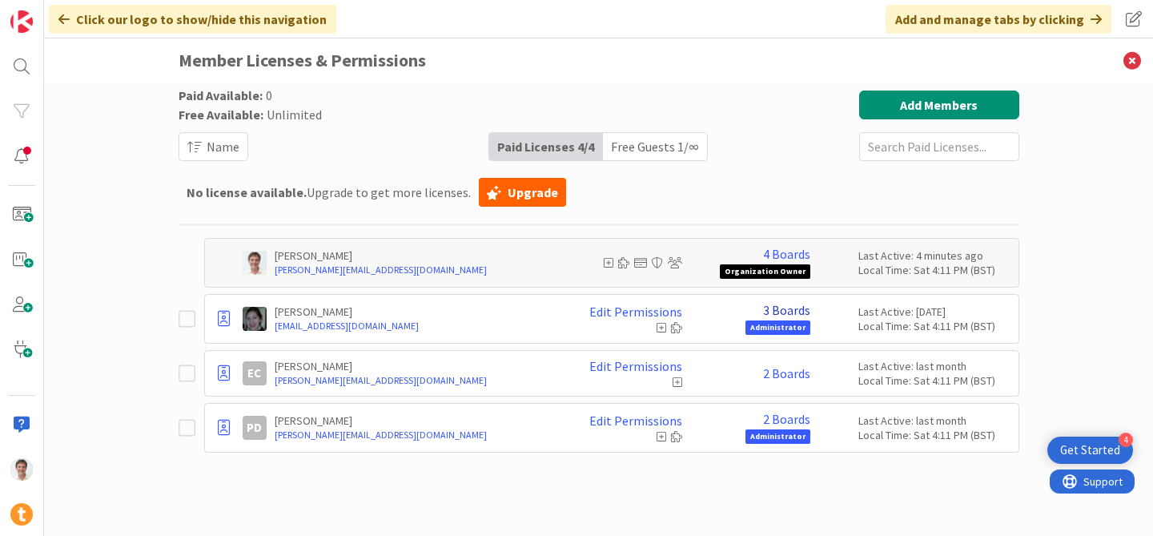
click at [790, 306] on link "3 Boards" at bounding box center [786, 310] width 47 height 14
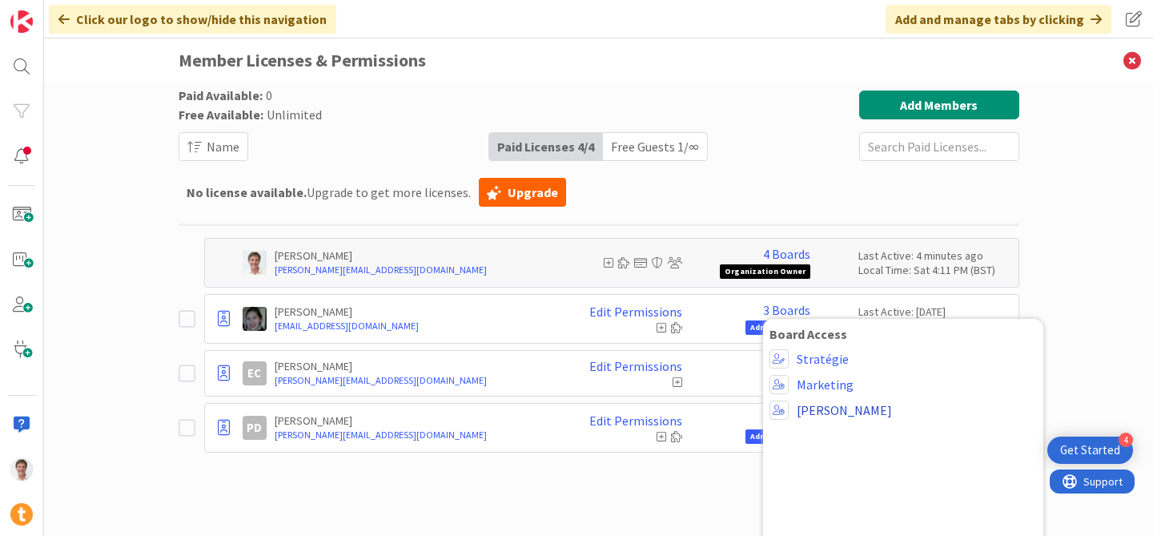
click at [828, 406] on link "[PERSON_NAME]" at bounding box center [844, 410] width 95 height 14
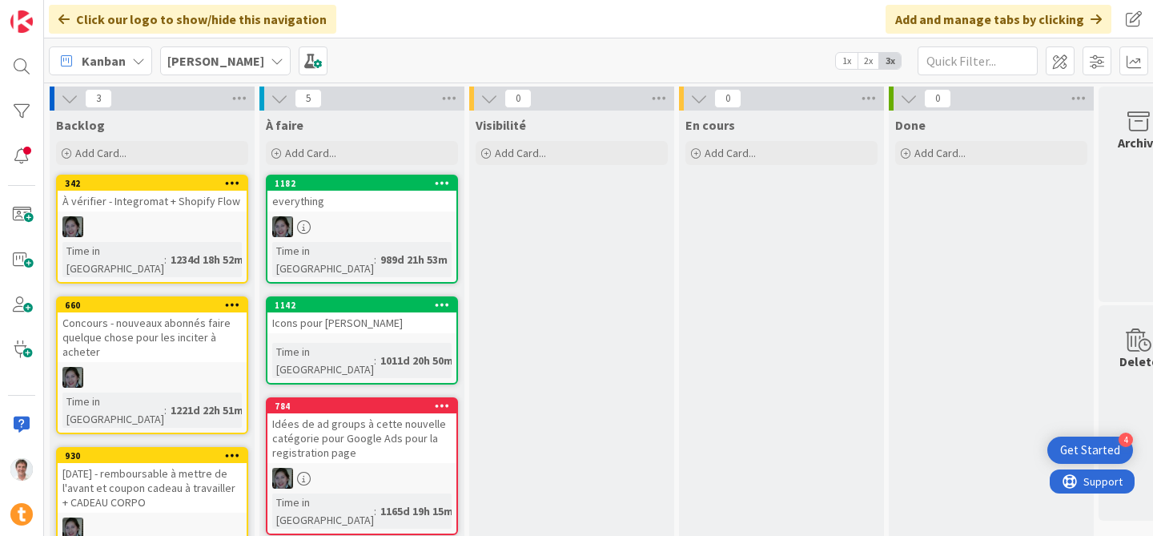
click at [312, 202] on div "everything" at bounding box center [361, 201] width 189 height 21
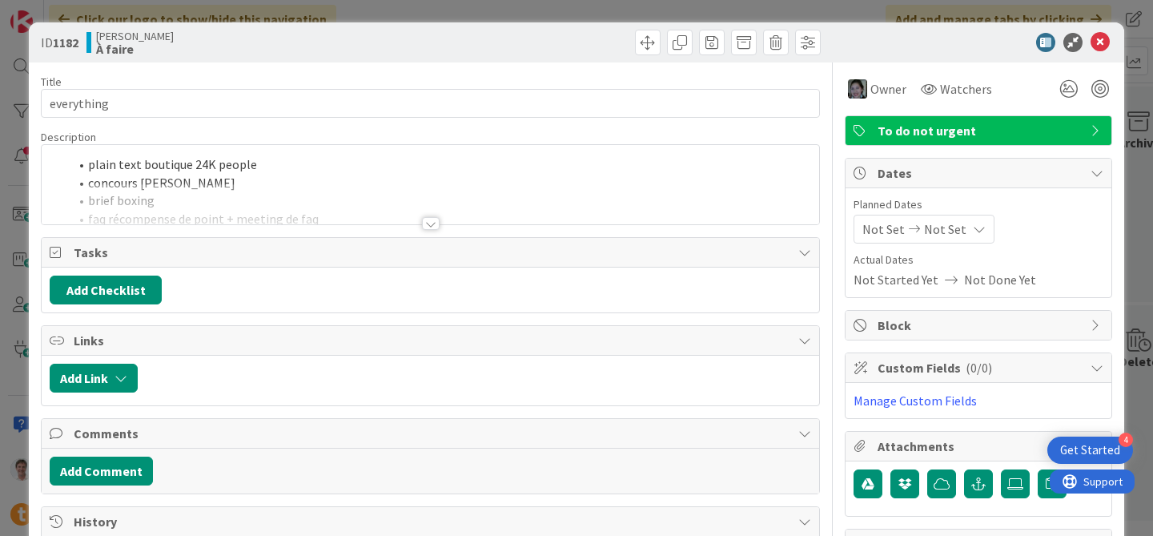
click at [336, 201] on div at bounding box center [431, 203] width 778 height 41
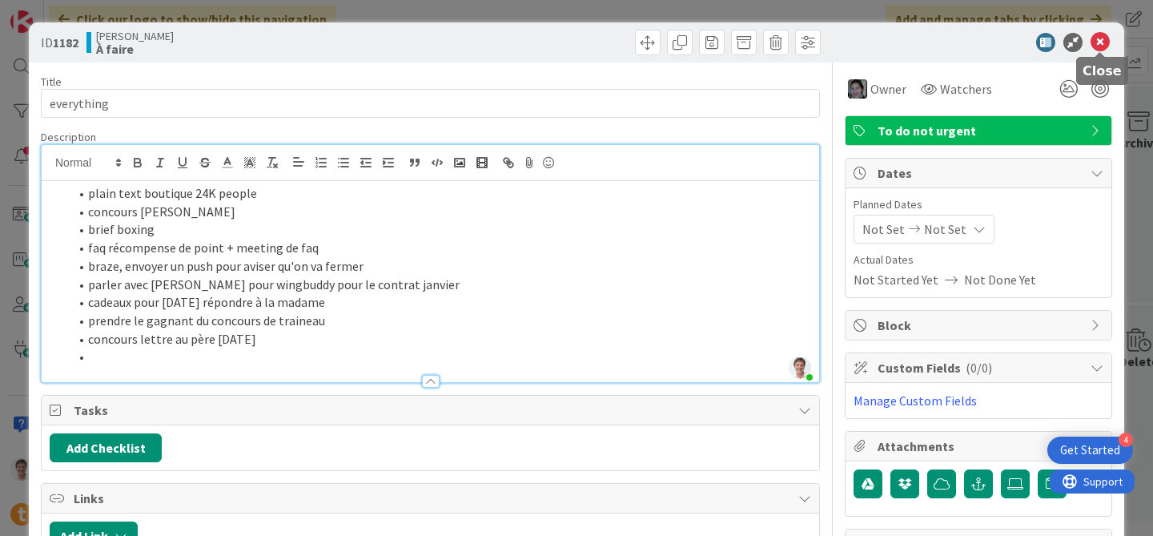
click at [1099, 39] on icon at bounding box center [1100, 42] width 19 height 19
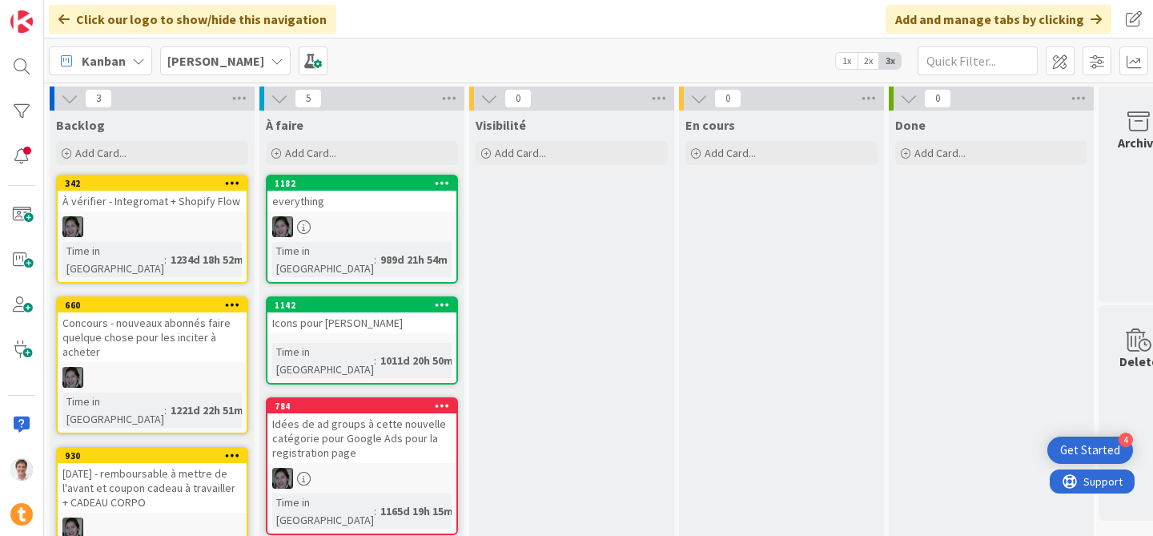
click at [342, 312] on div "Icons pour [PERSON_NAME]" at bounding box center [361, 322] width 189 height 21
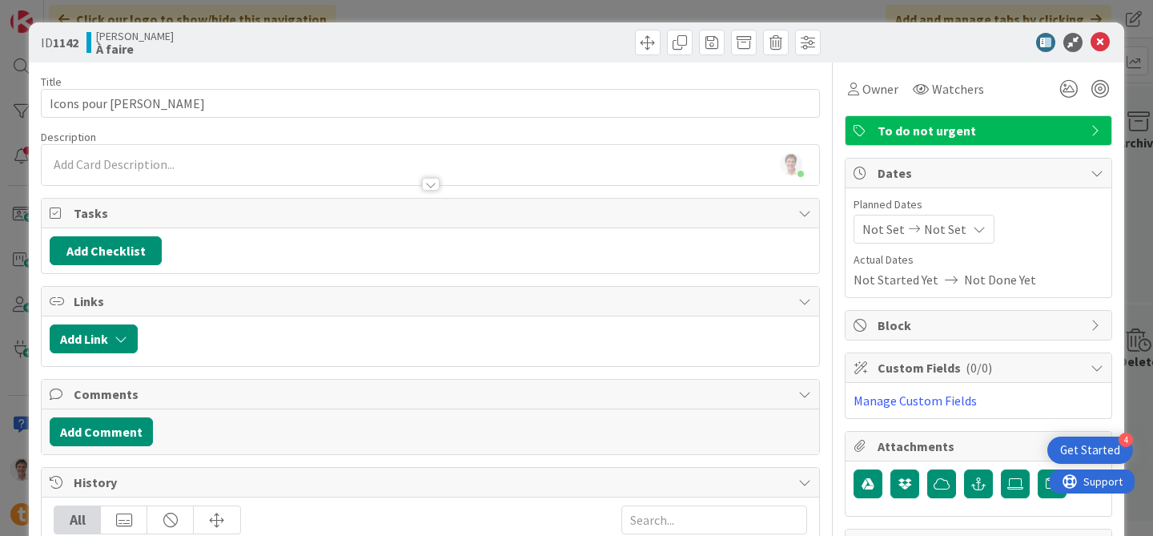
click at [1105, 50] on icon at bounding box center [1100, 42] width 19 height 19
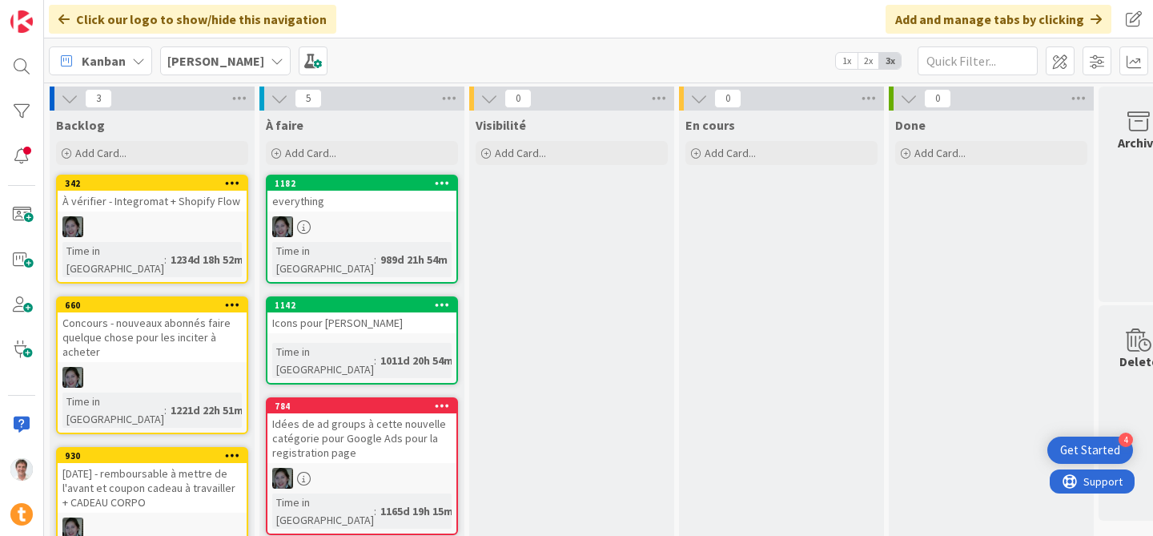
click at [215, 65] on b "[PERSON_NAME]" at bounding box center [215, 61] width 97 height 16
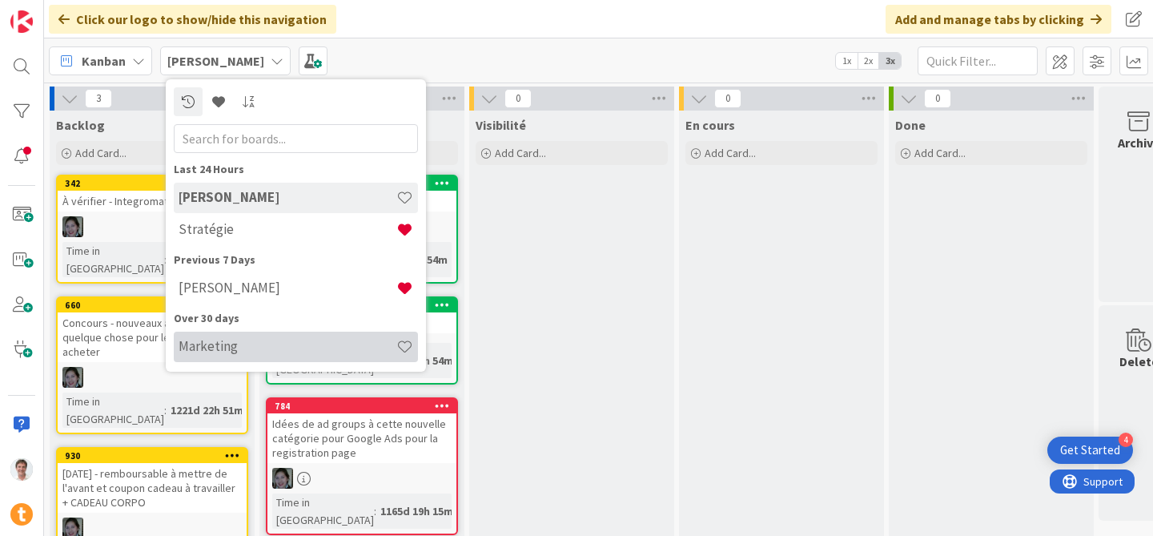
click at [221, 348] on h4 "Marketing" at bounding box center [288, 346] width 218 height 16
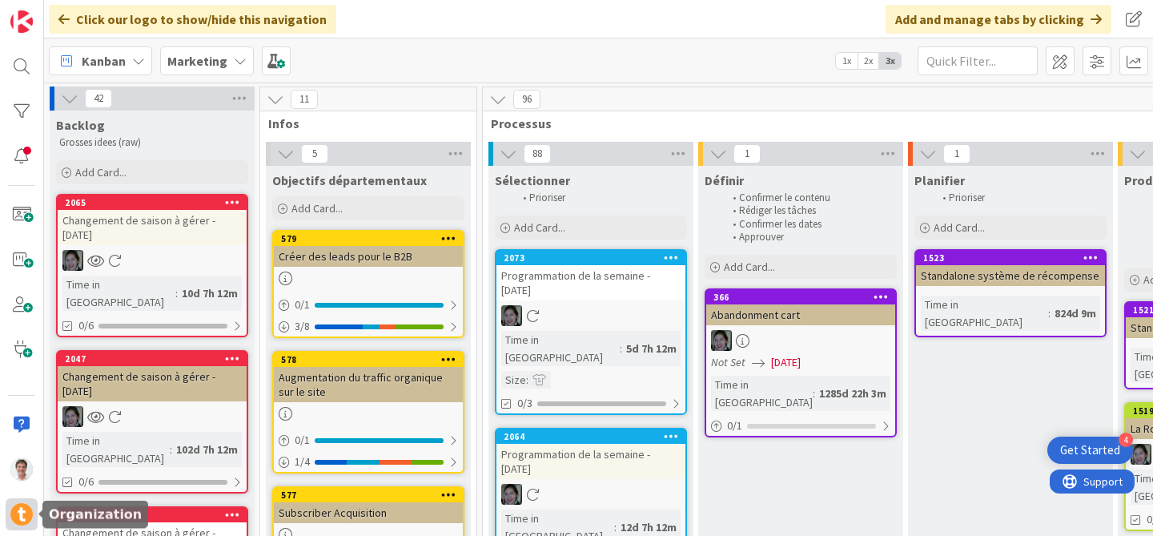
click at [17, 505] on img at bounding box center [21, 514] width 22 height 22
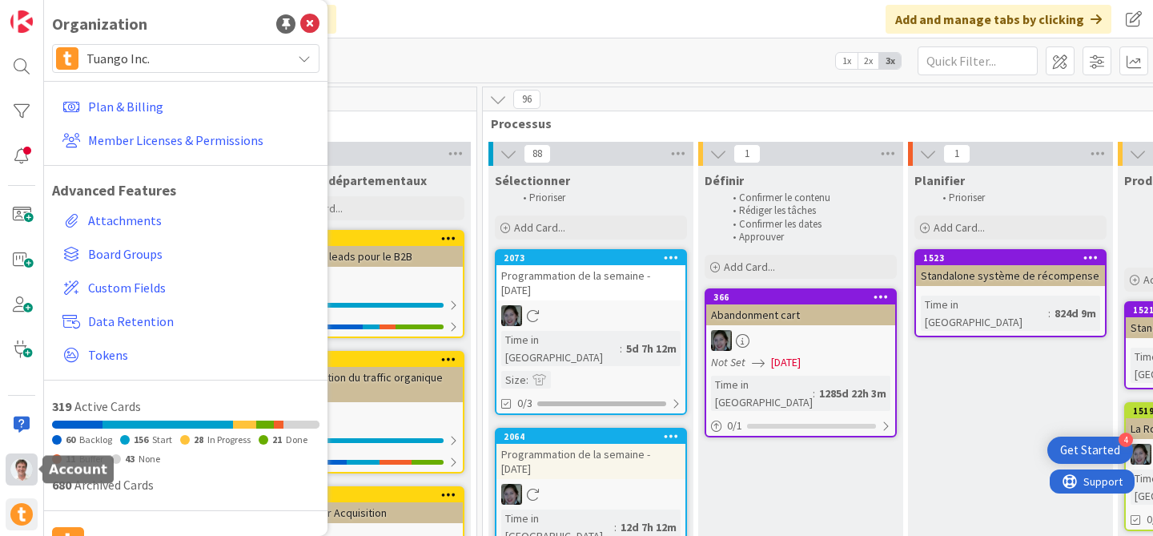
click at [26, 473] on img at bounding box center [21, 469] width 22 height 22
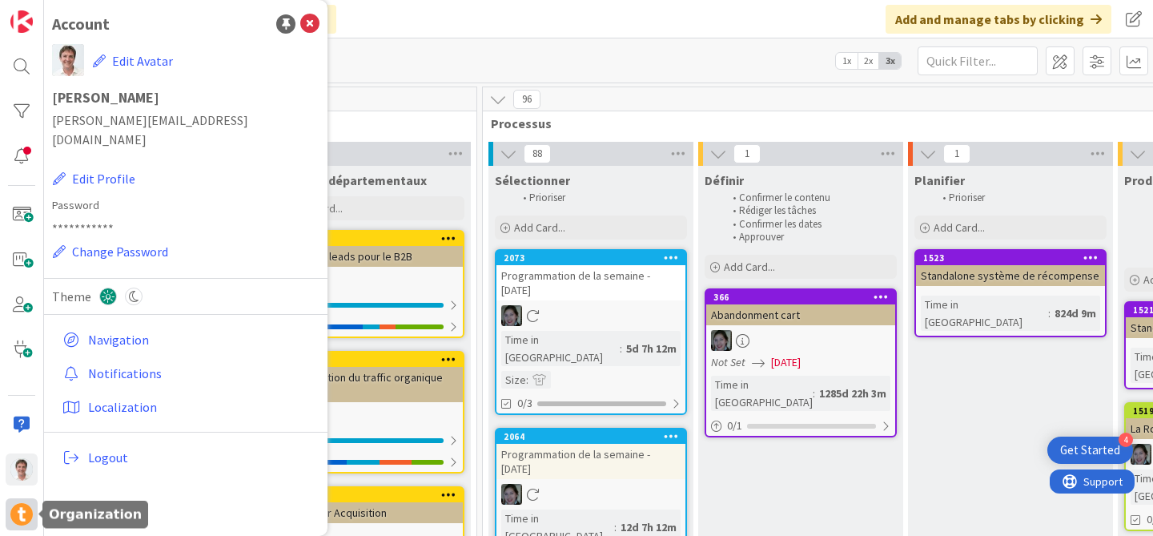
click at [17, 520] on img at bounding box center [21, 514] width 22 height 22
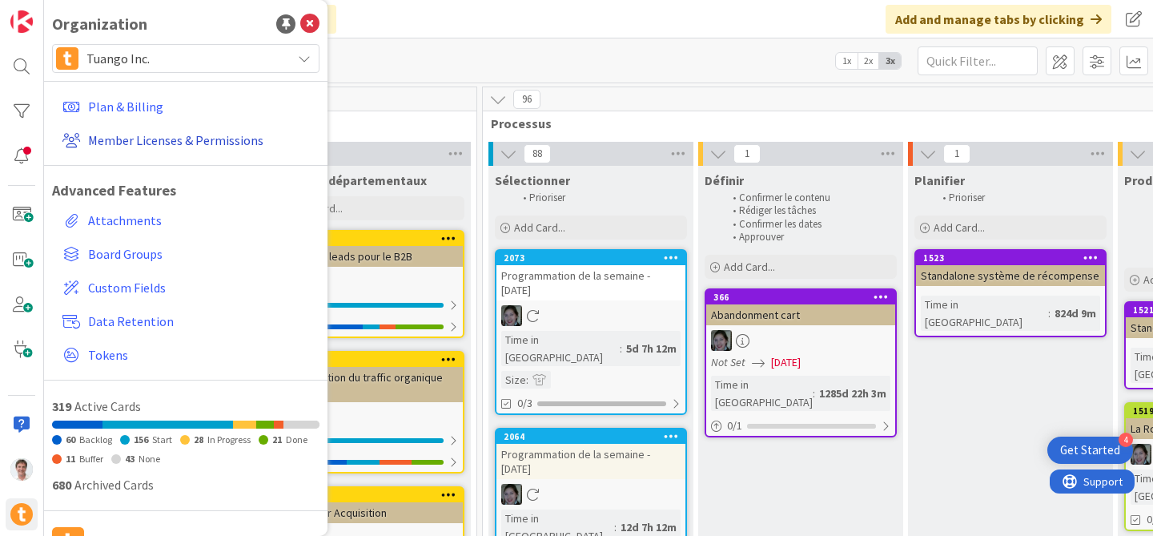
click at [175, 140] on link "Member Licenses & Permissions" at bounding box center [187, 140] width 263 height 29
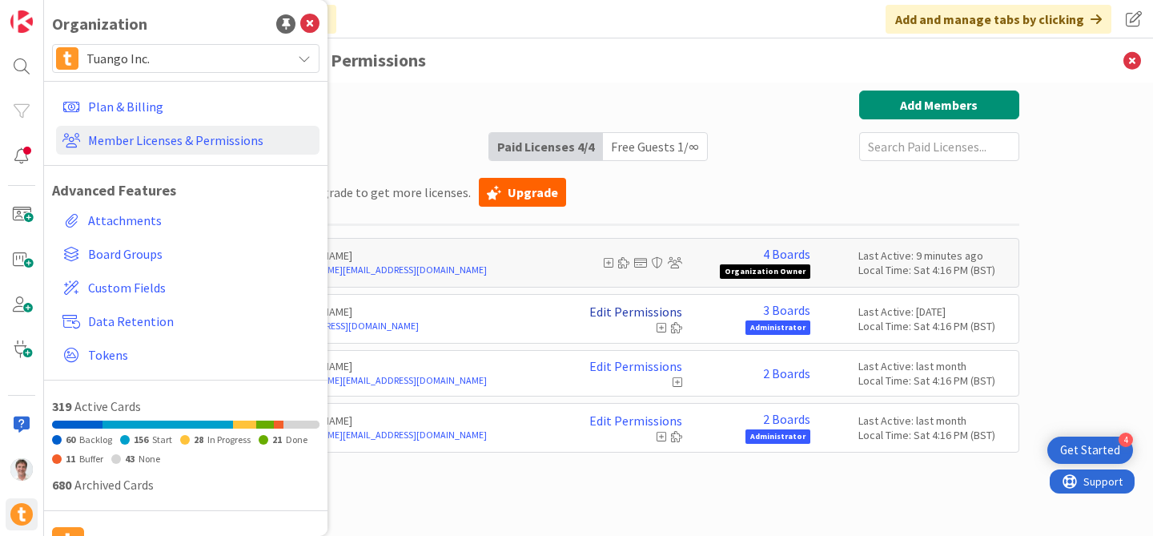
click at [638, 307] on link "Edit Permissions" at bounding box center [635, 311] width 93 height 14
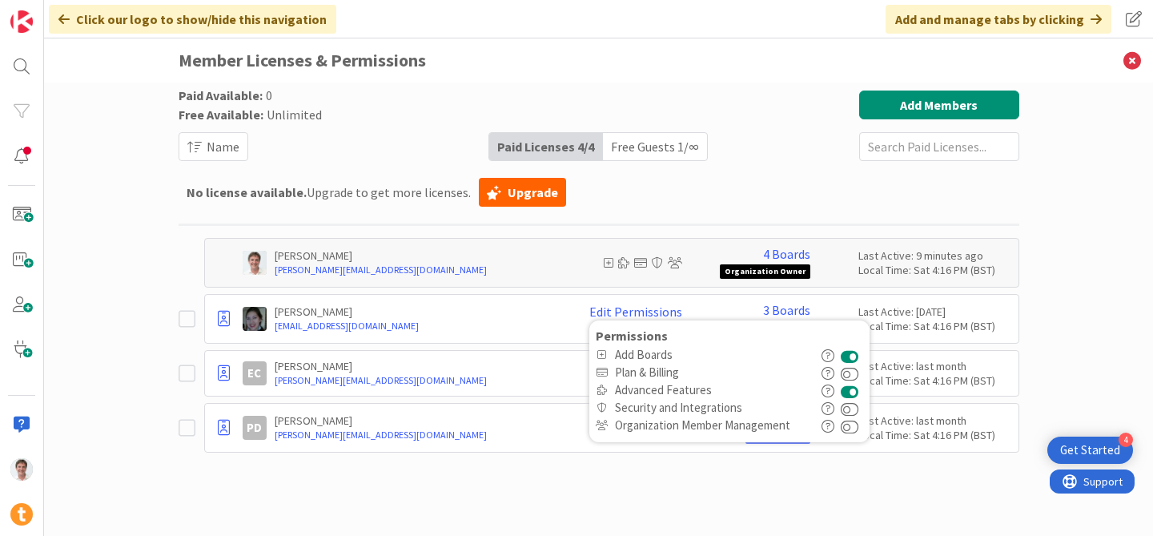
click at [187, 316] on icon at bounding box center [191, 318] width 24 height 19
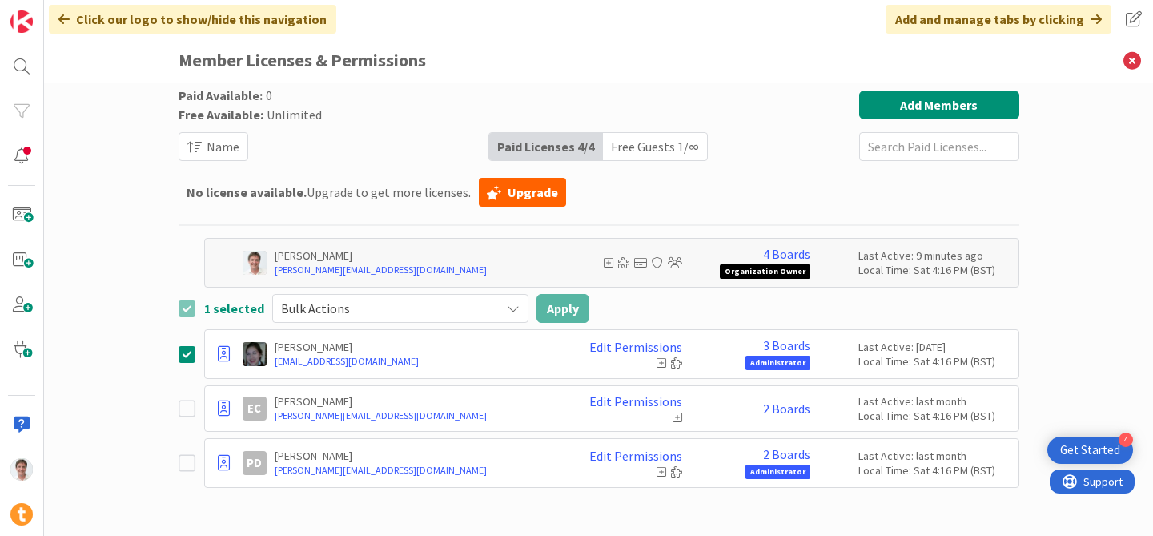
click at [467, 306] on span "Bulk Actions" at bounding box center [386, 308] width 211 height 22
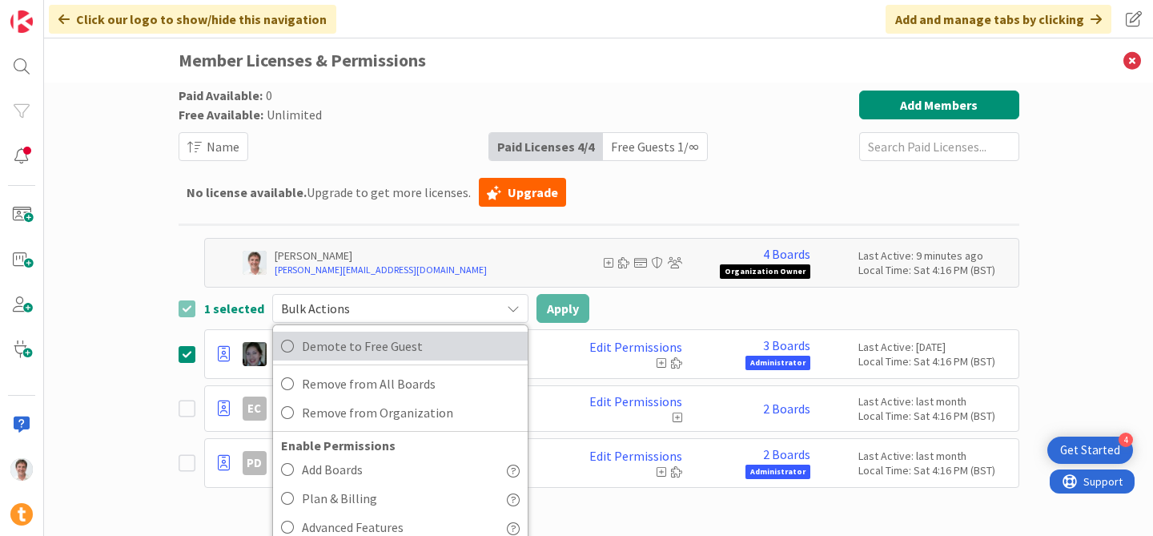
click at [396, 354] on span "Demote to Free Guest" at bounding box center [411, 346] width 218 height 24
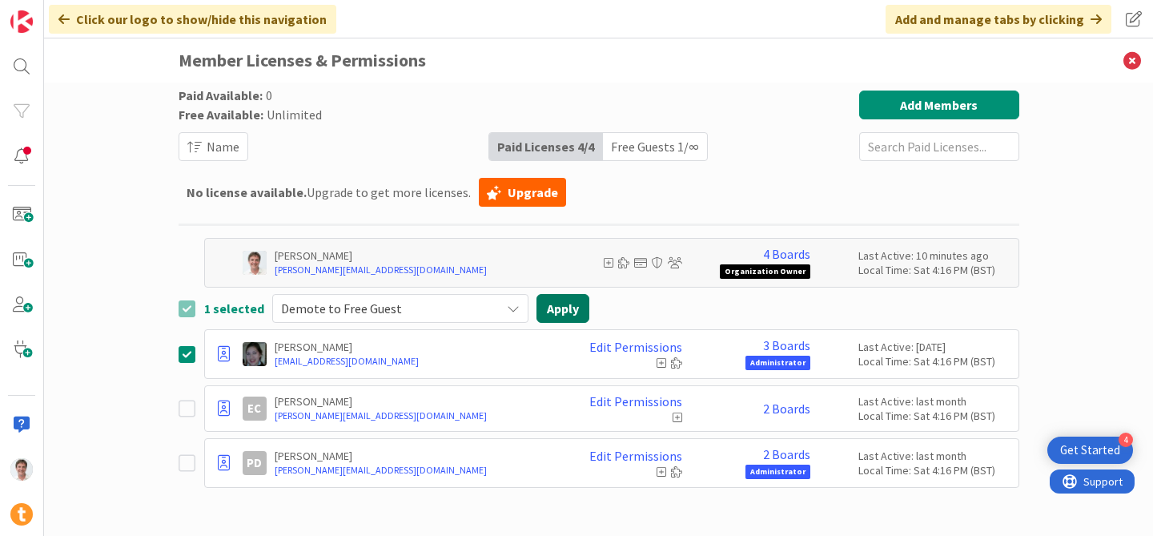
click at [566, 306] on button "Apply" at bounding box center [563, 308] width 53 height 29
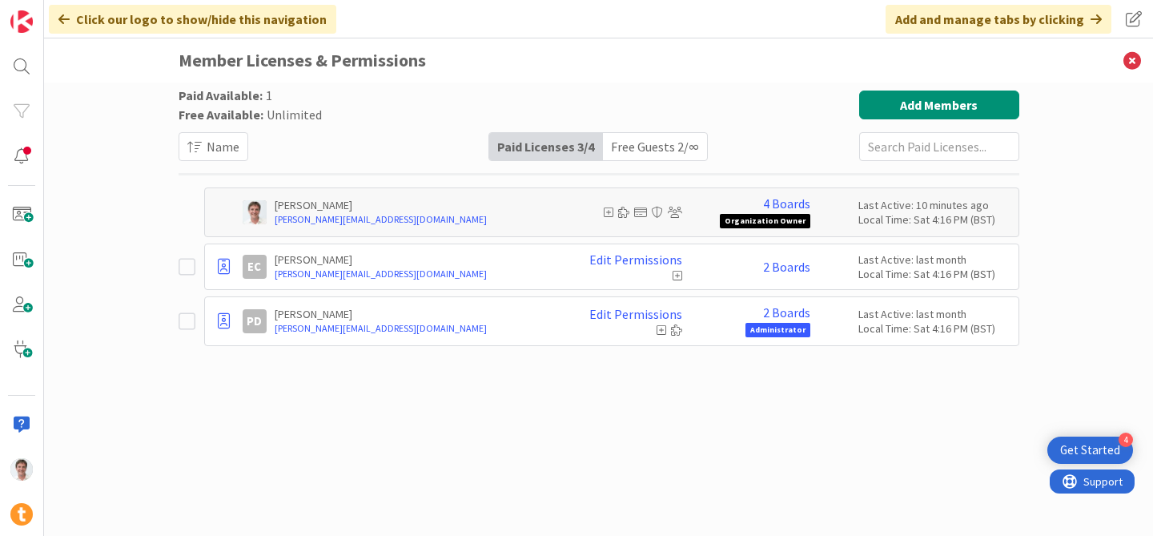
click at [663, 148] on div "Free Guests 2 / ∞" at bounding box center [655, 146] width 104 height 27
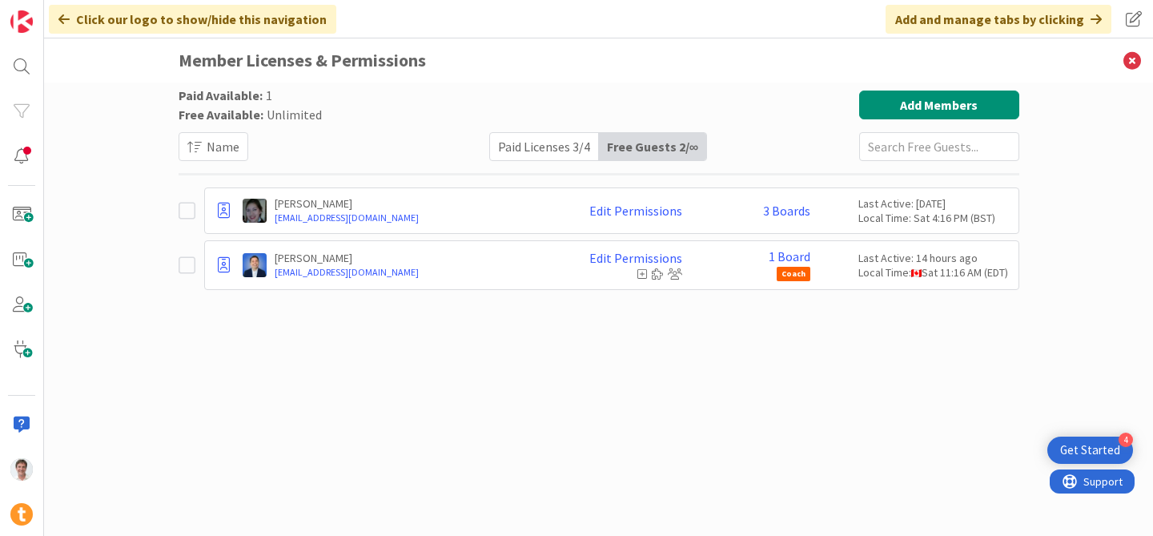
click at [532, 145] on div "Paid Licenses 3 / 4" at bounding box center [544, 146] width 109 height 27
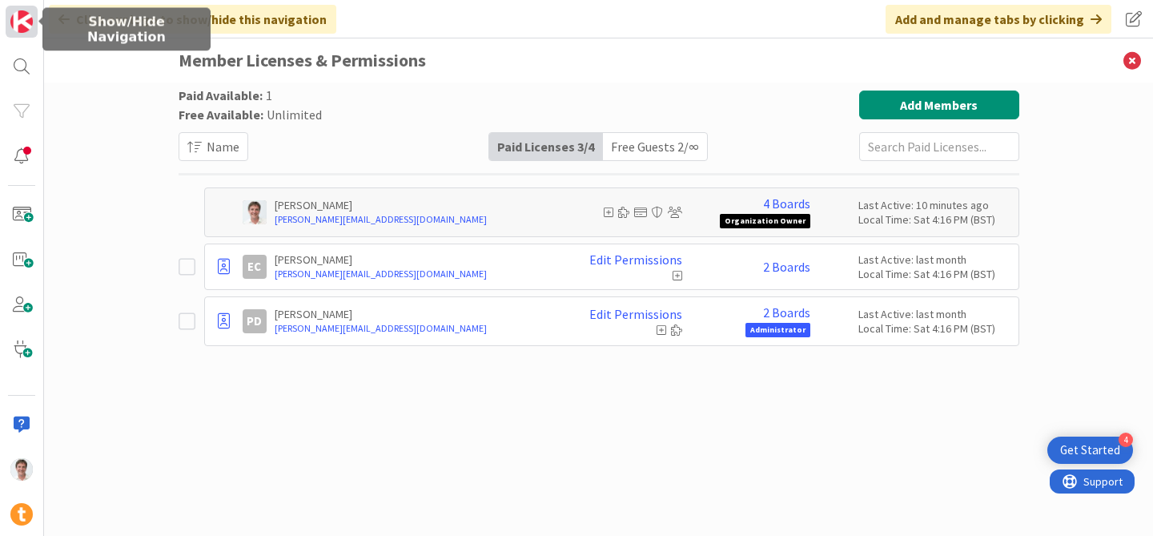
click at [12, 23] on img at bounding box center [21, 21] width 22 height 22
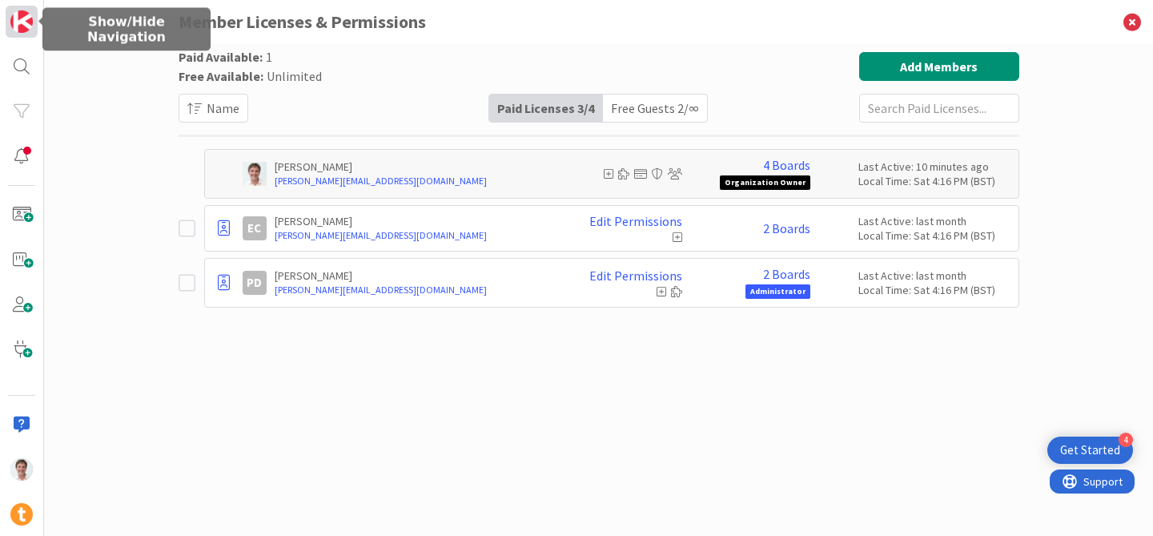
click at [29, 28] on img at bounding box center [21, 21] width 22 height 22
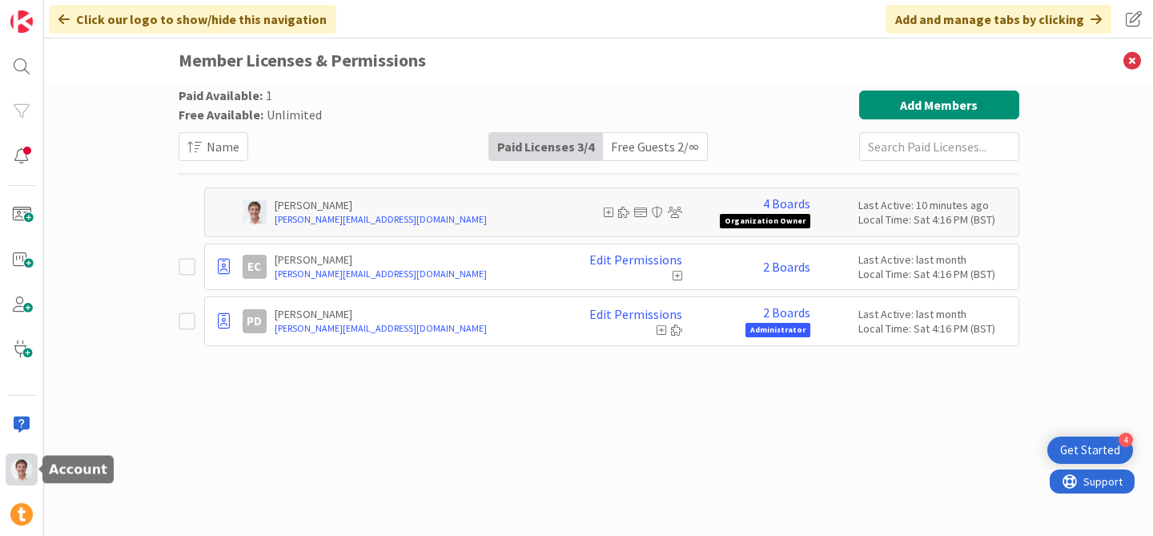
click at [29, 472] on img at bounding box center [21, 469] width 22 height 22
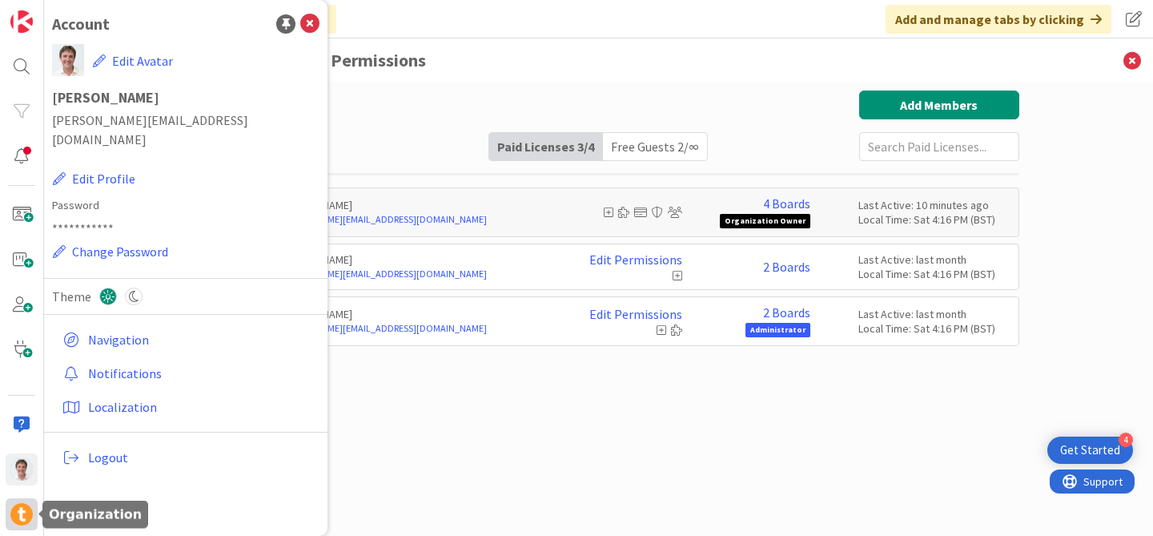
click at [21, 514] on img at bounding box center [21, 514] width 22 height 22
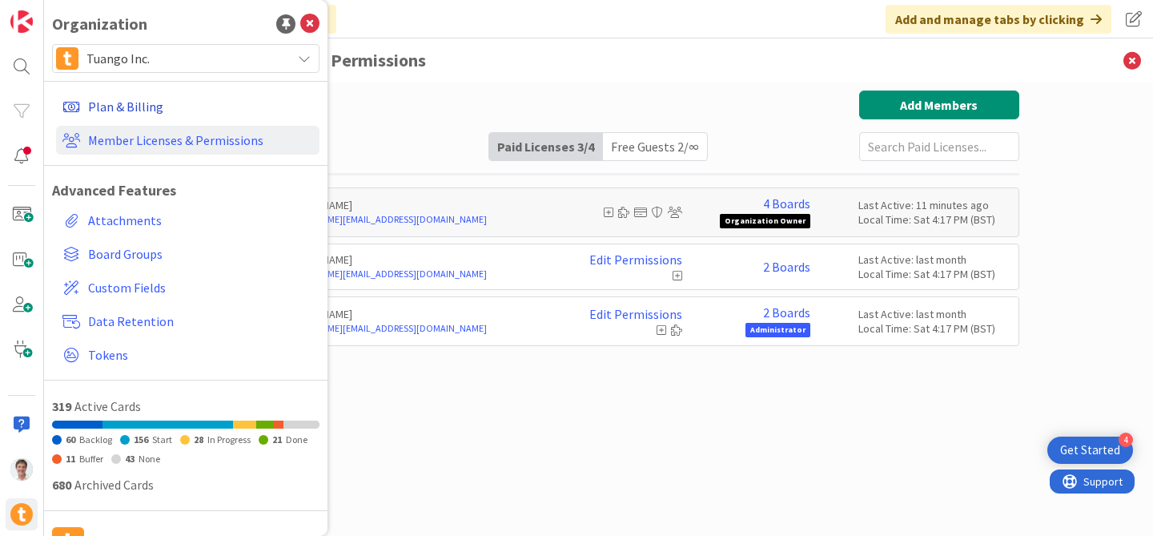
click at [133, 104] on link "Plan & Billing" at bounding box center [187, 106] width 263 height 29
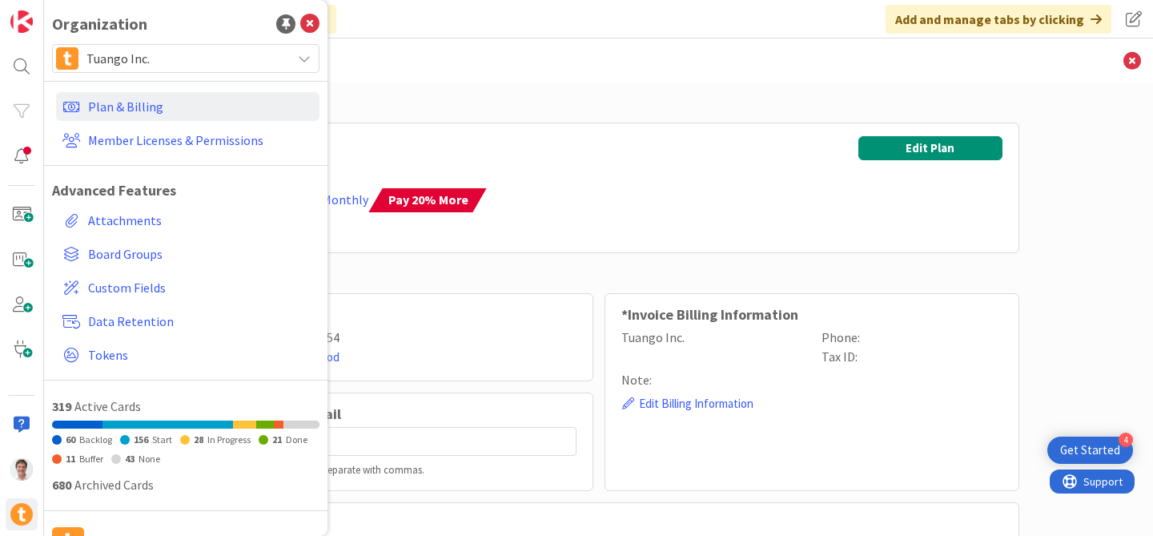
click at [570, 160] on div "Professional Licenses: 4 (3 Used) Boards: 50 (4 Used) Billed Yearly / Switch to…" at bounding box center [599, 188] width 841 height 131
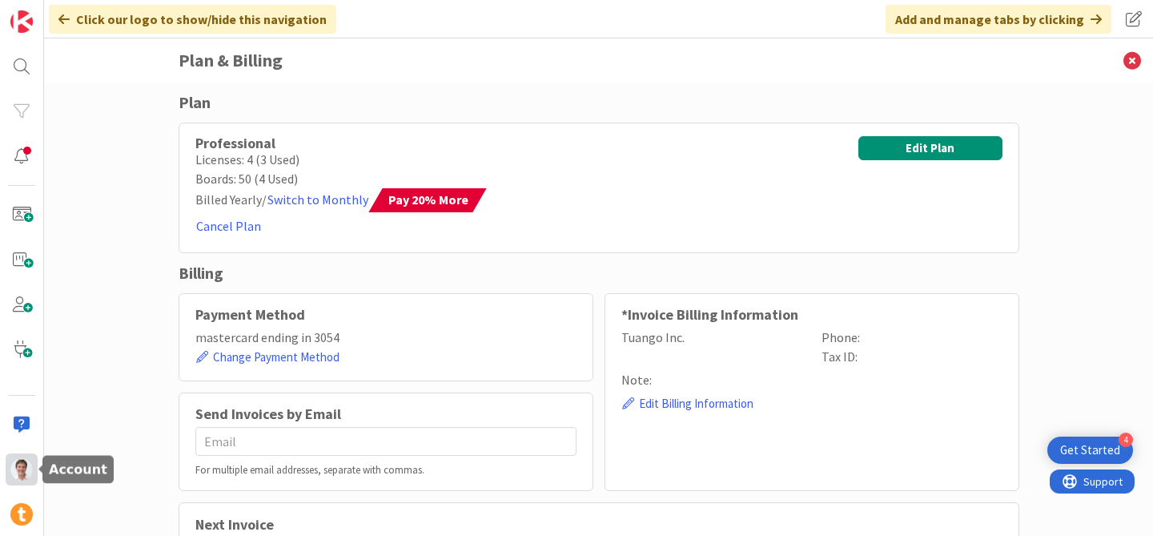
click at [29, 462] on img at bounding box center [21, 469] width 22 height 22
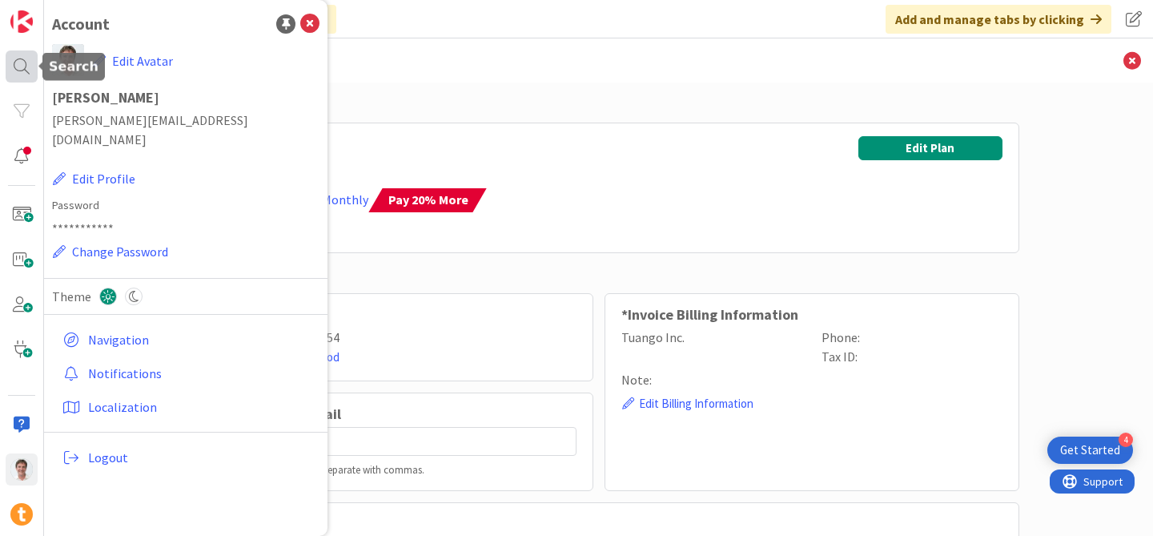
click at [9, 58] on div at bounding box center [22, 66] width 32 height 32
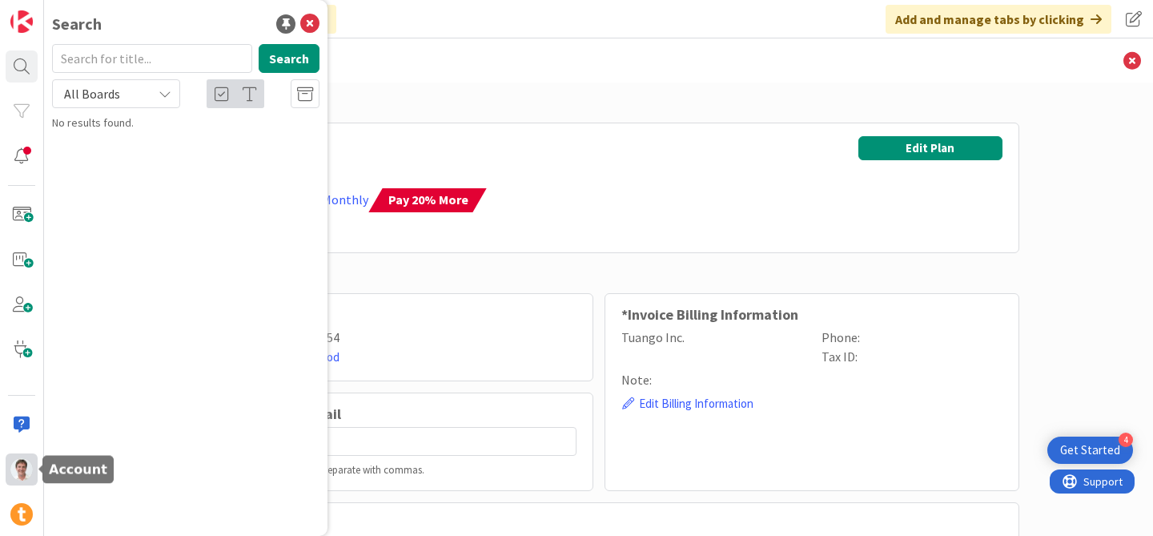
click at [26, 461] on img at bounding box center [21, 469] width 22 height 22
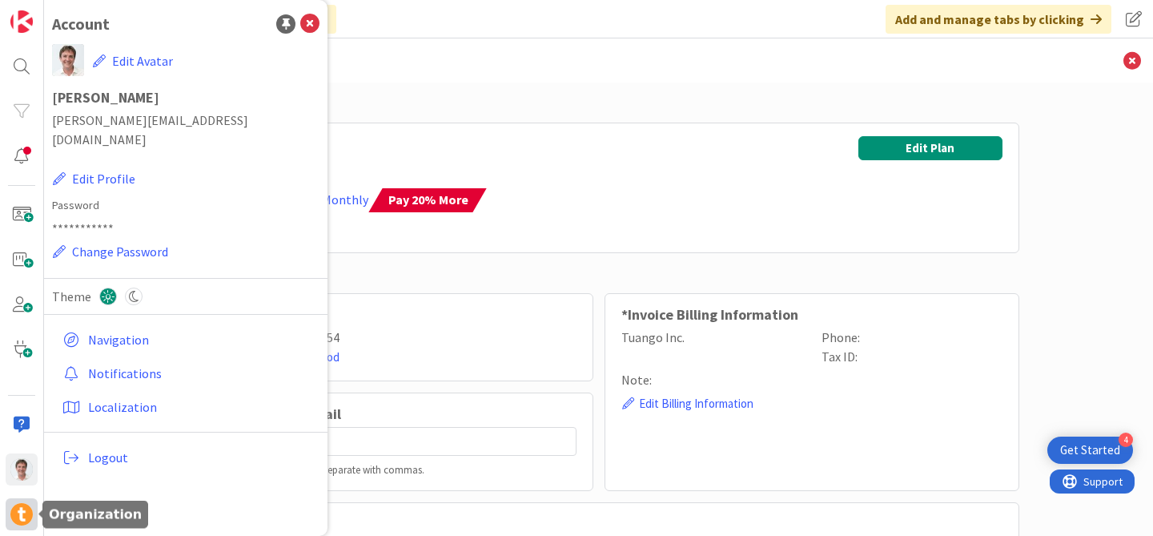
click at [28, 510] on img at bounding box center [21, 514] width 22 height 22
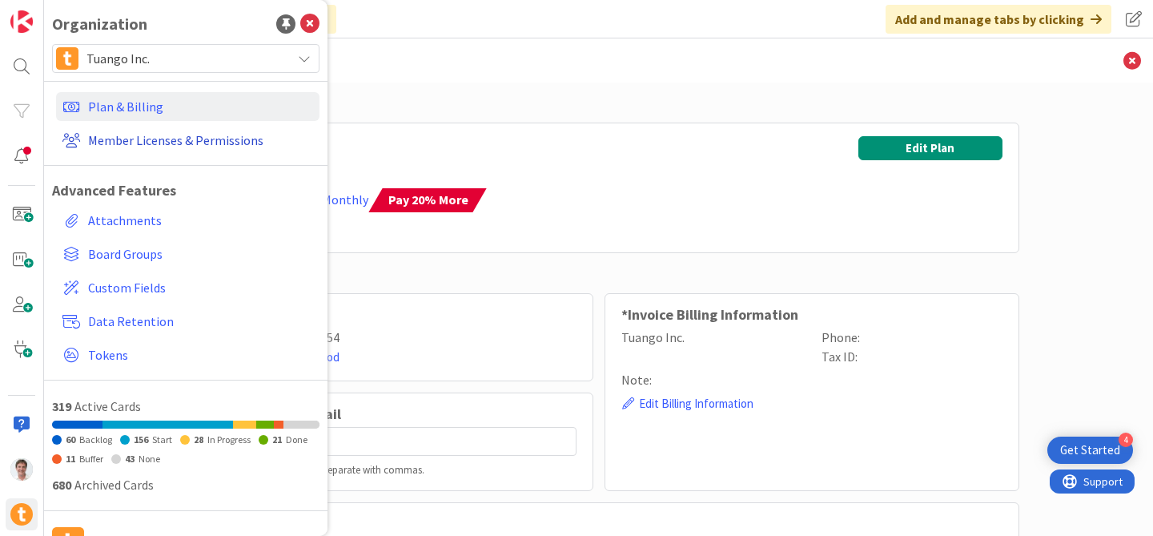
click at [157, 152] on link "Member Licenses & Permissions" at bounding box center [187, 140] width 263 height 29
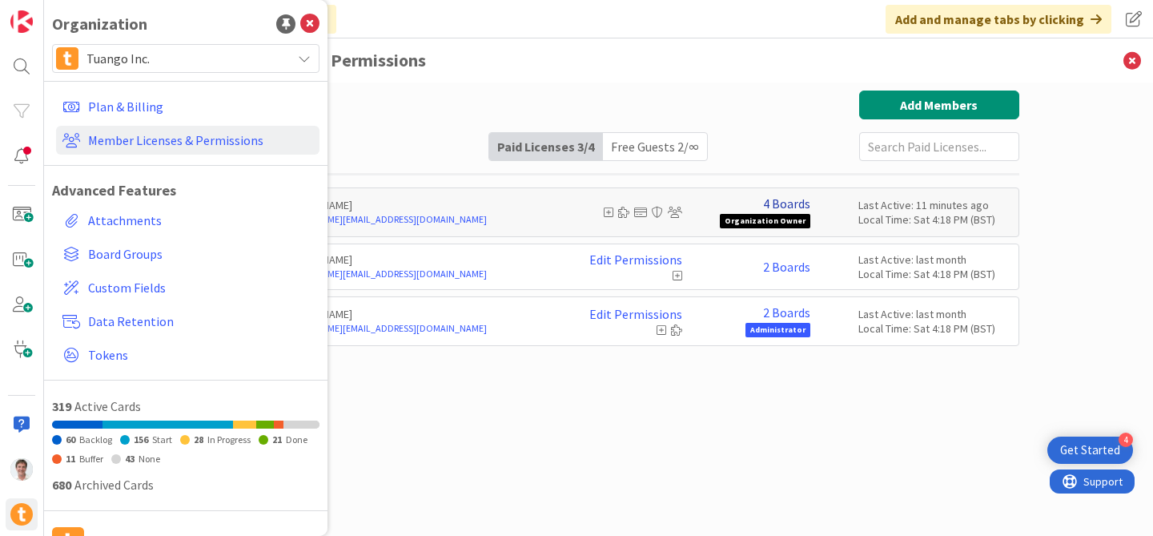
click at [774, 199] on link "4 Boards" at bounding box center [786, 203] width 47 height 14
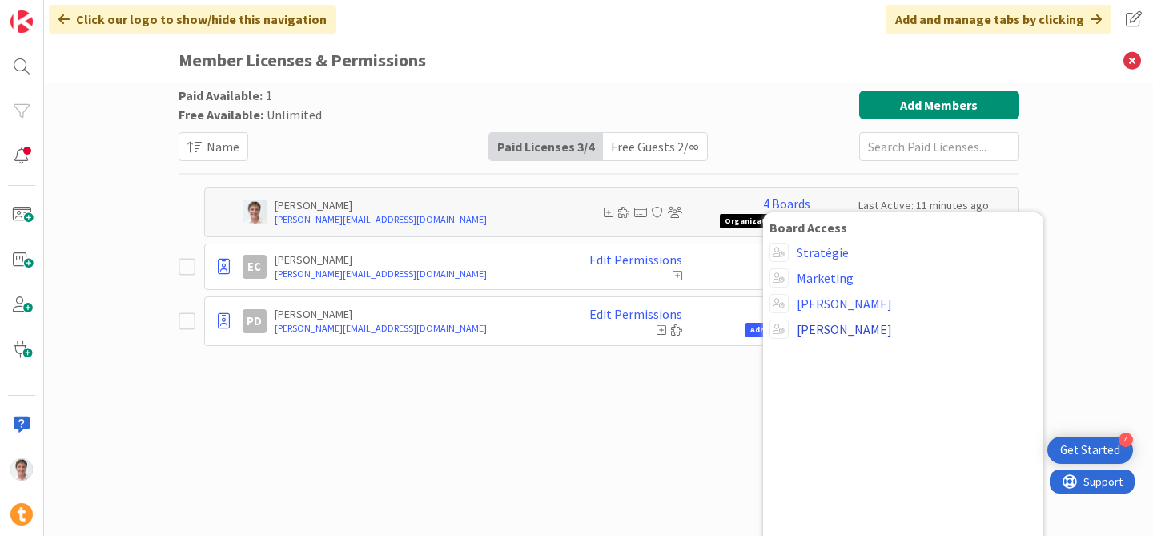
click at [826, 329] on link "[PERSON_NAME]" at bounding box center [844, 329] width 95 height 14
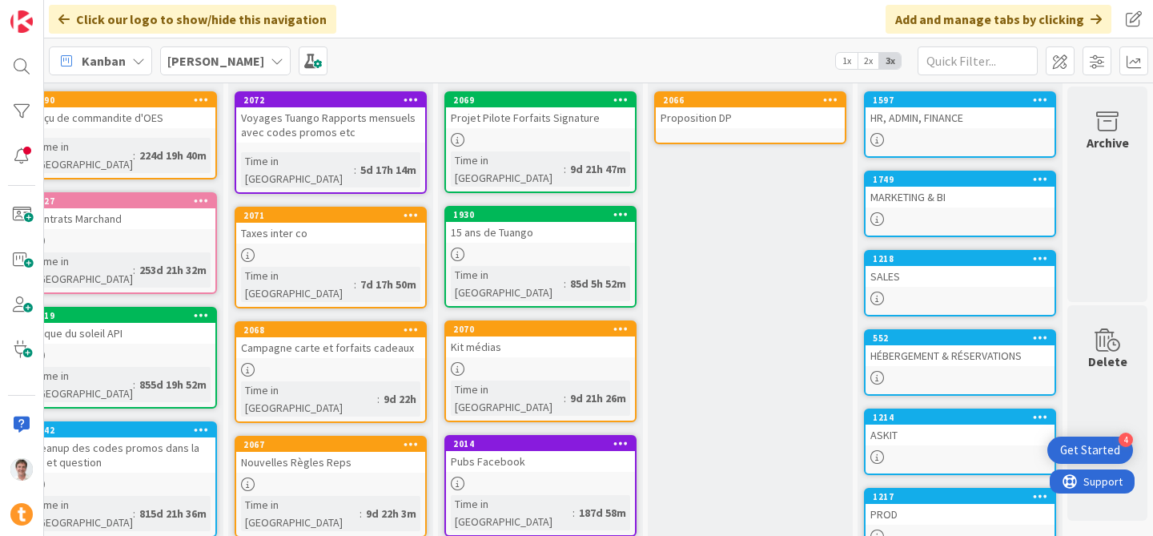
scroll to position [83, 0]
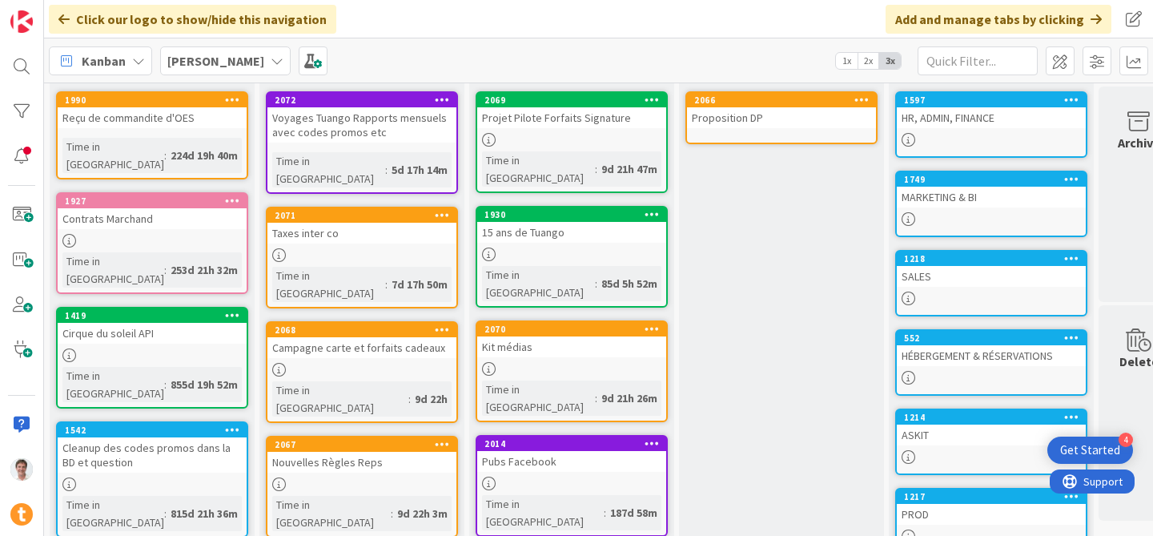
click at [869, 58] on span "2x" at bounding box center [869, 61] width 22 height 16
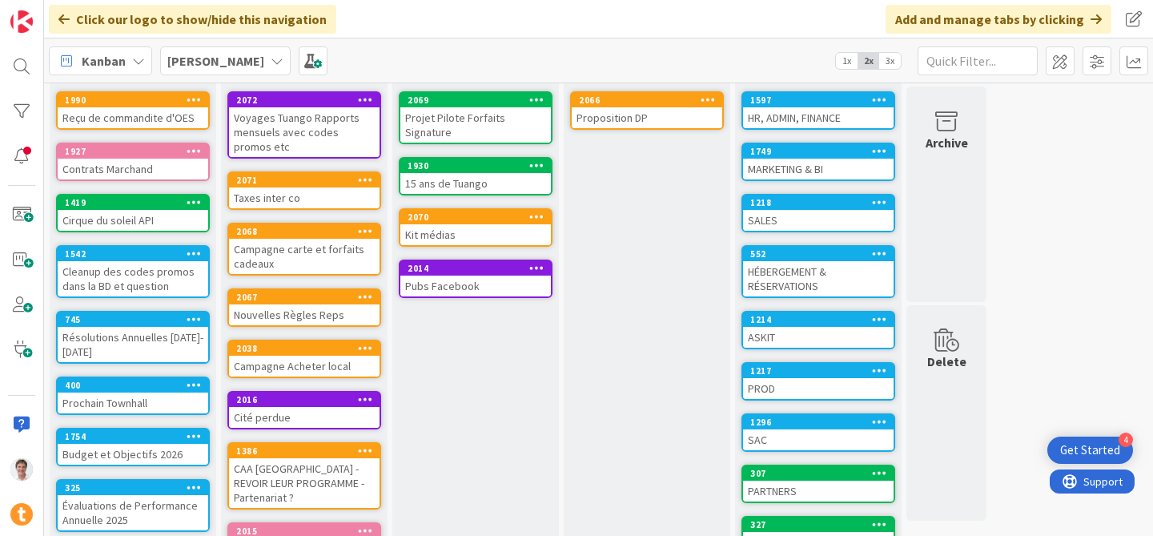
click at [888, 60] on span "3x" at bounding box center [890, 61] width 22 height 16
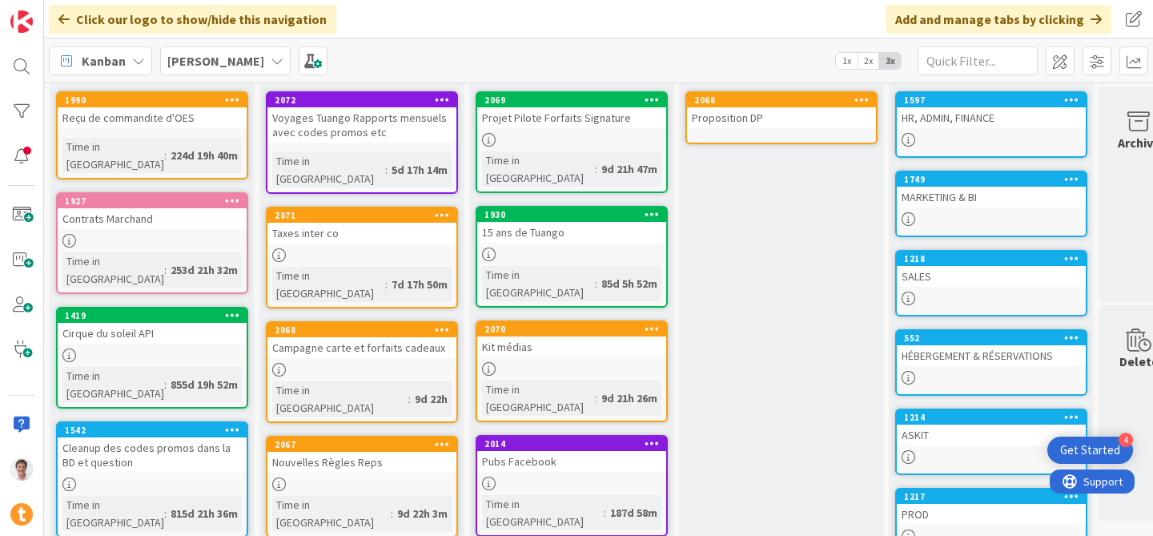
click at [866, 64] on span "2x" at bounding box center [869, 61] width 22 height 16
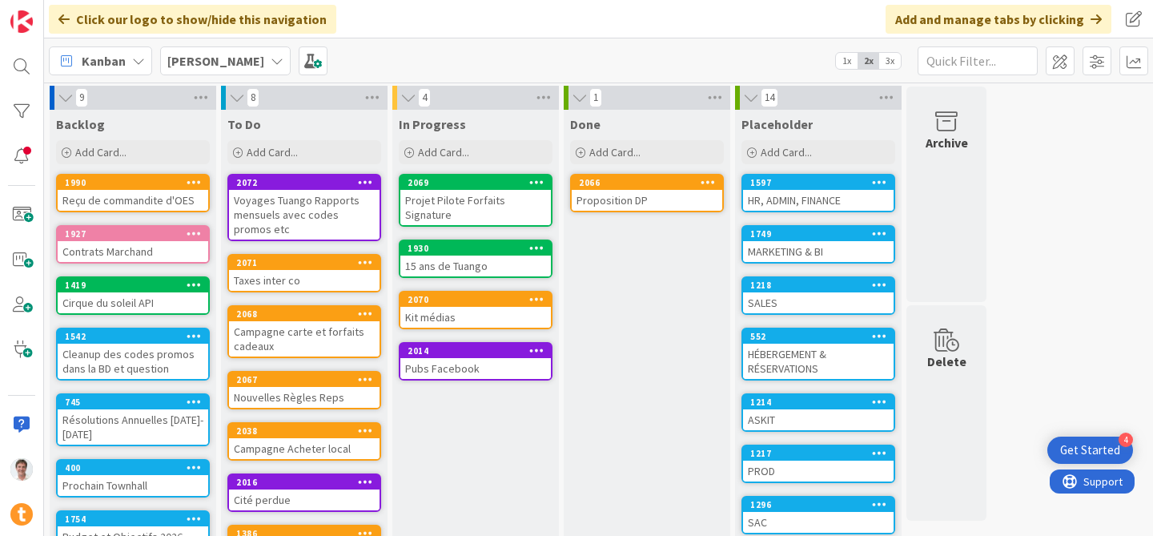
scroll to position [0, 0]
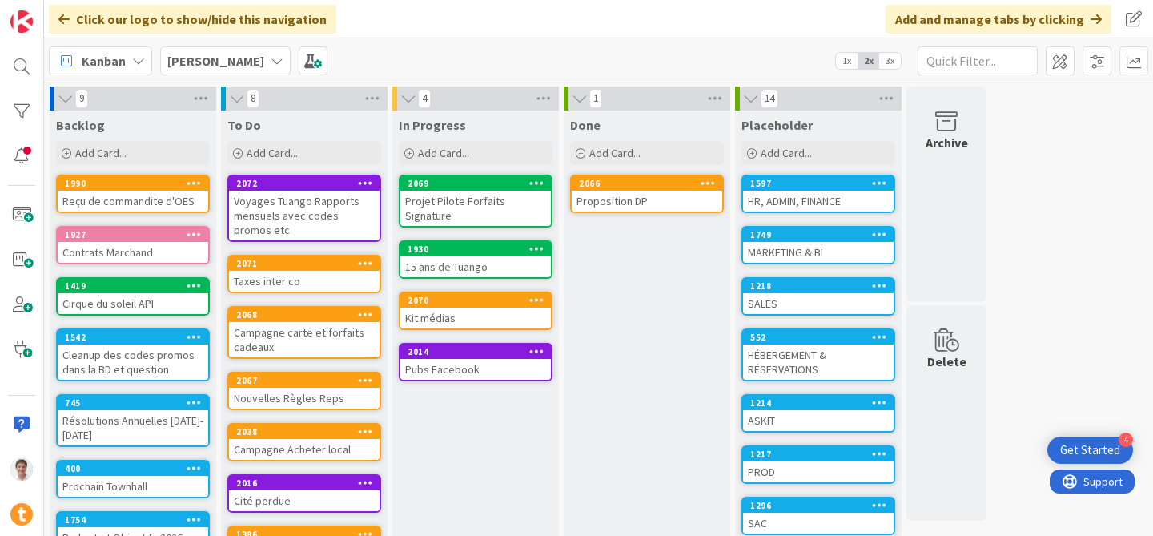
click at [205, 54] on b "[PERSON_NAME]" at bounding box center [215, 61] width 97 height 16
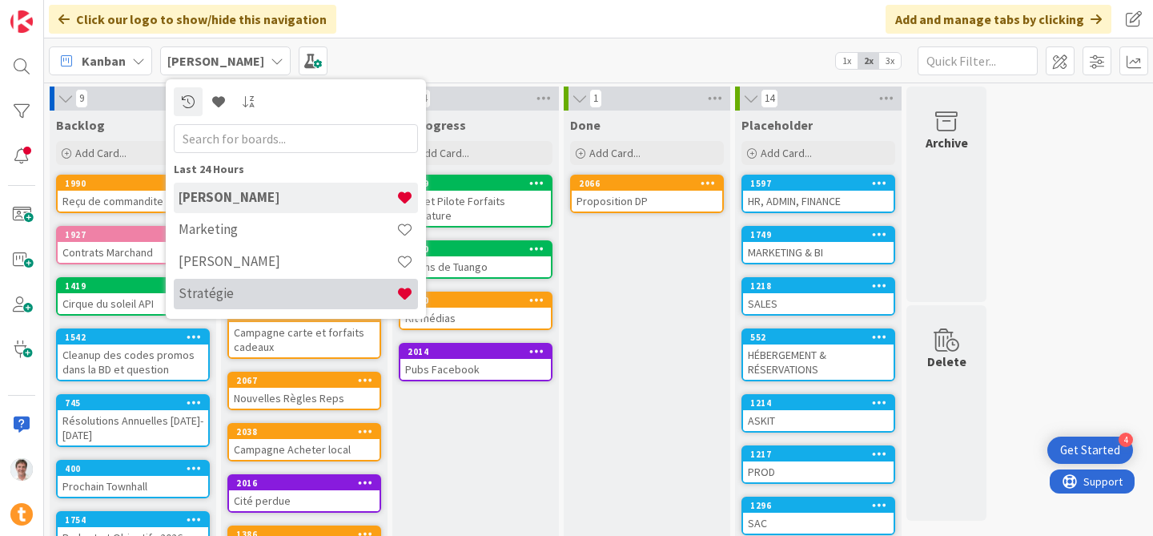
click at [216, 289] on h4 "Stratégie" at bounding box center [288, 293] width 218 height 16
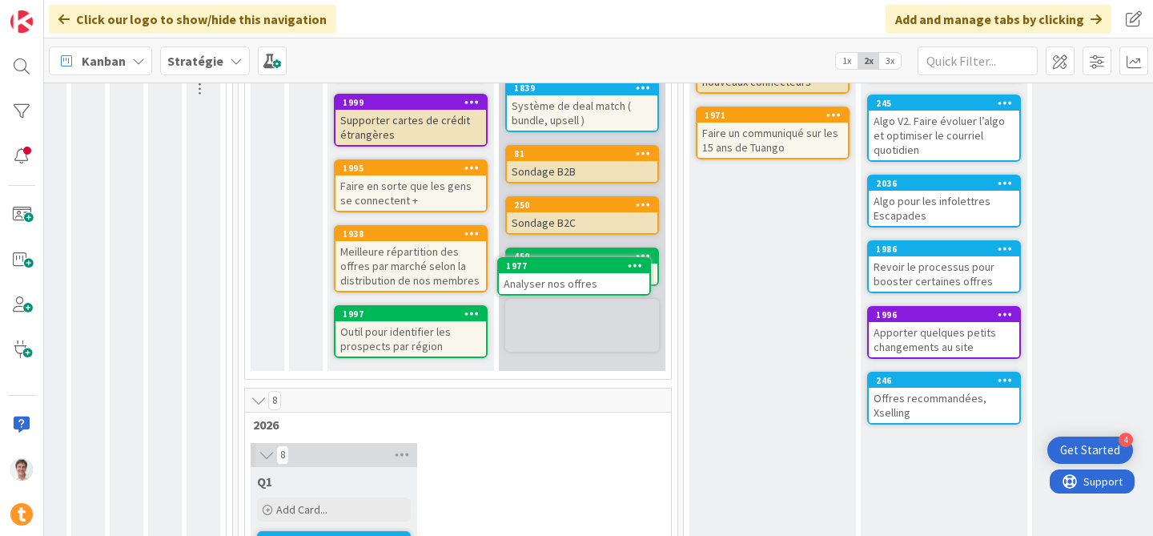
scroll to position [361, 183]
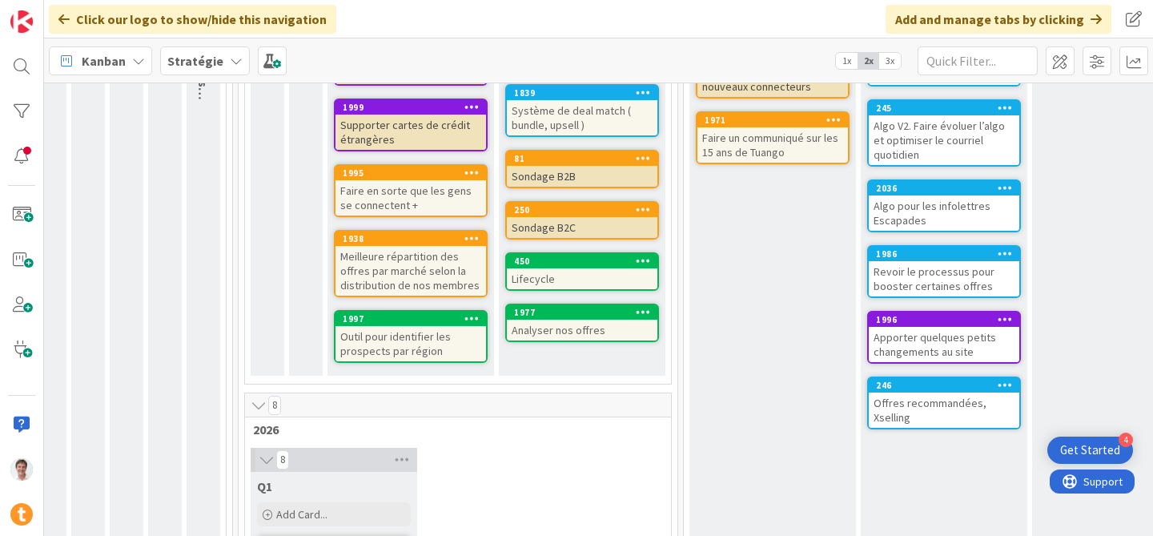
click at [561, 280] on div "Q4 Add Card... 1899 Système de Réservation Tuango Activités - Widget et... 265 …" at bounding box center [582, 118] width 167 height 516
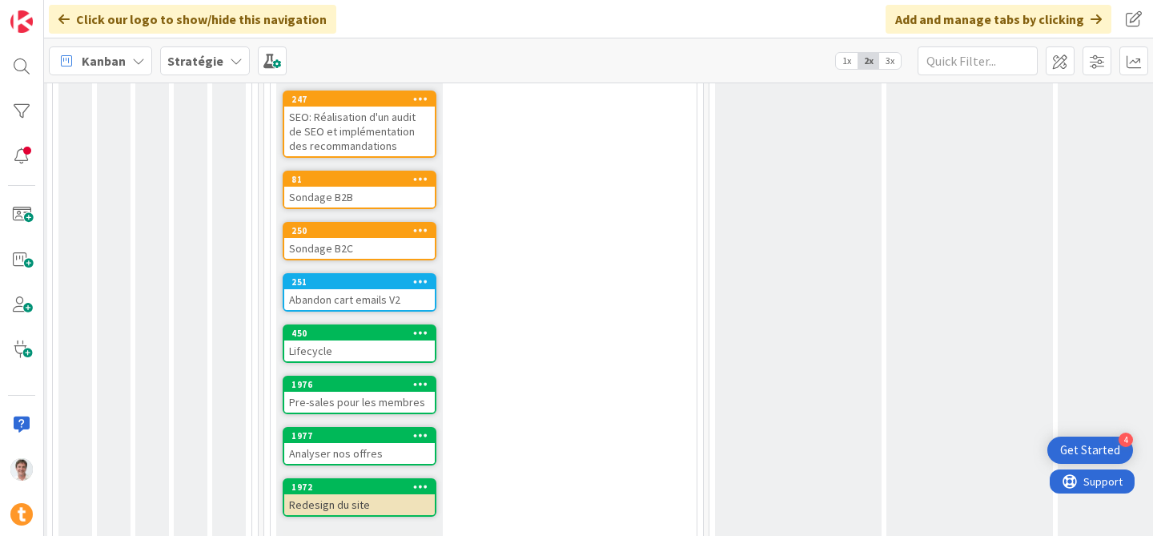
scroll to position [967, 158]
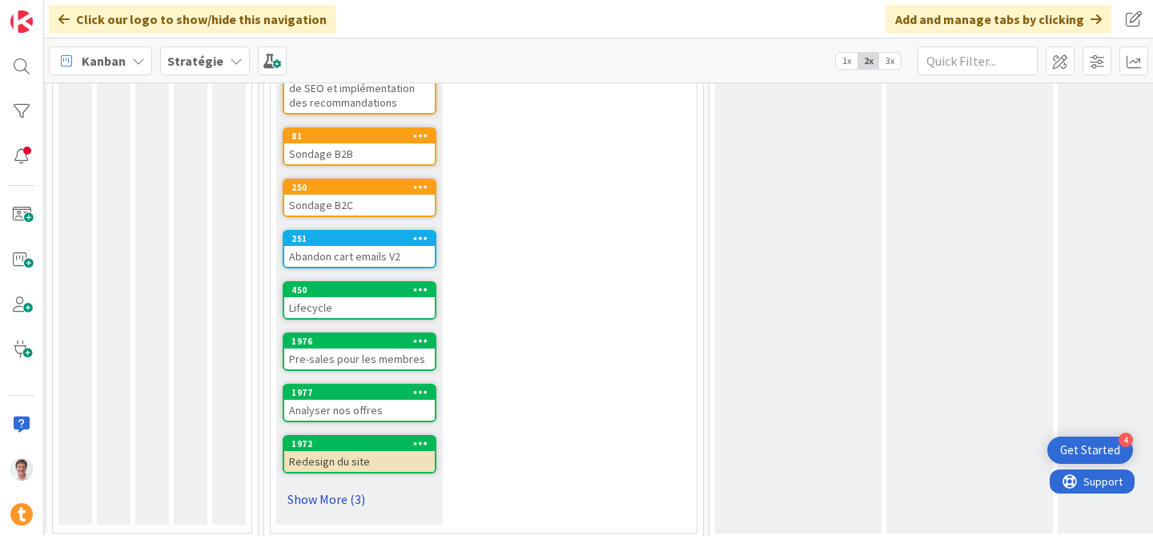
click at [342, 486] on link "Show More (3)" at bounding box center [360, 499] width 154 height 26
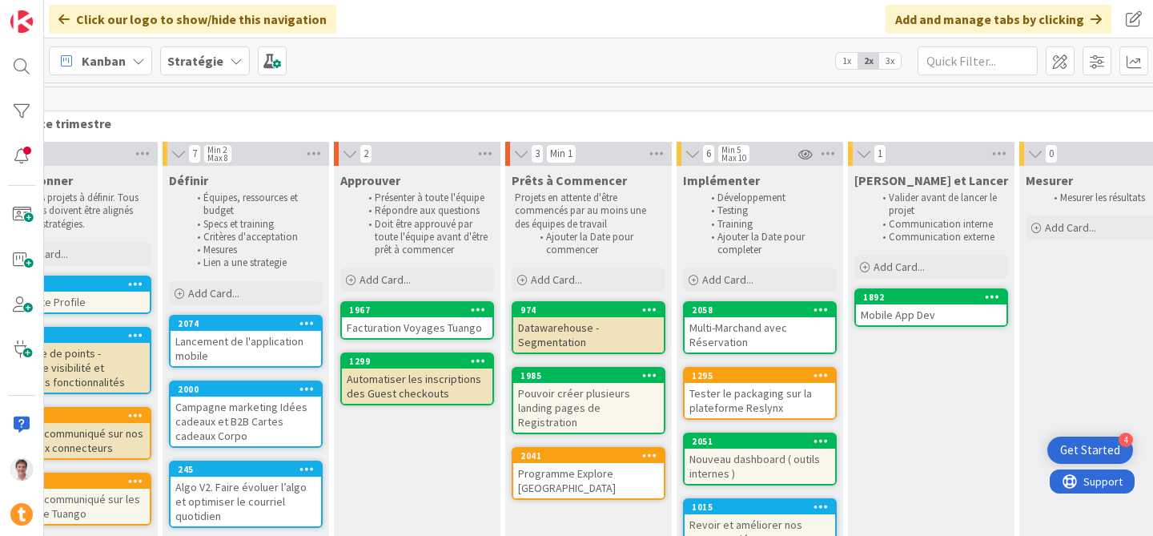
scroll to position [0, 883]
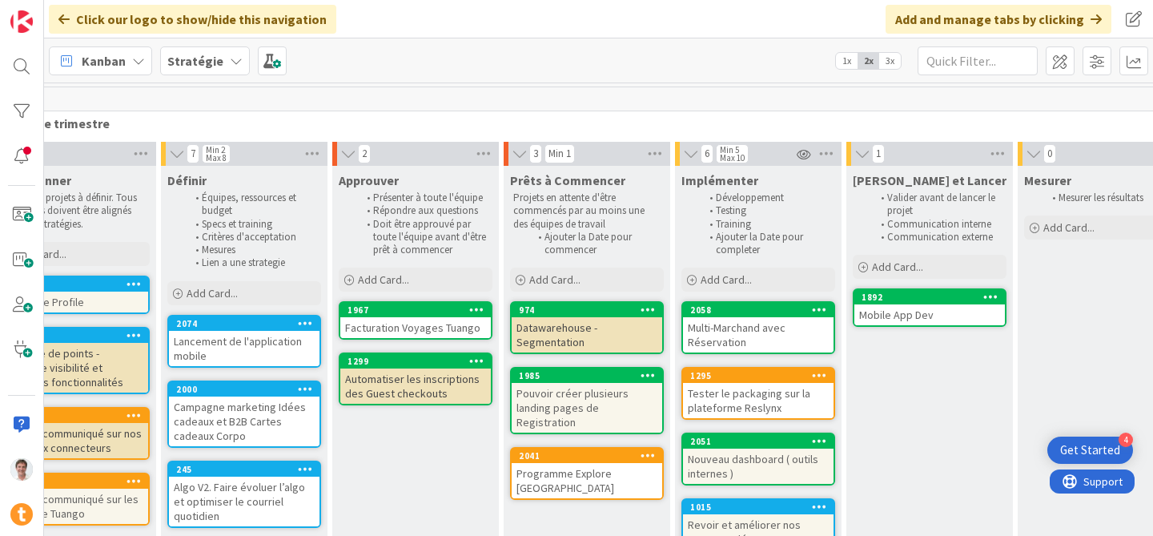
click at [581, 463] on div "Programme Explore [GEOGRAPHIC_DATA]" at bounding box center [587, 480] width 151 height 35
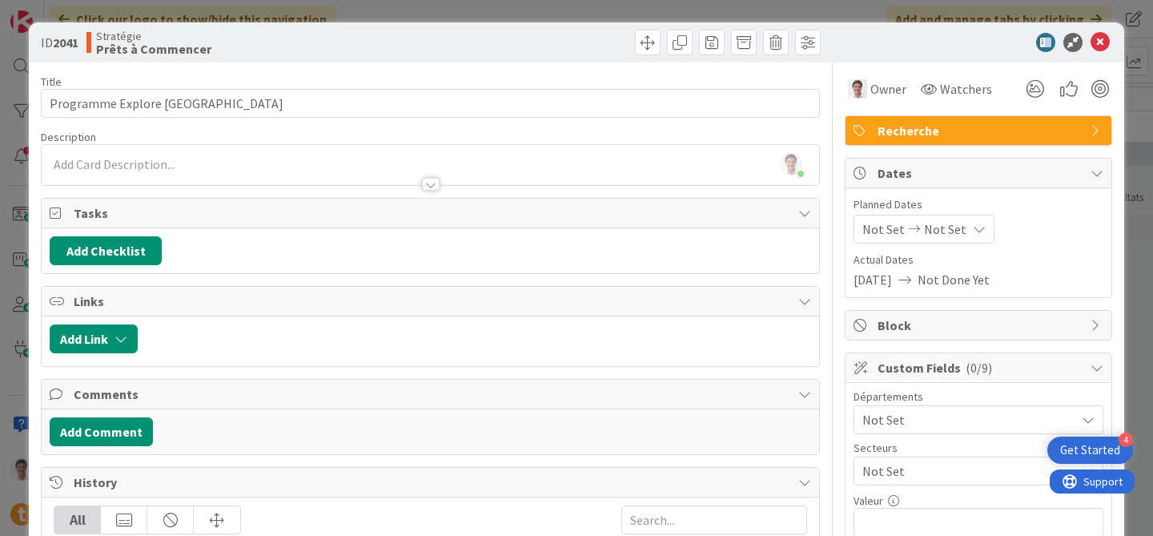
click at [974, 131] on span "Recherche" at bounding box center [980, 130] width 205 height 19
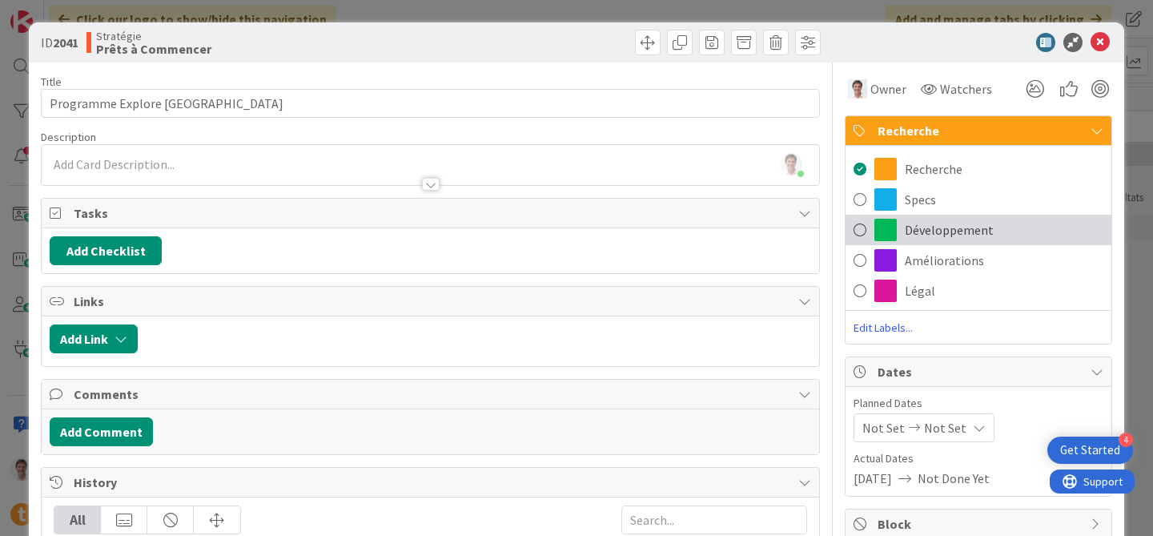
click at [958, 221] on span "Développement" at bounding box center [949, 229] width 89 height 19
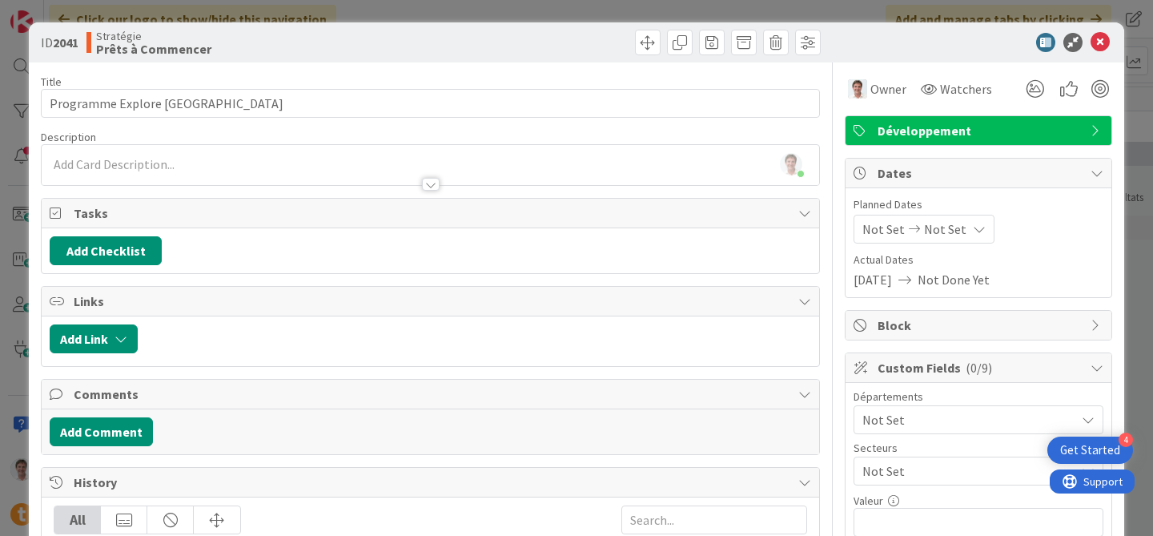
click at [206, 171] on div at bounding box center [431, 176] width 778 height 17
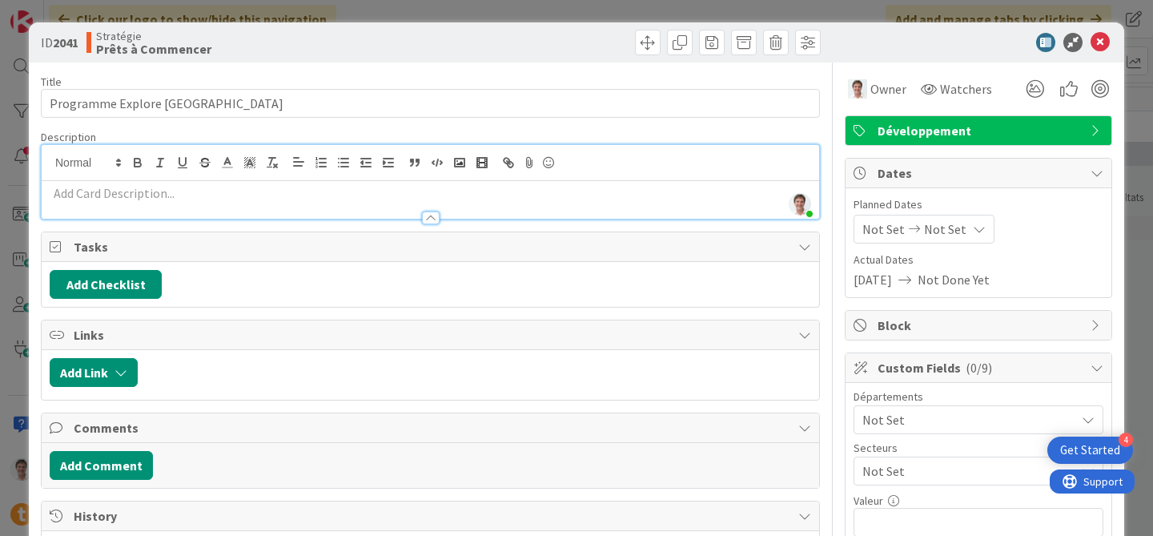
click at [158, 199] on p at bounding box center [431, 193] width 762 height 18
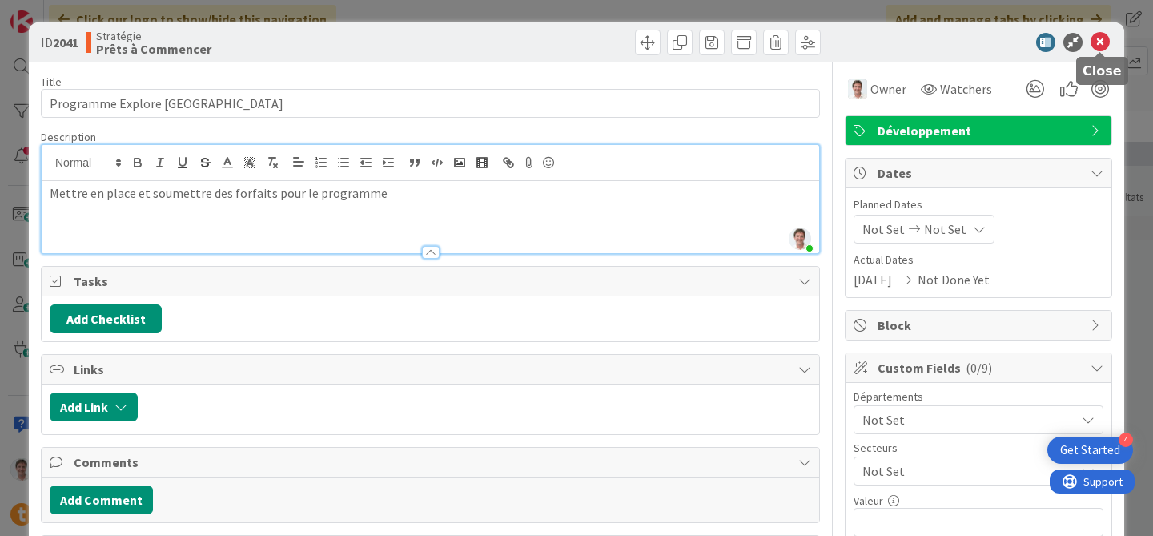
click at [1100, 37] on icon at bounding box center [1100, 42] width 19 height 19
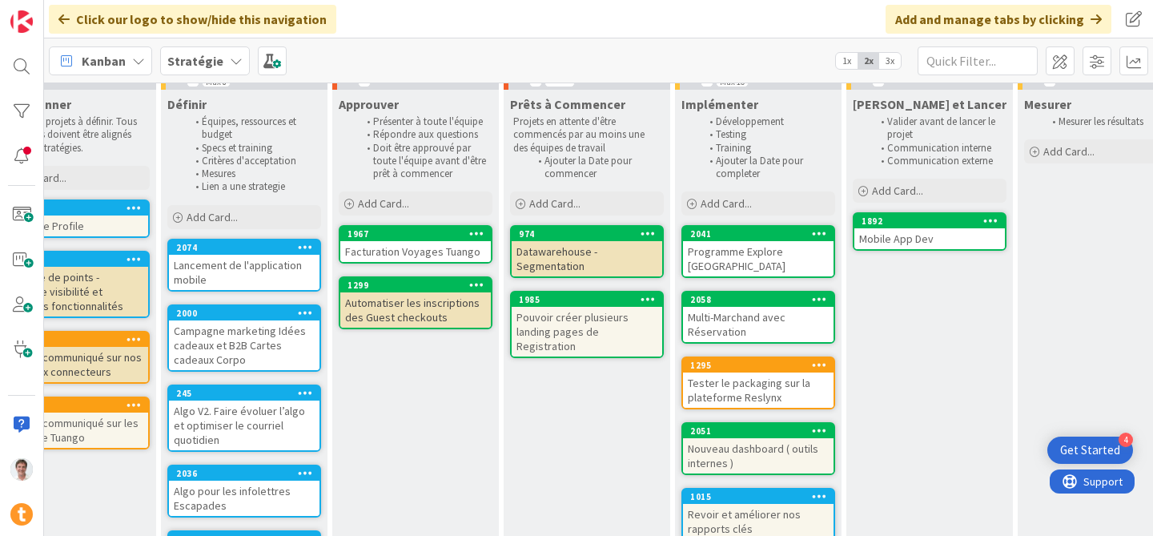
scroll to position [79, 883]
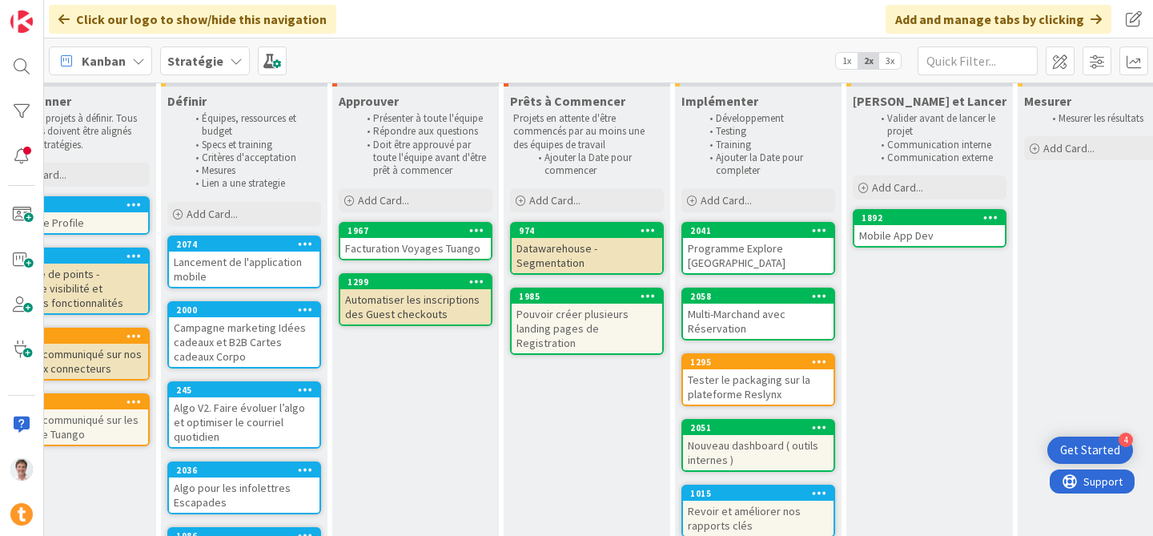
click at [750, 371] on div "Tester le packaging sur la plateforme Reslynx" at bounding box center [758, 386] width 151 height 35
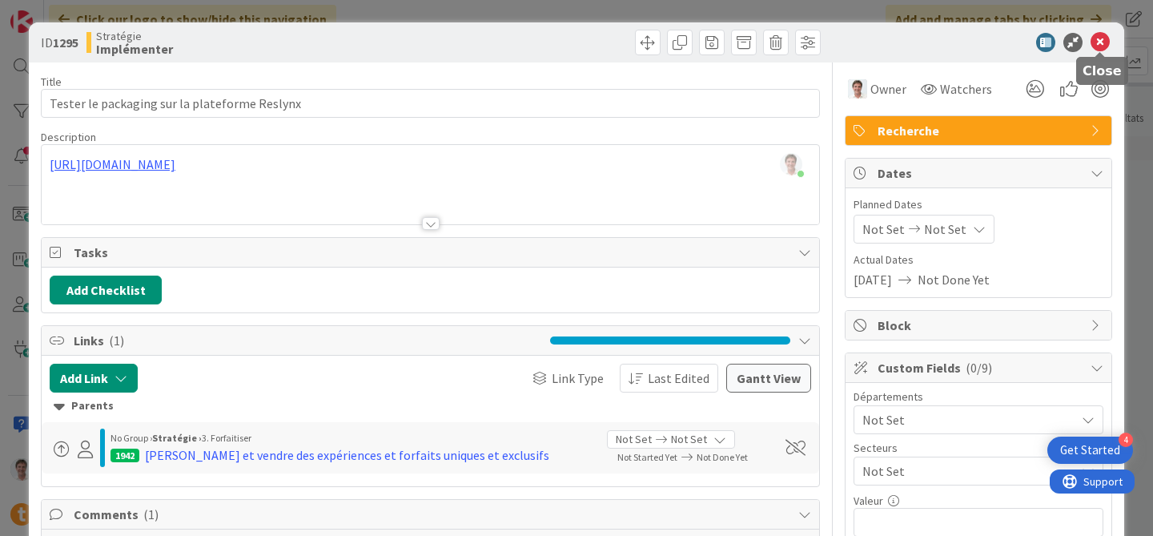
click at [1100, 34] on icon at bounding box center [1100, 42] width 19 height 19
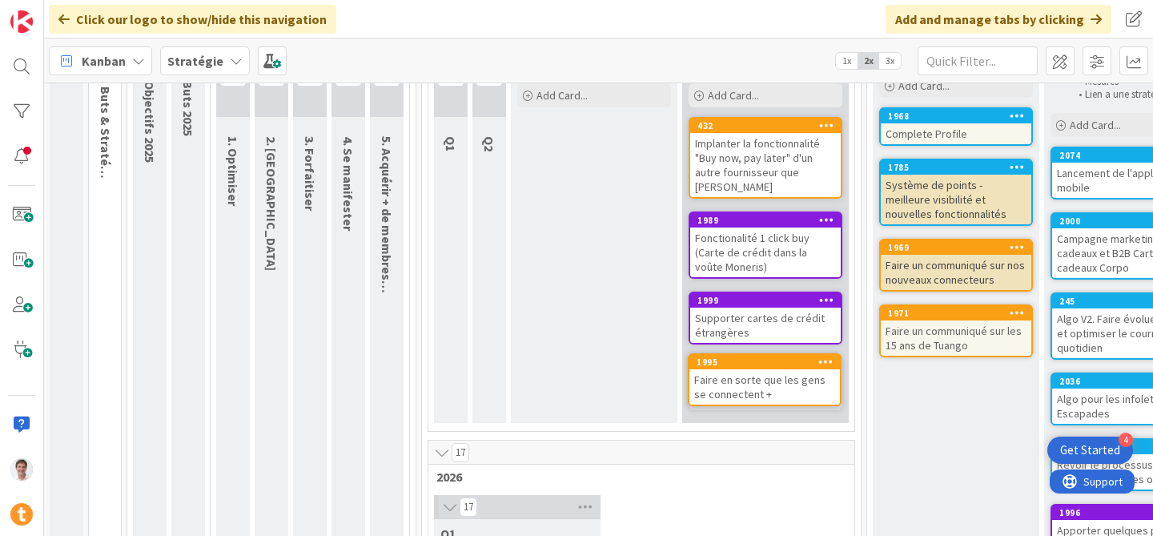
scroll to position [183, 0]
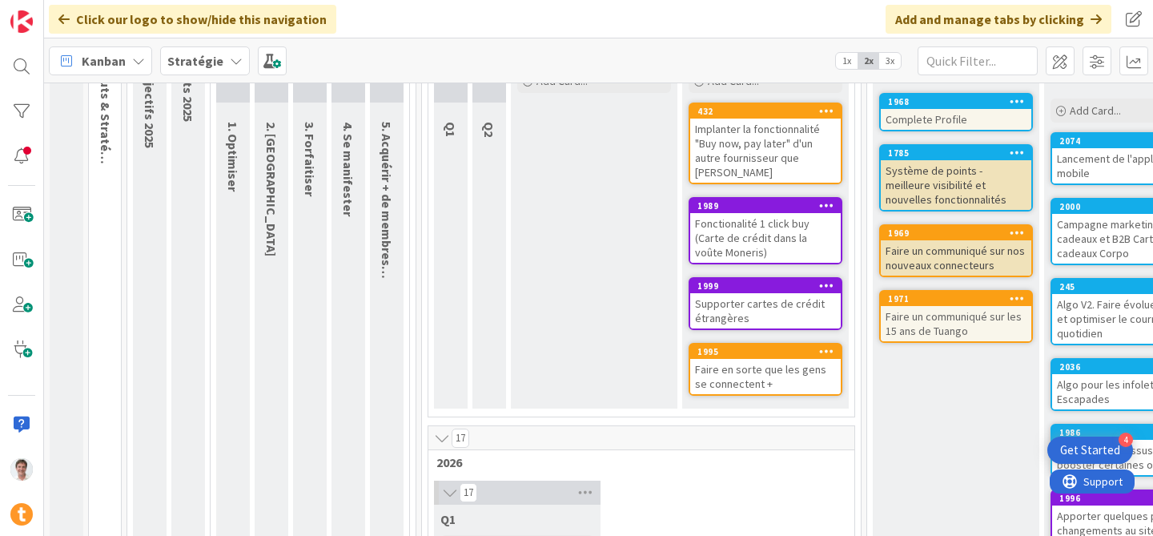
click at [755, 359] on div "Faire en sorte que les gens se connectent +" at bounding box center [765, 376] width 151 height 35
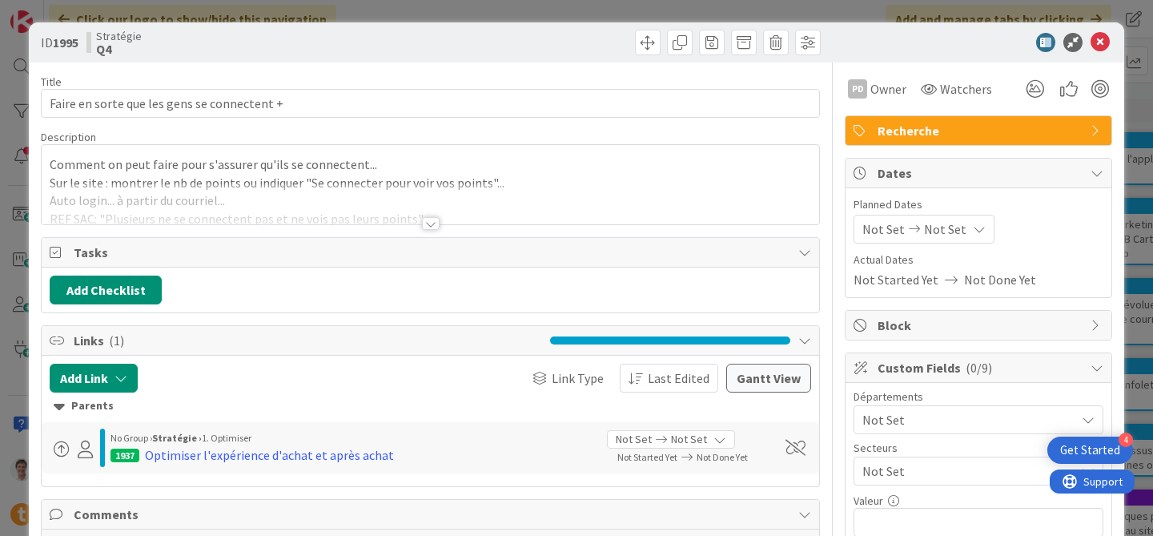
click at [241, 184] on div at bounding box center [431, 203] width 778 height 41
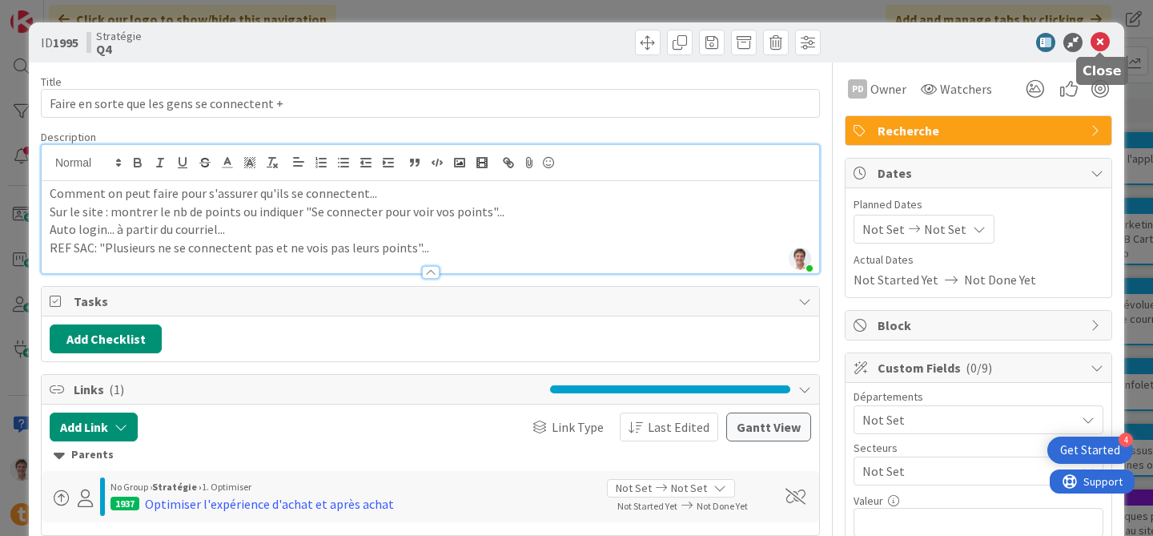
click at [1101, 46] on icon at bounding box center [1100, 42] width 19 height 19
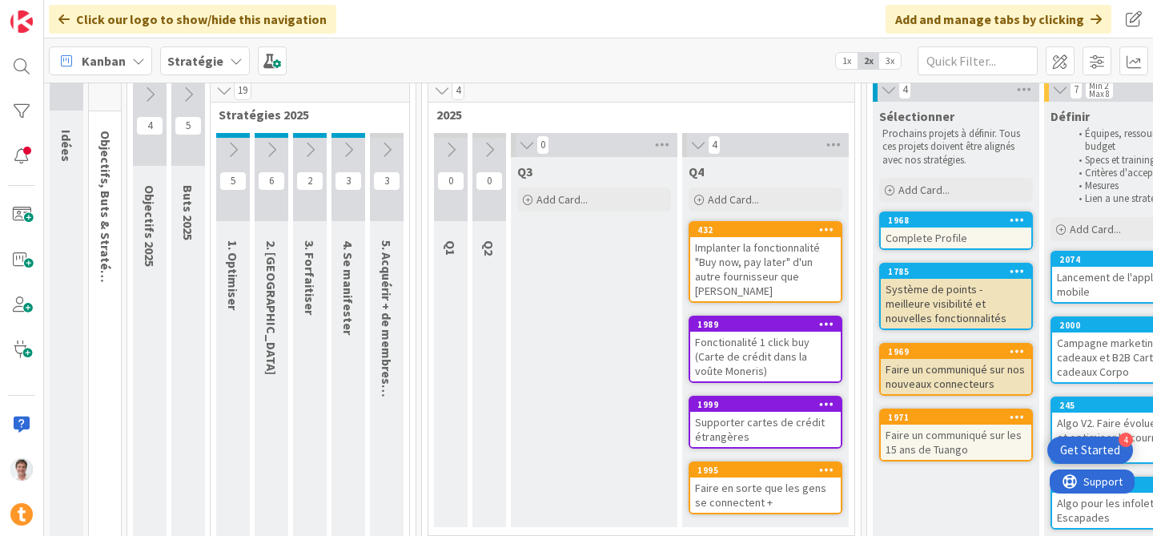
click at [521, 141] on icon at bounding box center [527, 145] width 18 height 16
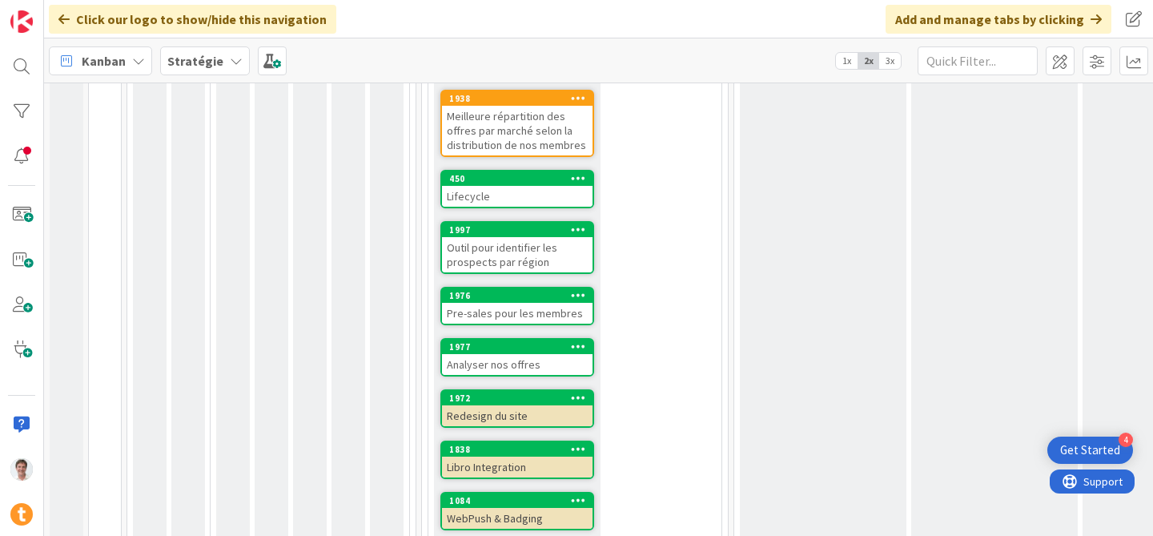
scroll to position [1266, 0]
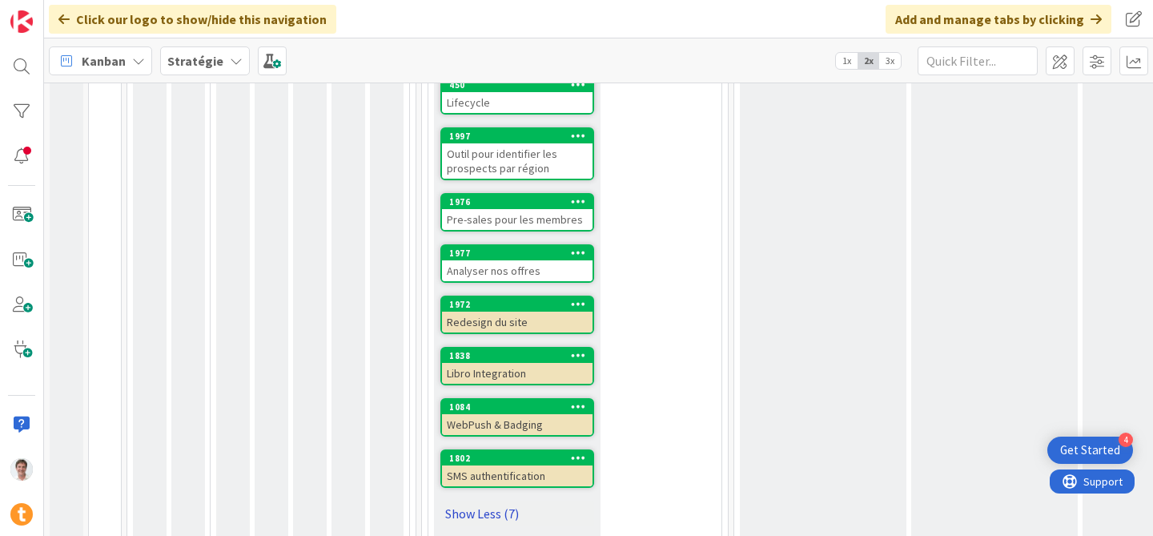
click at [492, 501] on link "Show Less (7)" at bounding box center [517, 514] width 154 height 26
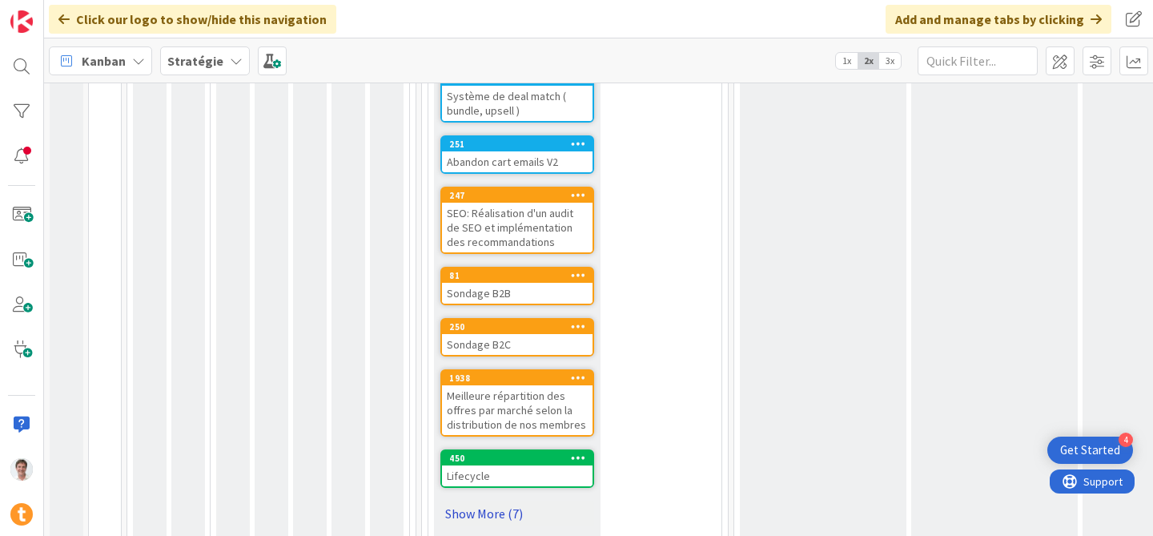
click at [493, 501] on link "Show More (7)" at bounding box center [517, 514] width 154 height 26
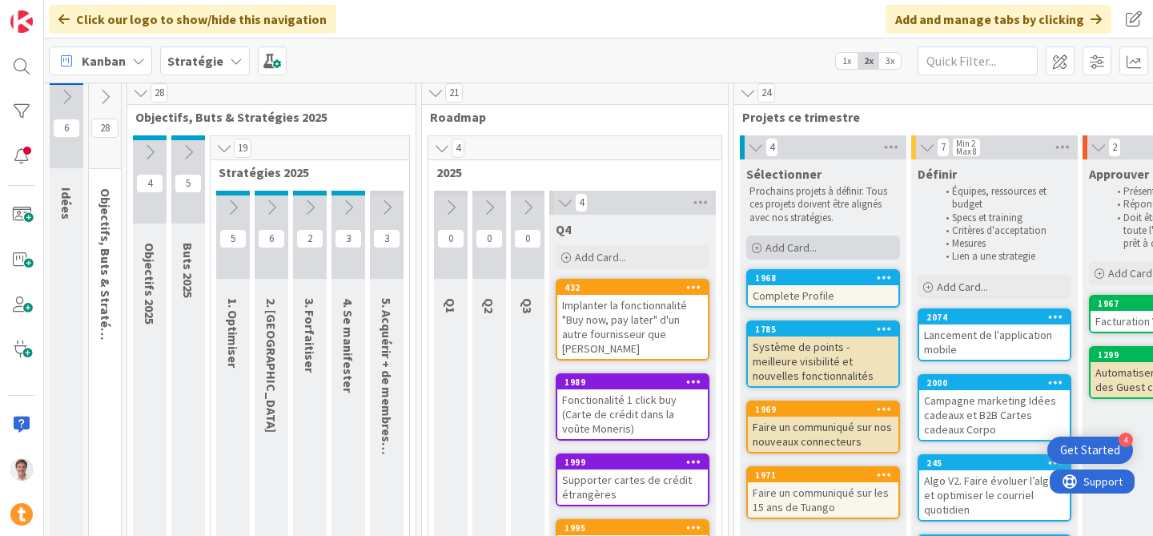
scroll to position [0, 0]
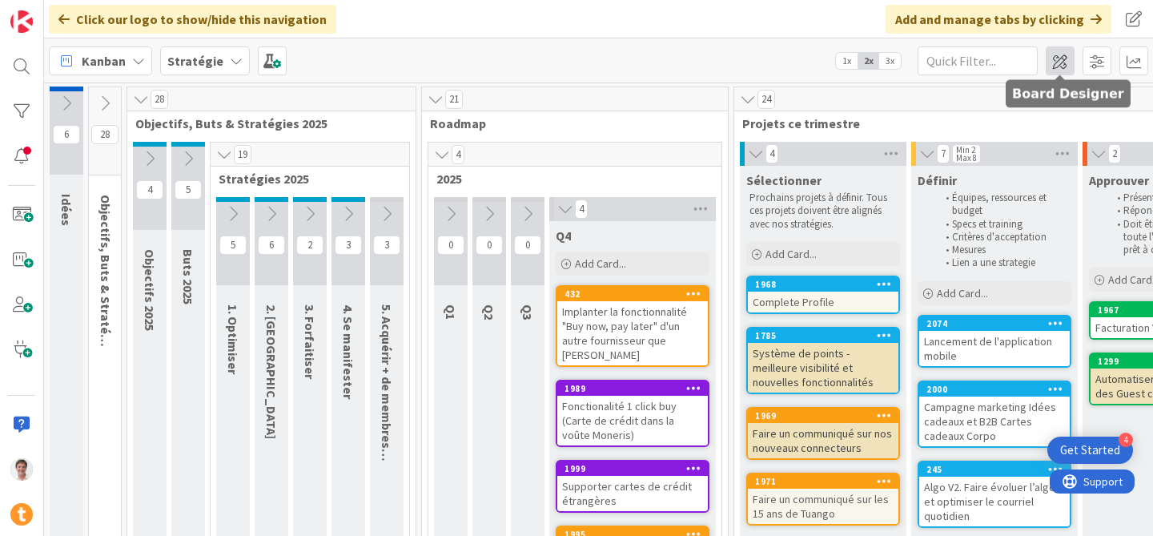
click at [1070, 69] on span at bounding box center [1060, 60] width 29 height 29
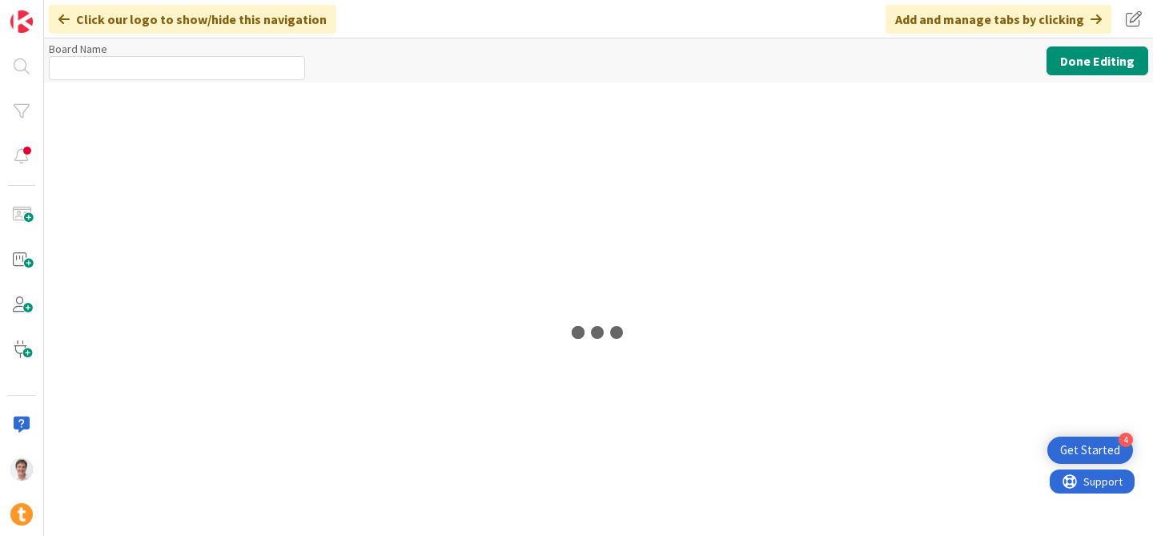
type input "Stratégie"
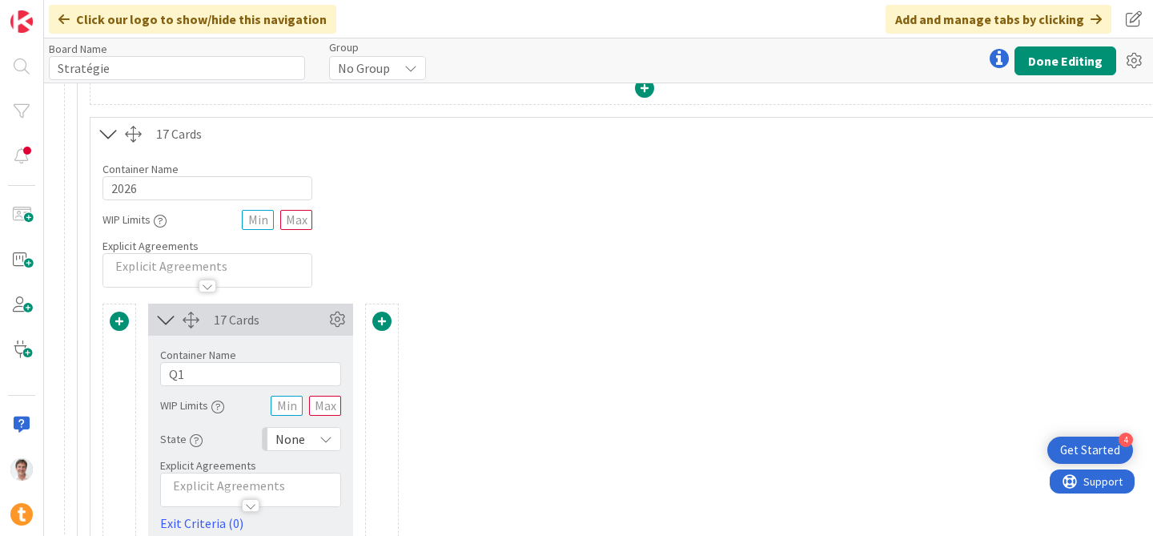
scroll to position [749, 4691]
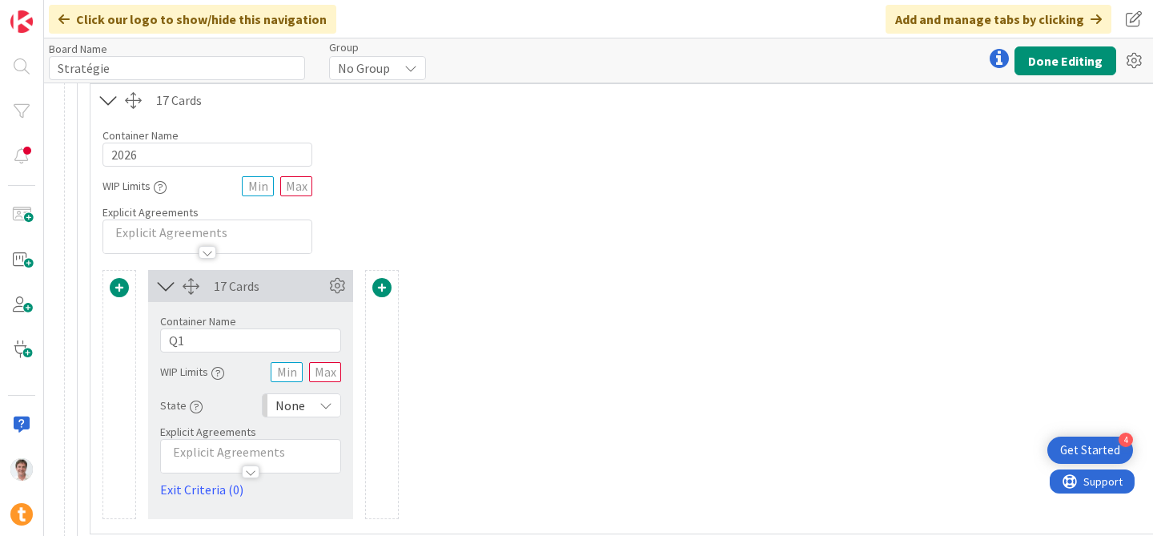
click at [384, 292] on span at bounding box center [381, 287] width 19 height 19
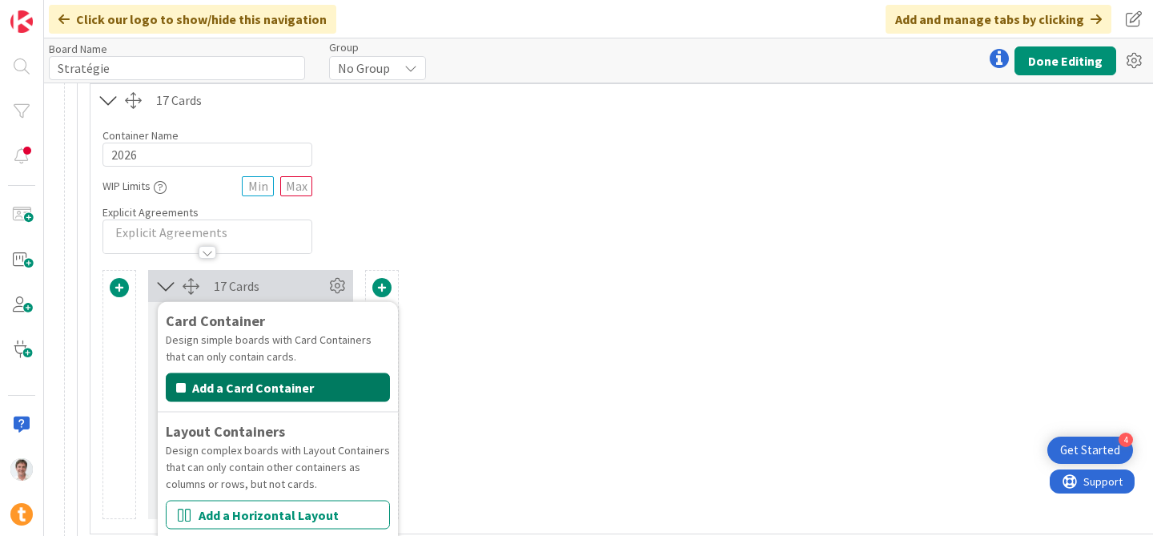
click at [289, 394] on button "Add a Card Container" at bounding box center [278, 387] width 224 height 29
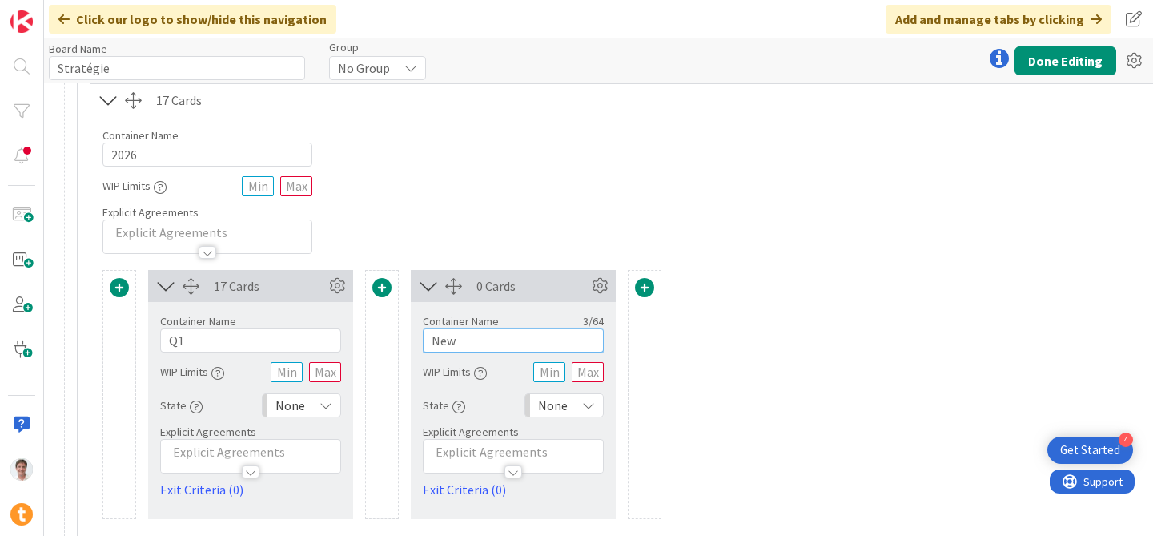
drag, startPoint x: 473, startPoint y: 343, endPoint x: 424, endPoint y: 341, distance: 48.9
click at [424, 341] on input "New" at bounding box center [513, 340] width 181 height 24
type input "Q2"
click at [1061, 66] on button "Done Editing" at bounding box center [1066, 60] width 102 height 29
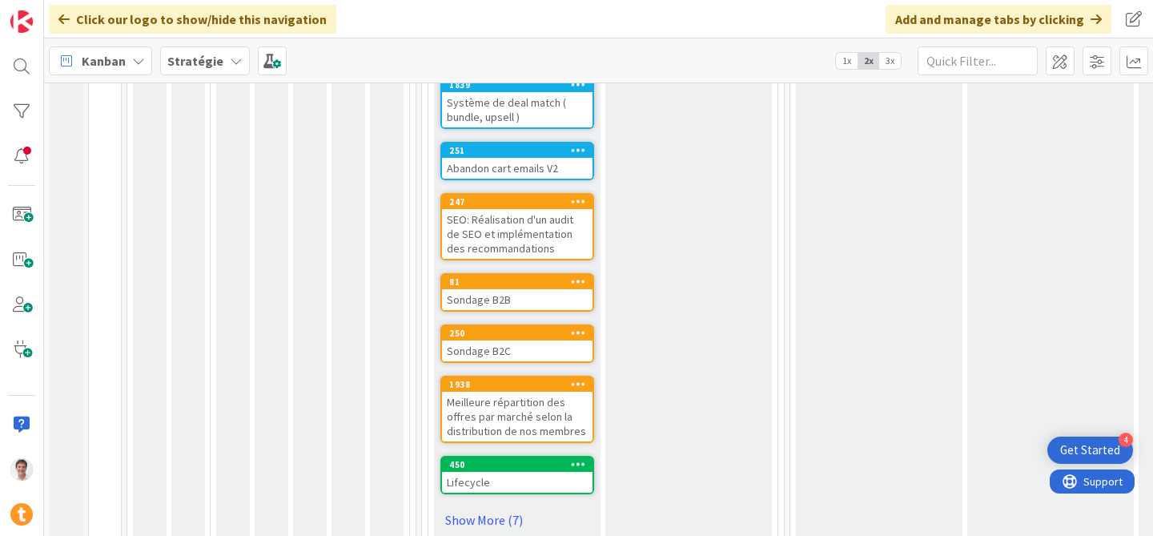
scroll to position [893, 0]
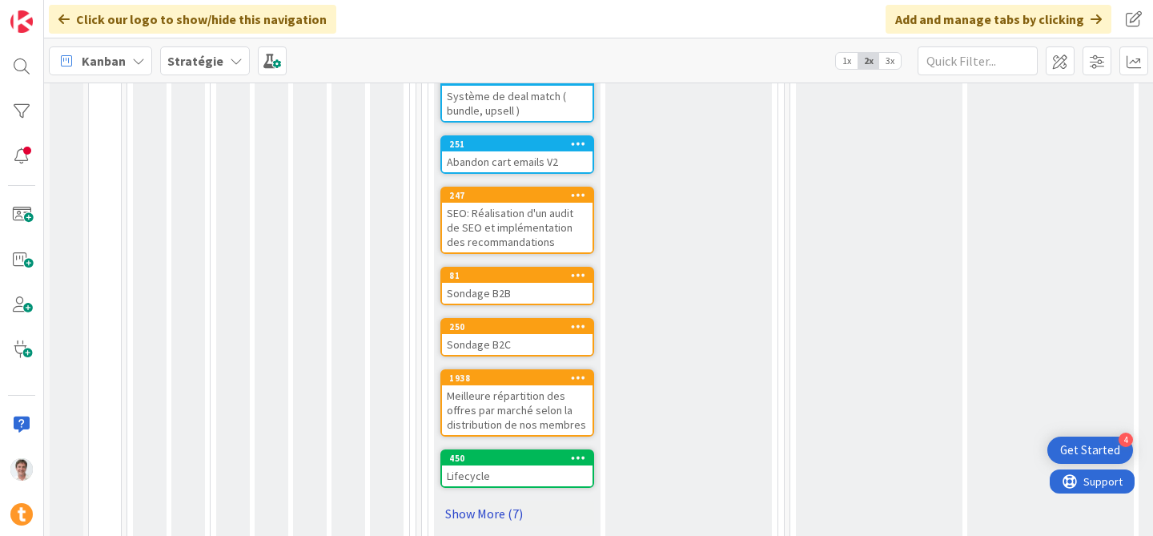
click at [514, 501] on link "Show More (7)" at bounding box center [517, 514] width 154 height 26
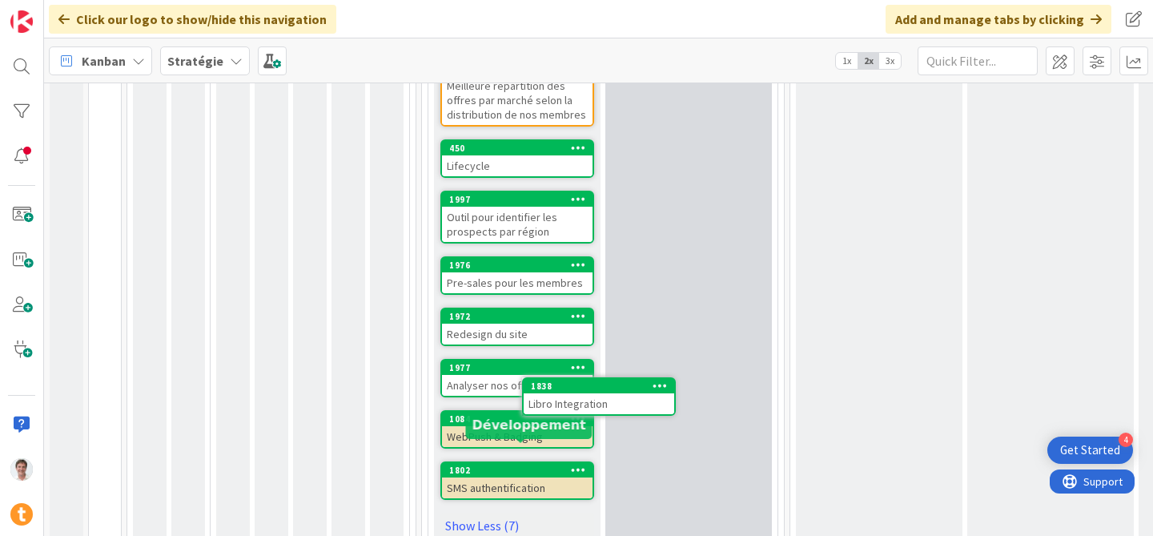
scroll to position [1215, 0]
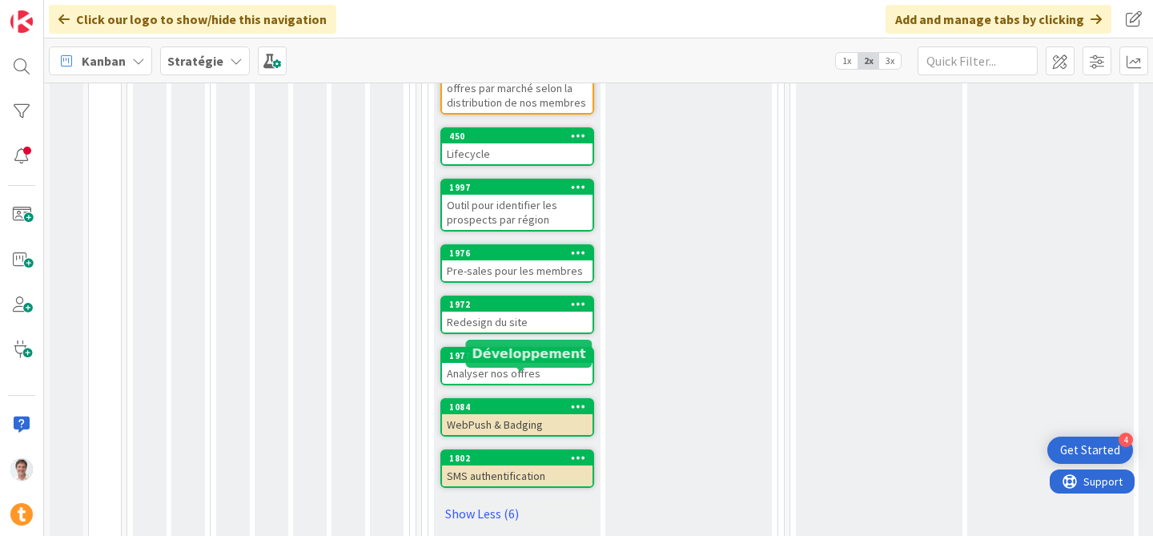
click at [519, 401] on div "1084" at bounding box center [520, 406] width 143 height 11
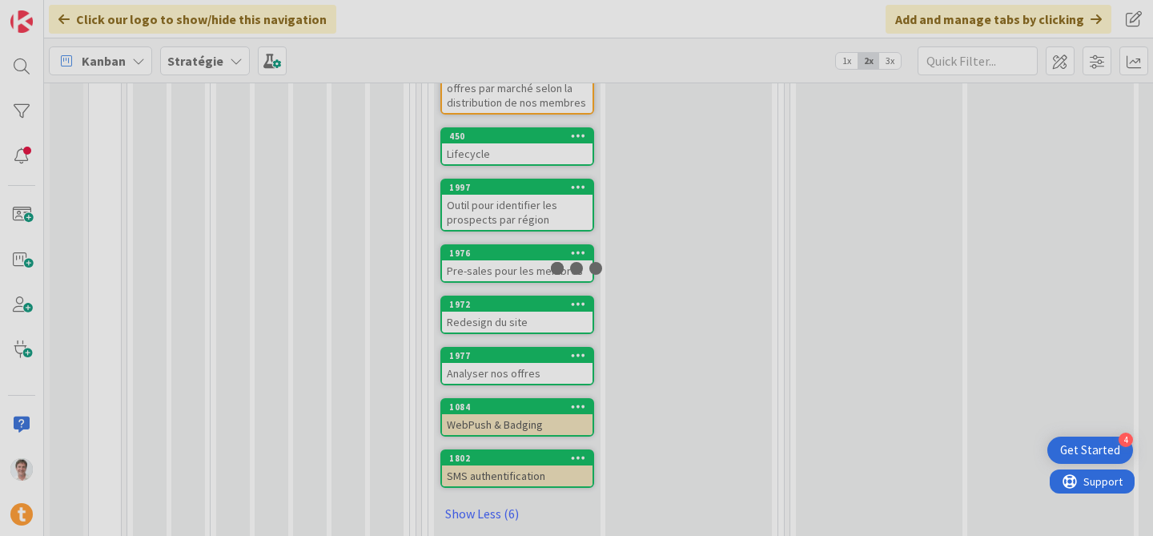
drag, startPoint x: 519, startPoint y: 382, endPoint x: 536, endPoint y: 382, distance: 16.8
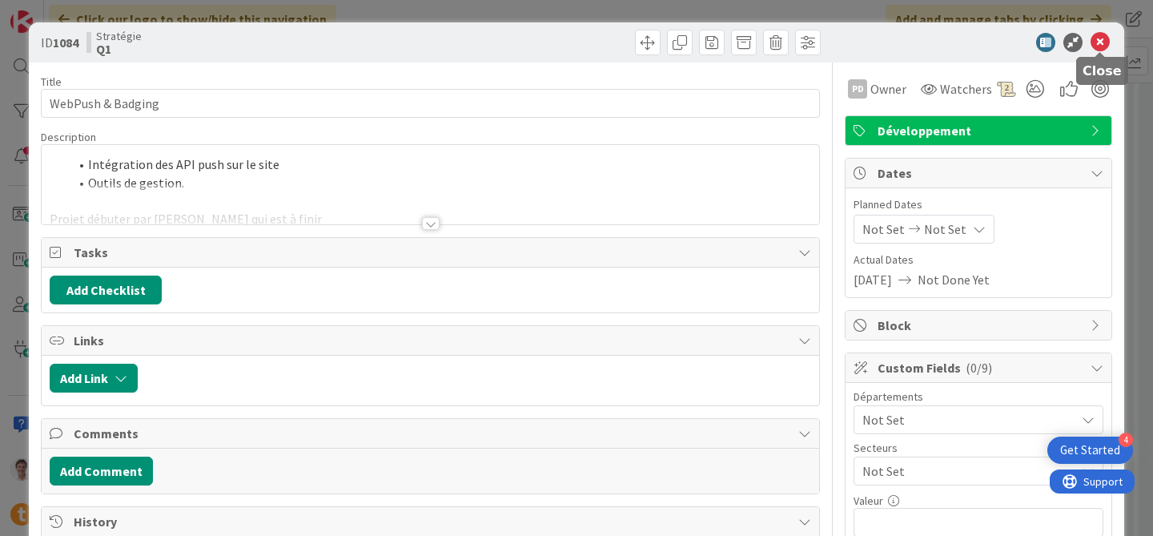
click at [1099, 45] on icon at bounding box center [1100, 42] width 19 height 19
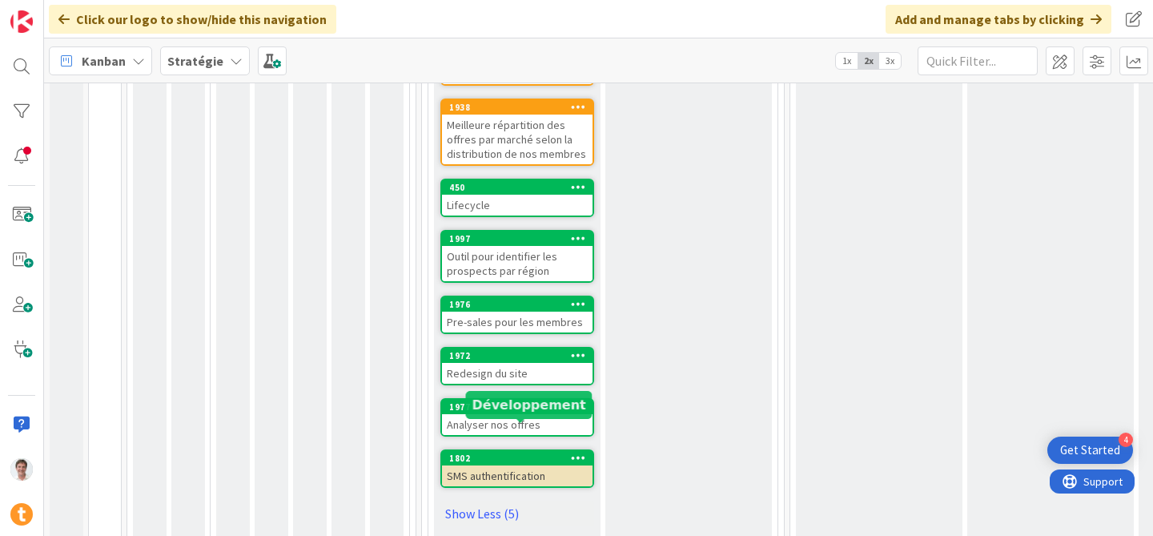
scroll to position [1112, 0]
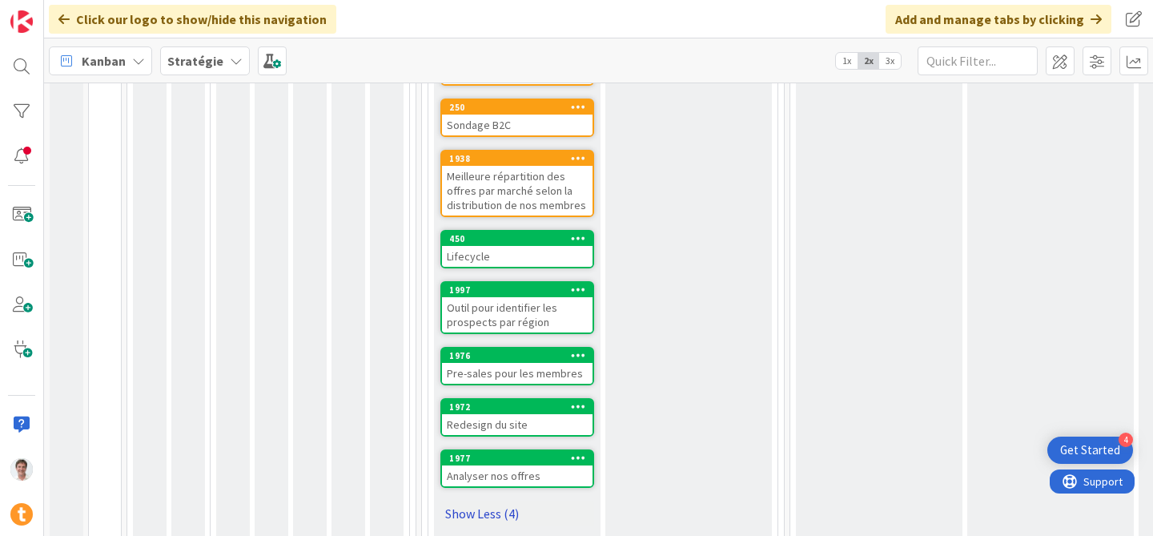
click at [484, 501] on link "Show Less (4)" at bounding box center [517, 514] width 154 height 26
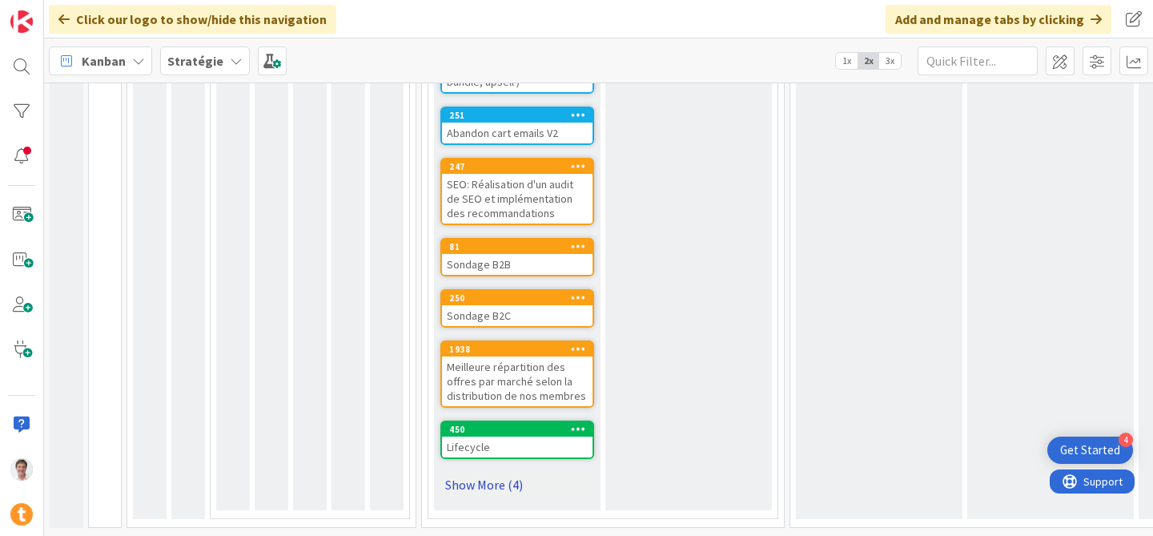
scroll to position [893, 0]
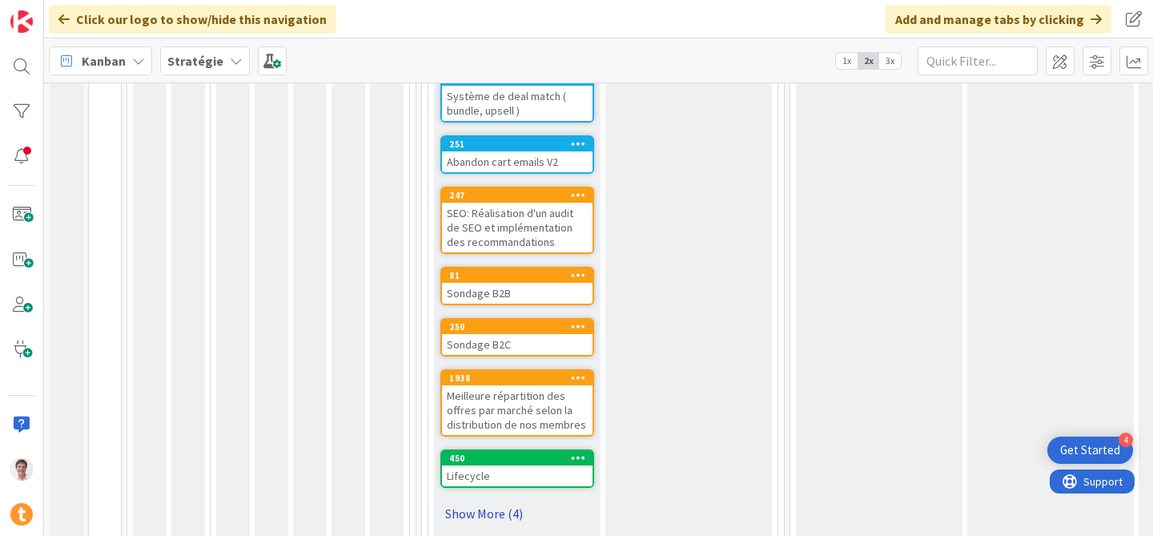
click at [484, 501] on link "Show More (4)" at bounding box center [517, 514] width 154 height 26
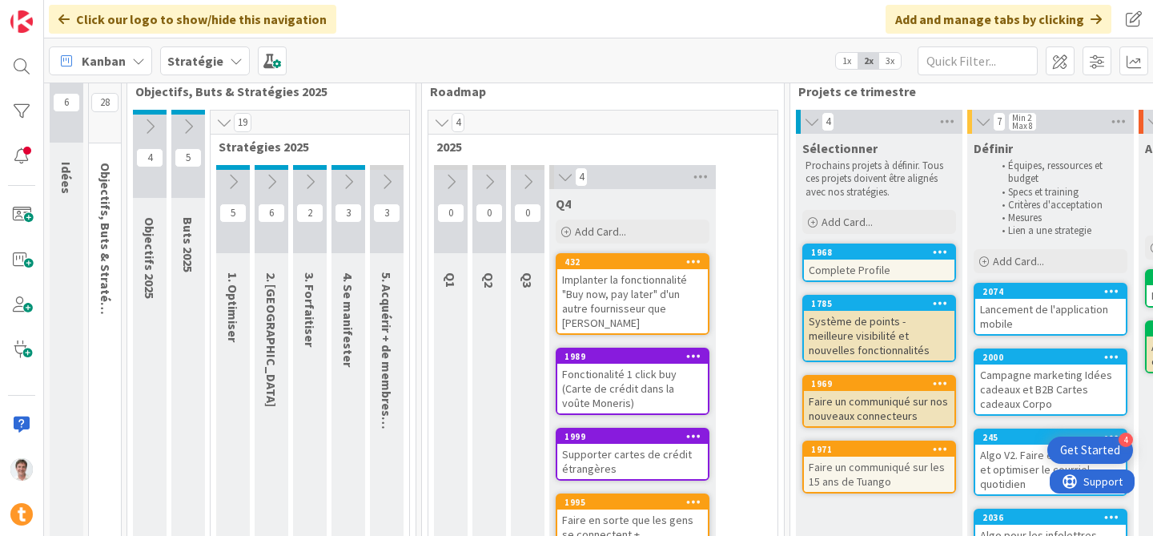
scroll to position [29, 0]
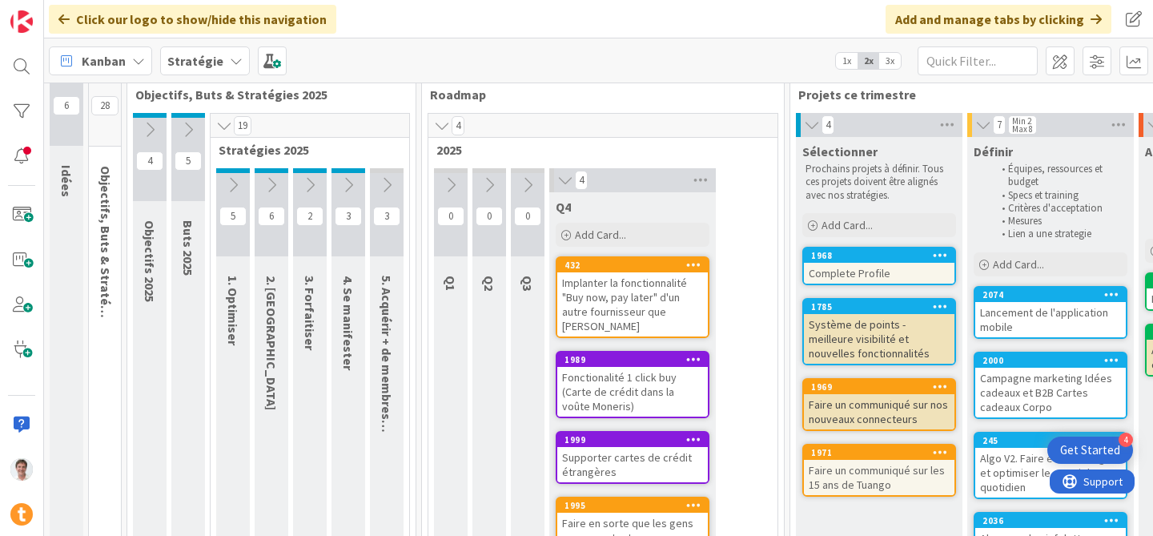
click at [598, 287] on div "Implanter la fonctionnalité "Buy now, pay later" d'un autre fournisseur que [PE…" at bounding box center [632, 304] width 151 height 64
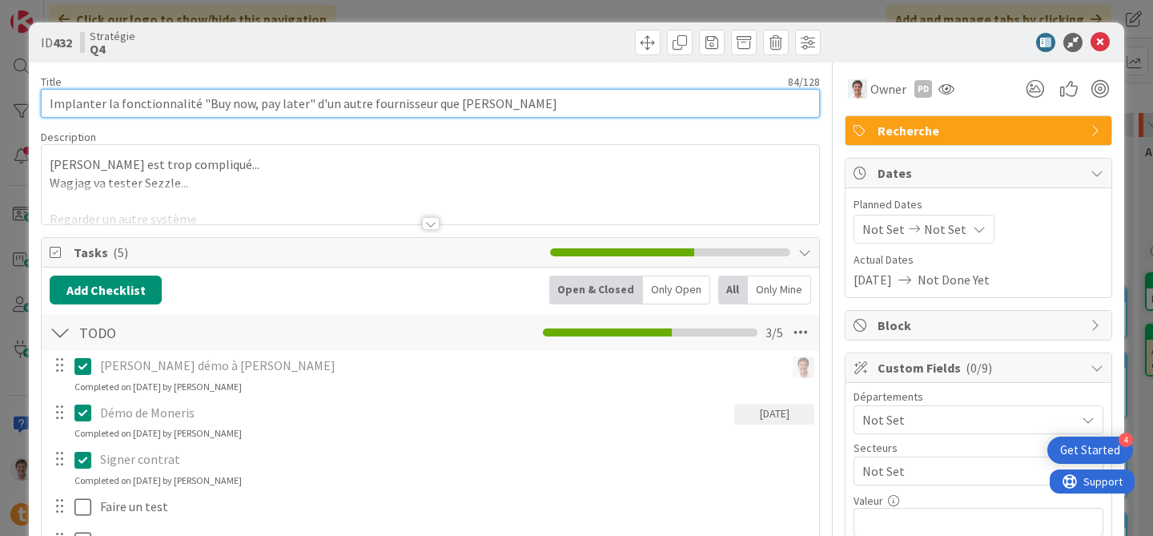
click at [106, 105] on input "Implanter la fonctionnalité "Buy now, pay later" d'un autre fournisseur que [PE…" at bounding box center [430, 103] width 779 height 29
type input "Implanter pour tester la fonctionnalité "Buy now, pay later" d'un autre fournis…"
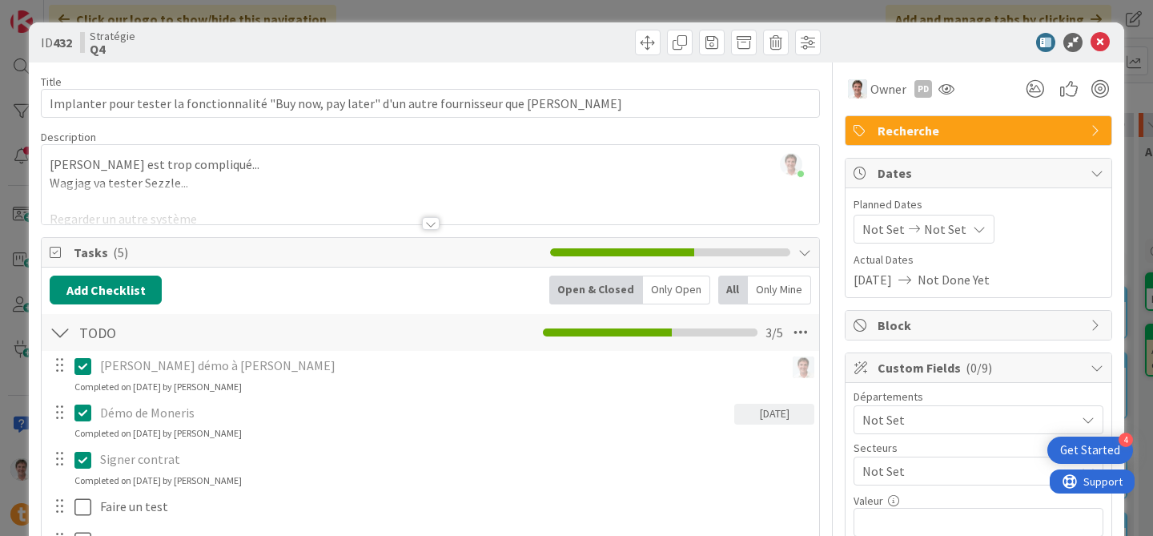
click at [261, 191] on div at bounding box center [431, 203] width 778 height 41
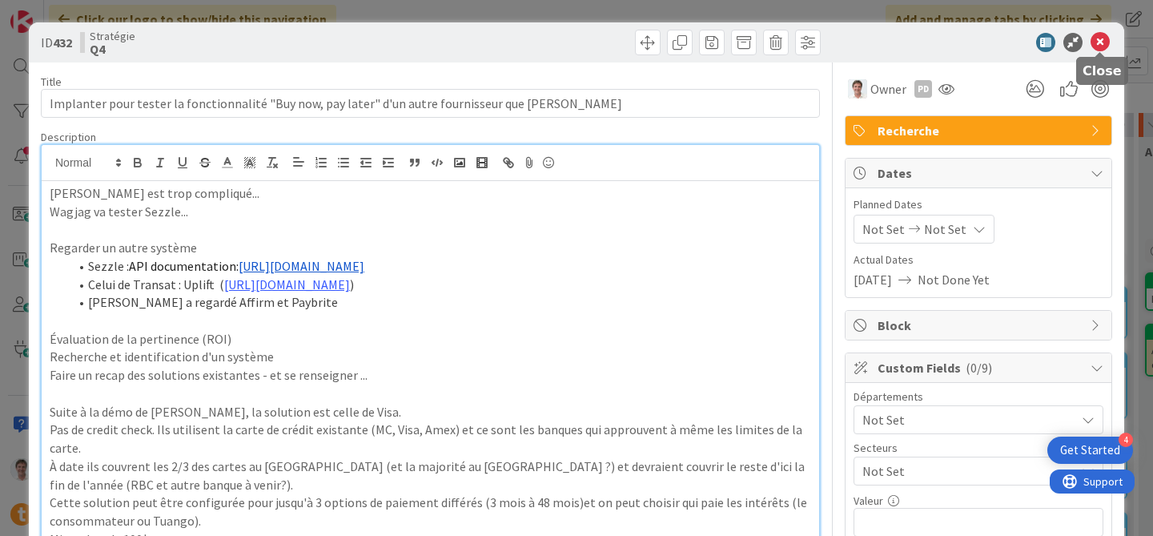
click at [1100, 41] on icon at bounding box center [1100, 42] width 19 height 19
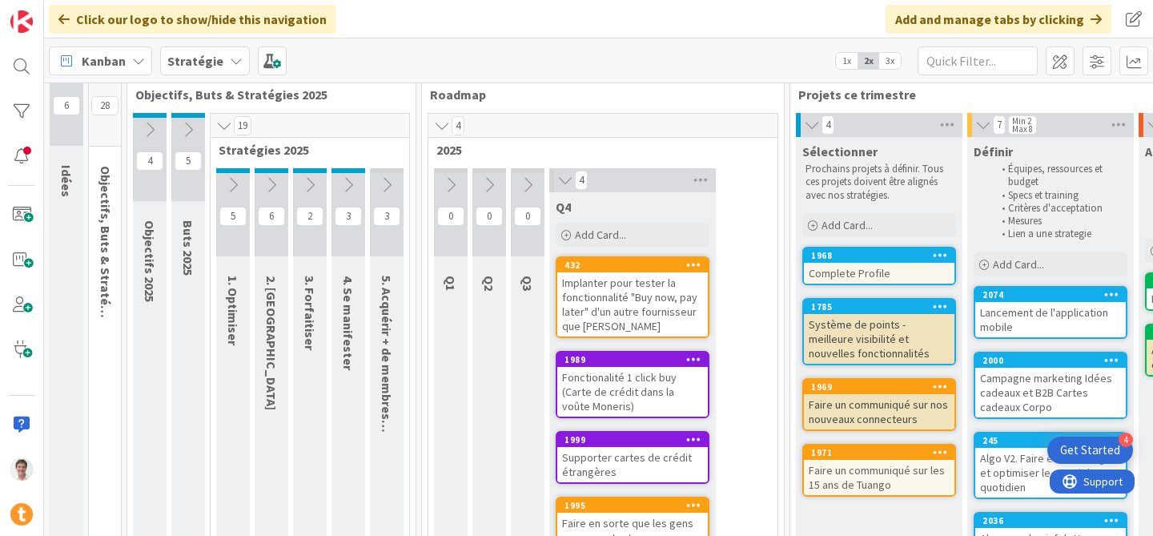
click at [621, 289] on div "Implanter pour tester la fonctionnalité "Buy now, pay later" d'un autre fournis…" at bounding box center [632, 304] width 151 height 64
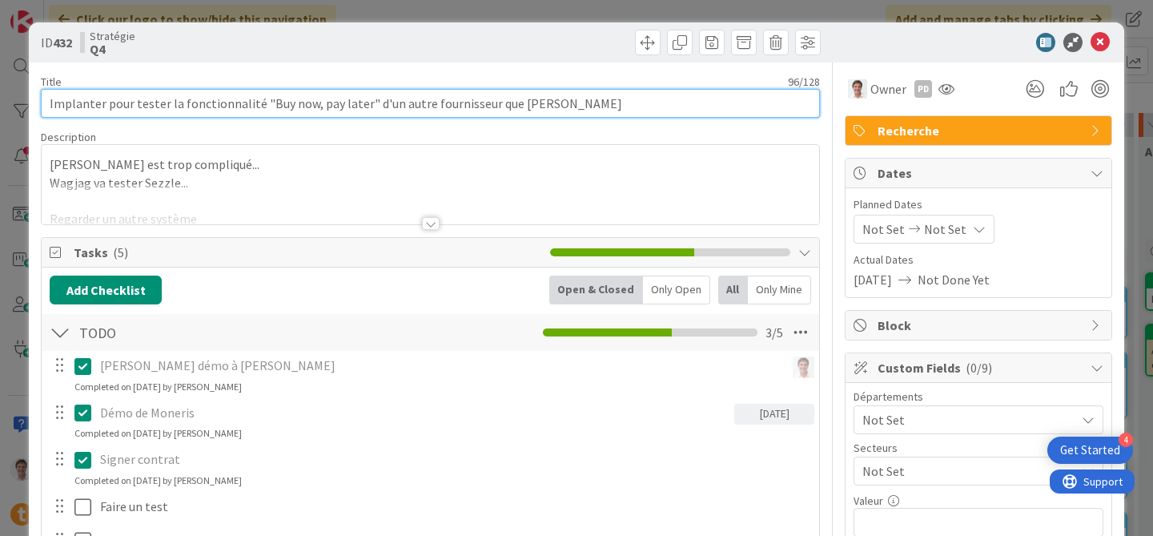
click at [104, 103] on input "Implanter pour tester la fonctionnalité "Buy now, pay later" d'un autre fournis…" at bounding box center [430, 103] width 779 height 29
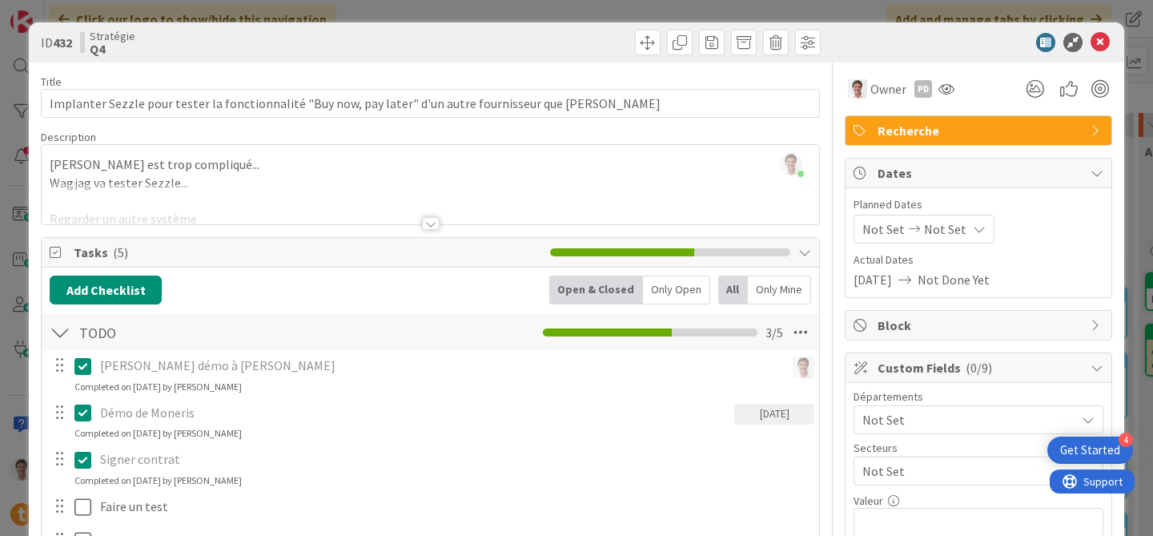
click at [278, 163] on div "[PERSON_NAME] just joined [PERSON_NAME] est trop compliqué... Wagjag va tester …" at bounding box center [431, 184] width 778 height 79
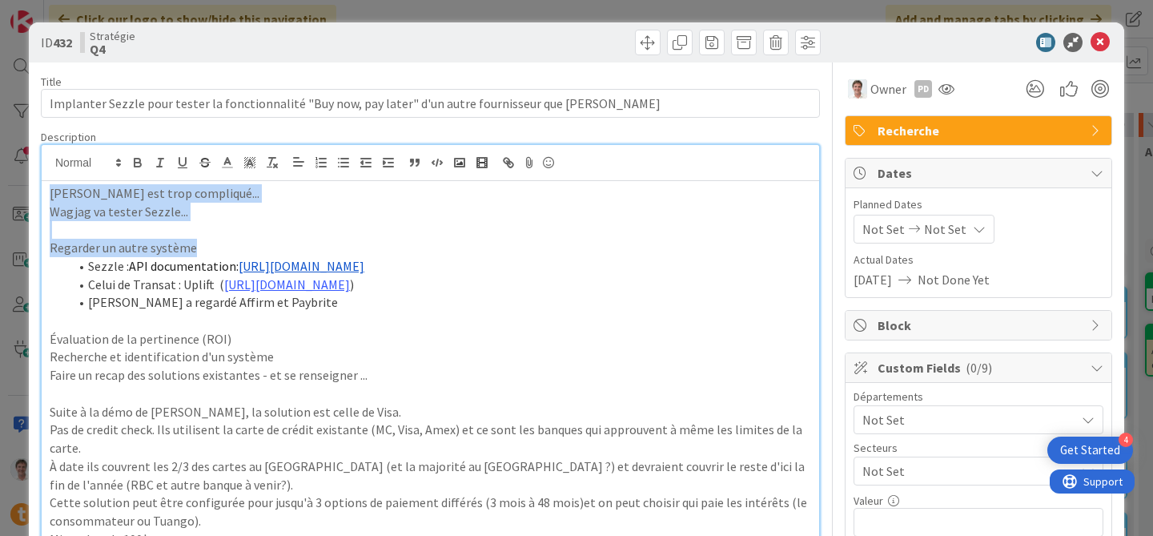
drag, startPoint x: 197, startPoint y: 245, endPoint x: 10, endPoint y: 187, distance: 196.1
click at [10, 187] on div "ID 432 Stratégie Q4 Title 103 / 128 Implanter Sezzle pour tester la fonctionnal…" at bounding box center [576, 268] width 1153 height 536
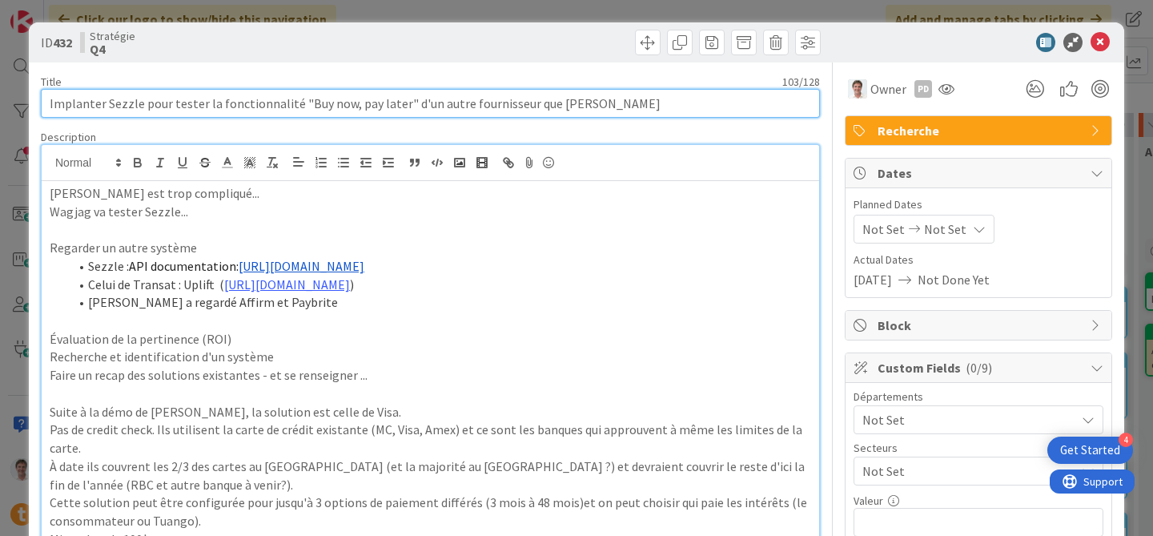
drag, startPoint x: 143, startPoint y: 103, endPoint x: 105, endPoint y: 103, distance: 37.6
click at [105, 103] on input "Implanter Sezzle pour tester la fonctionnalité "Buy now, pay later" d'un autre …" at bounding box center [430, 103] width 779 height 29
click at [550, 106] on input "Implanter Sezzle pour tester la fonctionnalité "Buy now, pay later" d'un autre …" at bounding box center [430, 103] width 779 height 29
drag, startPoint x: 404, startPoint y: 102, endPoint x: 647, endPoint y: 109, distance: 243.6
click at [647, 109] on input "Implanter Sezzle pour tester la fonctionnalité "Buy now, pay later" d'un autre …" at bounding box center [430, 103] width 779 height 29
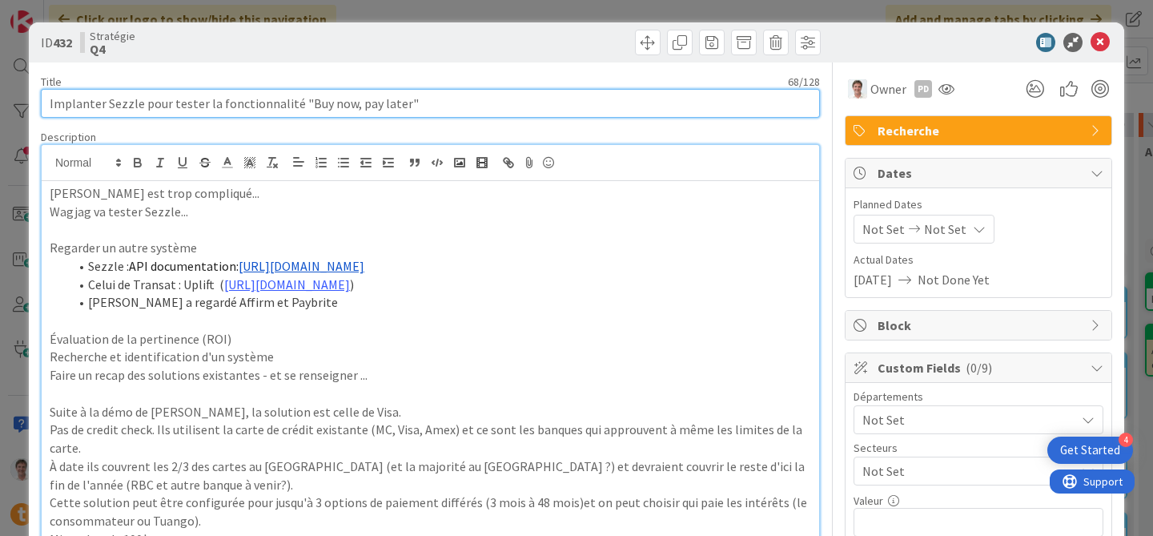
type input "Implanter Sezzle pour tester la fonctionnalité "Buy now, pay later""
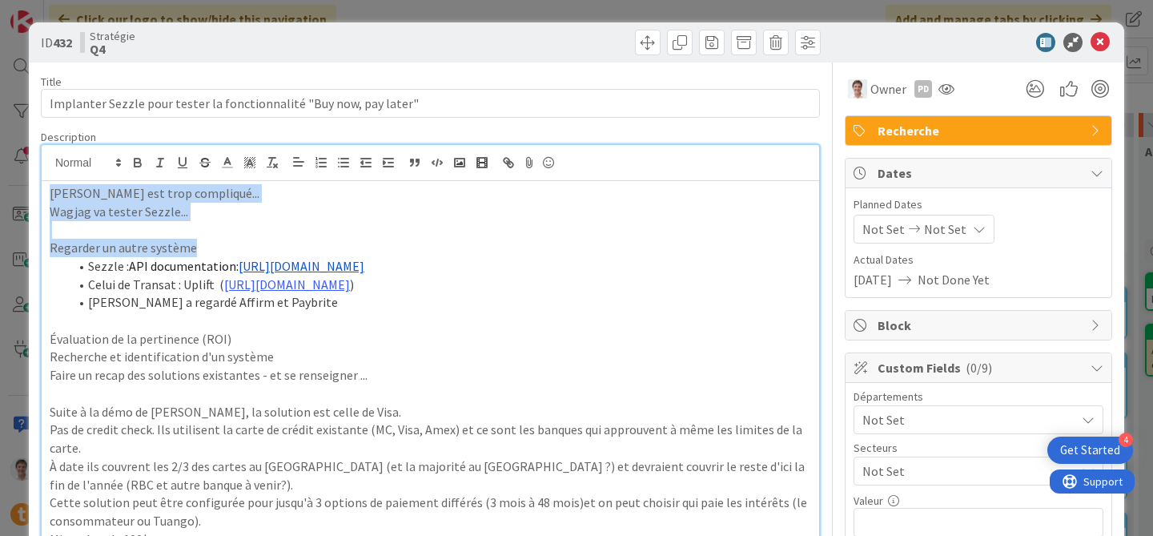
drag, startPoint x: 196, startPoint y: 243, endPoint x: 0, endPoint y: 177, distance: 206.9
click at [0, 177] on div "ID 432 Stratégie Q4 Title 68 / 128 Implanter Sezzle pour tester la fonctionnali…" at bounding box center [576, 268] width 1153 height 536
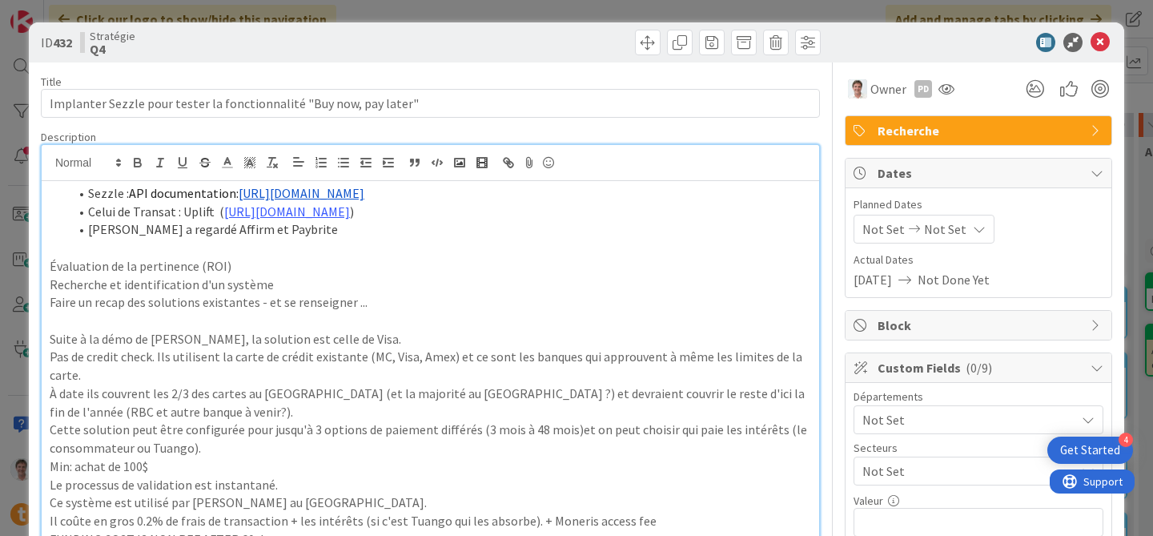
click at [175, 226] on li "[PERSON_NAME] a regardé Affirm et Paybrite" at bounding box center [440, 229] width 742 height 18
click at [1099, 40] on icon at bounding box center [1100, 42] width 19 height 19
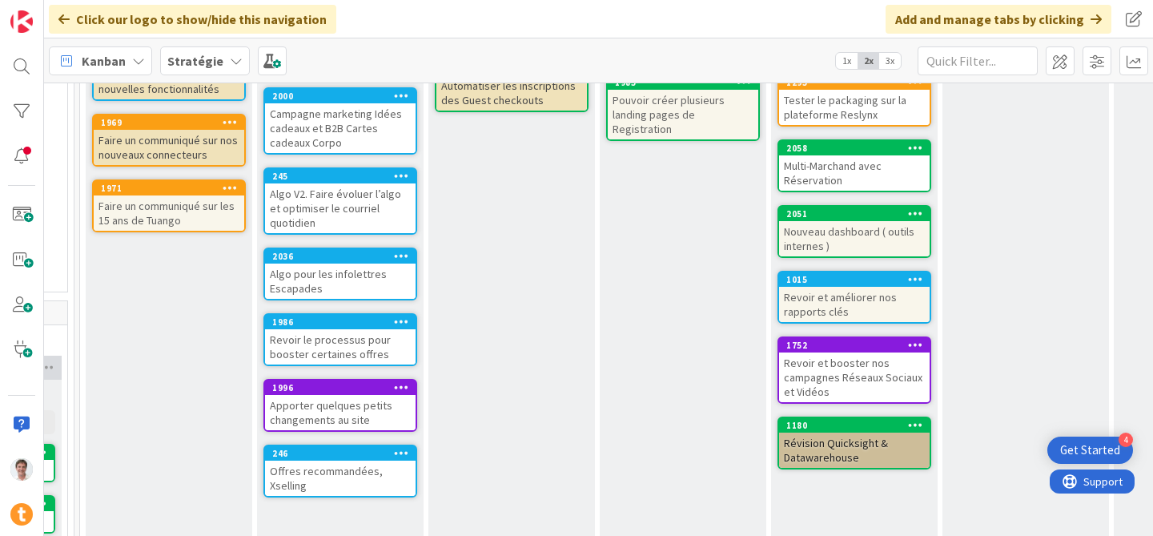
scroll to position [295, 710]
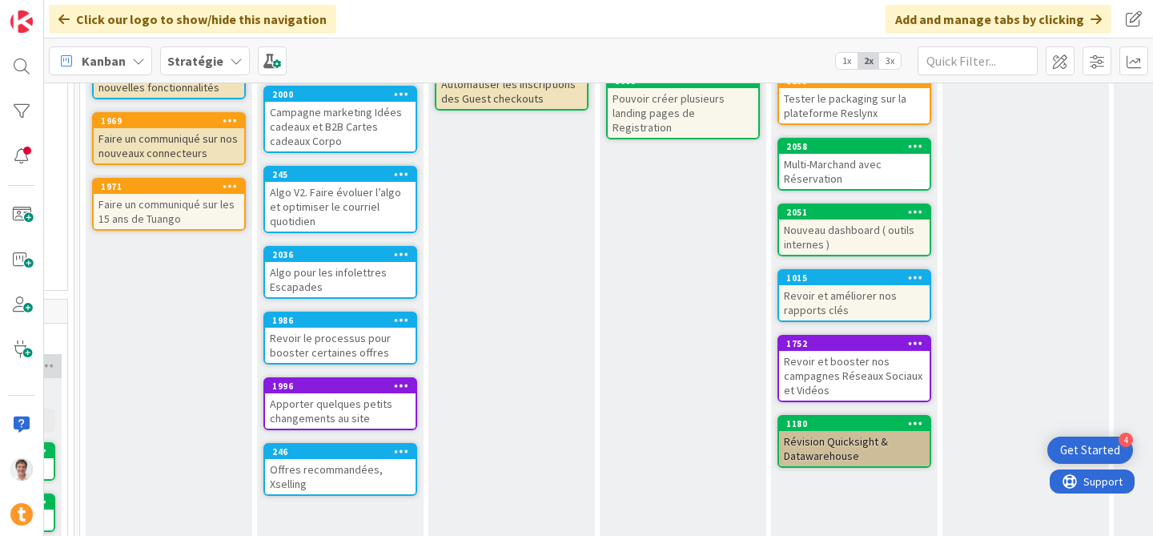
click at [336, 469] on div "Offres recommandées, Xselling" at bounding box center [340, 476] width 151 height 35
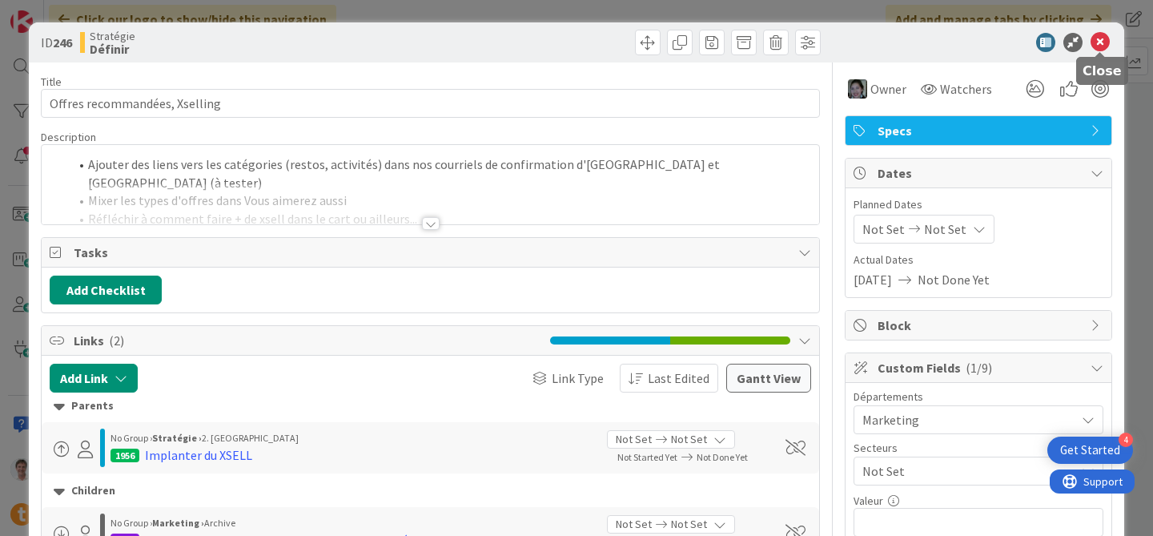
click at [1101, 42] on icon at bounding box center [1100, 42] width 19 height 19
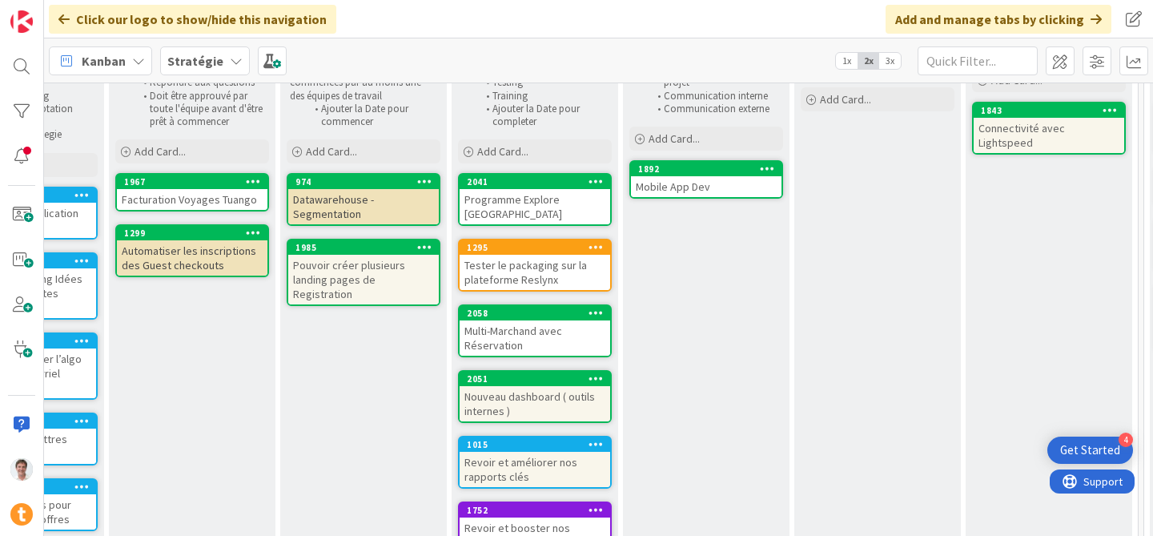
scroll to position [130, 1030]
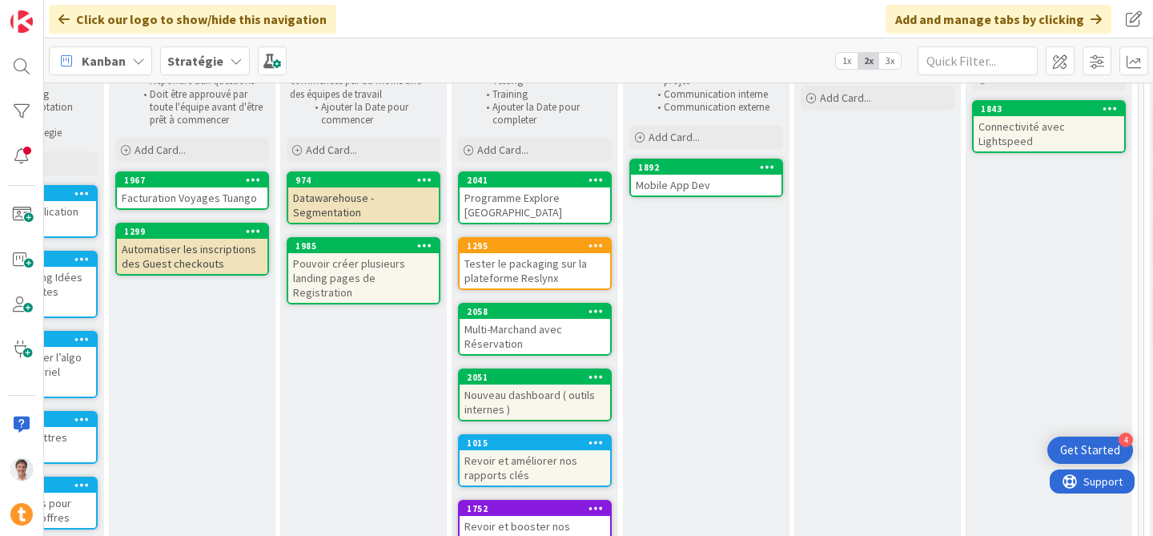
click at [522, 199] on div "Programme Explore [GEOGRAPHIC_DATA]" at bounding box center [535, 204] width 151 height 35
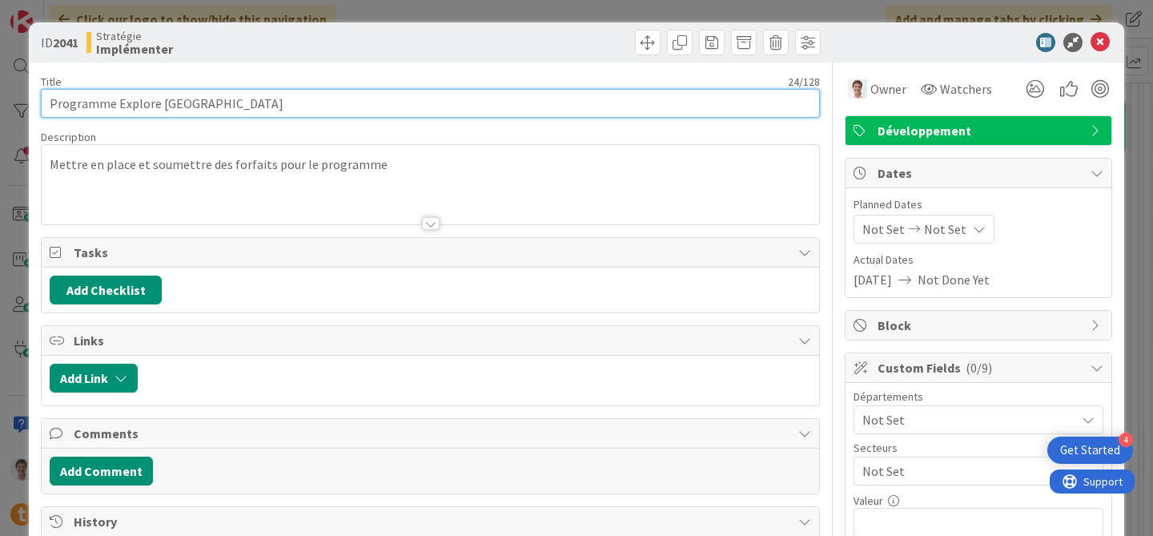
click at [251, 102] on input "Programme Explore [GEOGRAPHIC_DATA]" at bounding box center [430, 103] width 779 height 29
type input "Programme Explore [GEOGRAPHIC_DATA] et Forfaits Signature Pilote"
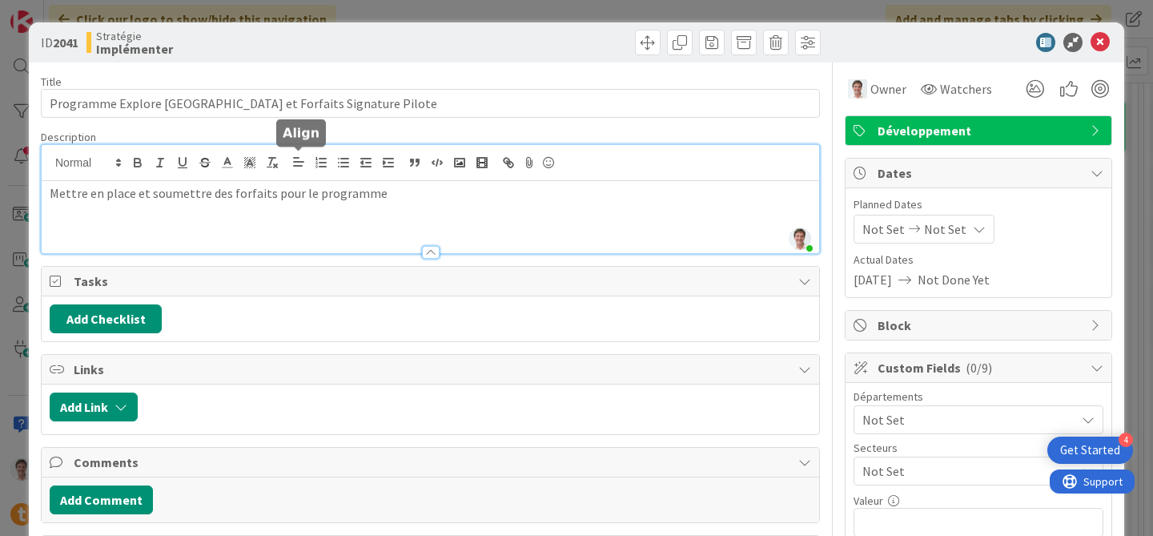
click at [302, 167] on div "[PERSON_NAME] just joined Mettre en place et soumettre des forfaits pour le pro…" at bounding box center [431, 199] width 778 height 108
click at [312, 200] on p "sMettre en place et soumettre des forfaits pour le programme" at bounding box center [431, 193] width 762 height 18
click at [411, 200] on p "sMettre en place et soumettre des forfaits pour les 2 programme" at bounding box center [431, 193] width 762 height 18
click at [57, 193] on p "sMettre en place et soumettre des forfaits pour les 2 programmes" at bounding box center [431, 193] width 762 height 18
click at [1105, 40] on icon at bounding box center [1100, 42] width 19 height 19
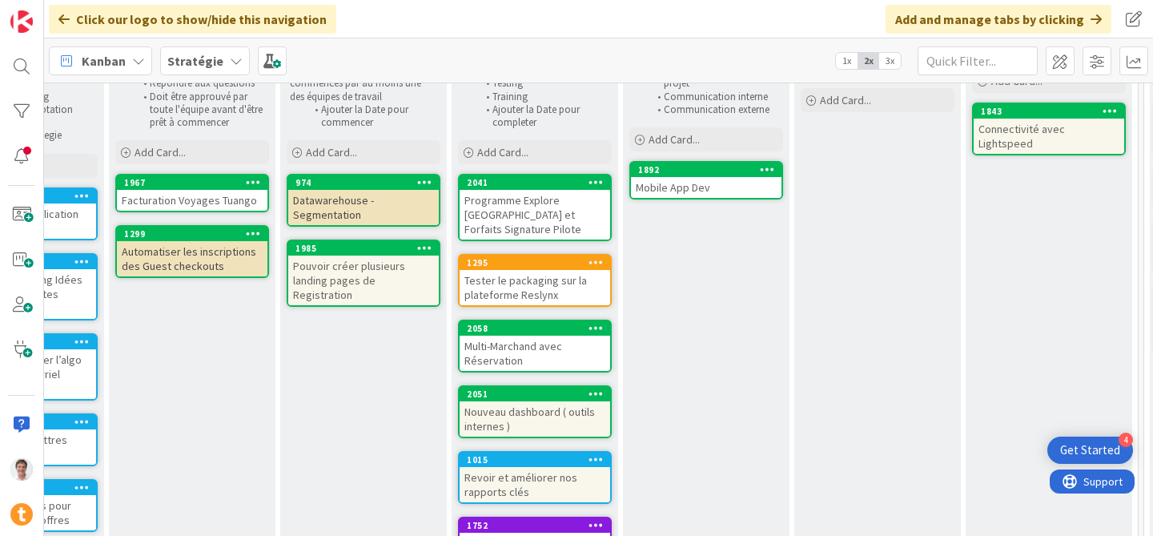
scroll to position [131, 1030]
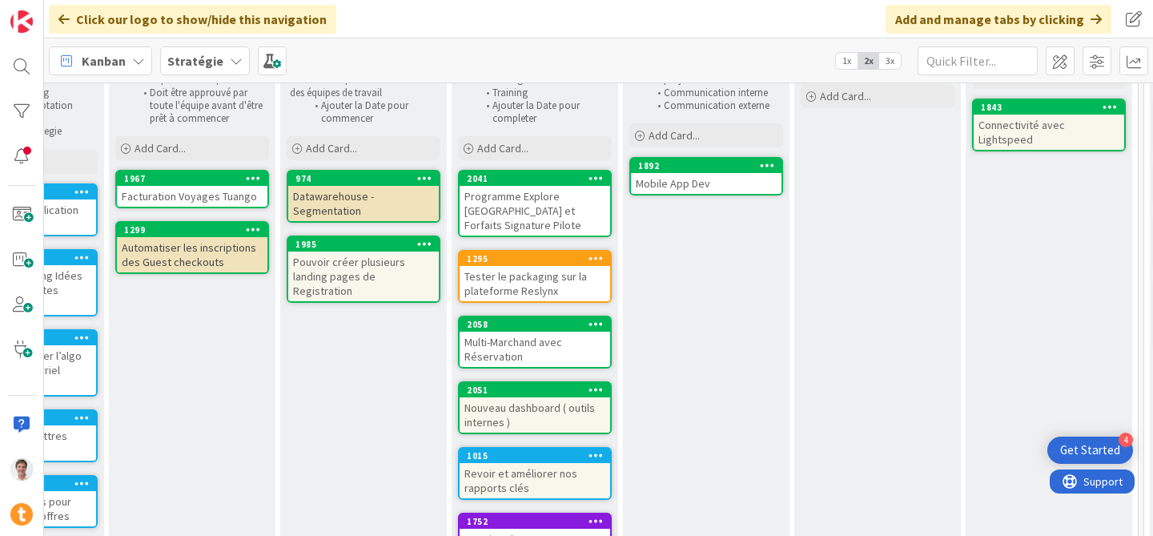
click at [529, 266] on div "Tester le packaging sur la plateforme Reslynx" at bounding box center [535, 283] width 151 height 35
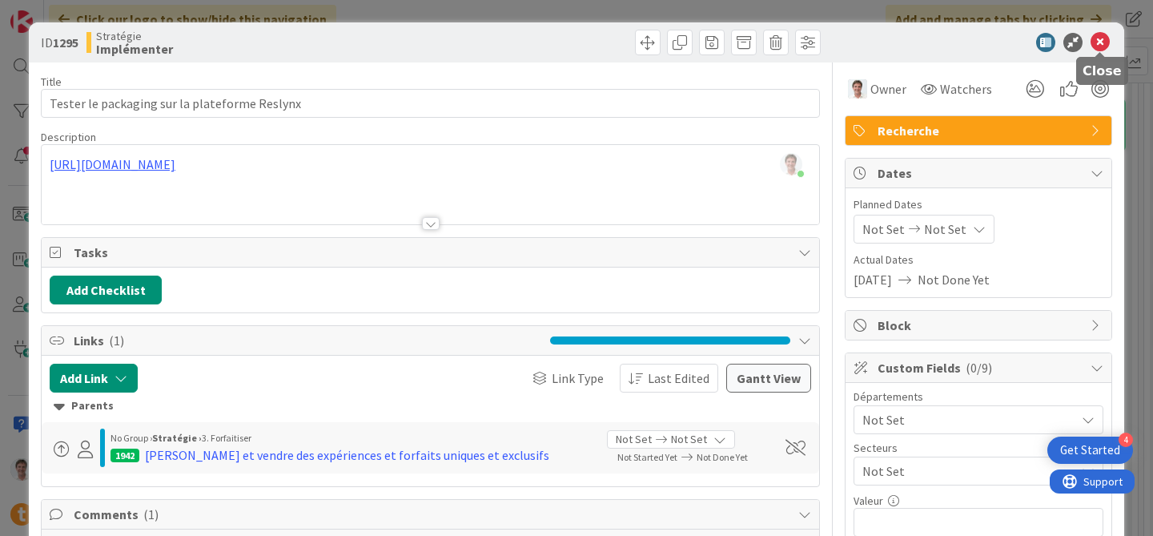
click at [1108, 45] on icon at bounding box center [1100, 42] width 19 height 19
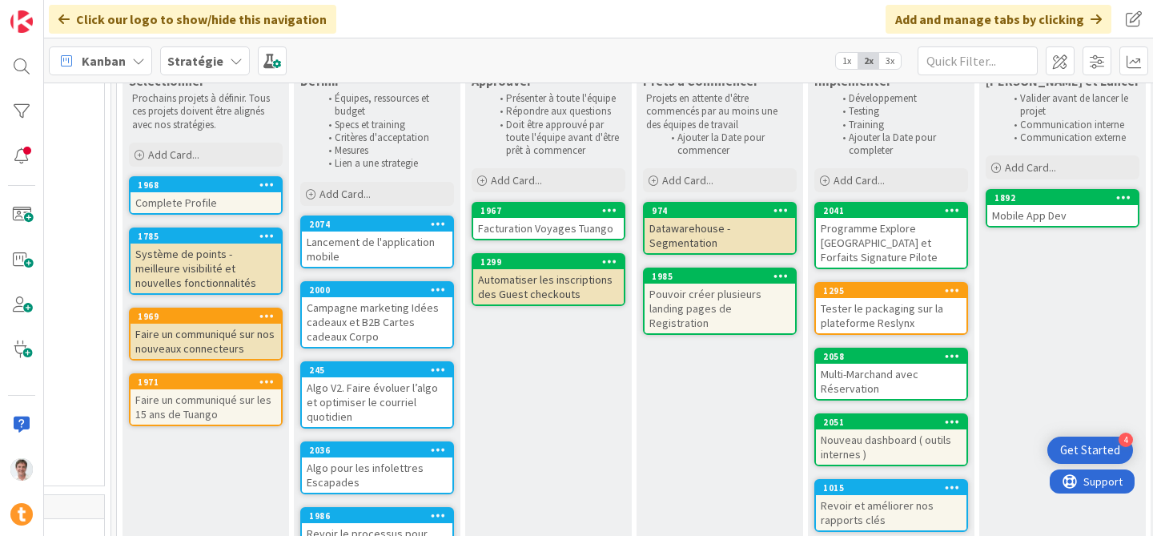
scroll to position [102, 674]
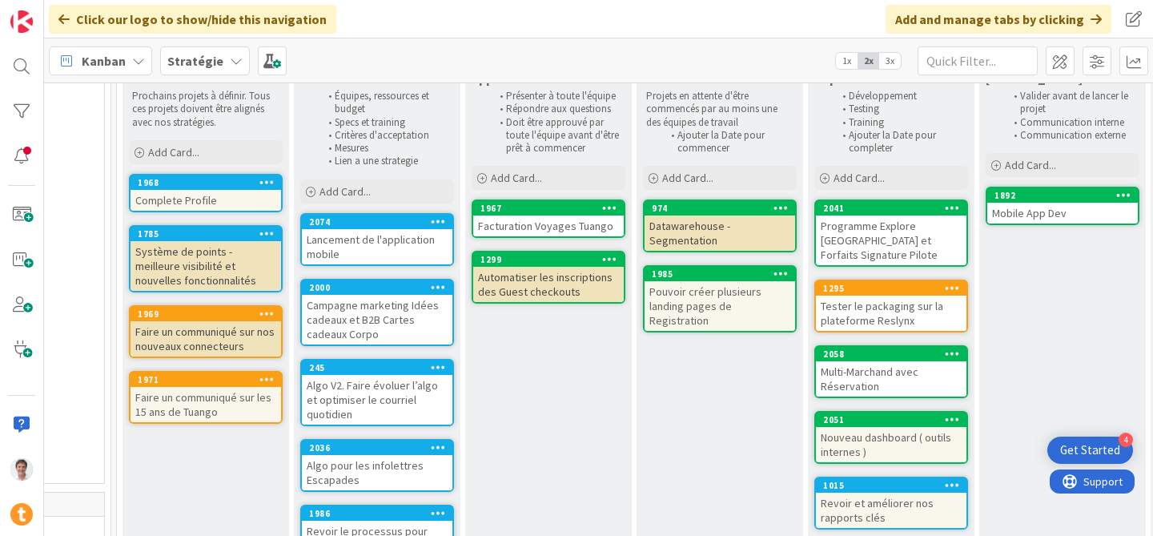
click at [332, 243] on div "Lancement de l'application mobile" at bounding box center [377, 246] width 151 height 35
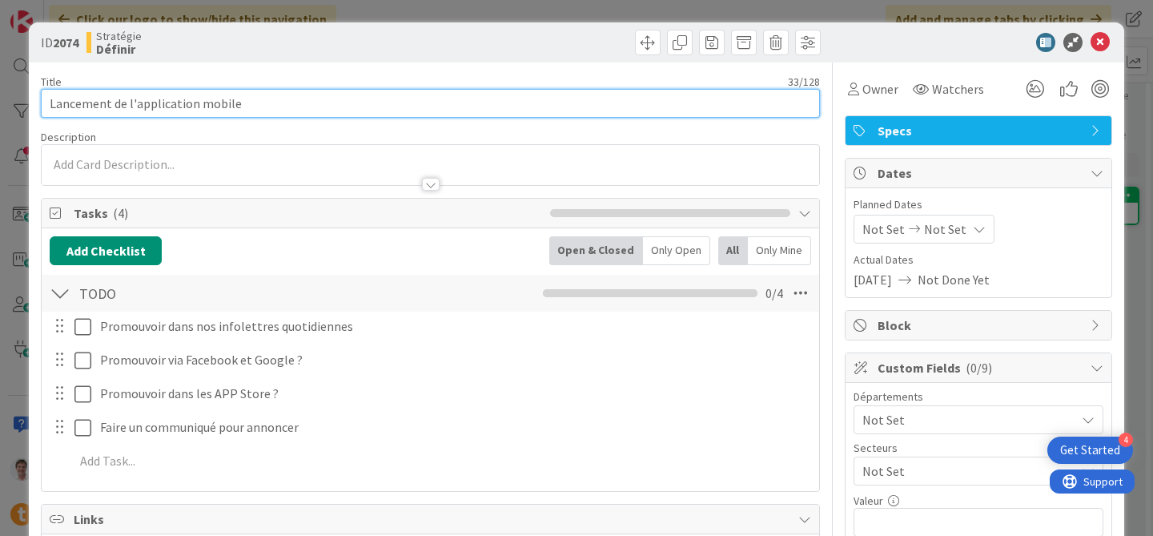
click at [48, 103] on input "Lancement de l'application mobile" at bounding box center [430, 103] width 779 height 29
type input "Promouvoir le Lancement de l'application mobile"
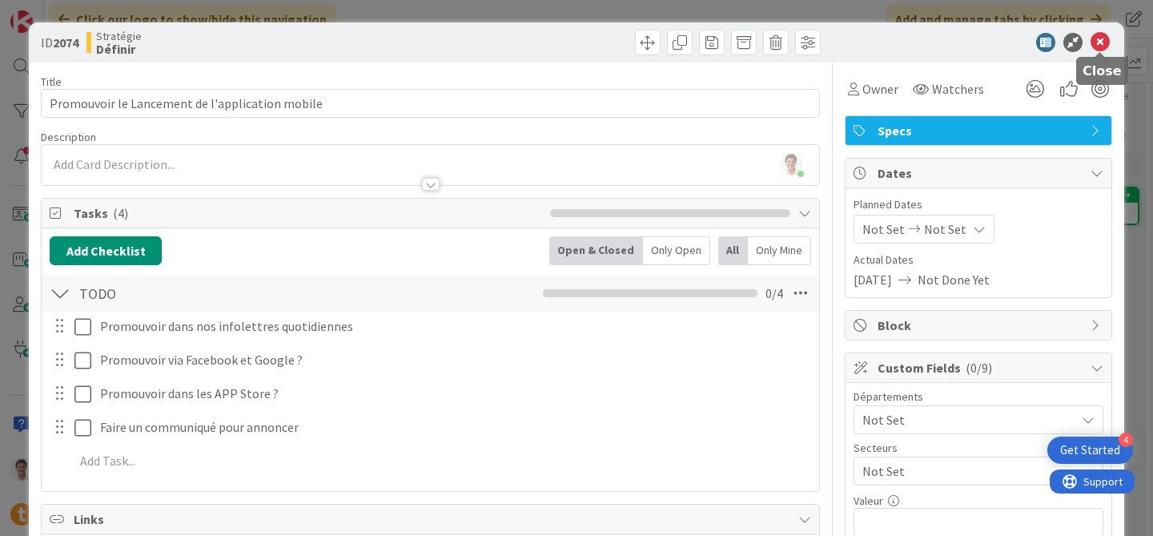
click at [1108, 41] on icon at bounding box center [1100, 42] width 19 height 19
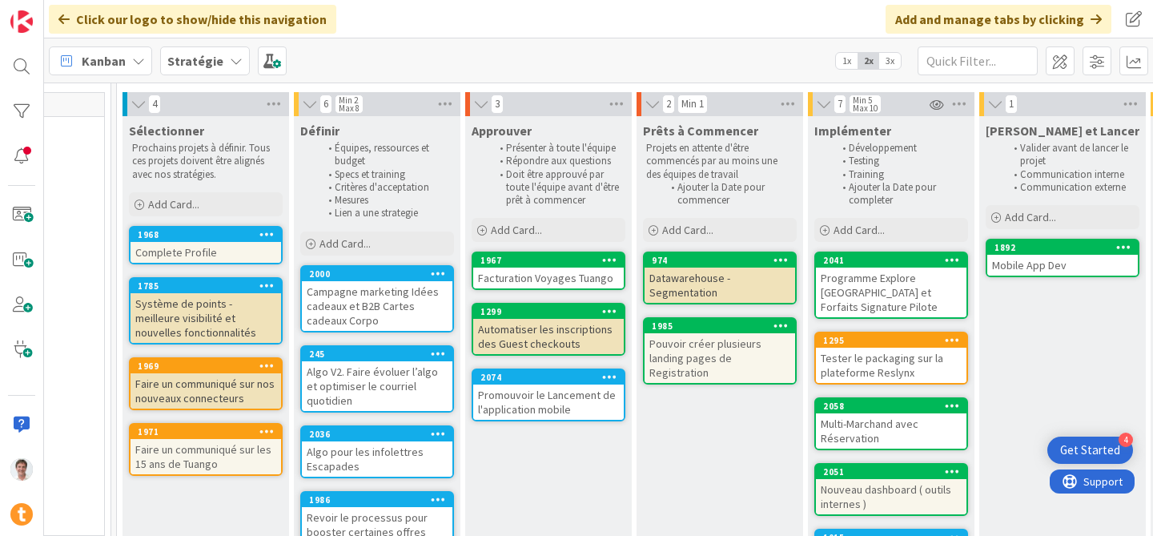
scroll to position [0, 674]
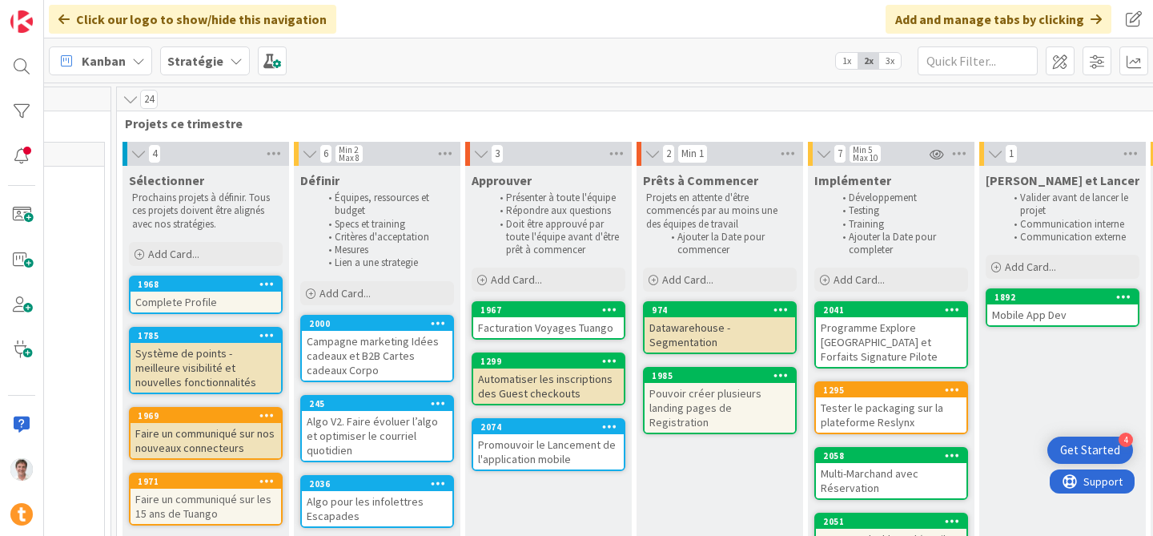
drag, startPoint x: 361, startPoint y: 315, endPoint x: 222, endPoint y: 18, distance: 328.2
